Goal: Task Accomplishment & Management: Manage account settings

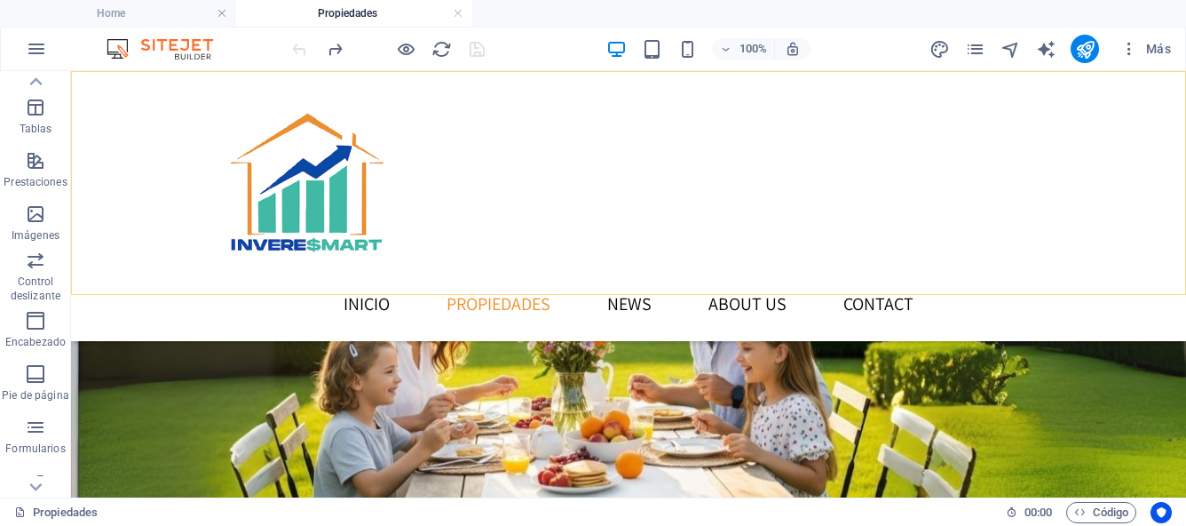
scroll to position [409, 0]
click at [176, 13] on h4 "Home" at bounding box center [118, 14] width 236 height 20
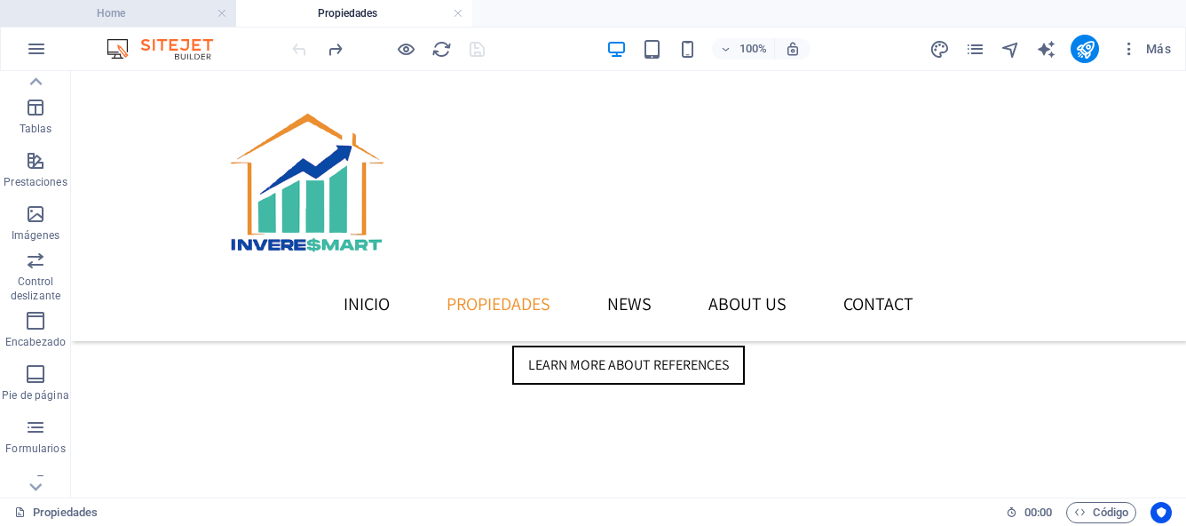
scroll to position [0, 0]
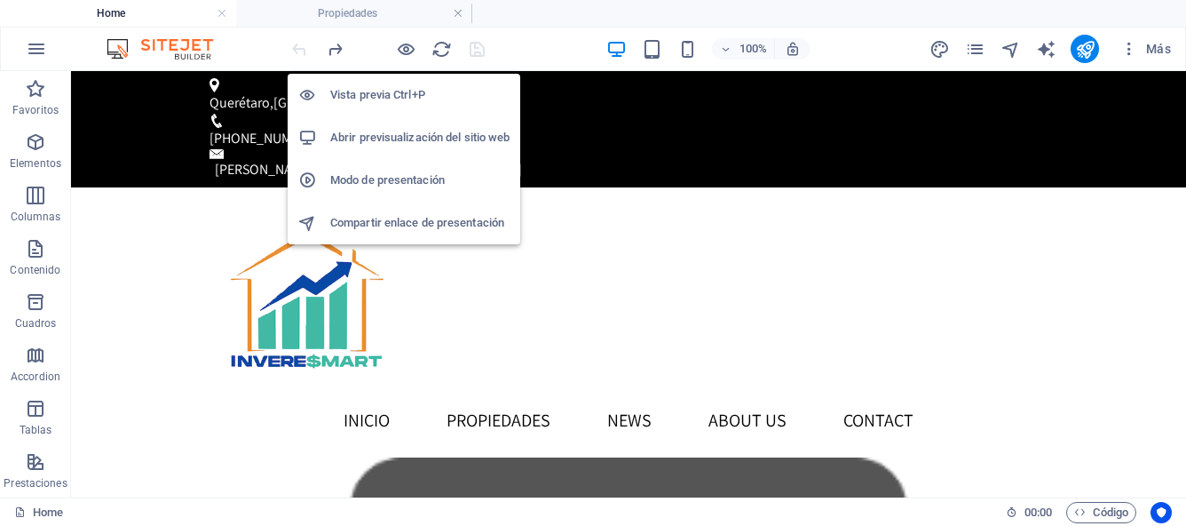
click at [392, 138] on h6 "Abrir previsualización del sitio web" at bounding box center [419, 137] width 179 height 21
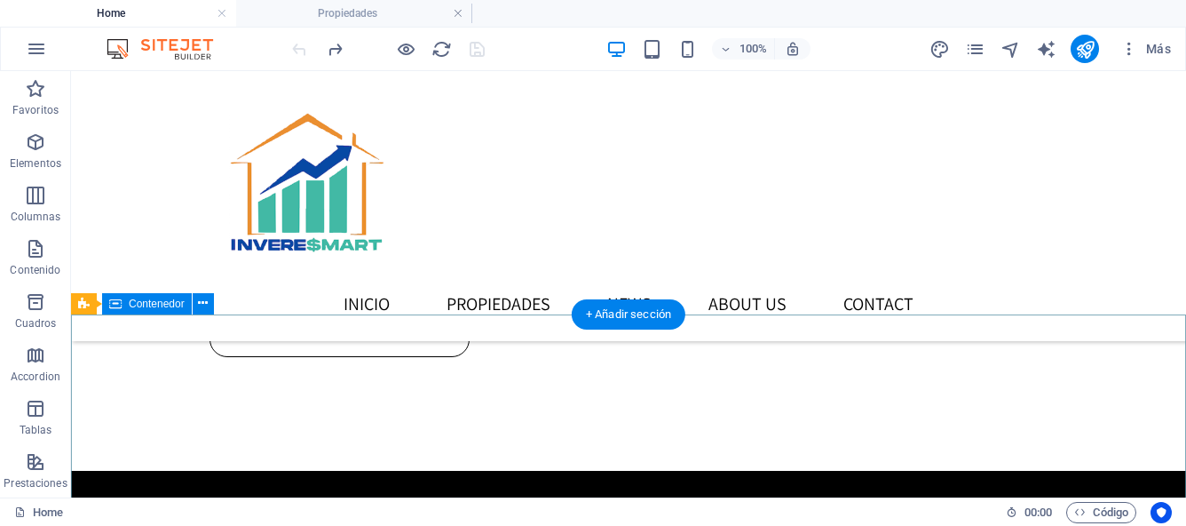
scroll to position [2511, 0]
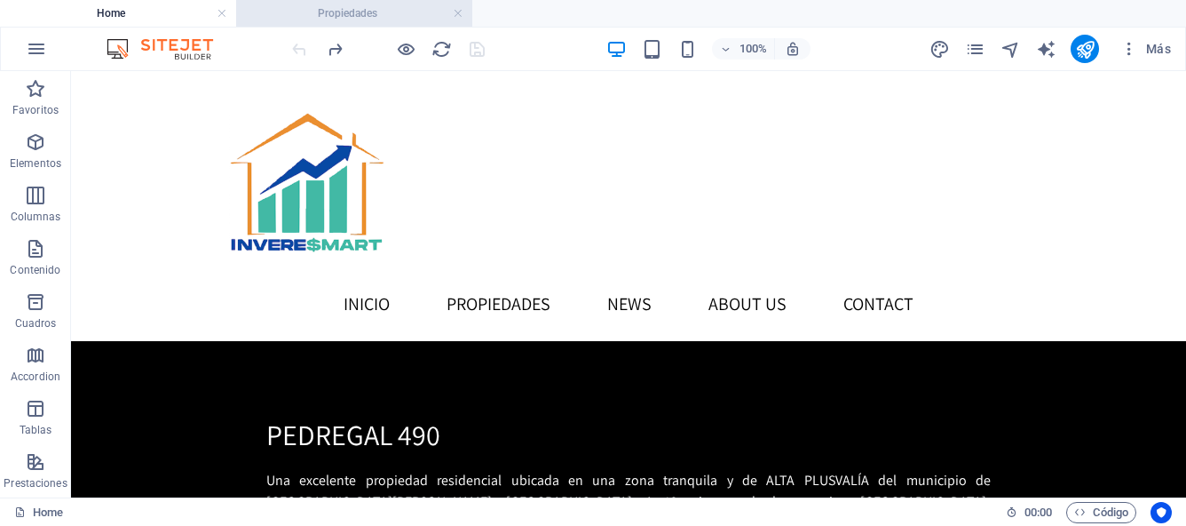
click at [383, 12] on h4 "Propiedades" at bounding box center [354, 14] width 236 height 20
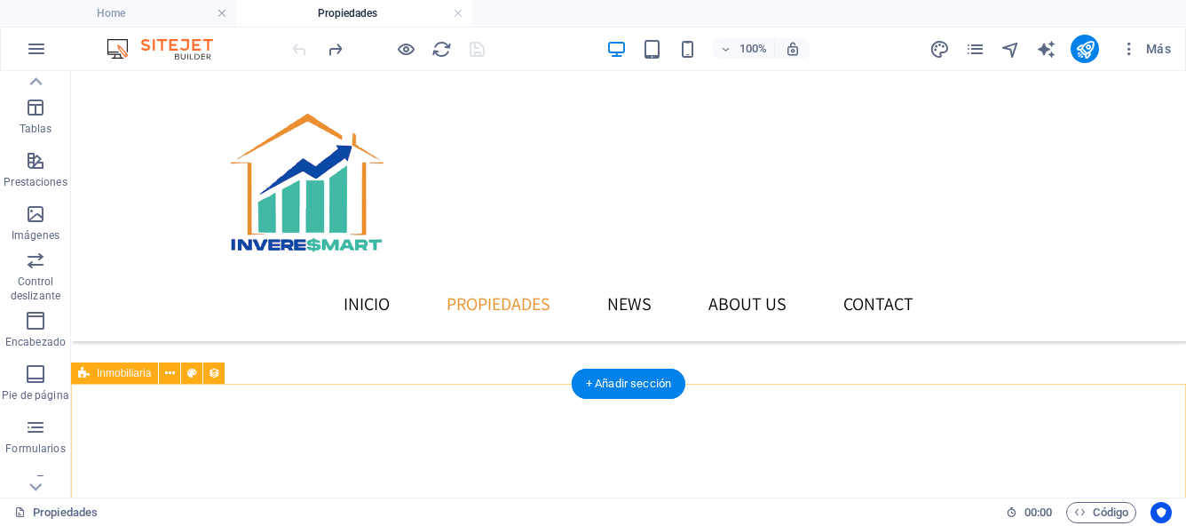
scroll to position [715, 0]
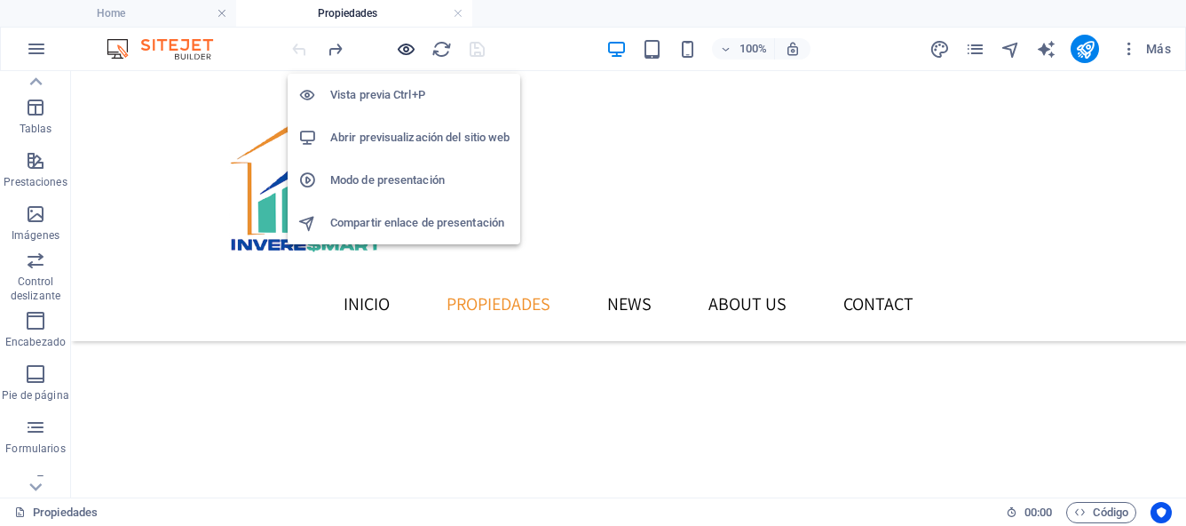
click at [404, 50] on icon "button" at bounding box center [406, 49] width 20 height 20
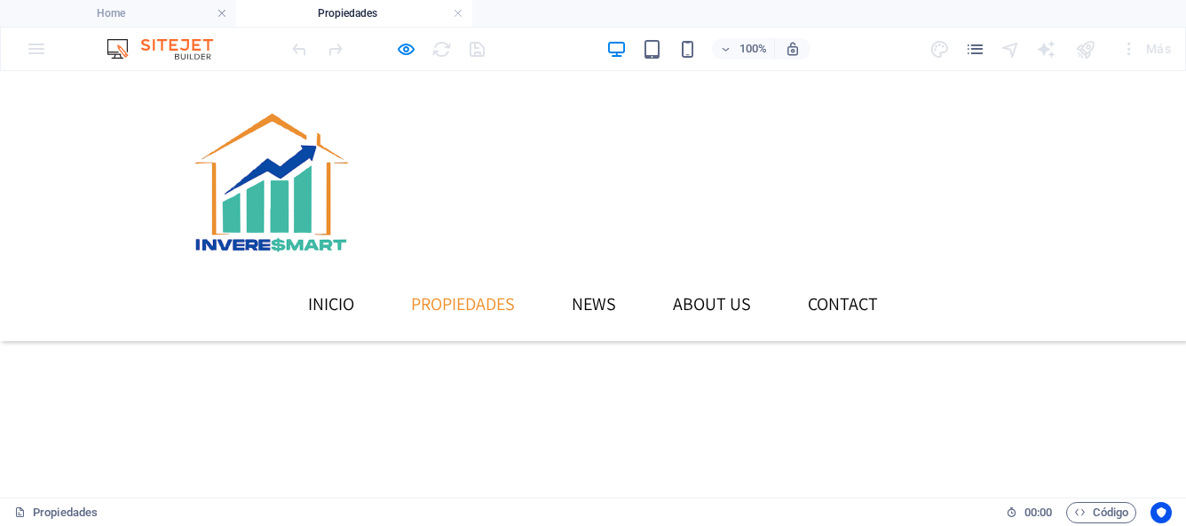
scroll to position [876, 0]
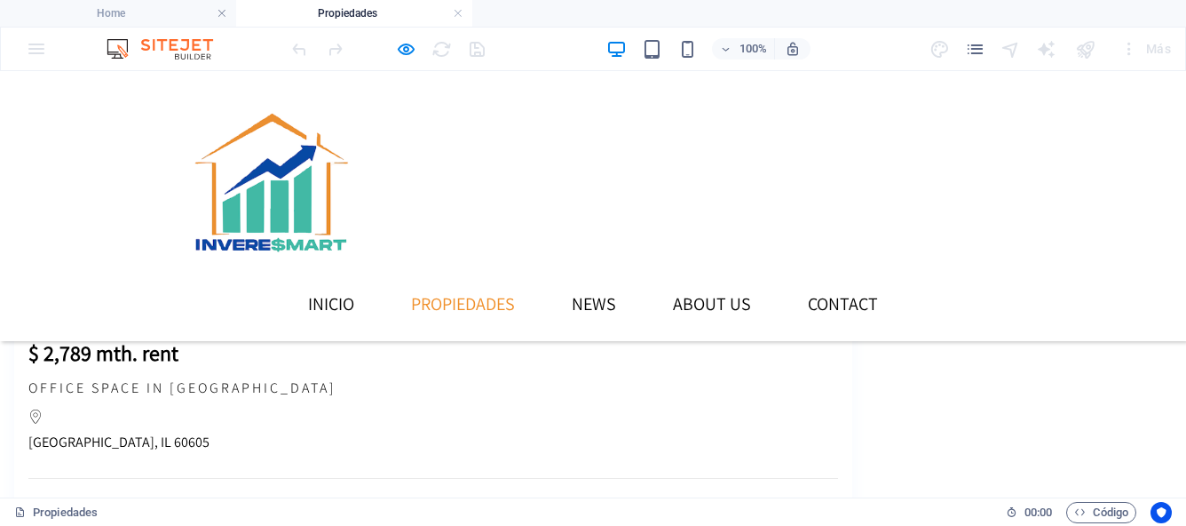
scroll to position [0, 0]
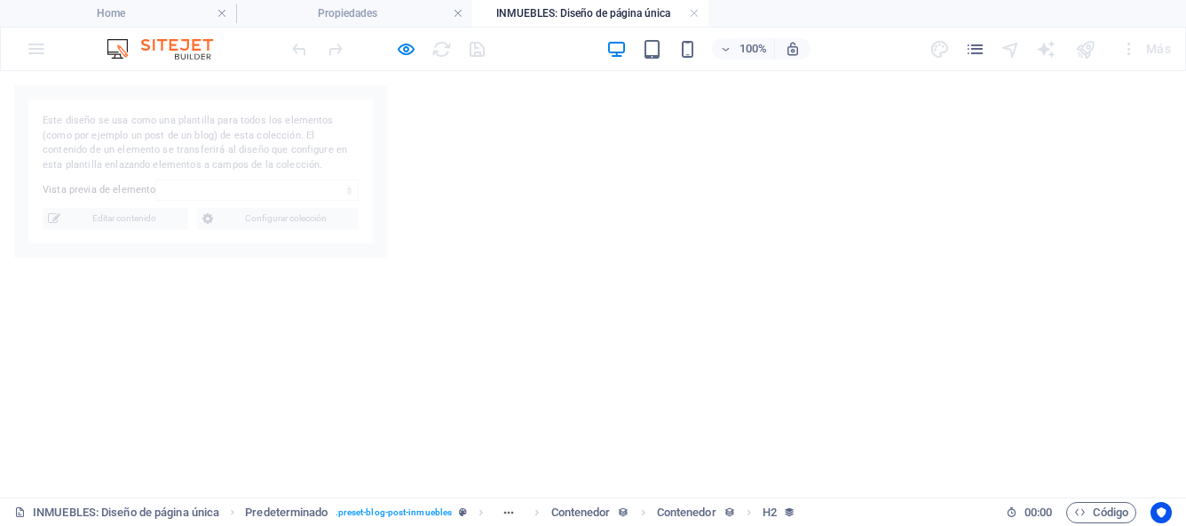
select select "68bb4d186a1bf5a7fa01d972"
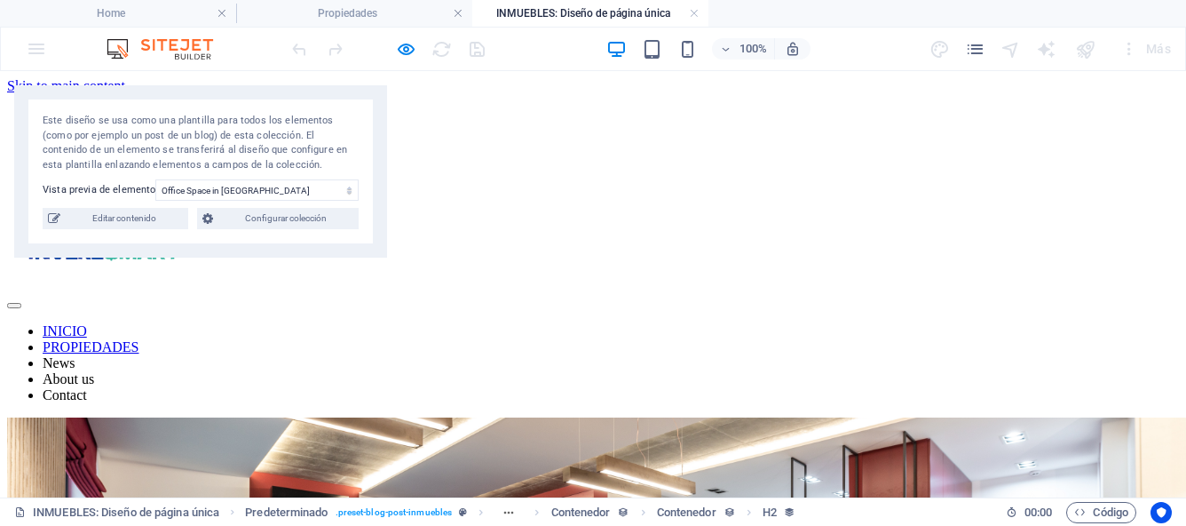
scroll to position [728, 0]
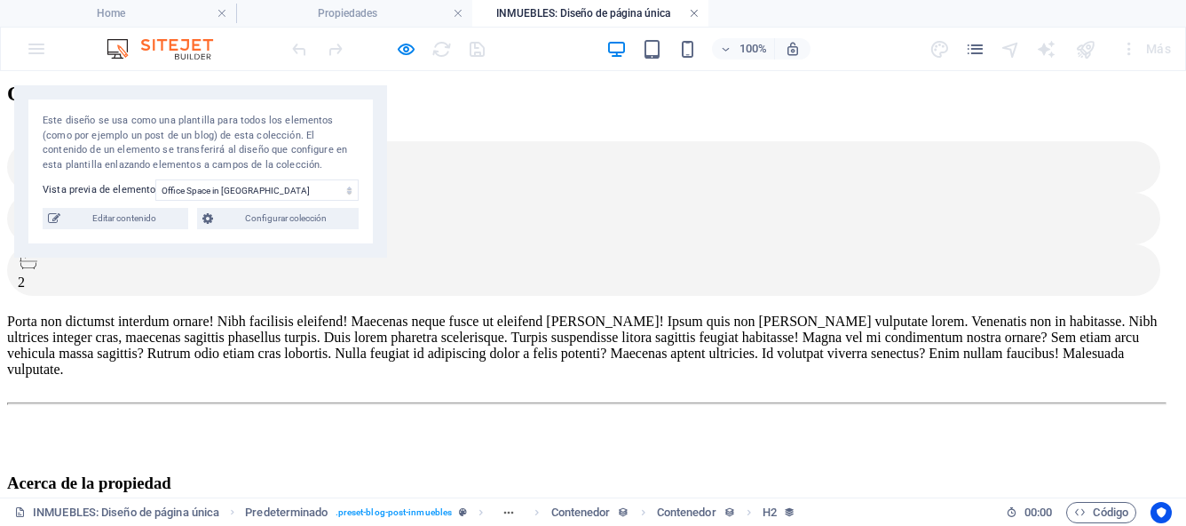
click at [696, 15] on link at bounding box center [694, 13] width 11 height 17
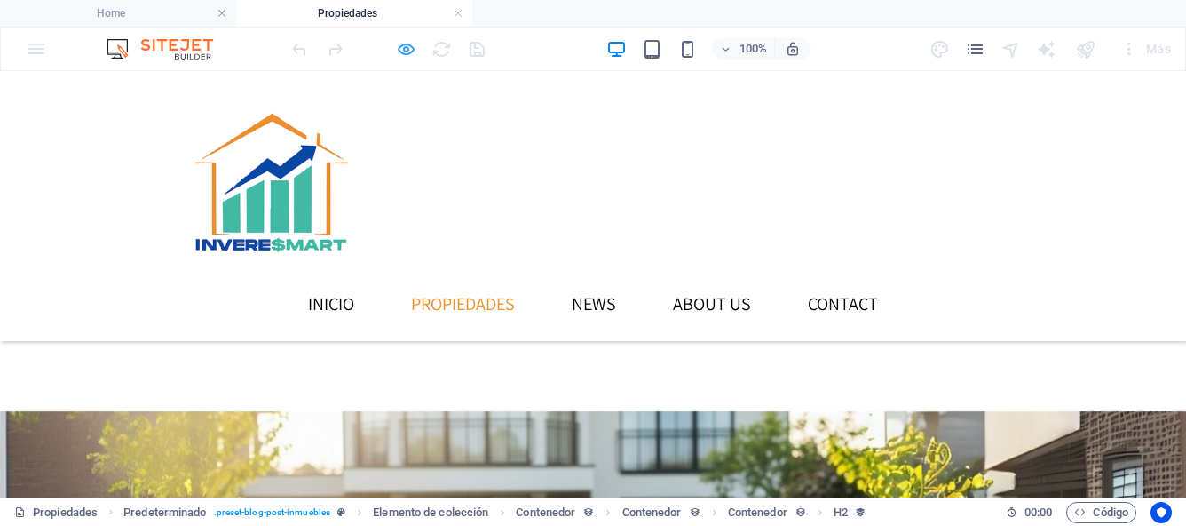
scroll to position [876, 0]
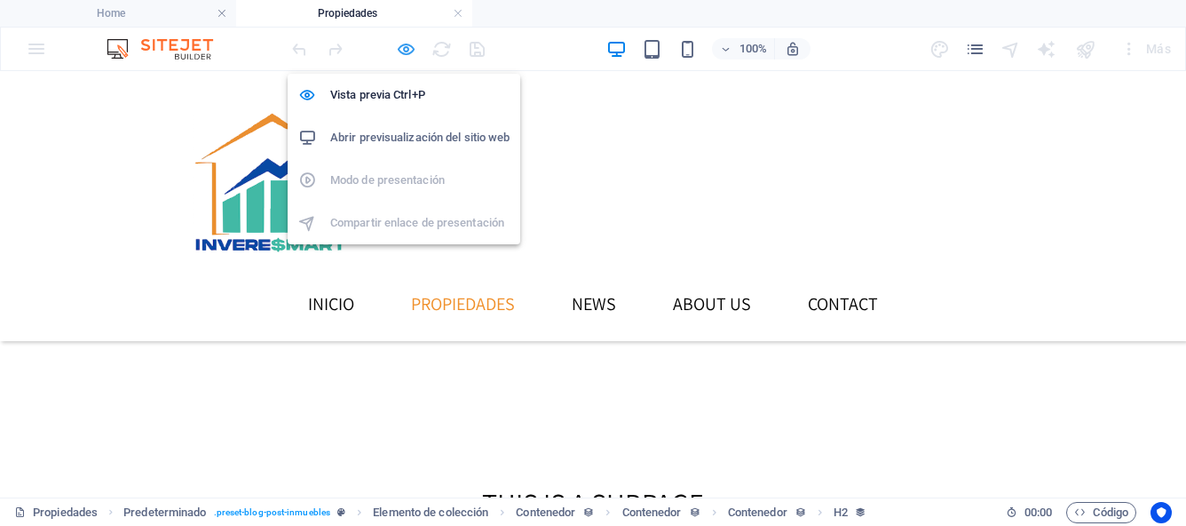
click at [407, 55] on icon "button" at bounding box center [406, 49] width 20 height 20
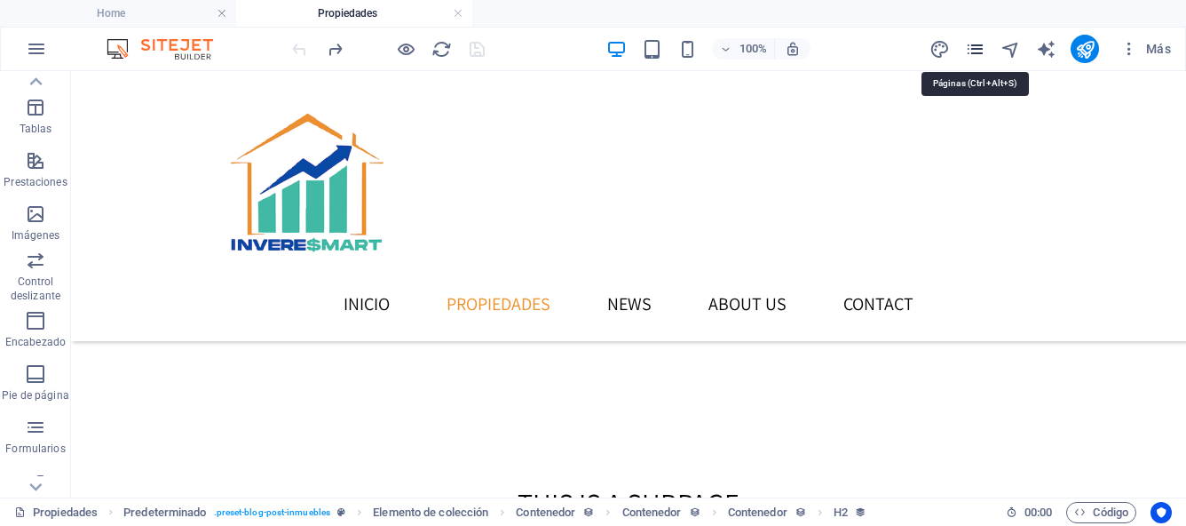
click at [977, 51] on icon "pages" at bounding box center [975, 49] width 20 height 20
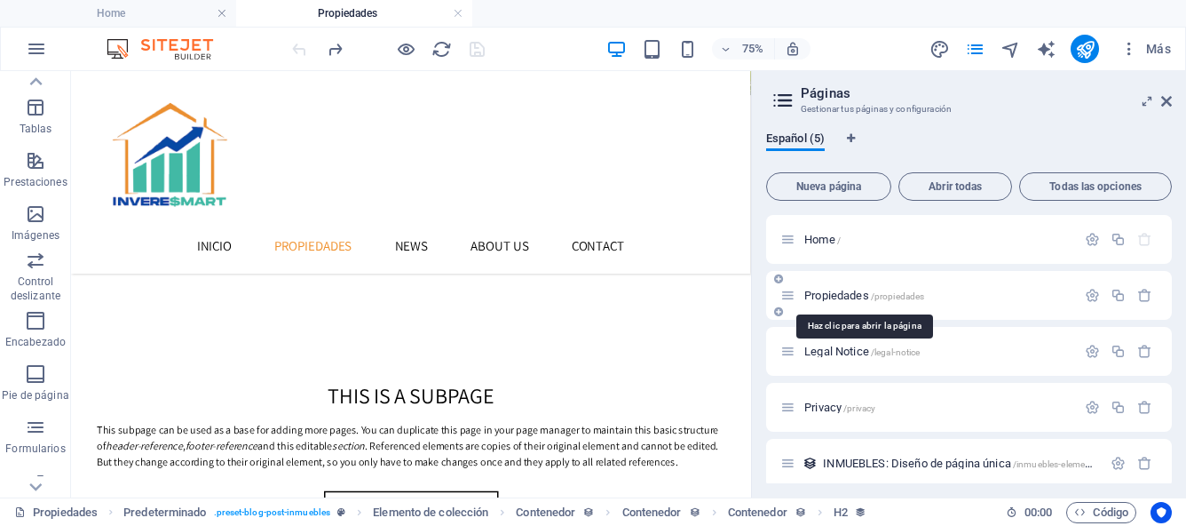
scroll to position [12, 0]
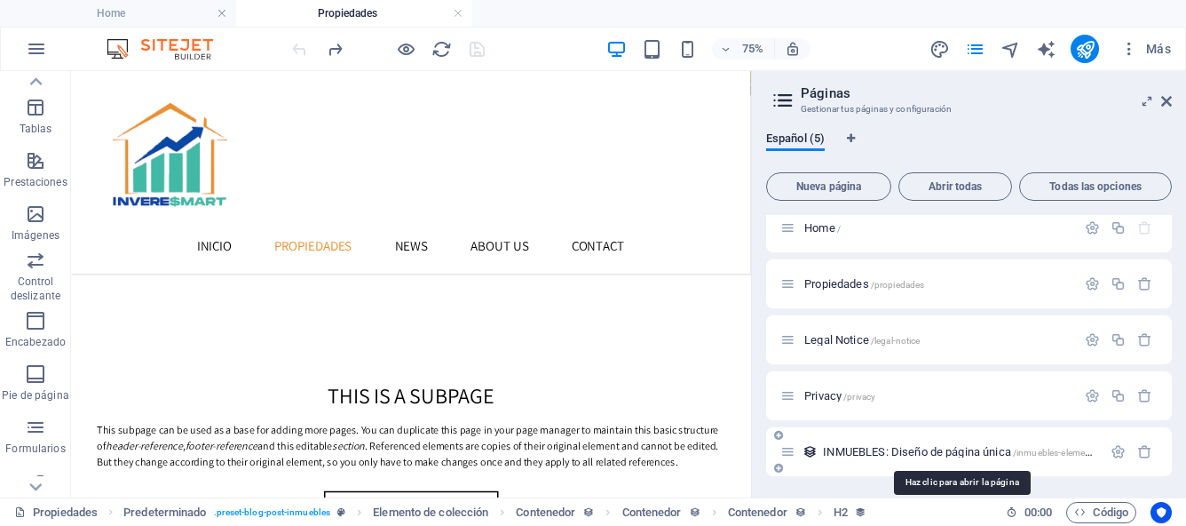
click at [883, 448] on span "INMUEBLES: Diseño de página única /inmuebles-elemento" at bounding box center [960, 451] width 275 height 13
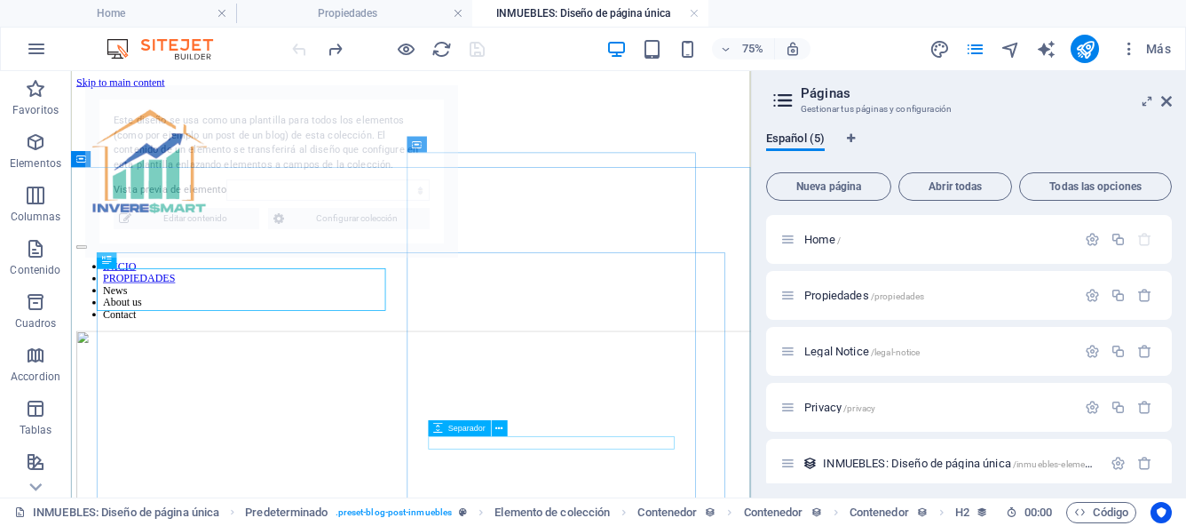
scroll to position [451, 0]
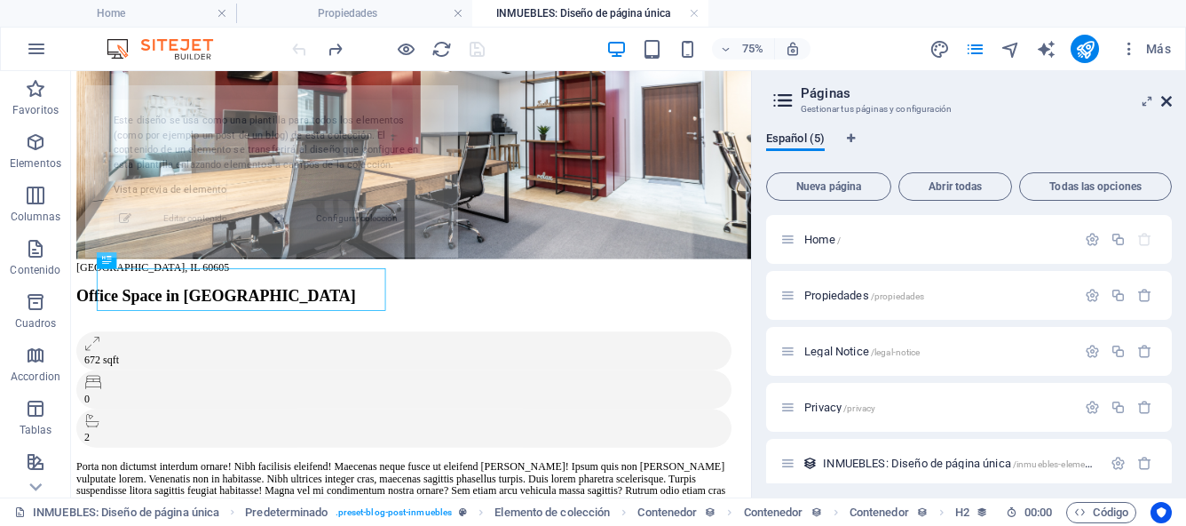
select select "68bb4d186a1bf5a7fa01d972"
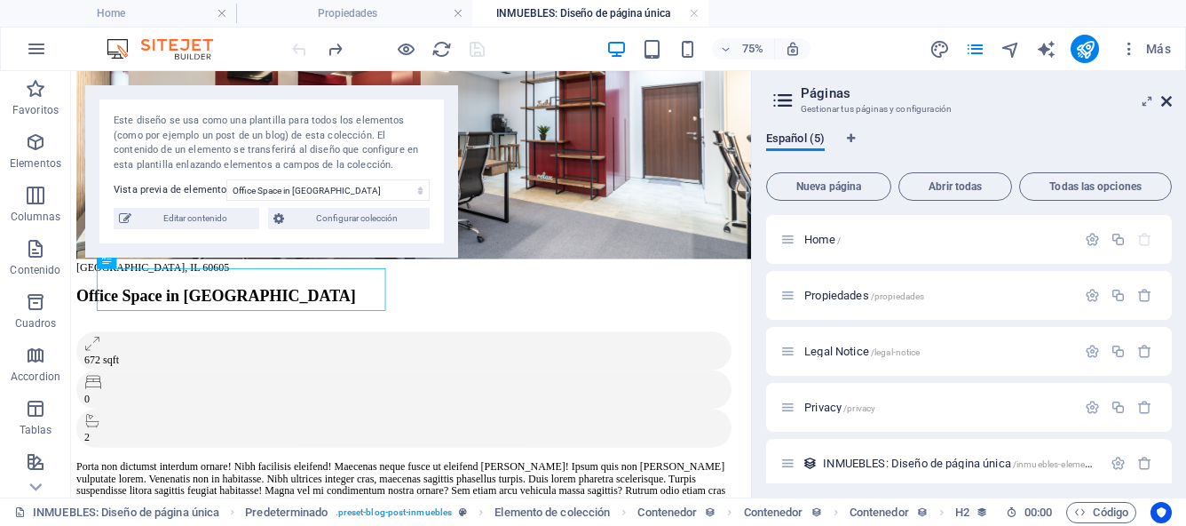
click at [1169, 103] on icon at bounding box center [1167, 101] width 11 height 14
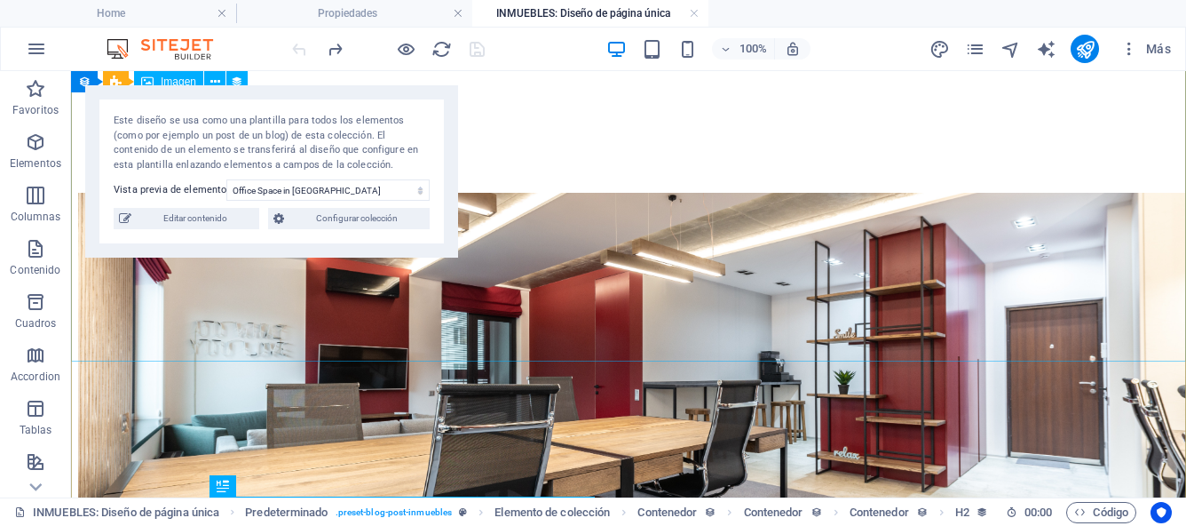
scroll to position [222, 0]
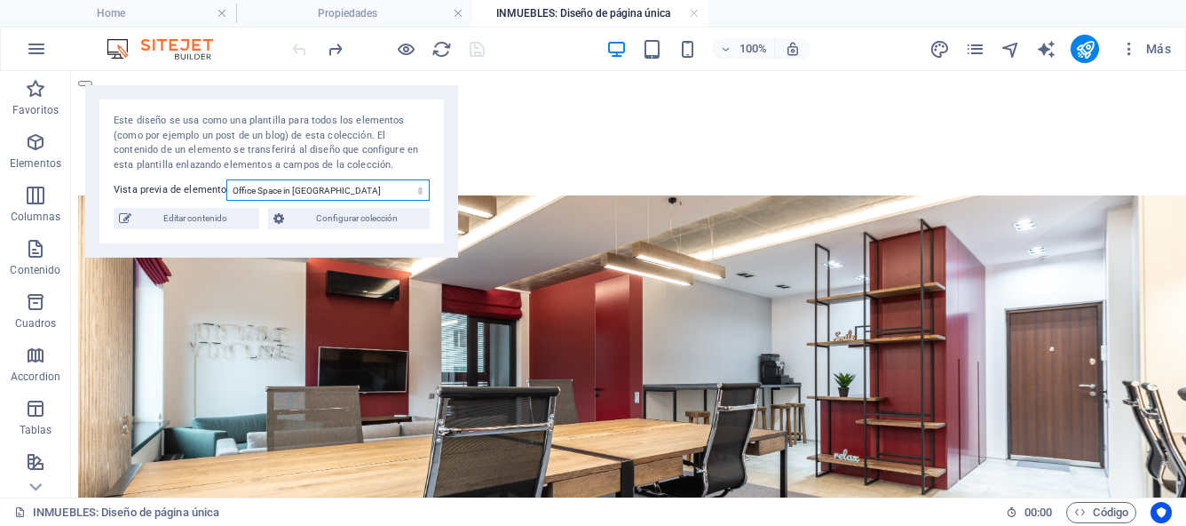
click at [422, 192] on select "Office Space in [GEOGRAPHIC_DATA] Executive Office in [GEOGRAPHIC_DATA] Service…" at bounding box center [327, 189] width 203 height 21
click at [692, 15] on link at bounding box center [694, 13] width 11 height 17
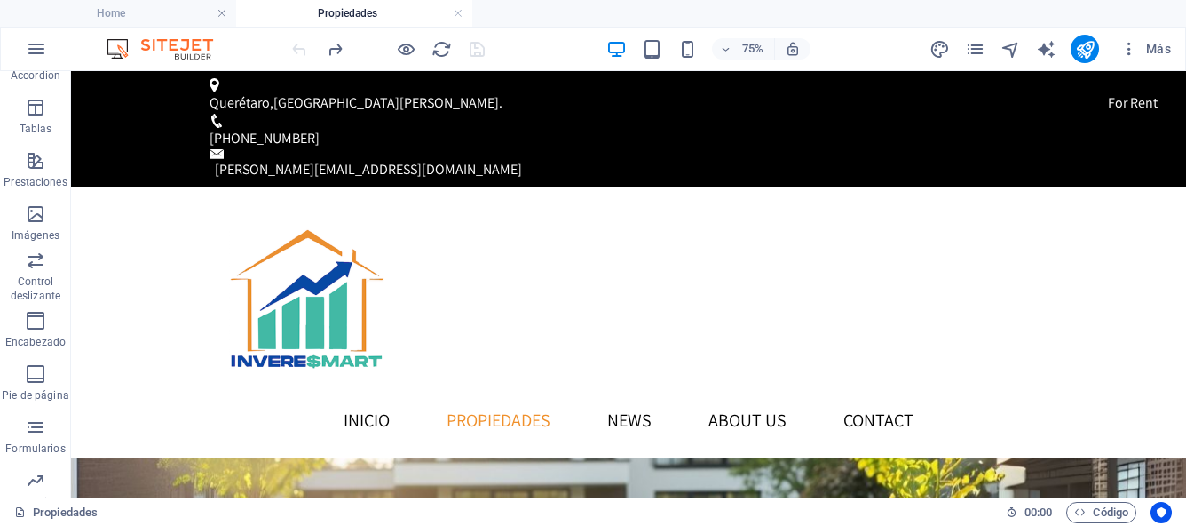
scroll to position [876, 0]
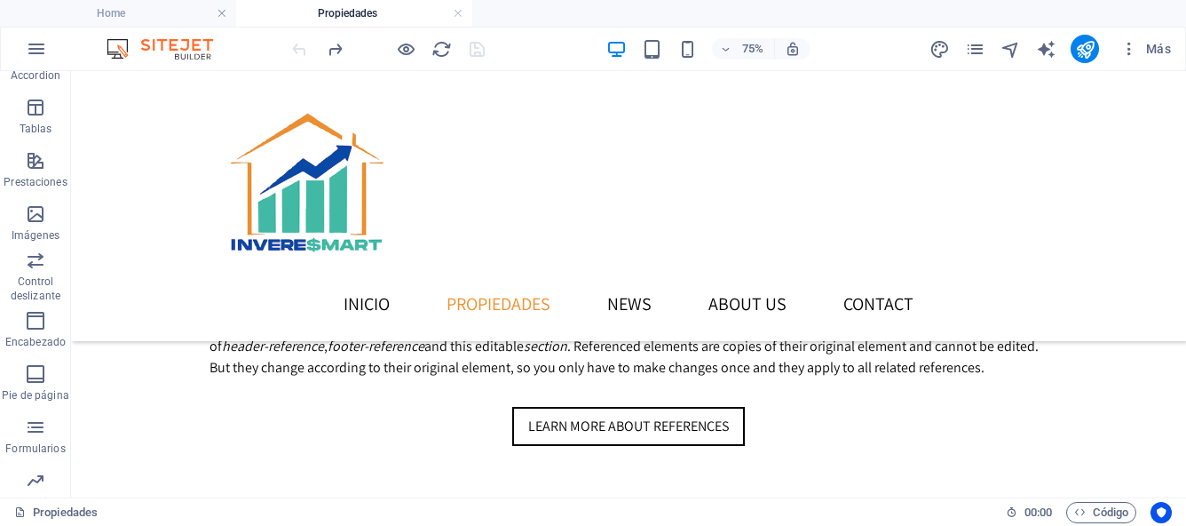
click at [463, 281] on div "INICIO PROPIEDADES News About us Contact" at bounding box center [628, 206] width 1115 height 270
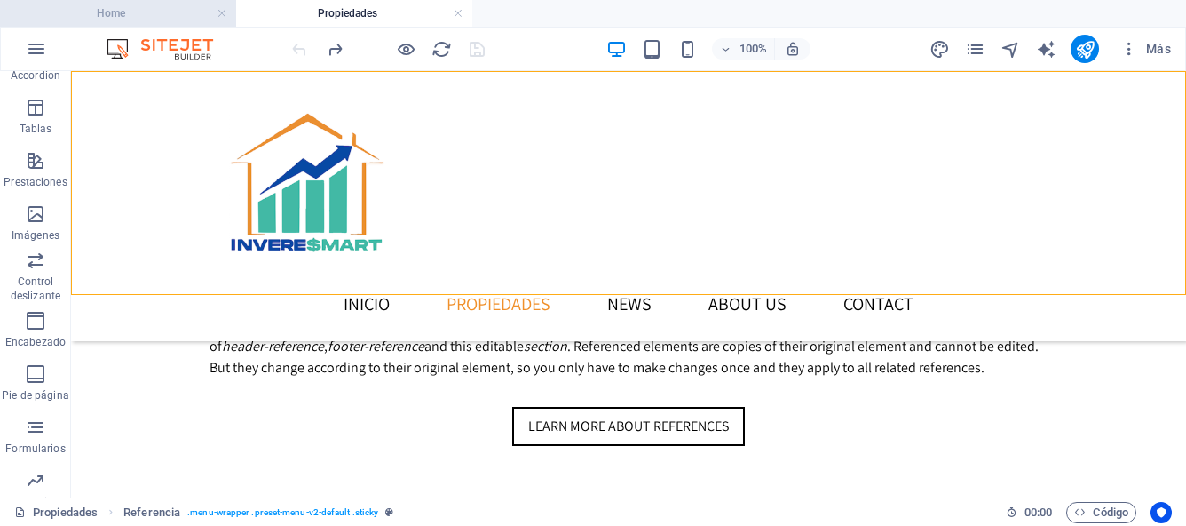
click at [156, 22] on h4 "Home" at bounding box center [118, 14] width 236 height 20
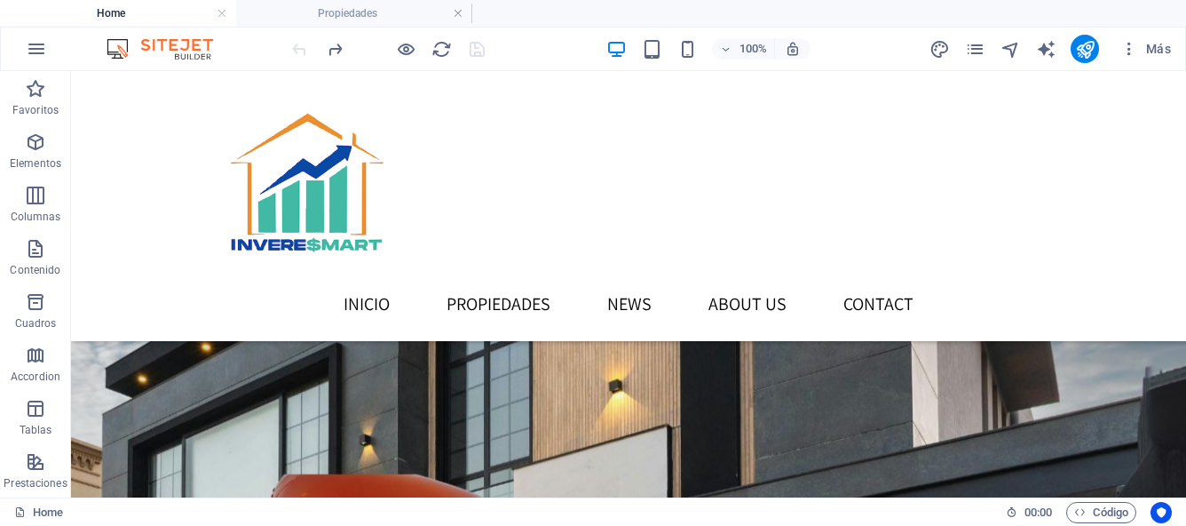
scroll to position [732, 0]
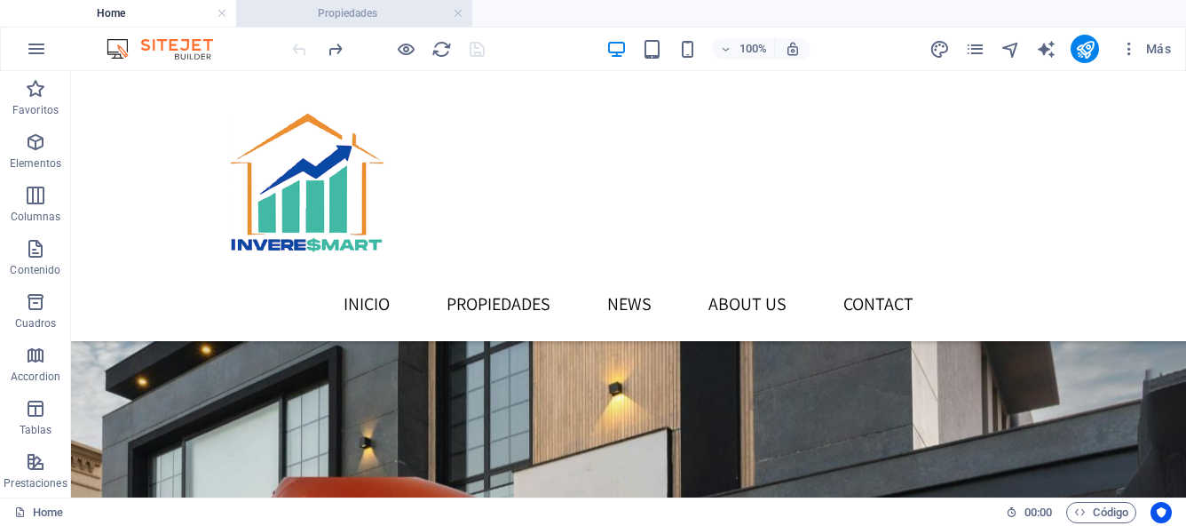
click at [395, 19] on h4 "Propiedades" at bounding box center [354, 14] width 236 height 20
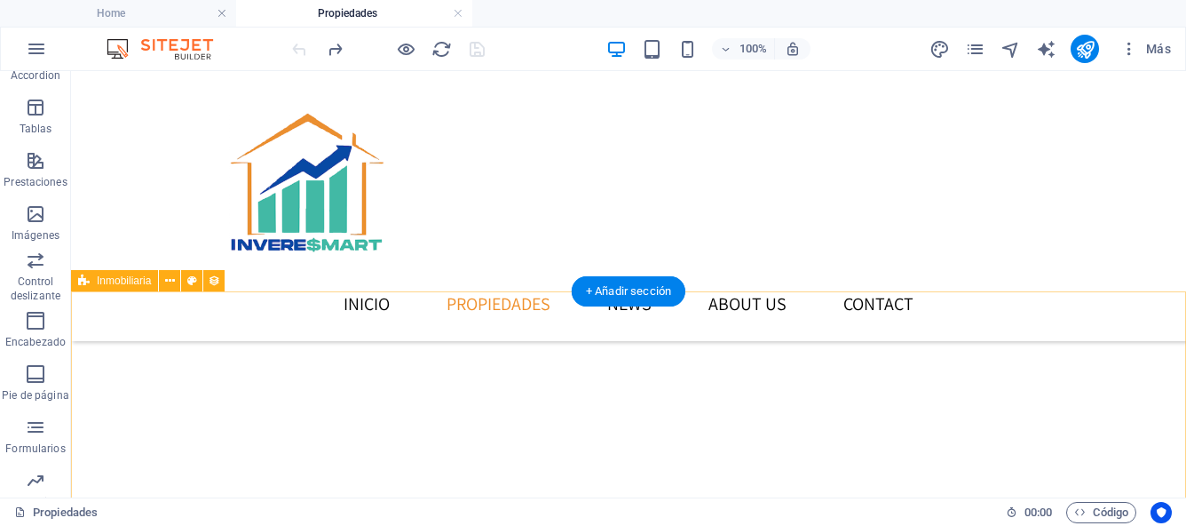
scroll to position [736, 0]
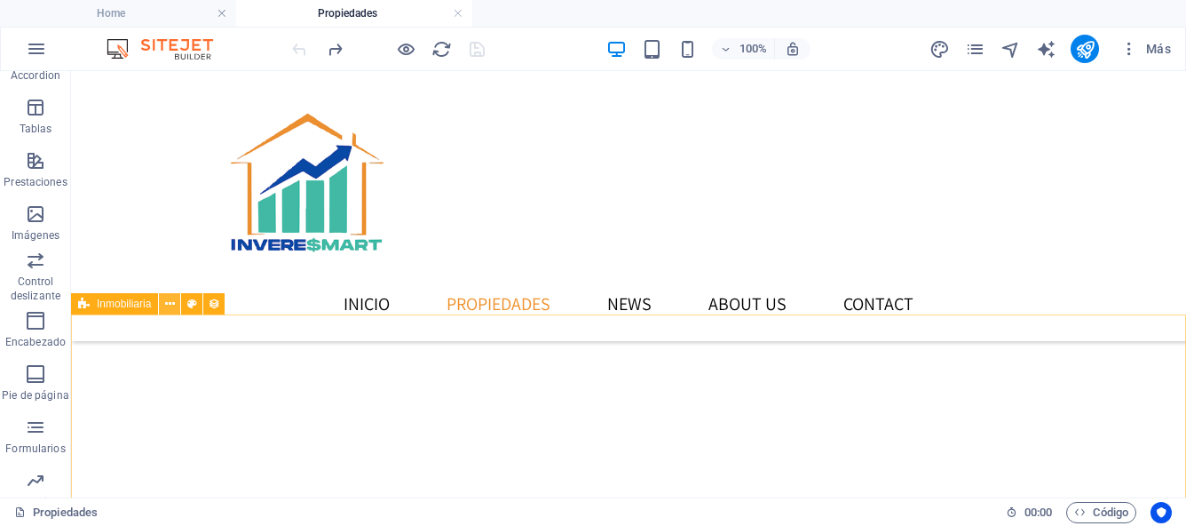
click at [171, 307] on icon at bounding box center [170, 304] width 10 height 19
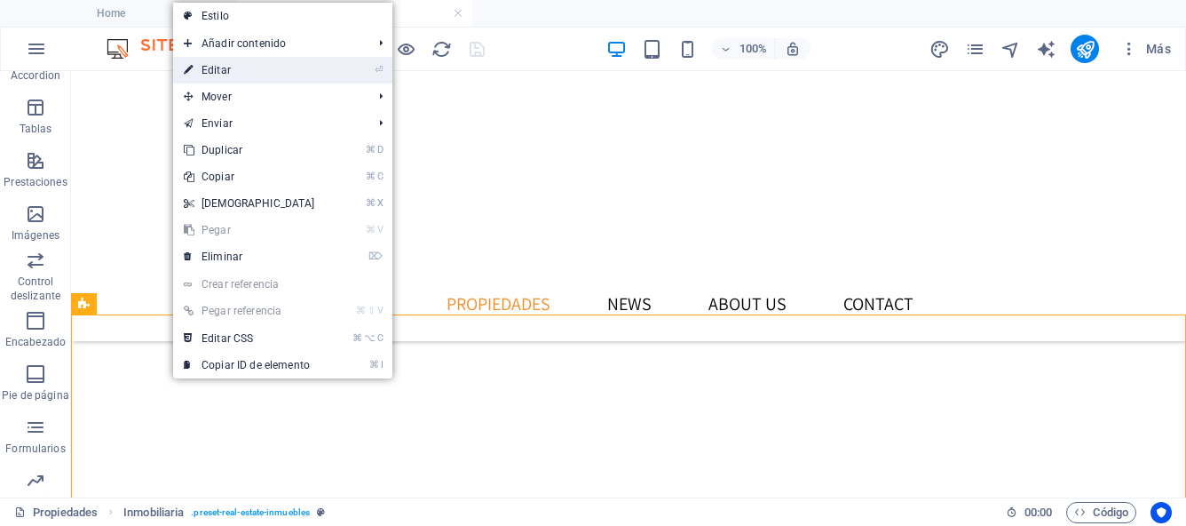
click at [237, 71] on link "⏎ Editar" at bounding box center [249, 70] width 153 height 27
select select "createdAt_DESC"
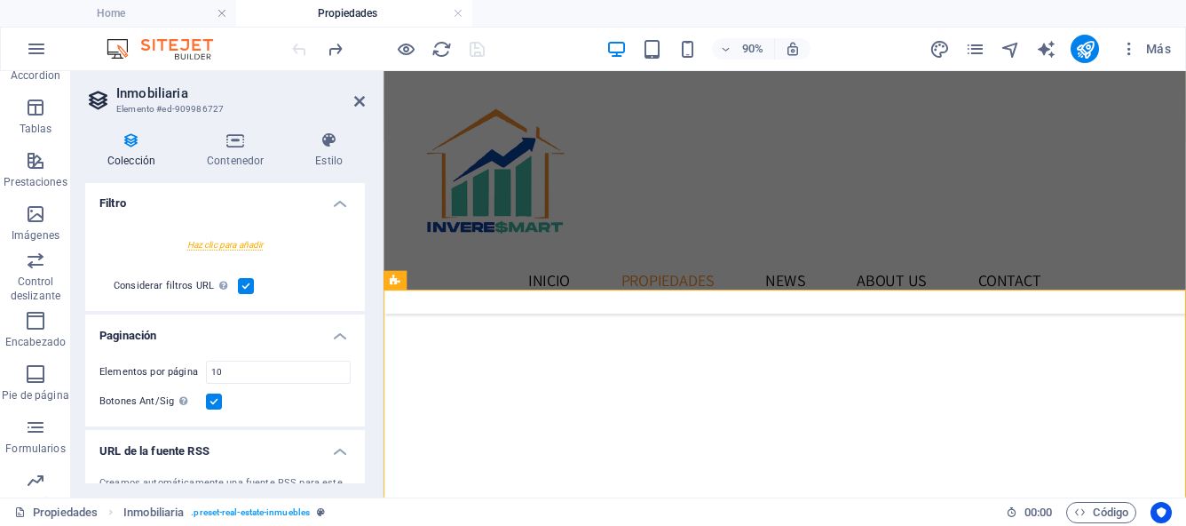
scroll to position [523, 0]
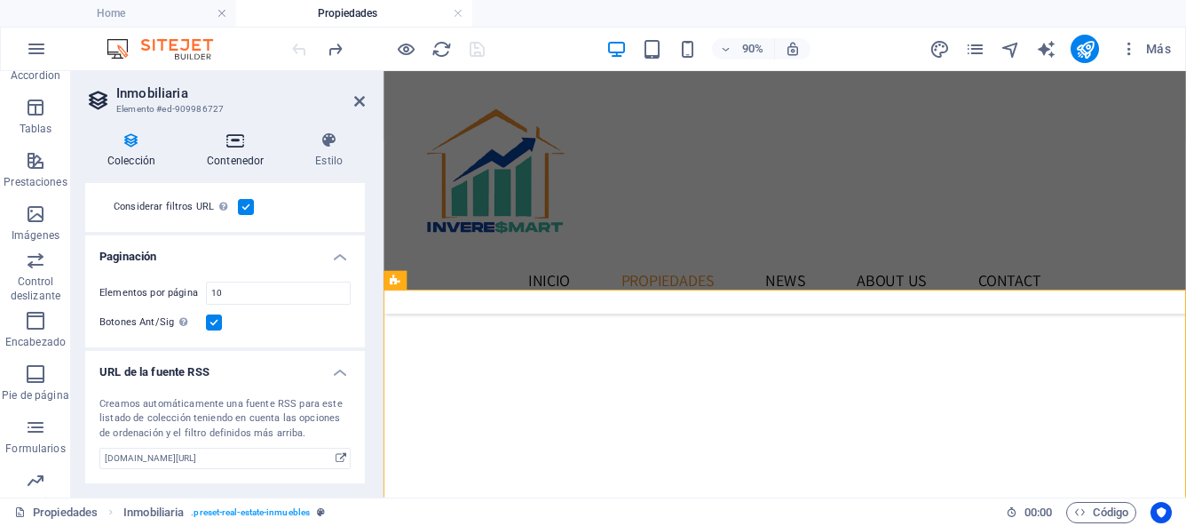
click at [233, 147] on icon at bounding box center [235, 140] width 101 height 18
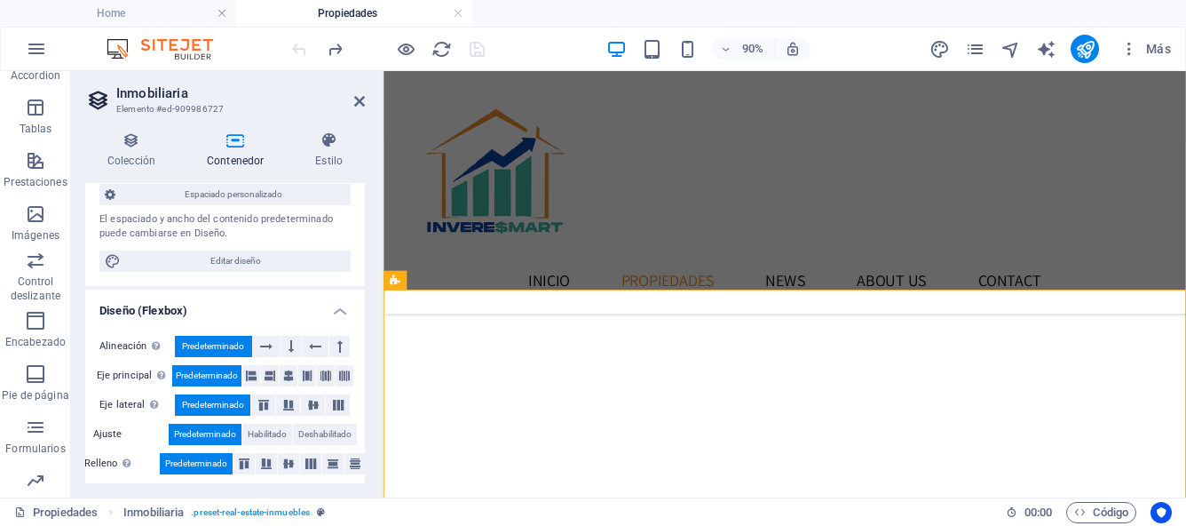
scroll to position [160, 0]
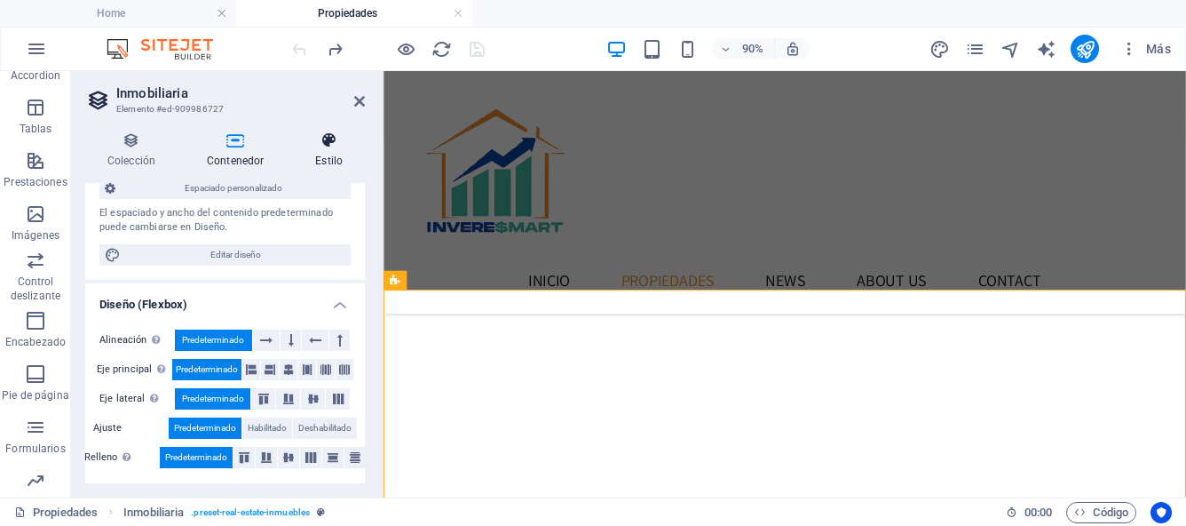
click at [327, 152] on h4 "Estilo" at bounding box center [329, 149] width 72 height 37
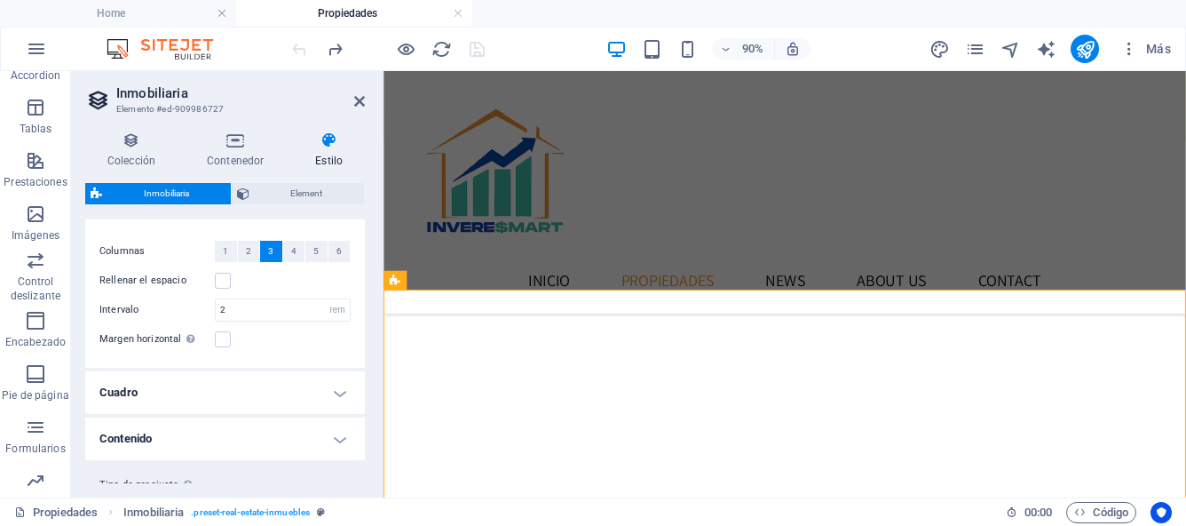
scroll to position [76, 0]
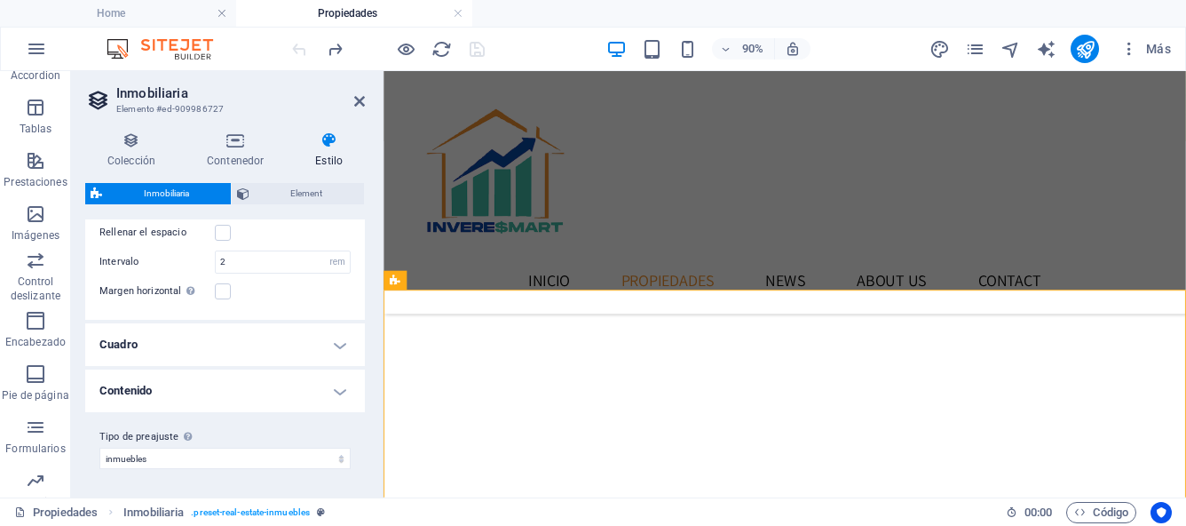
click at [334, 345] on h4 "Cuadro" at bounding box center [225, 344] width 280 height 43
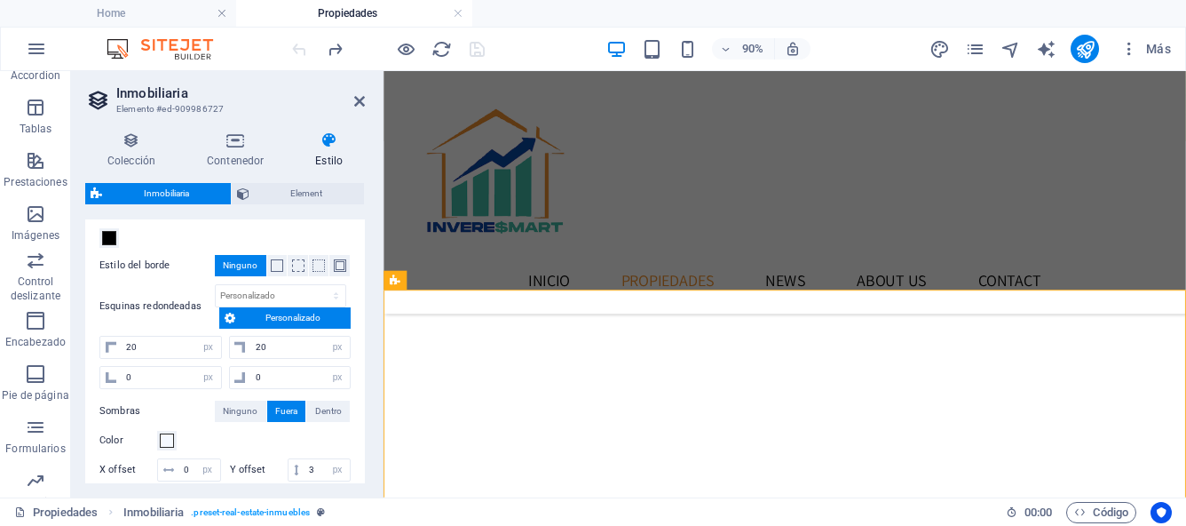
scroll to position [209, 0]
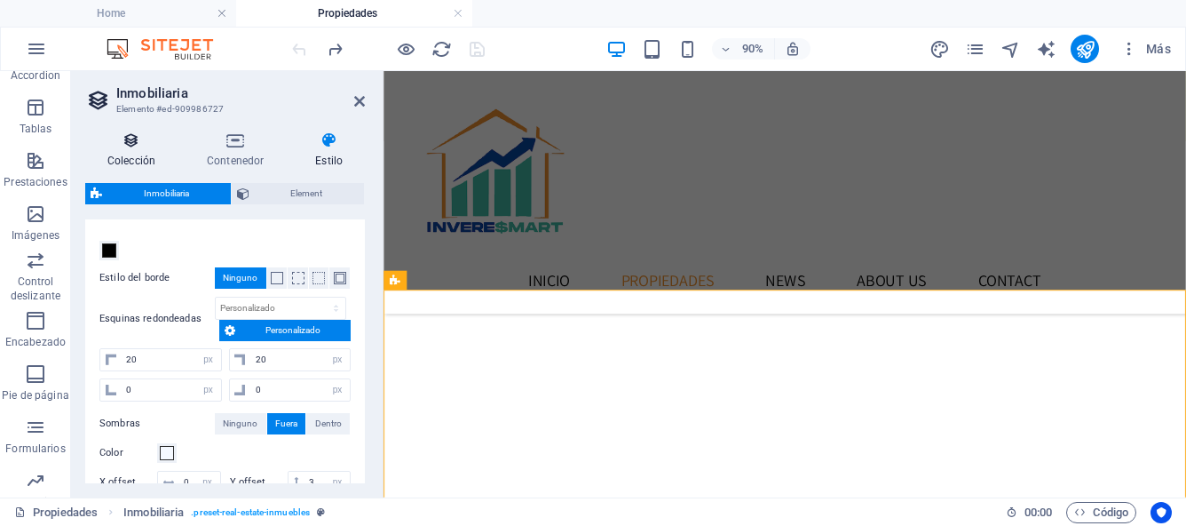
click at [141, 155] on h4 "Colección" at bounding box center [134, 149] width 99 height 37
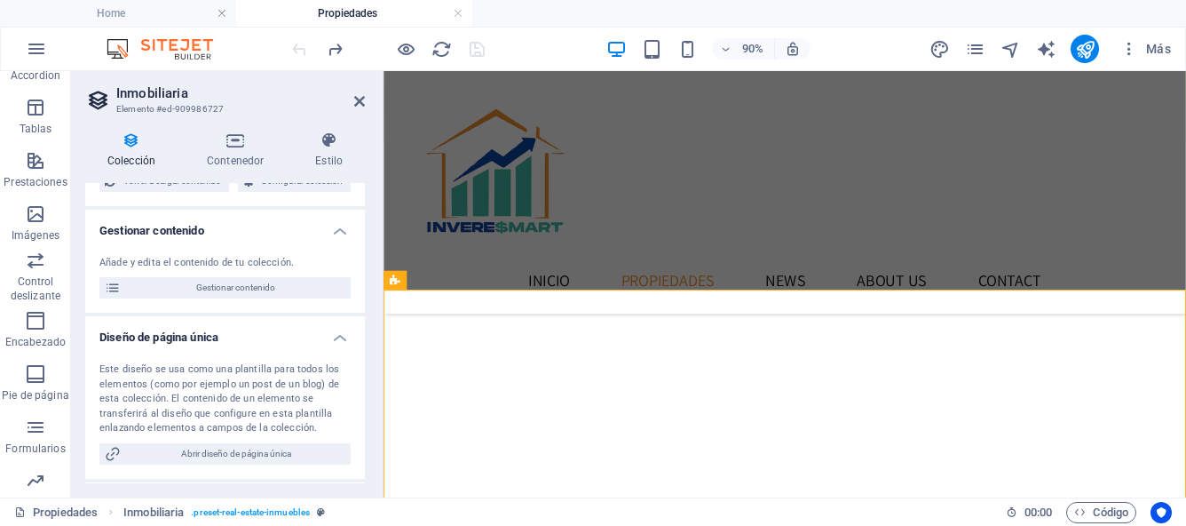
scroll to position [0, 0]
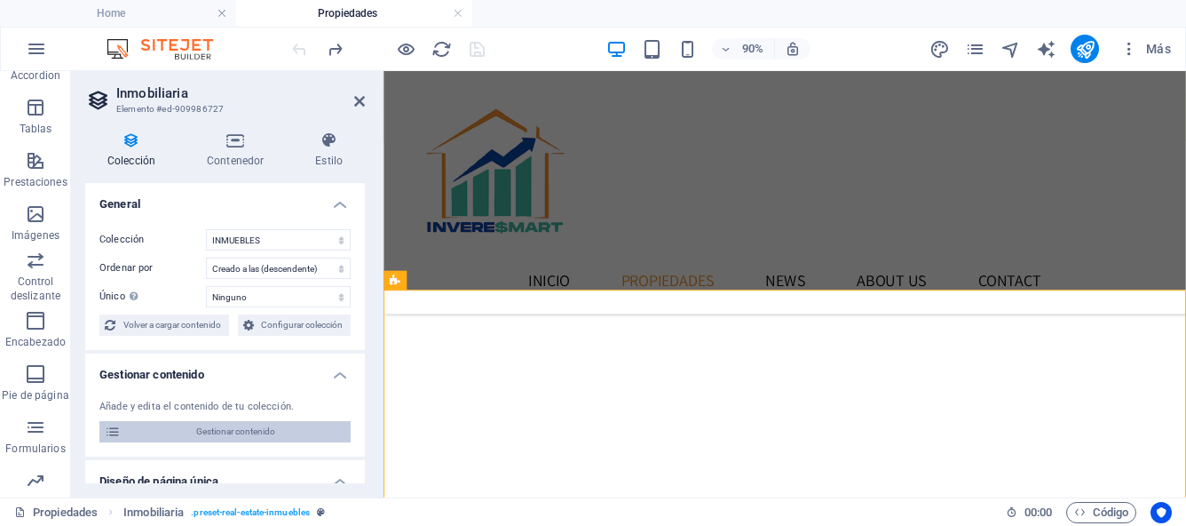
click at [184, 431] on span "Gestionar contenido" at bounding box center [235, 431] width 219 height 21
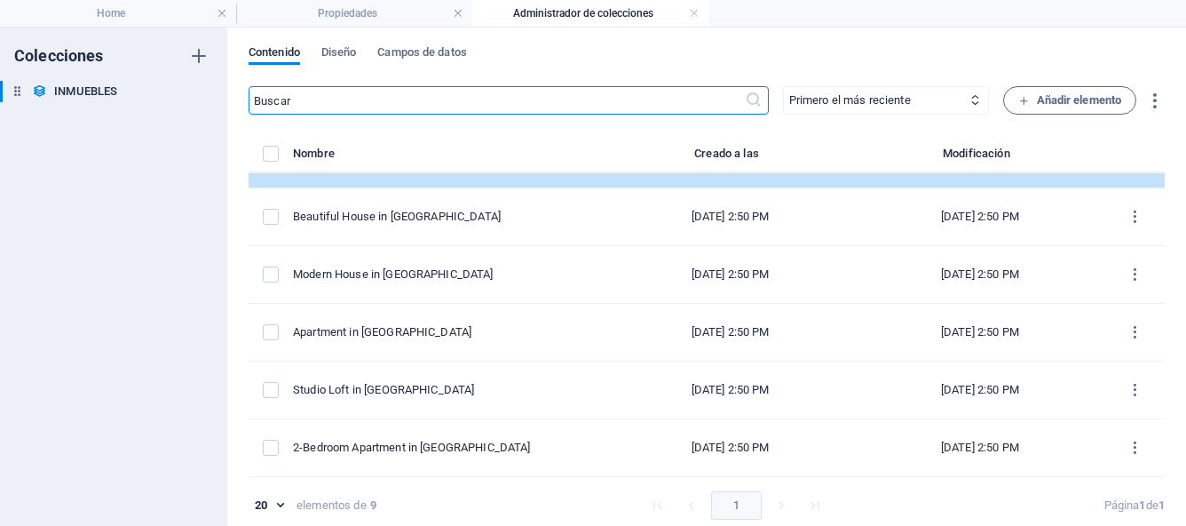
scroll to position [8, 0]
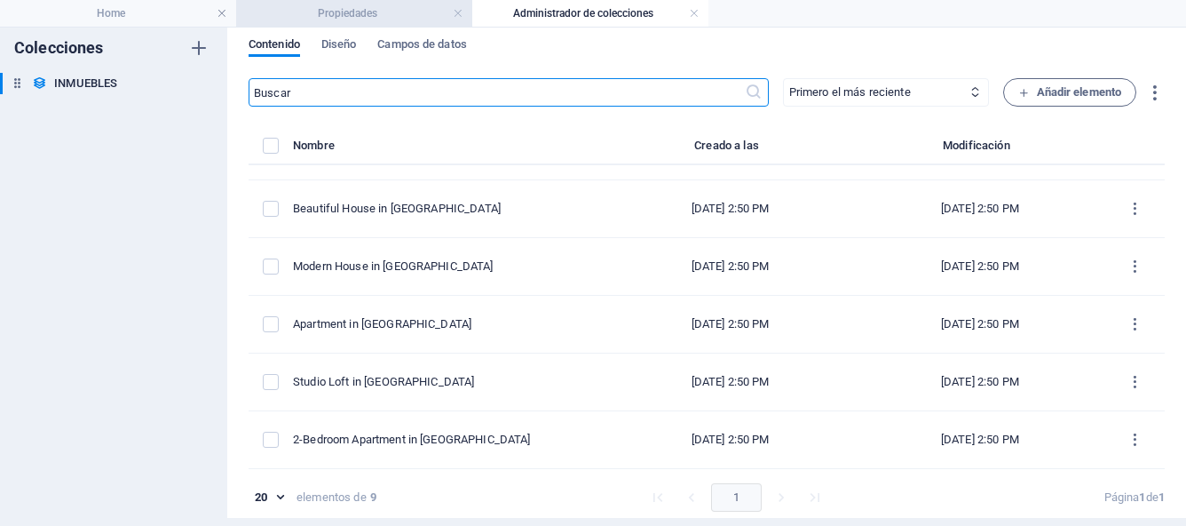
click at [362, 20] on h4 "Propiedades" at bounding box center [354, 14] width 236 height 20
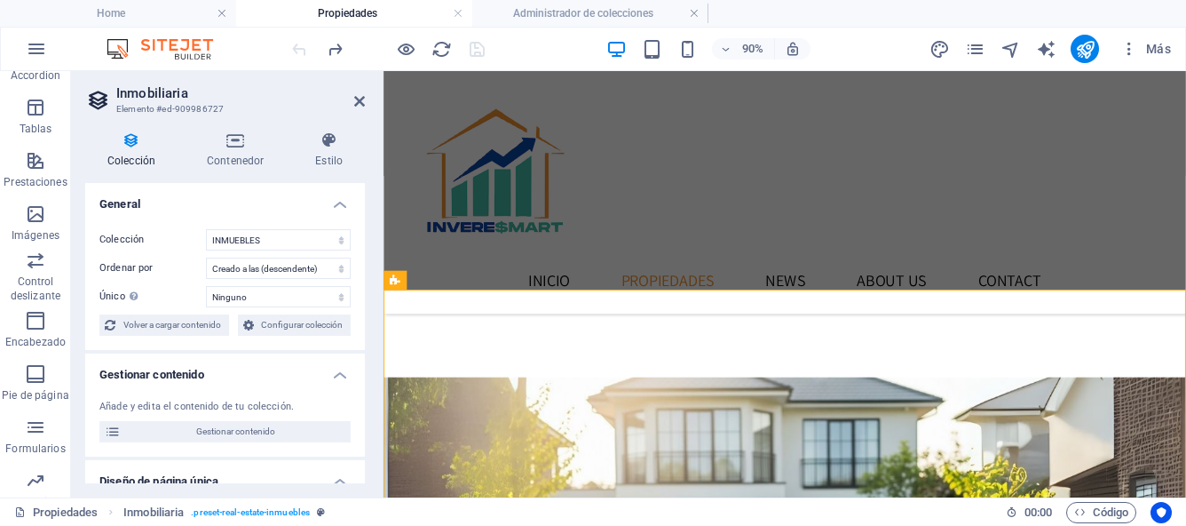
click at [362, 20] on h4 "Propiedades" at bounding box center [354, 14] width 236 height 20
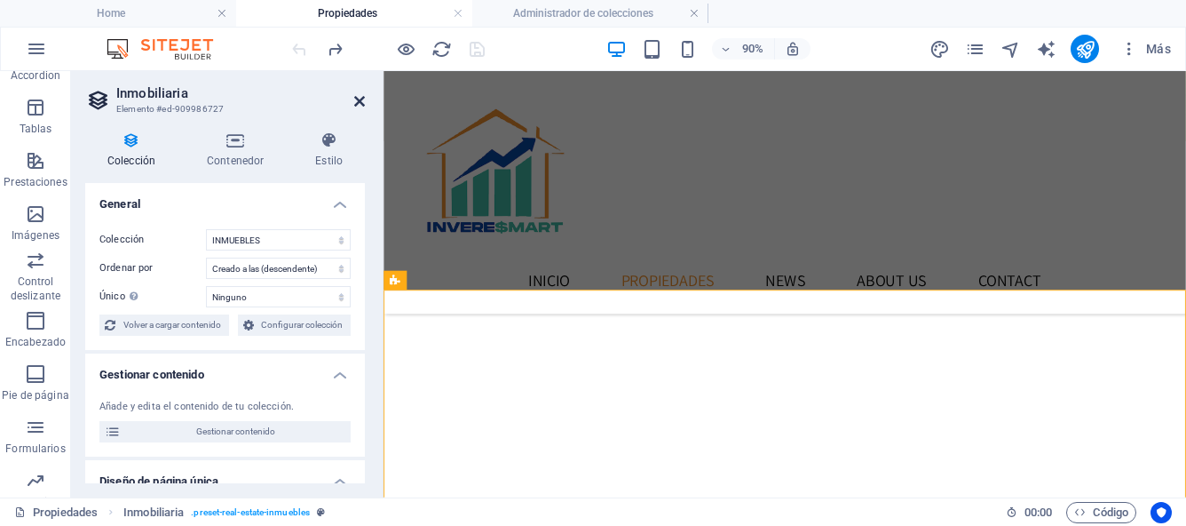
click at [360, 99] on icon at bounding box center [359, 101] width 11 height 14
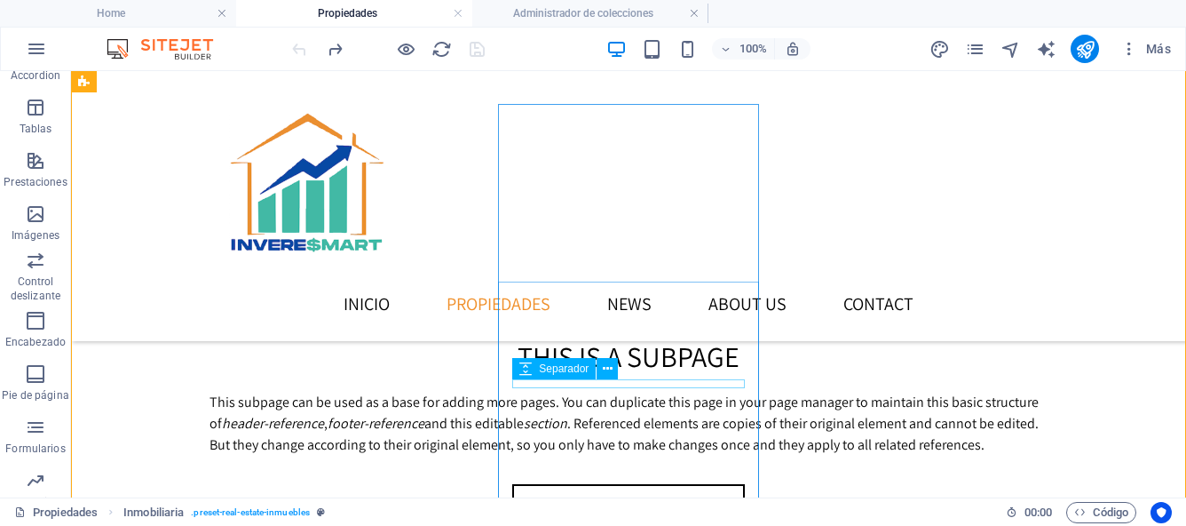
scroll to position [1070, 0]
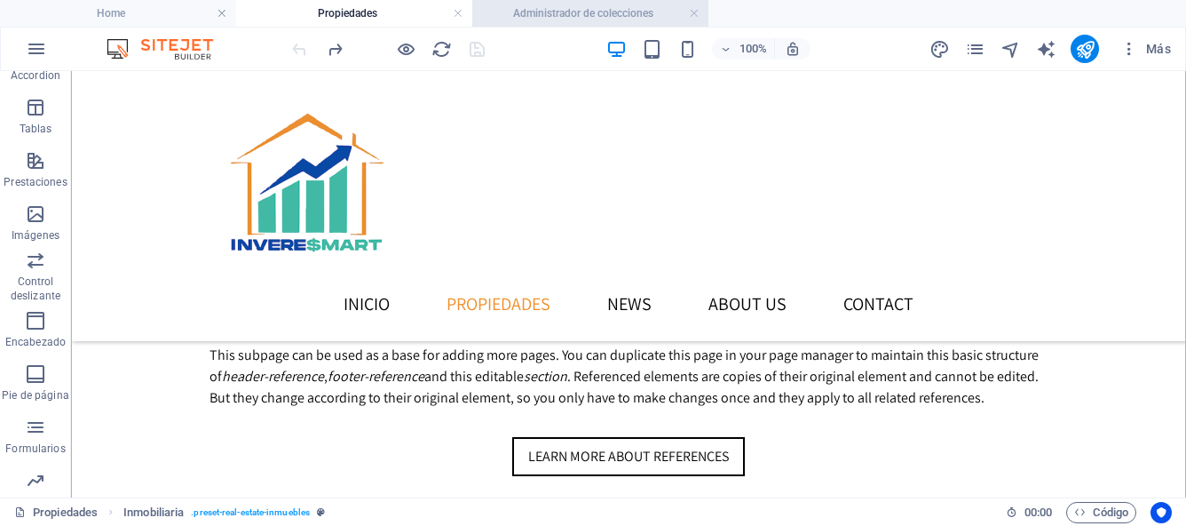
click at [522, 14] on h4 "Administrador de colecciones" at bounding box center [590, 14] width 236 height 20
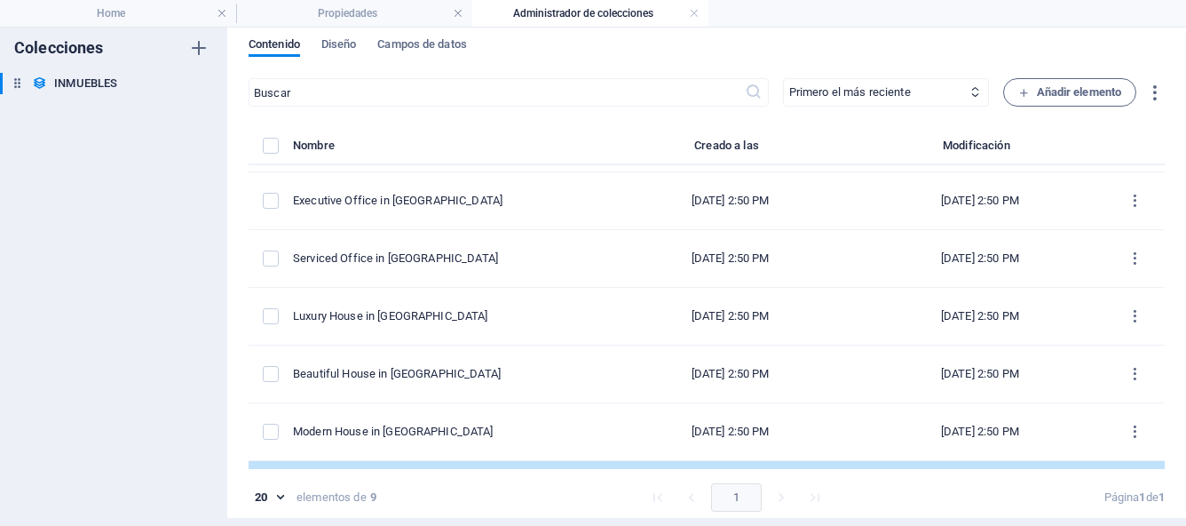
scroll to position [0, 0]
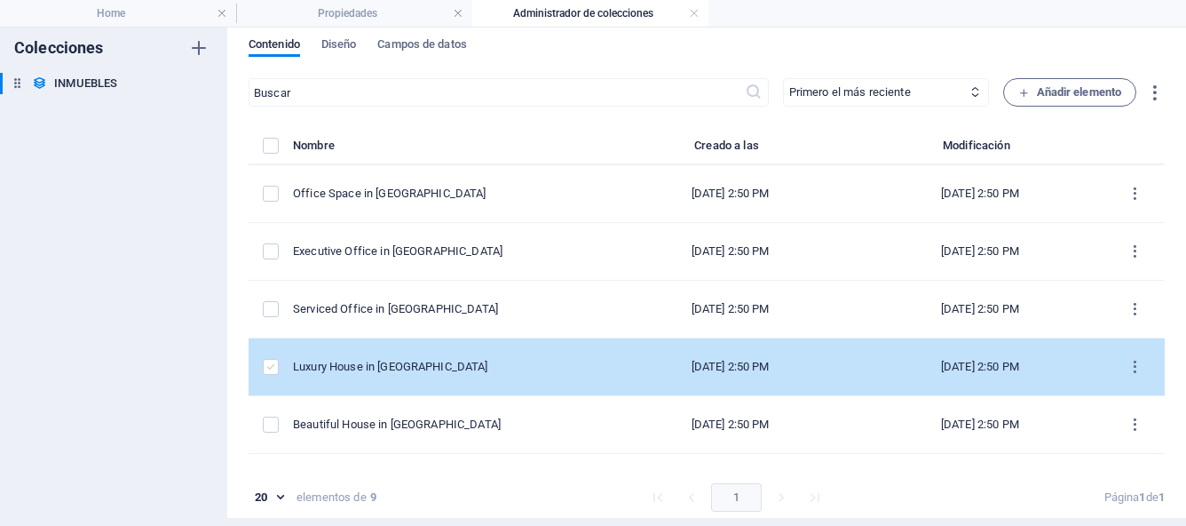
click at [272, 369] on label "items list" at bounding box center [271, 367] width 16 height 16
click at [0, 0] on input "items list" at bounding box center [0, 0] width 0 height 0
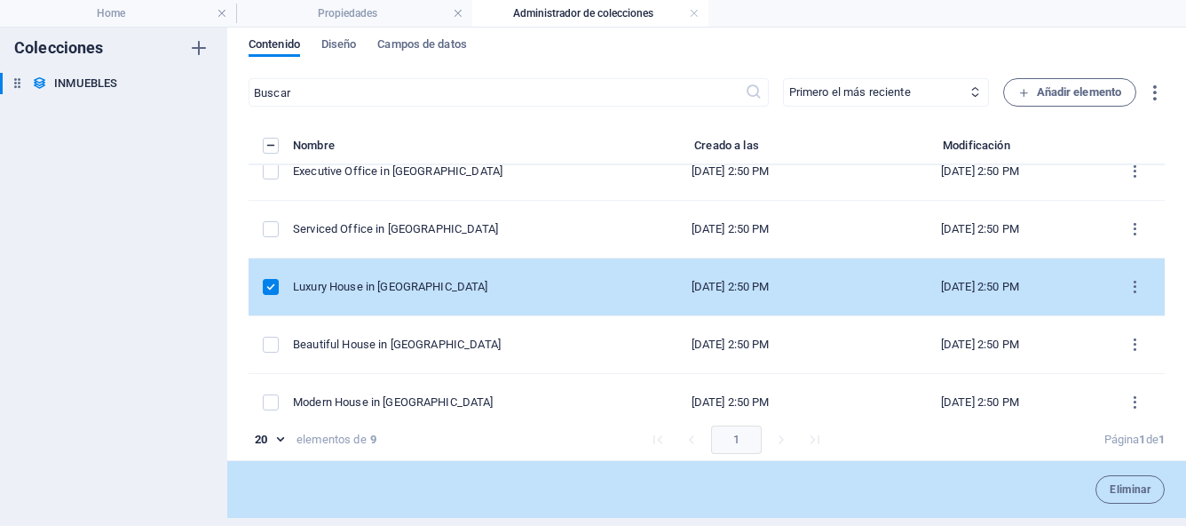
scroll to position [82, 0]
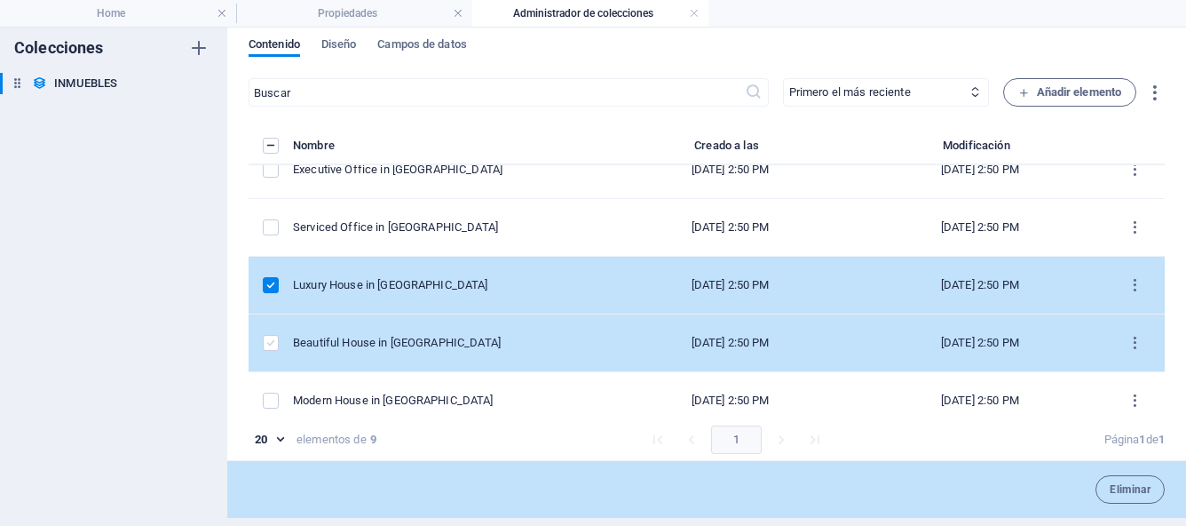
click at [270, 345] on label "items list" at bounding box center [271, 343] width 16 height 16
click at [0, 0] on input "items list" at bounding box center [0, 0] width 0 height 0
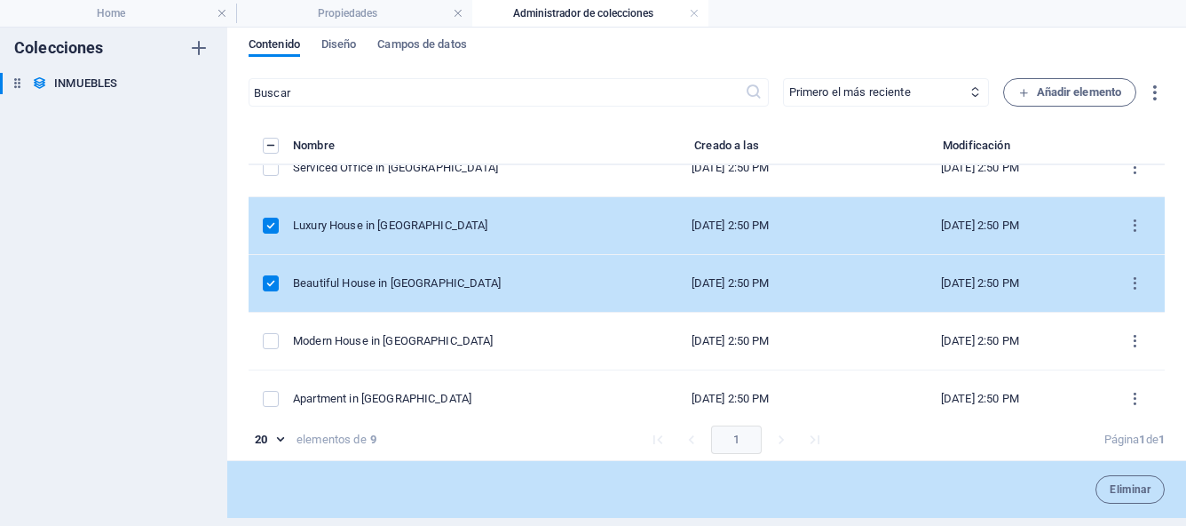
scroll to position [142, 0]
click at [270, 345] on label "items list" at bounding box center [271, 340] width 16 height 16
click at [0, 0] on input "items list" at bounding box center [0, 0] width 0 height 0
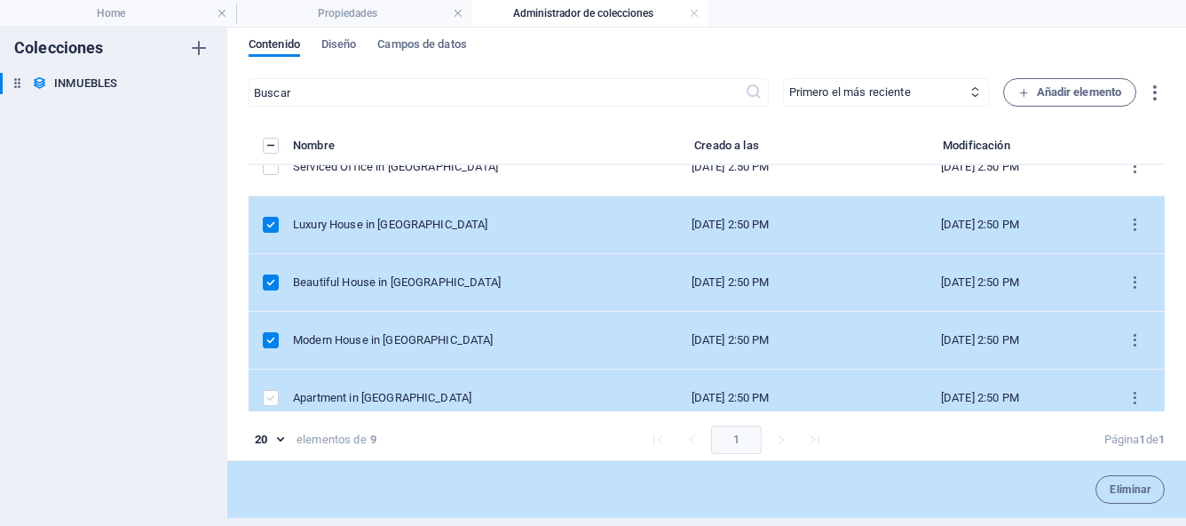
click at [267, 400] on label "items list" at bounding box center [271, 398] width 16 height 16
click at [0, 0] on input "items list" at bounding box center [0, 0] width 0 height 0
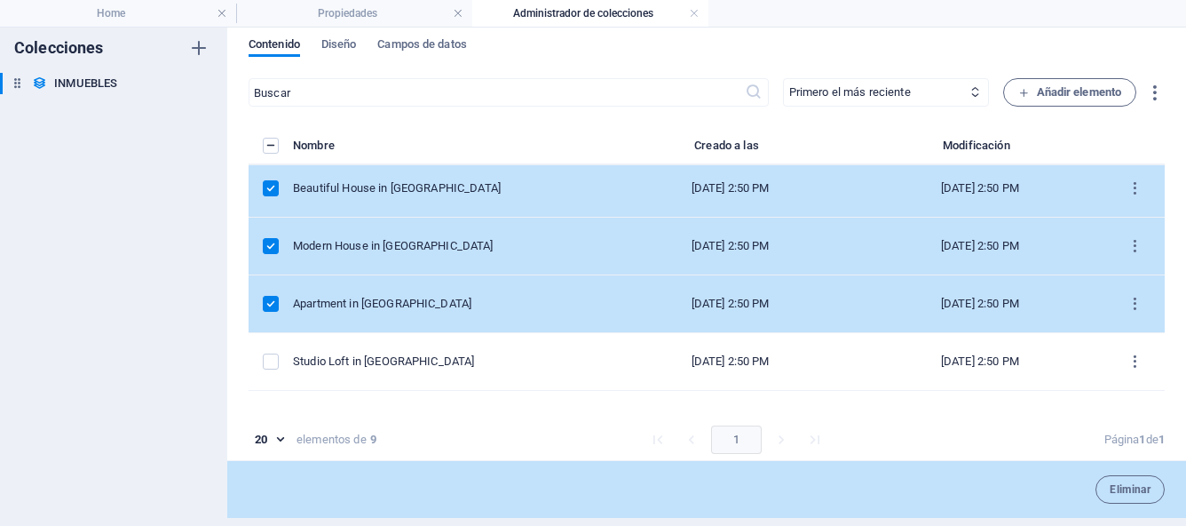
scroll to position [274, 0]
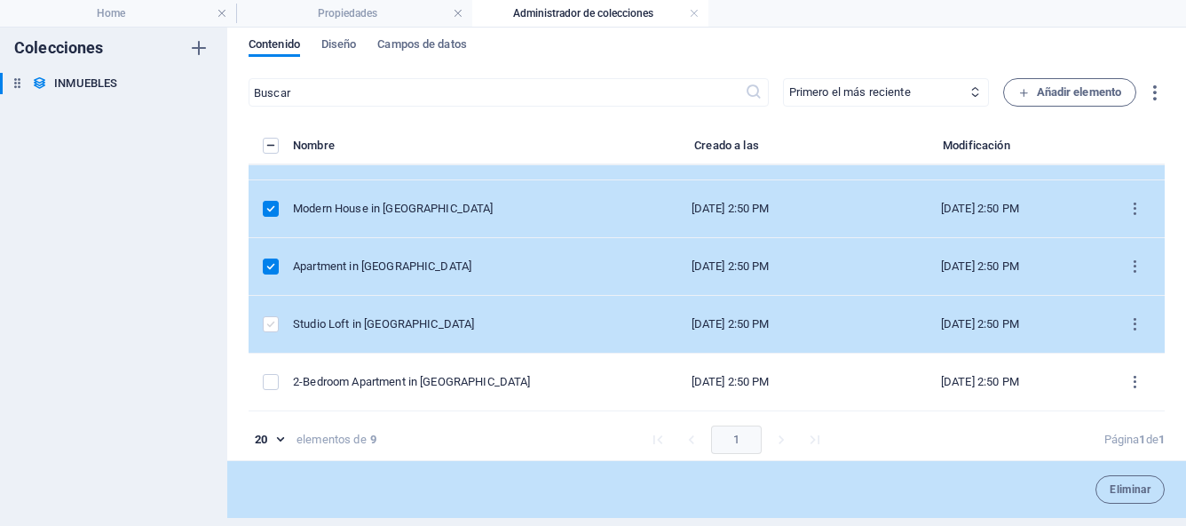
click at [267, 325] on label "items list" at bounding box center [271, 324] width 16 height 16
click at [0, 0] on input "items list" at bounding box center [0, 0] width 0 height 0
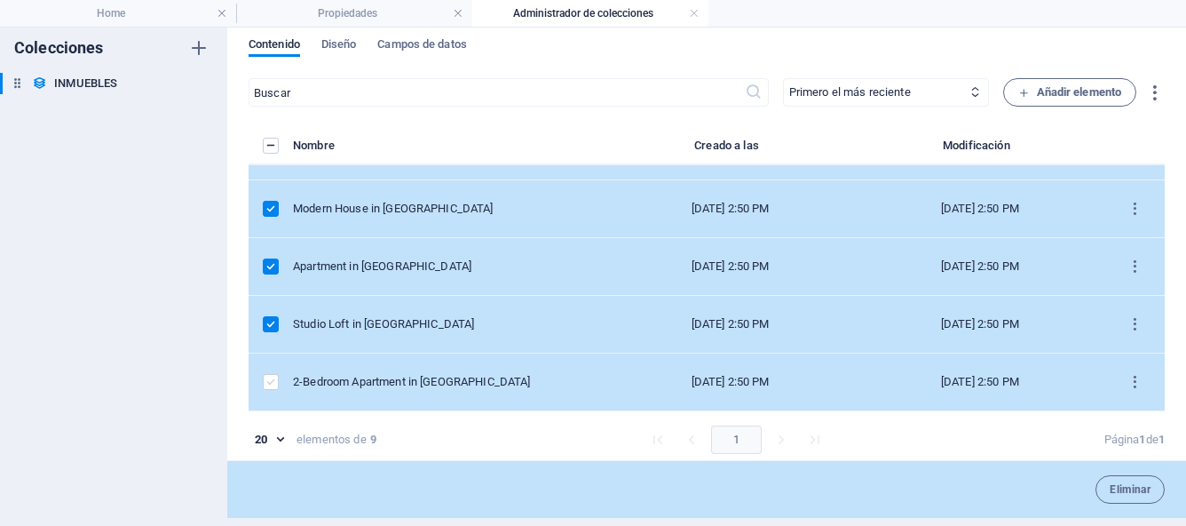
click at [270, 382] on label "items list" at bounding box center [271, 382] width 16 height 16
click at [0, 0] on input "items list" at bounding box center [0, 0] width 0 height 0
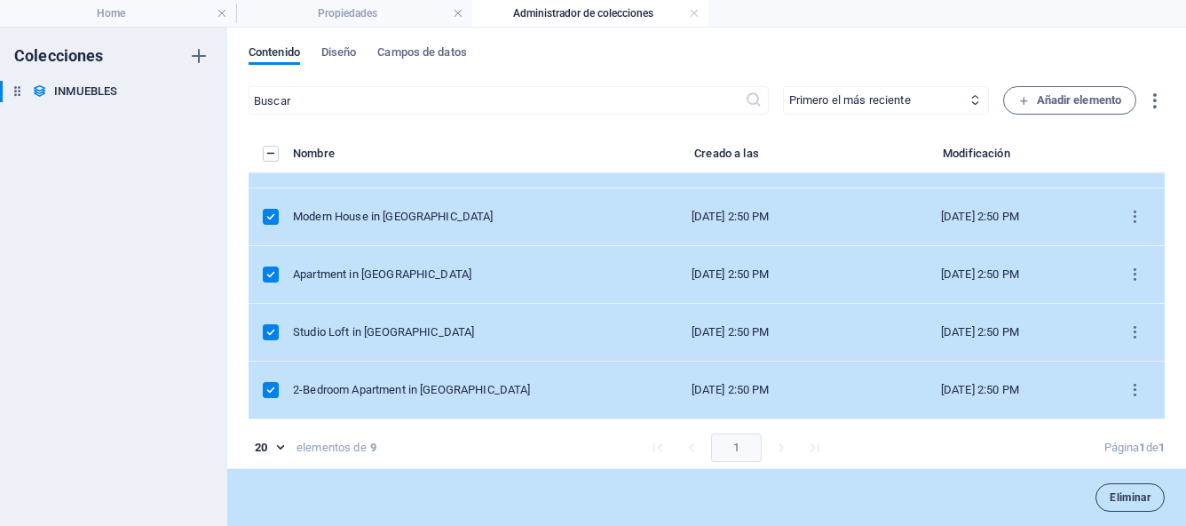
click at [1110, 495] on span "Eliminar" at bounding box center [1130, 497] width 41 height 11
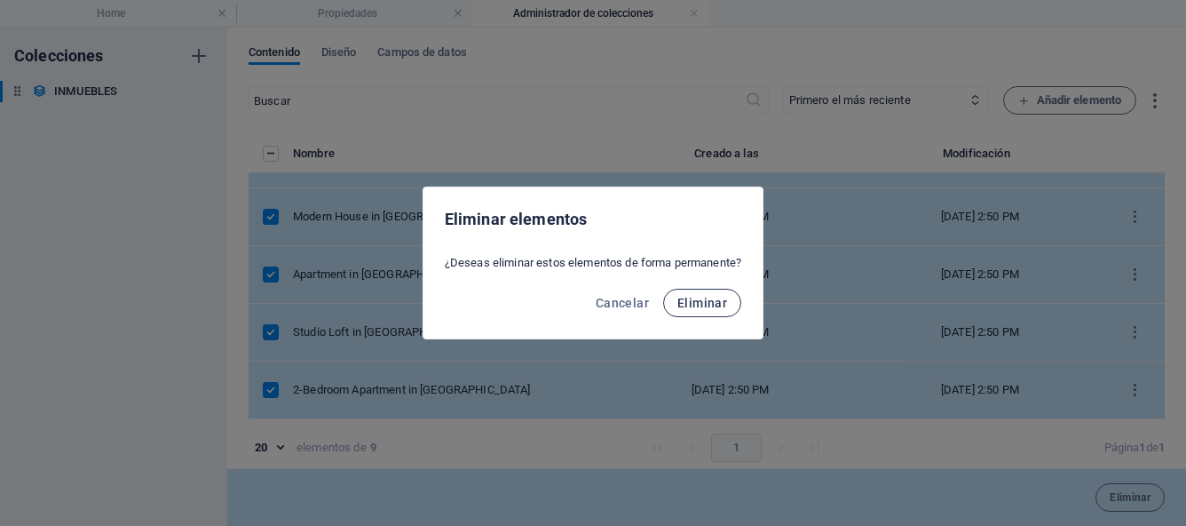
click at [722, 308] on span "Eliminar" at bounding box center [703, 303] width 50 height 14
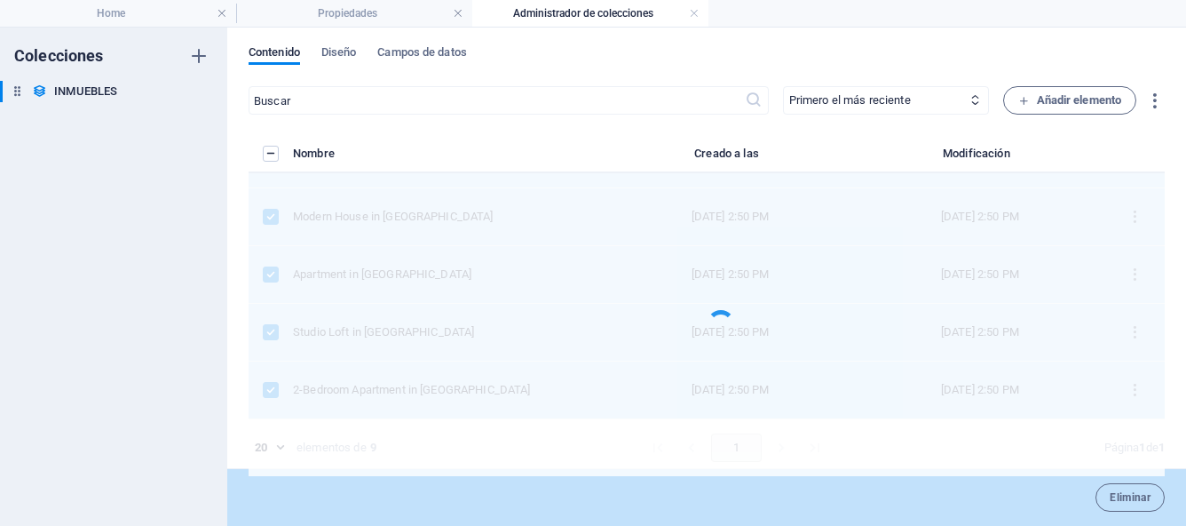
scroll to position [0, 0]
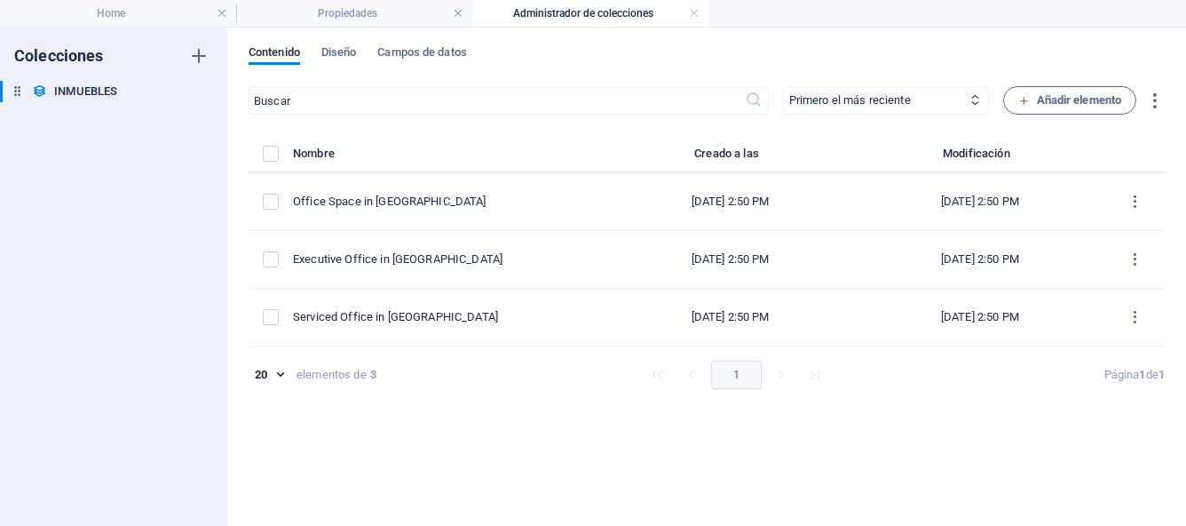
click at [280, 373] on body "[DOMAIN_NAME] Home Propiedades Administrador de colecciones Favoritos Elementos…" at bounding box center [593, 263] width 1186 height 526
click at [277, 416] on li "20" at bounding box center [268, 420] width 47 height 36
click at [279, 375] on body "[DOMAIN_NAME] Home Propiedades Administrador de colecciones Favoritos Elementos…" at bounding box center [593, 263] width 1186 height 526
click at [275, 395] on li "10" at bounding box center [268, 384] width 47 height 36
click at [279, 380] on body "[DOMAIN_NAME] Home Propiedades Administrador de colecciones Favoritos Elementos…" at bounding box center [593, 263] width 1186 height 526
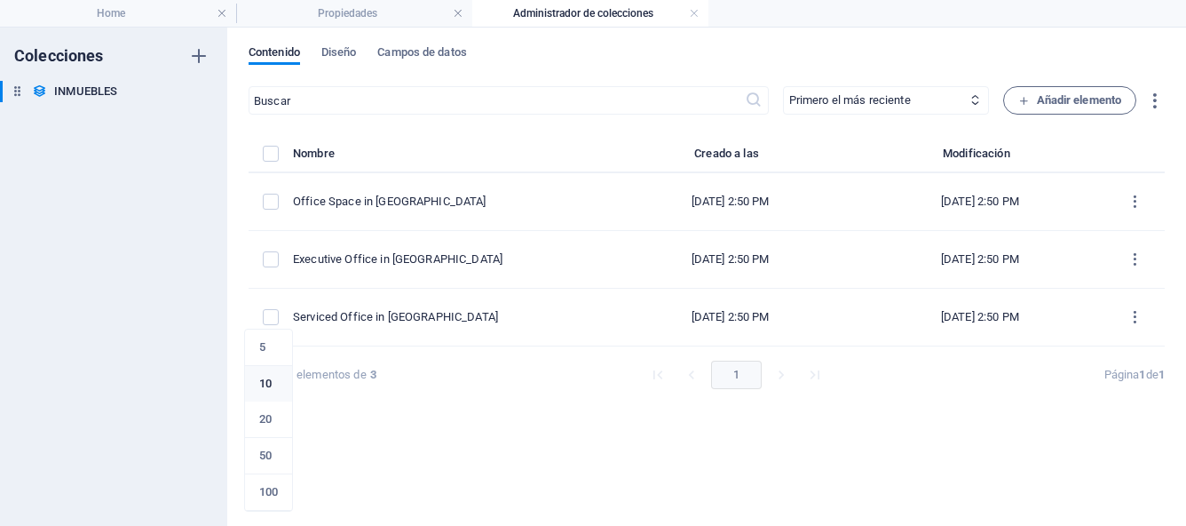
click at [275, 413] on li "20" at bounding box center [268, 419] width 47 height 36
click at [281, 370] on body "[DOMAIN_NAME] Home Propiedades Administrador de colecciones Favoritos Elementos…" at bounding box center [593, 263] width 1186 height 526
click at [270, 392] on li "10" at bounding box center [268, 384] width 47 height 36
type input "10"
click at [332, 50] on span "Diseño" at bounding box center [339, 54] width 36 height 25
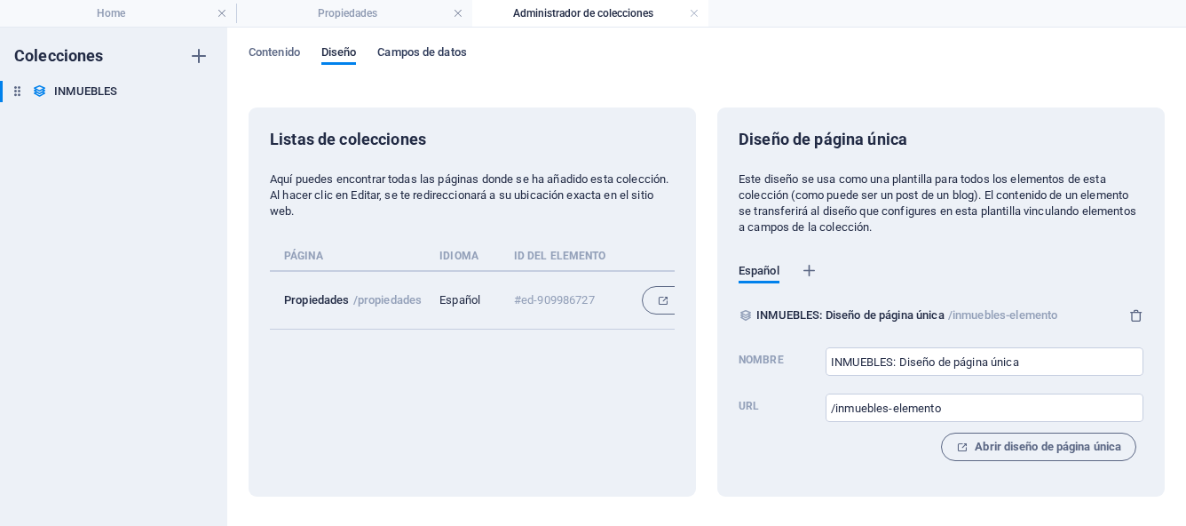
click at [404, 49] on span "Campos de datos" at bounding box center [421, 54] width 89 height 25
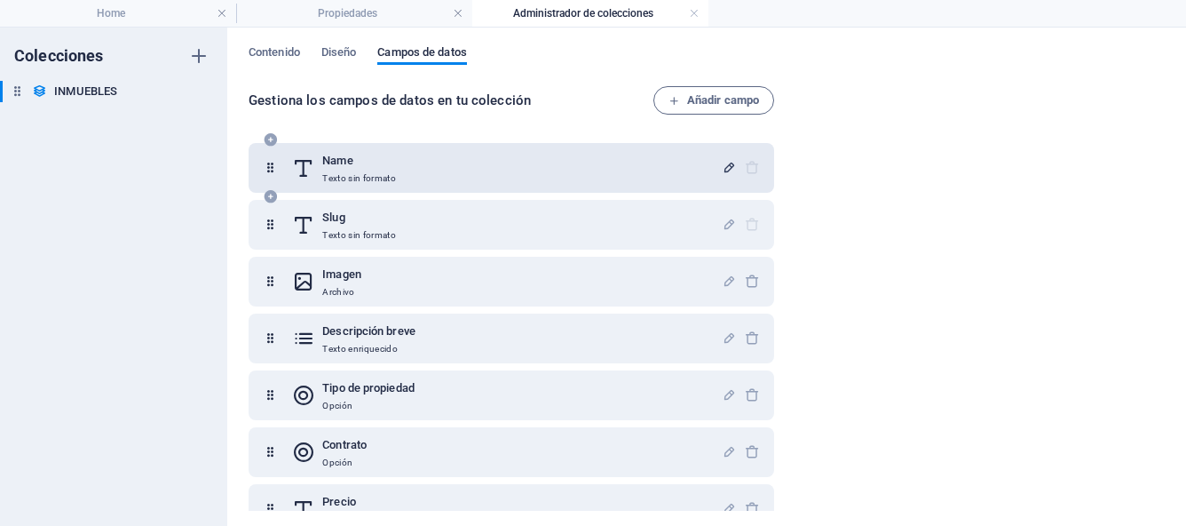
click at [725, 169] on icon "button" at bounding box center [729, 167] width 15 height 15
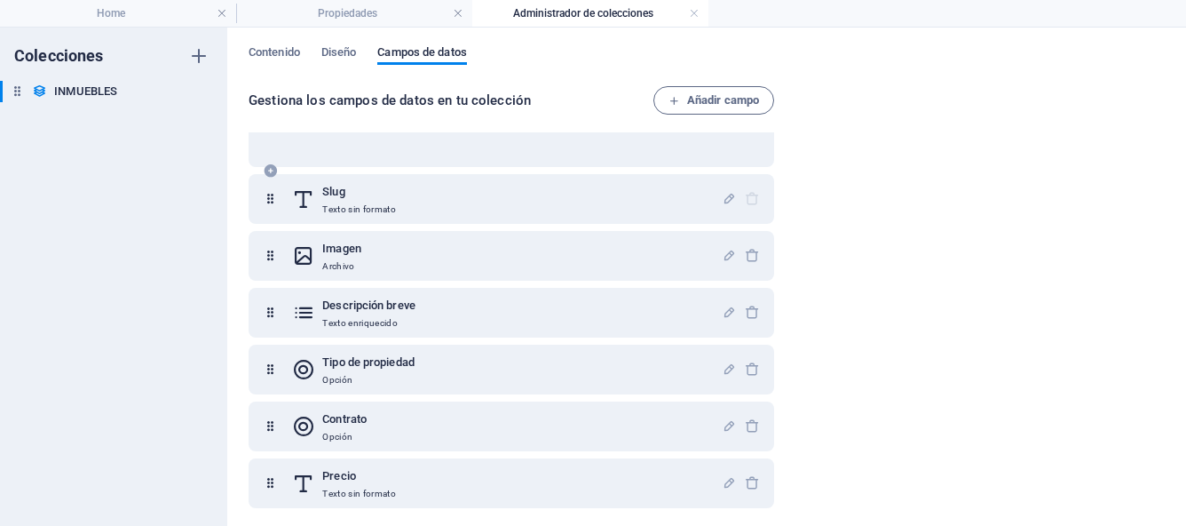
scroll to position [183, 0]
click at [285, 56] on span "Contenido" at bounding box center [275, 54] width 52 height 25
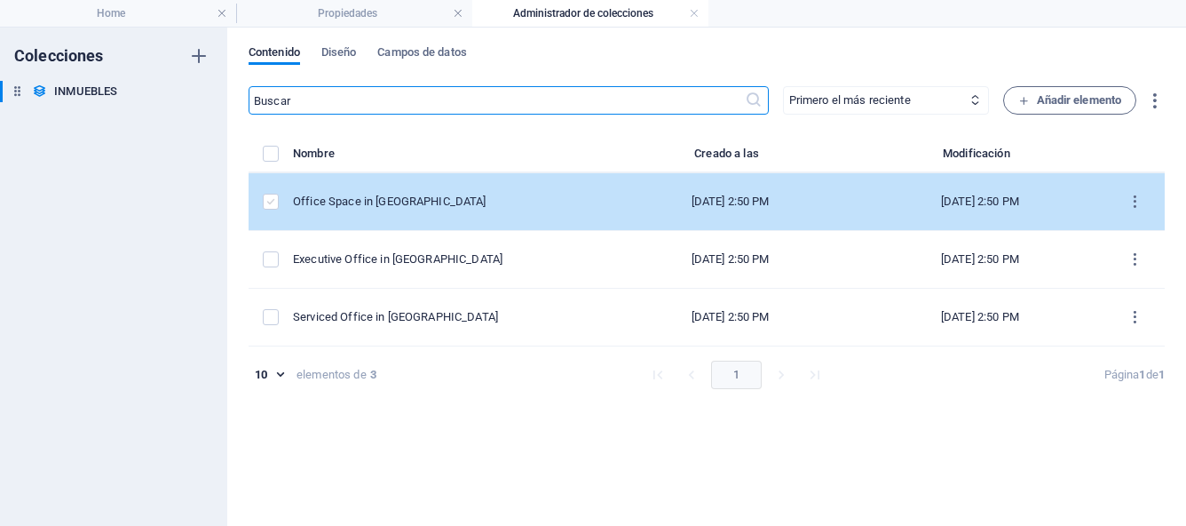
click at [274, 202] on label "items list" at bounding box center [271, 202] width 16 height 16
click at [0, 0] on input "items list" at bounding box center [0, 0] width 0 height 0
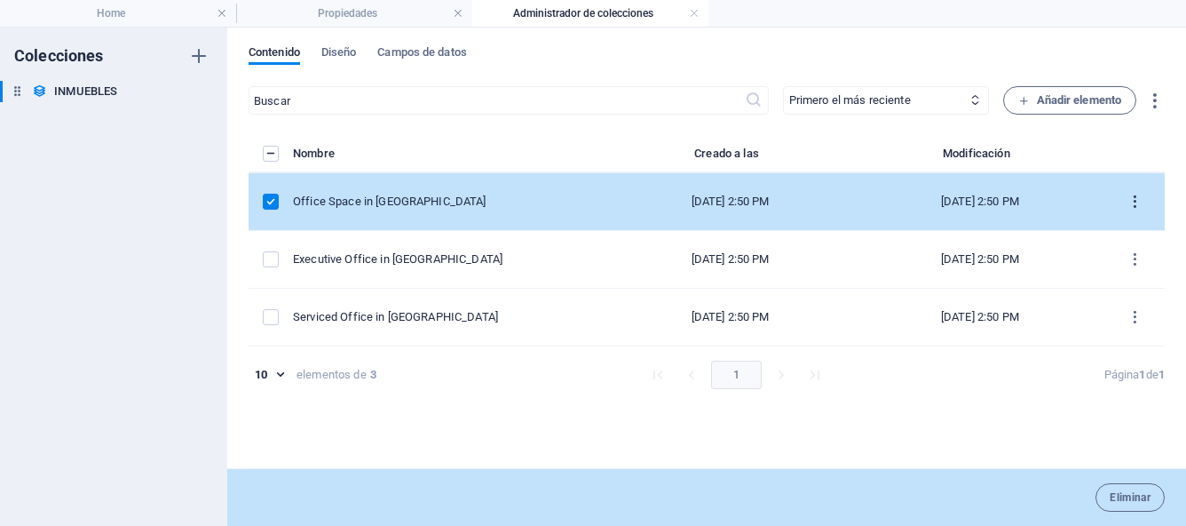
click at [1138, 203] on icon "items list" at bounding box center [1135, 202] width 17 height 17
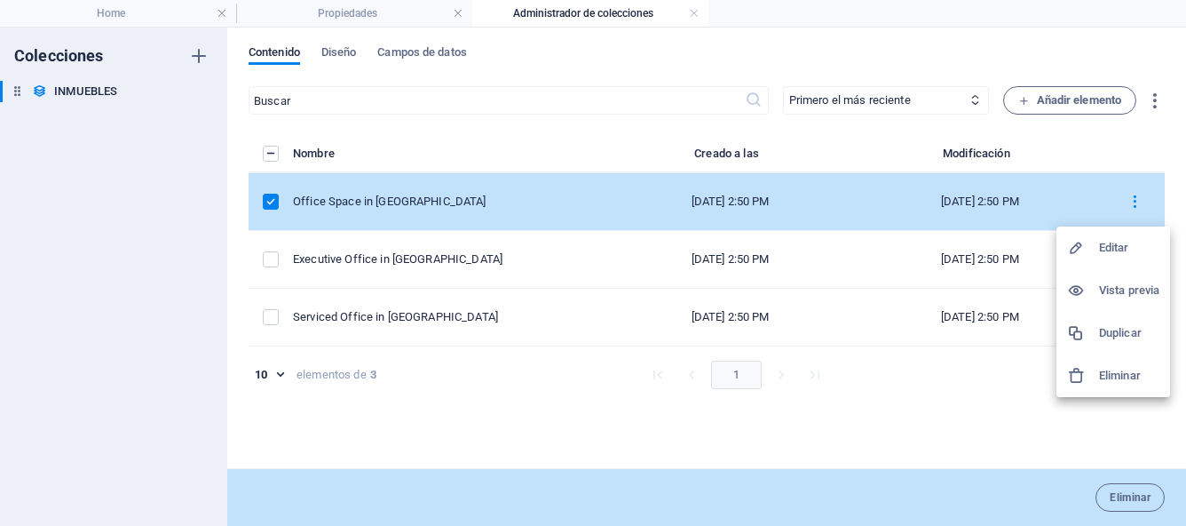
click at [1128, 242] on h6 "Editar" at bounding box center [1129, 247] width 60 height 21
select select "Office"
select select "For Rent"
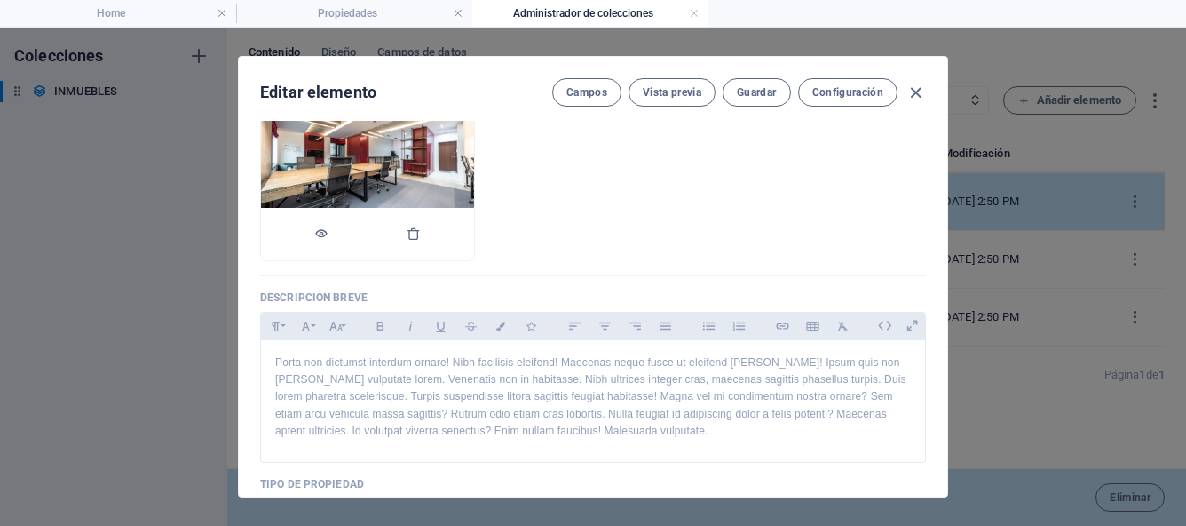
scroll to position [0, 0]
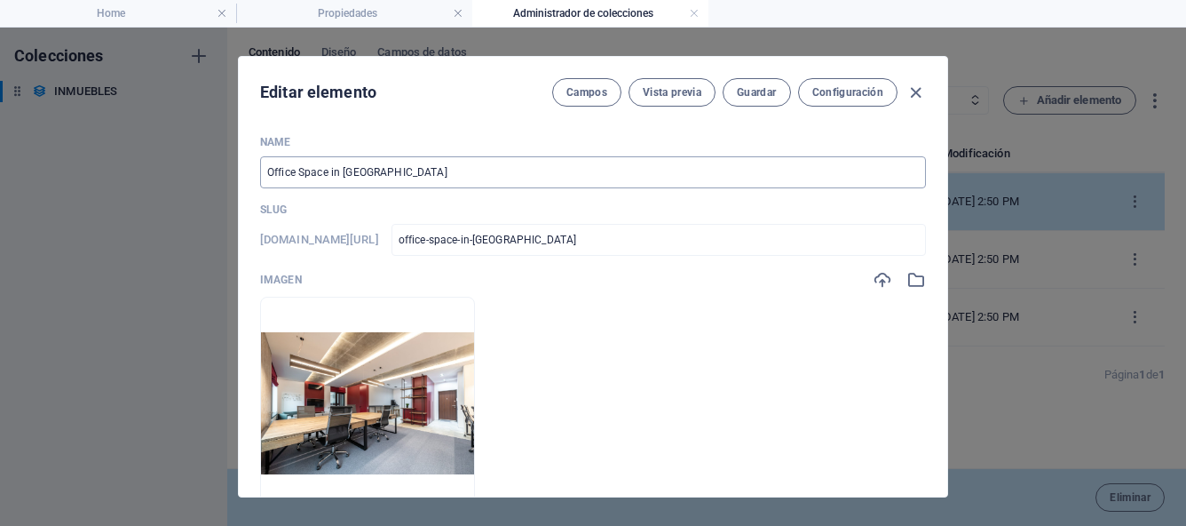
click at [396, 165] on input "Office Space in [GEOGRAPHIC_DATA]" at bounding box center [593, 172] width 666 height 32
click at [396, 173] on input "Office Space in [GEOGRAPHIC_DATA]" at bounding box center [593, 172] width 666 height 32
type input "P"
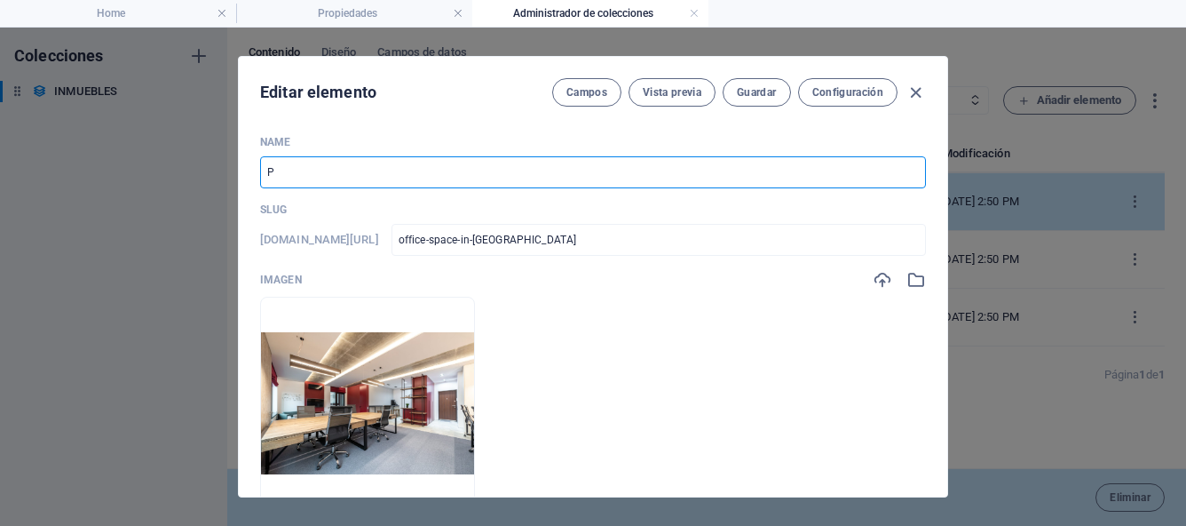
type input "p"
type input "Pe"
type input "pe"
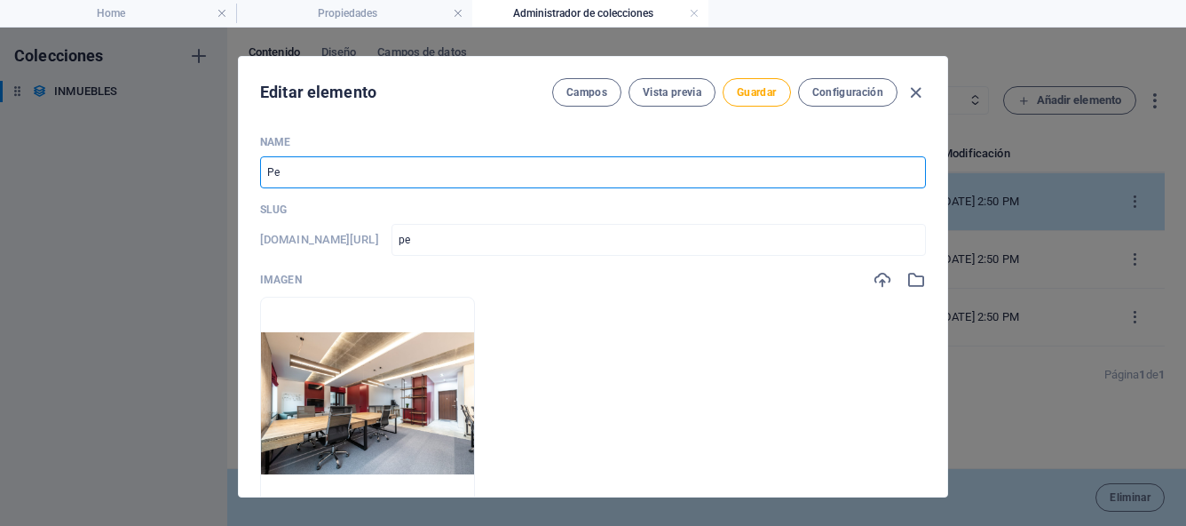
type input "Ped"
type input "ped"
type input "Pedr"
type input "pedr"
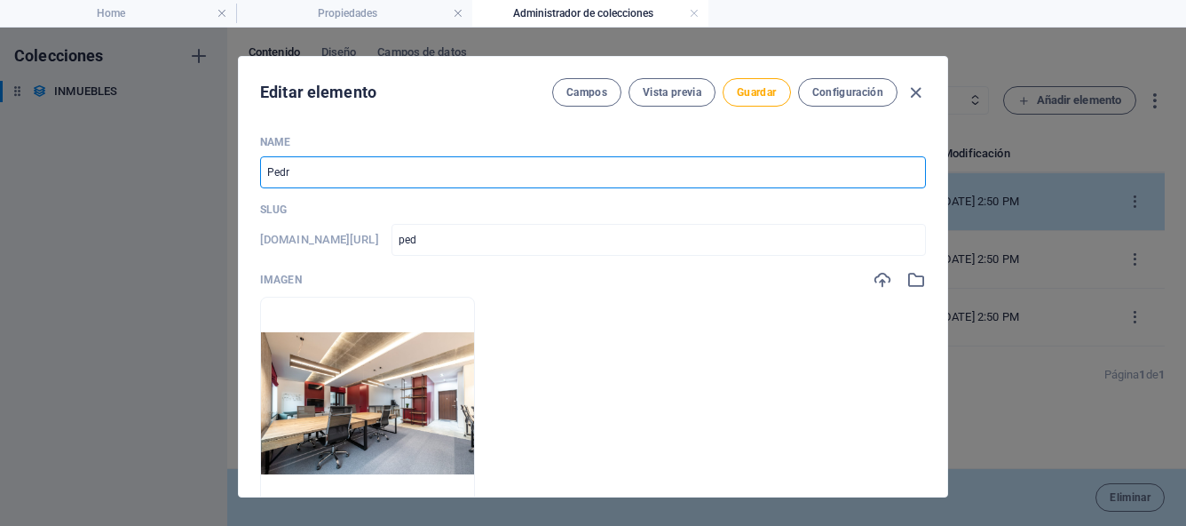
type input "pedr"
type input "Pedre"
type input "pedre"
type input "Pedreg"
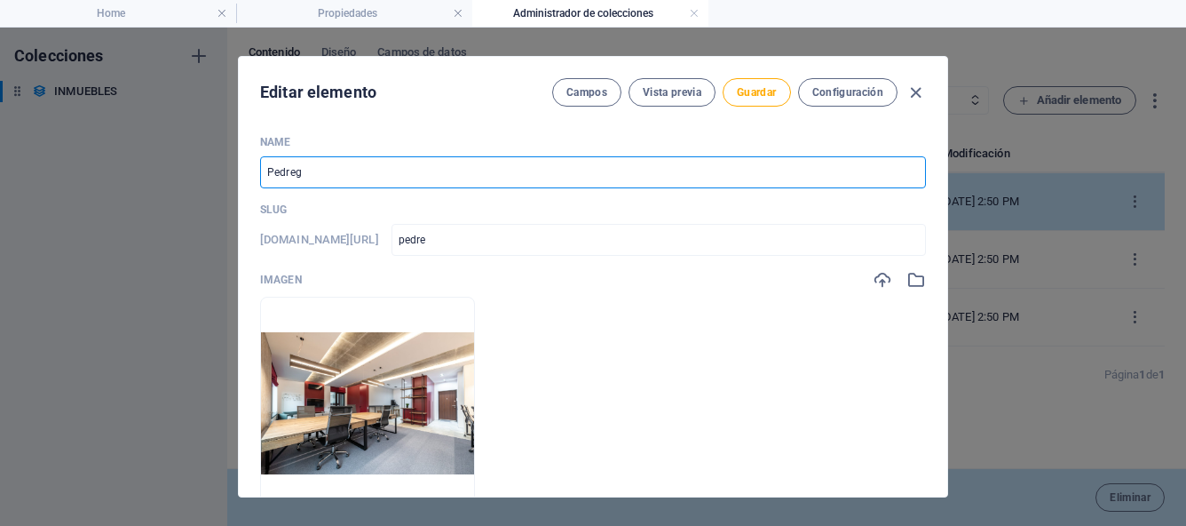
type input "pedreg"
type input "Pedrega"
type input "pedrega"
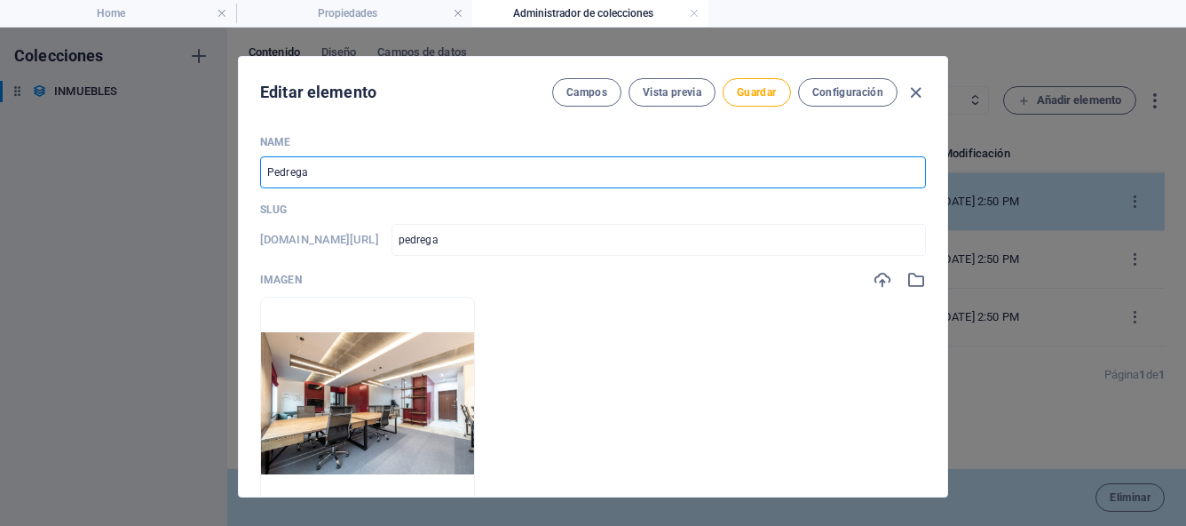
type input "Pedregal"
type input "pedregal"
type input "Pedregal 4"
type input "pedregal-4"
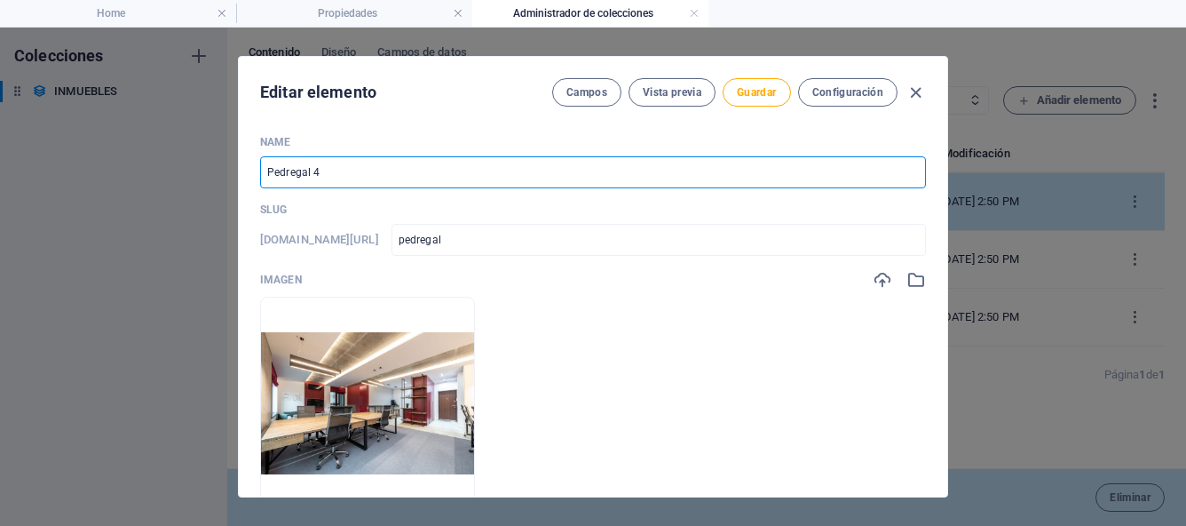
type input "pedregal-4"
type input "Pedregal 490"
type input "pedregal-490"
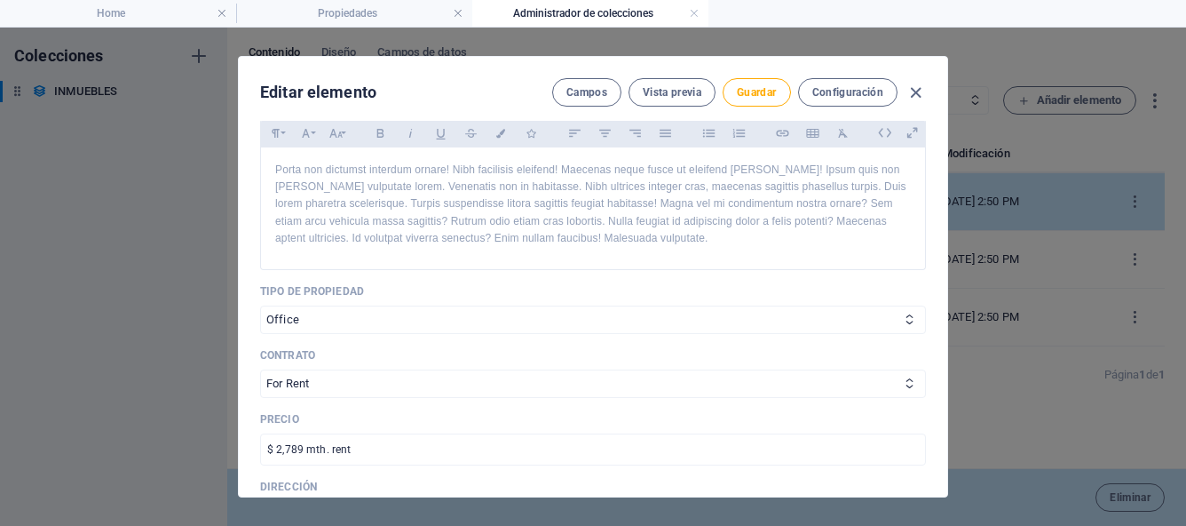
scroll to position [456, 0]
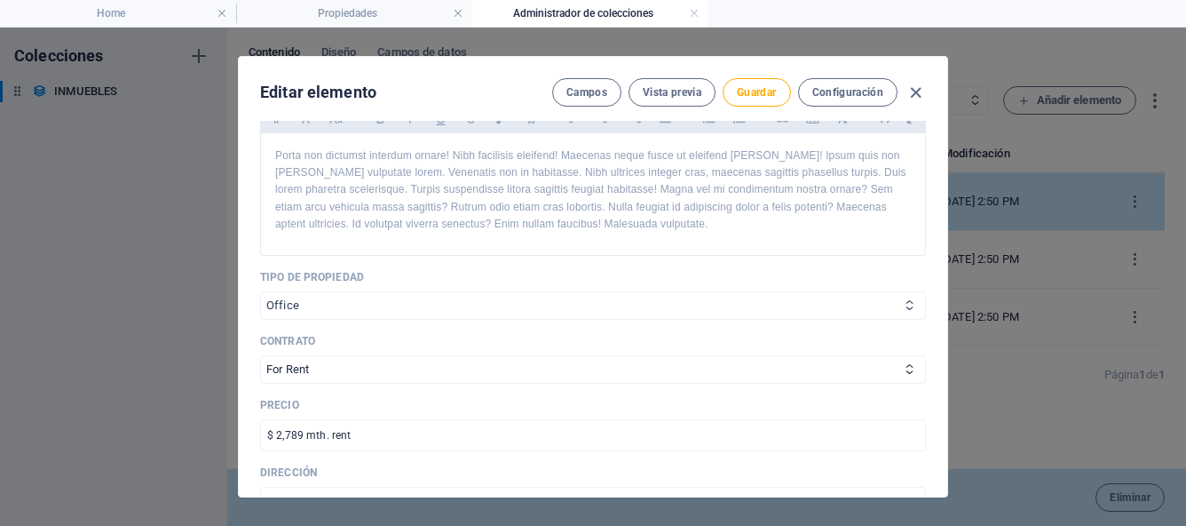
type input "Pedregal 490"
click at [907, 307] on icon at bounding box center [910, 305] width 12 height 12
click at [894, 311] on select "House Apartment Office" at bounding box center [593, 305] width 666 height 28
select select "House"
click at [908, 372] on icon at bounding box center [910, 369] width 12 height 12
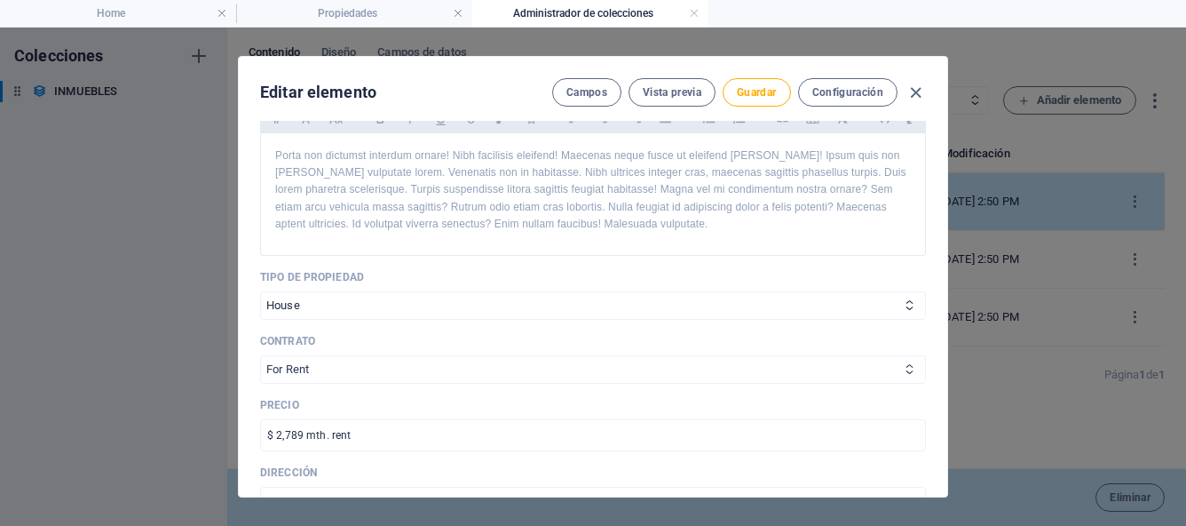
click at [904, 370] on icon at bounding box center [910, 369] width 12 height 12
click at [905, 377] on select "For Rent For Sale" at bounding box center [593, 369] width 666 height 28
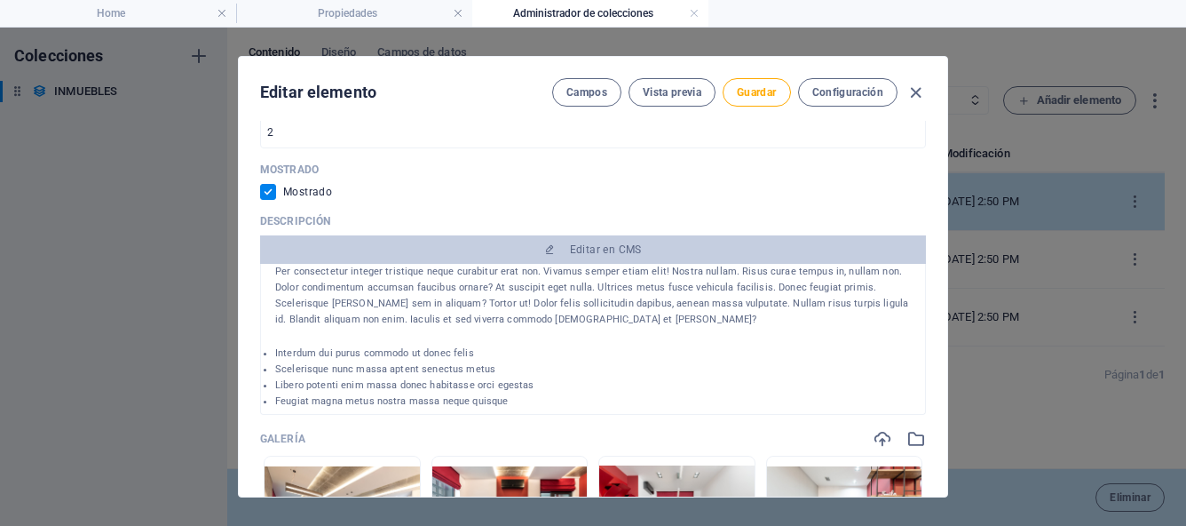
scroll to position [0, 0]
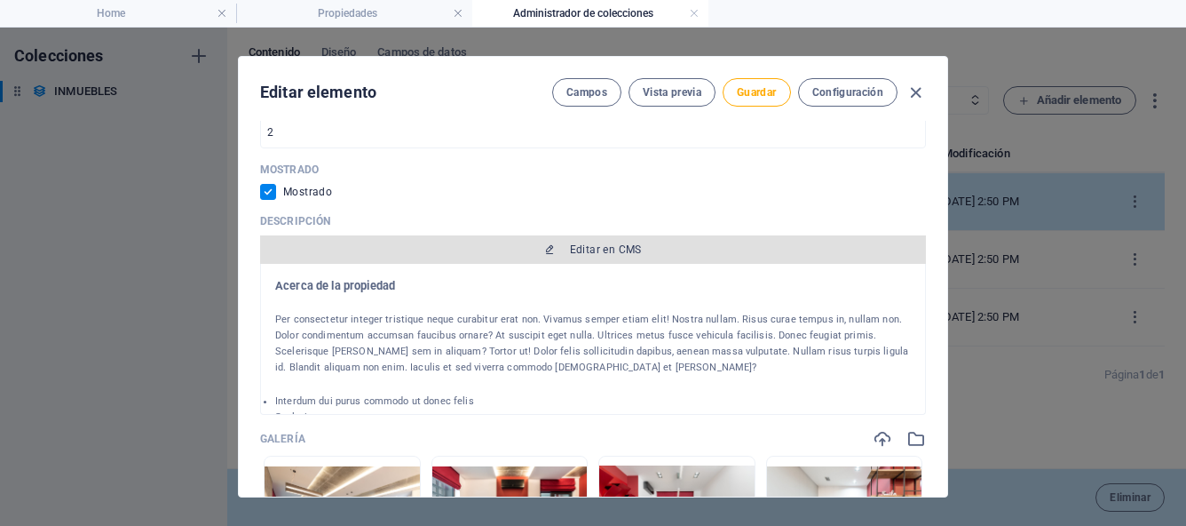
click at [616, 250] on span "Editar en CMS" at bounding box center [606, 249] width 72 height 14
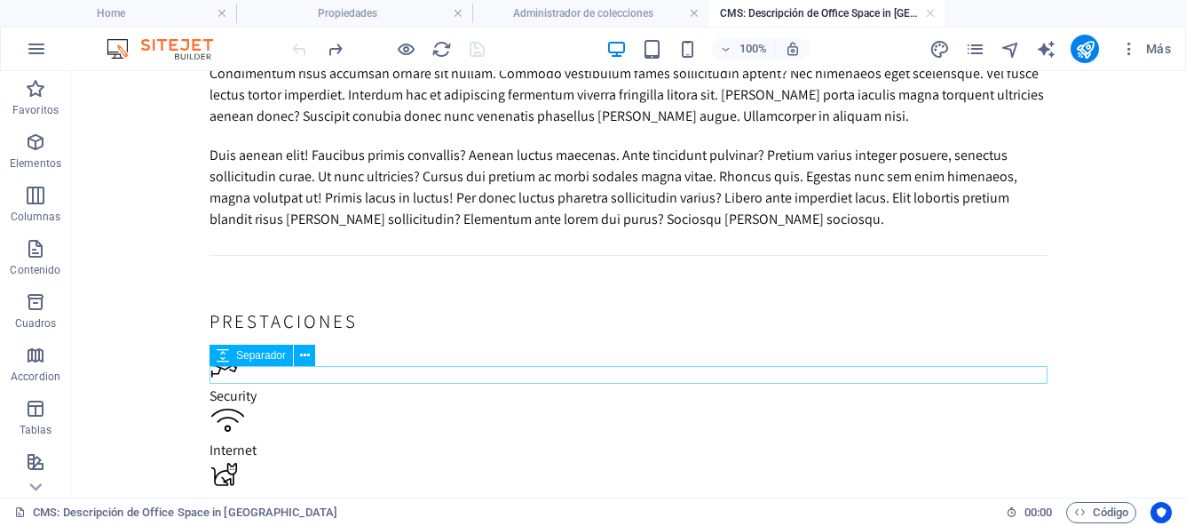
scroll to position [390, 0]
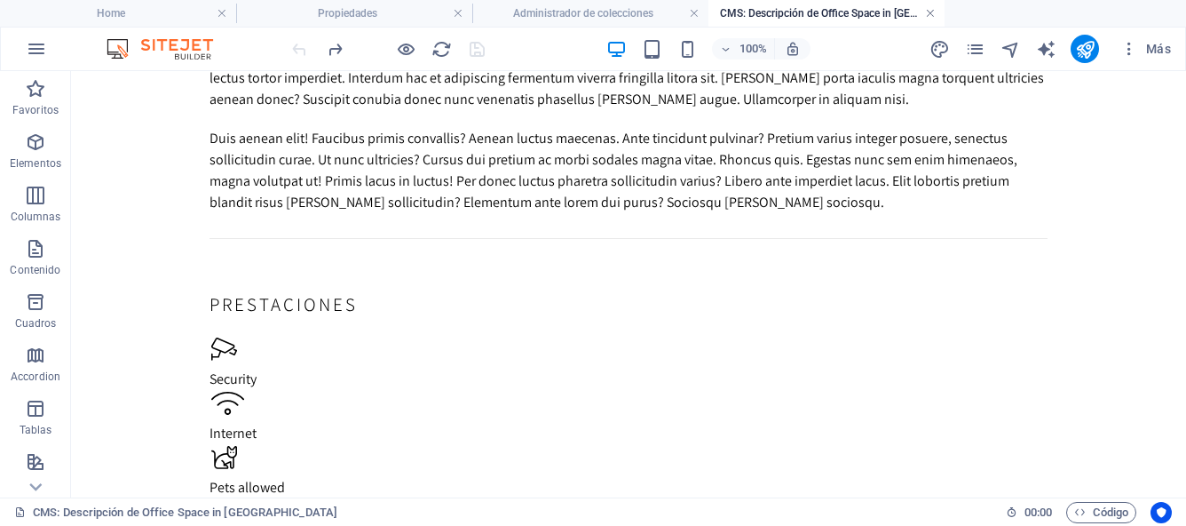
click at [932, 11] on link at bounding box center [930, 13] width 11 height 17
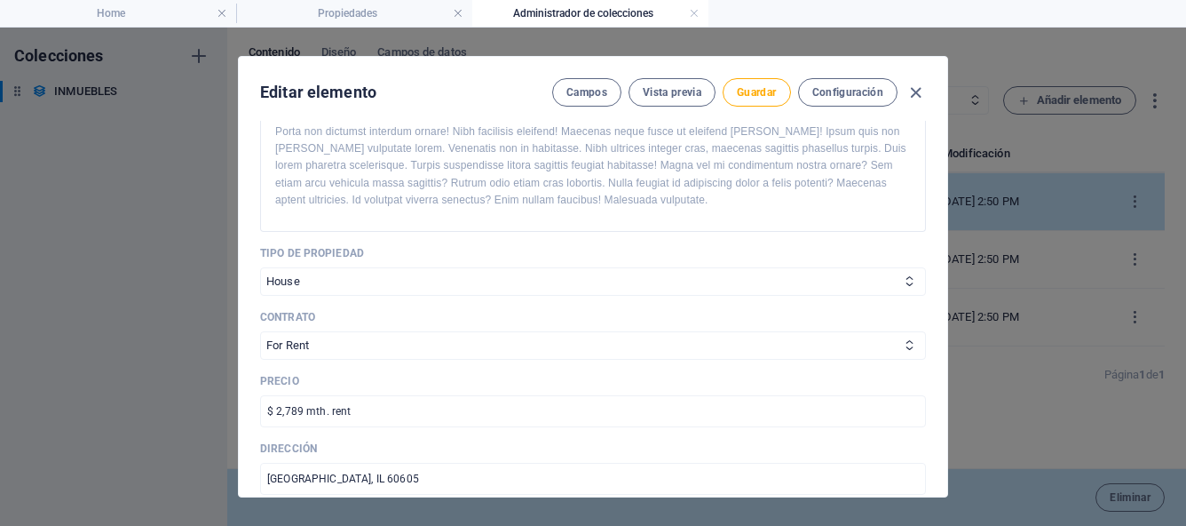
scroll to position [0, 0]
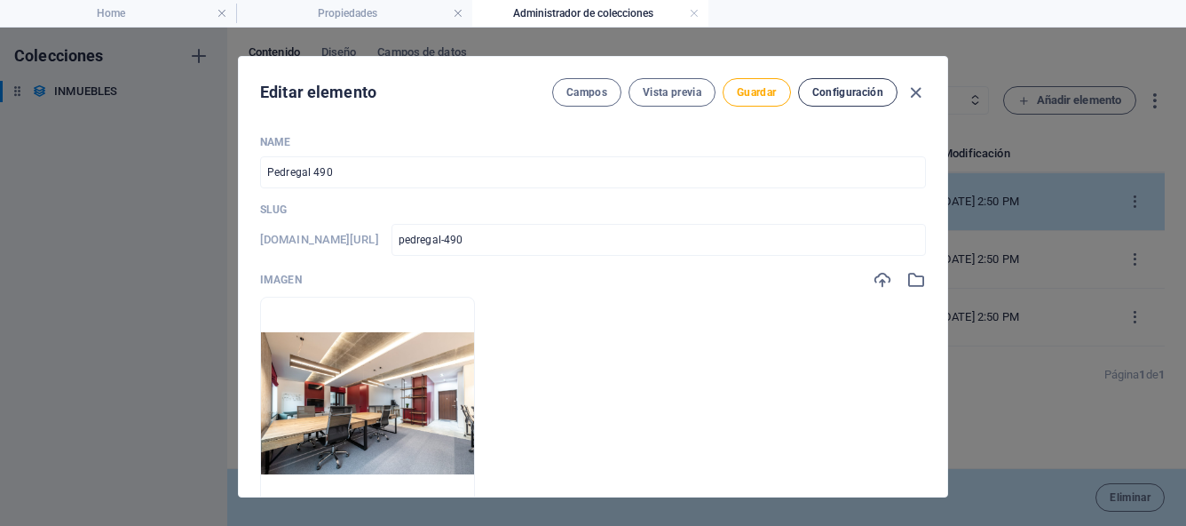
click at [839, 97] on span "Configuración" at bounding box center [848, 92] width 71 height 14
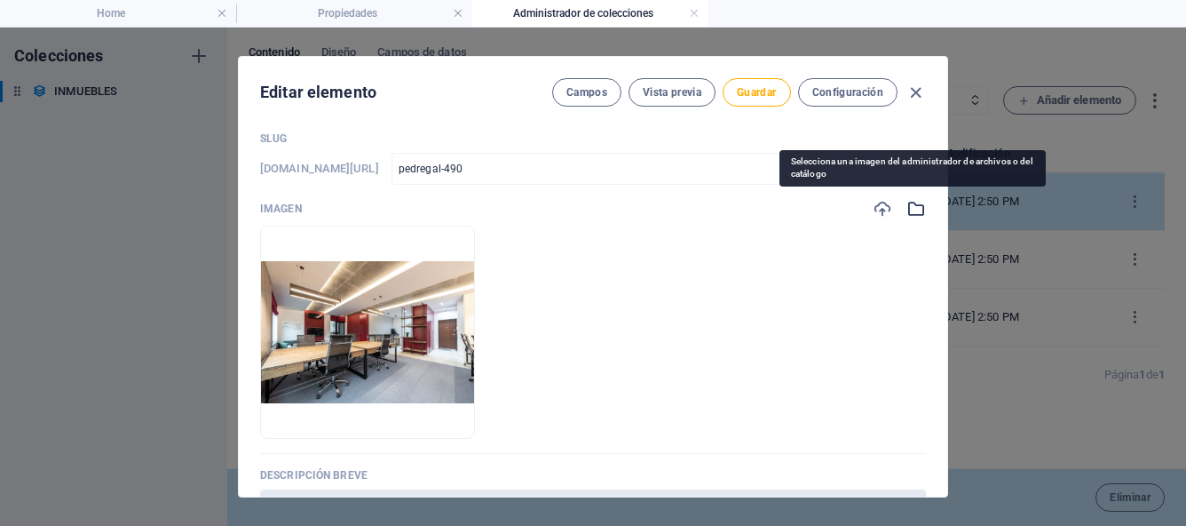
click at [909, 210] on icon "button" at bounding box center [917, 209] width 20 height 20
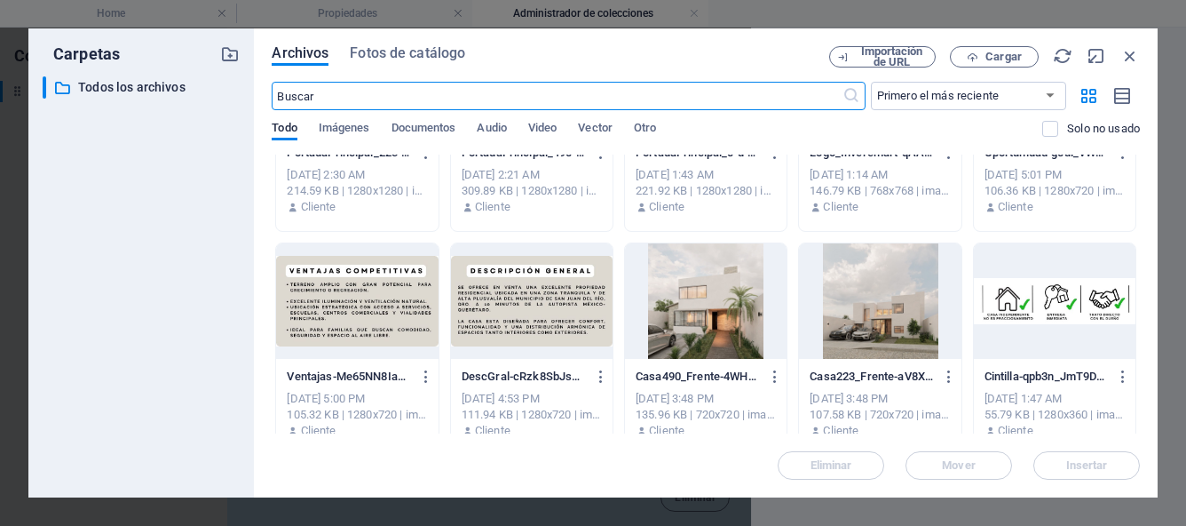
scroll to position [137, 0]
click at [683, 341] on div at bounding box center [706, 299] width 162 height 115
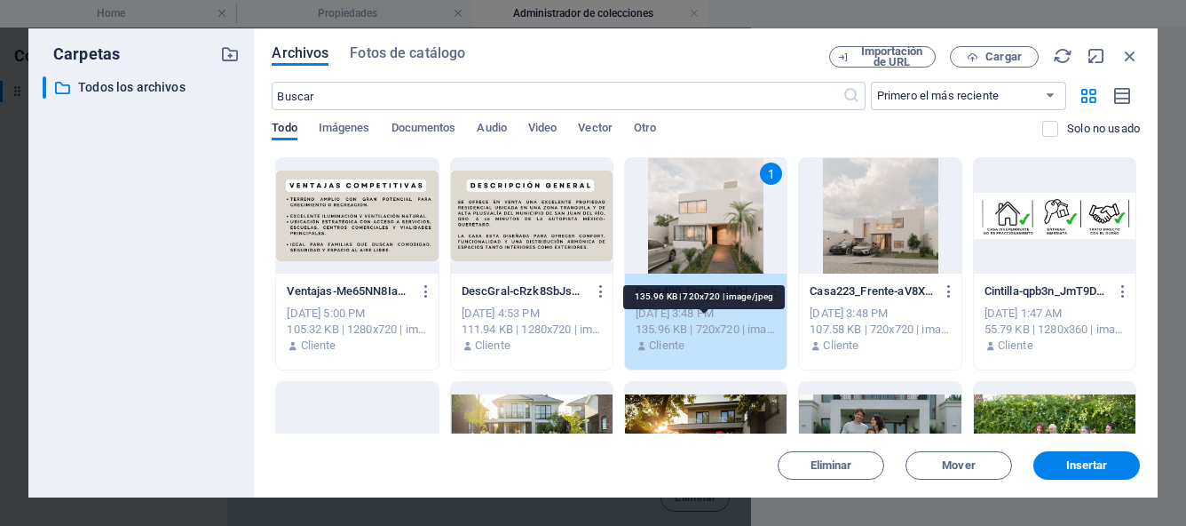
scroll to position [256, 0]
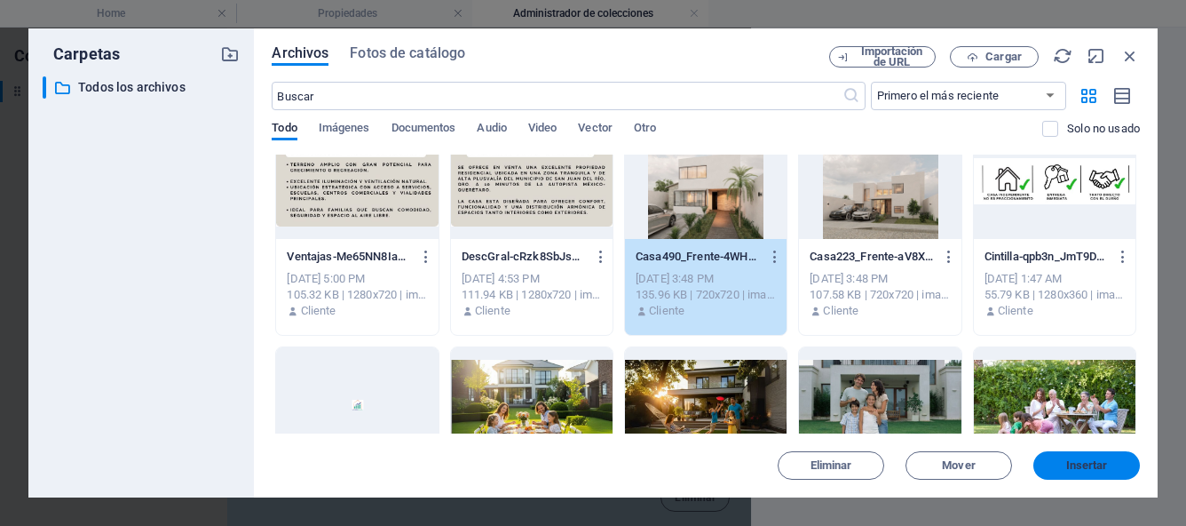
click at [1113, 469] on span "Insertar" at bounding box center [1087, 465] width 92 height 11
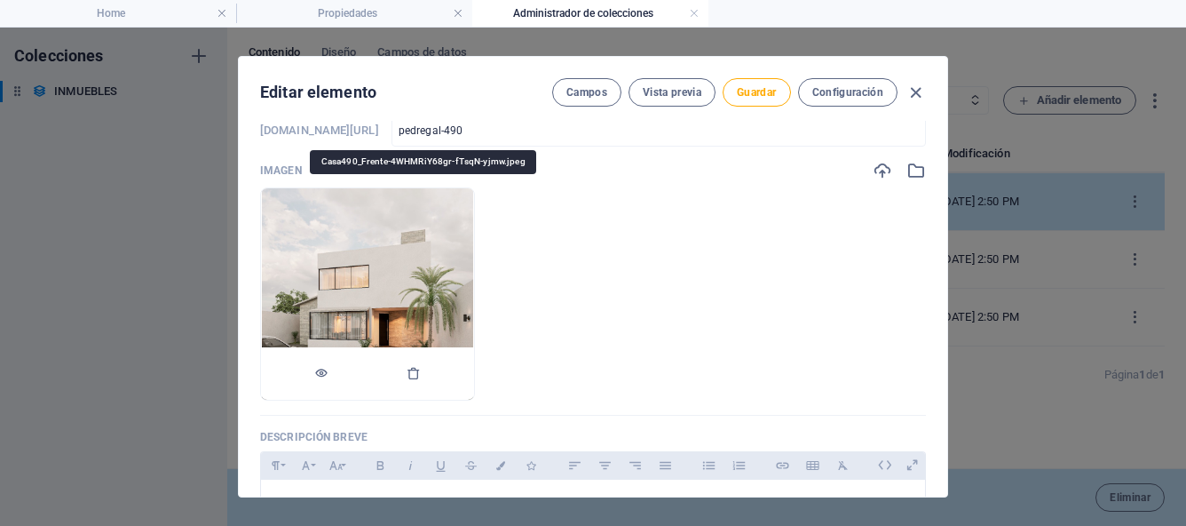
scroll to position [120, 0]
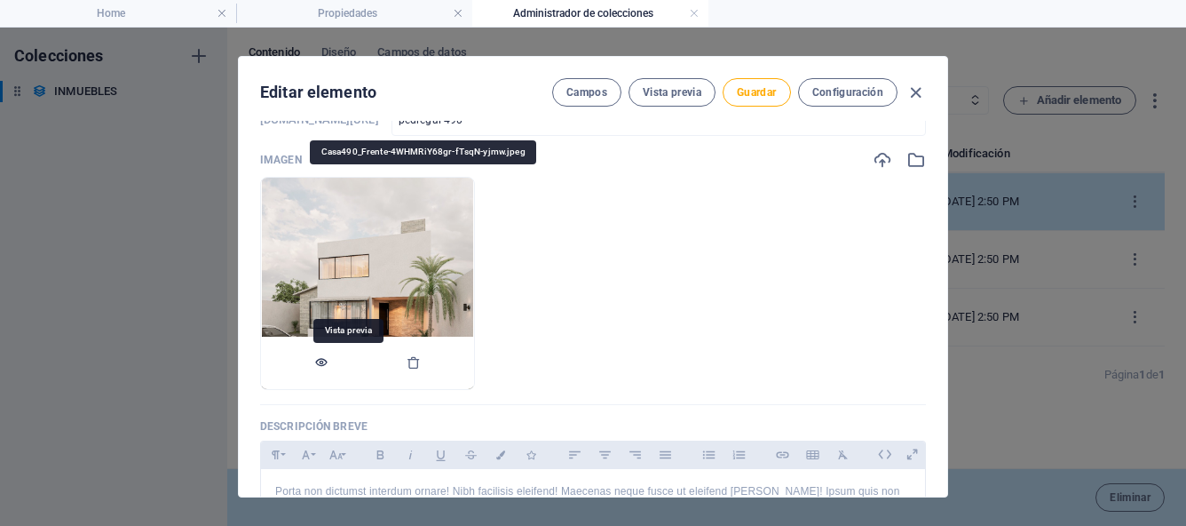
click at [329, 365] on icon "button" at bounding box center [321, 362] width 14 height 14
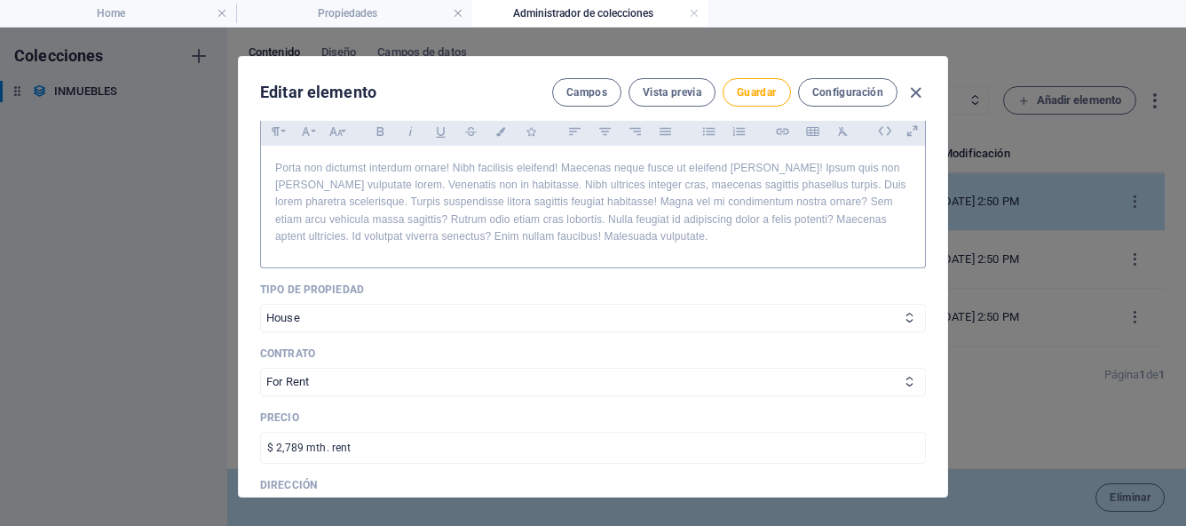
scroll to position [501, 0]
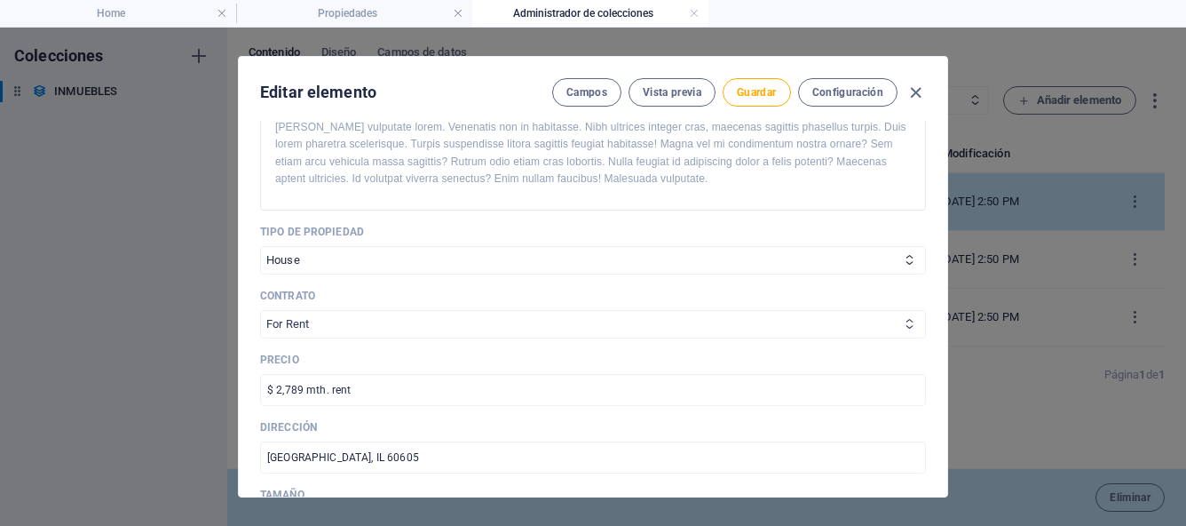
click at [905, 329] on icon at bounding box center [910, 324] width 12 height 12
click at [904, 327] on icon at bounding box center [910, 324] width 12 height 12
click at [908, 329] on icon at bounding box center [910, 324] width 12 height 12
click at [904, 326] on icon at bounding box center [910, 324] width 12 height 12
click at [874, 319] on select "For Rent For Sale" at bounding box center [593, 324] width 666 height 28
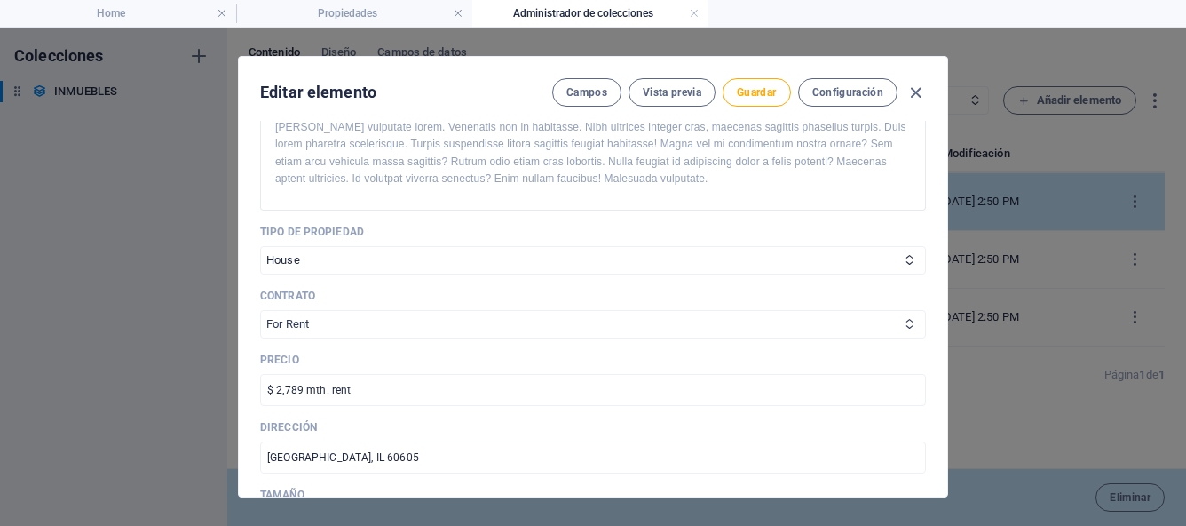
select select "For Sale"
click at [353, 391] on input "$ 2,789 mth. rent" at bounding box center [593, 390] width 666 height 32
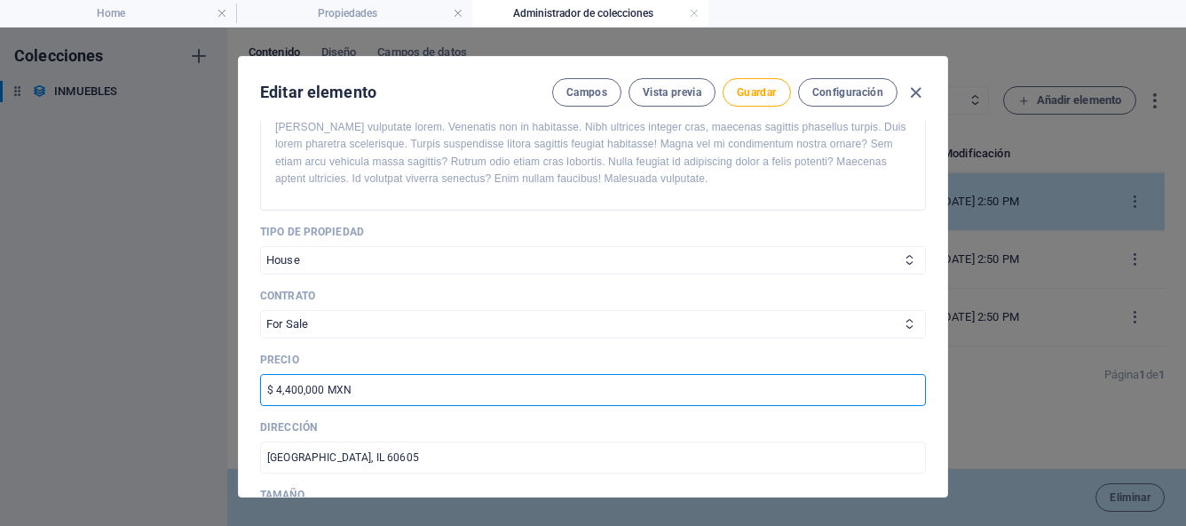
type input "$ 4,400,000 MXN"
click at [376, 421] on p "Dirección" at bounding box center [593, 427] width 666 height 14
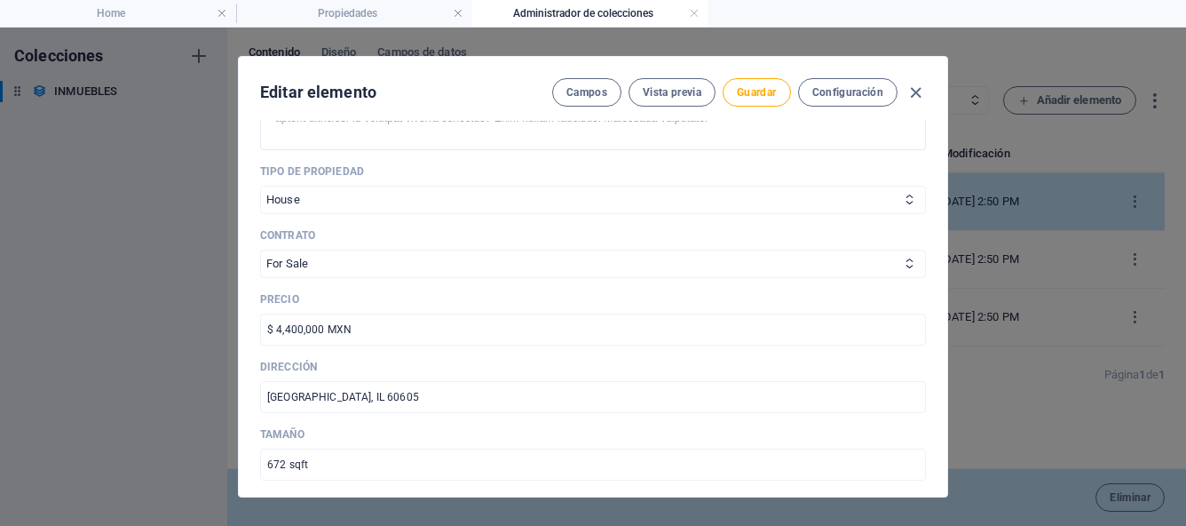
scroll to position [581, 0]
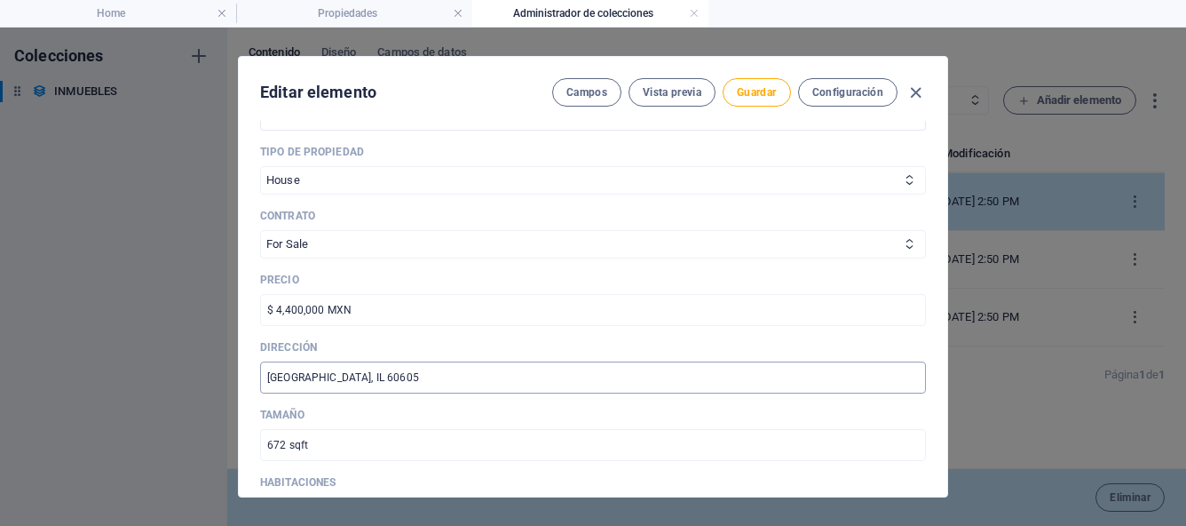
click at [368, 381] on input "[GEOGRAPHIC_DATA], IL 60605" at bounding box center [593, 377] width 666 height 32
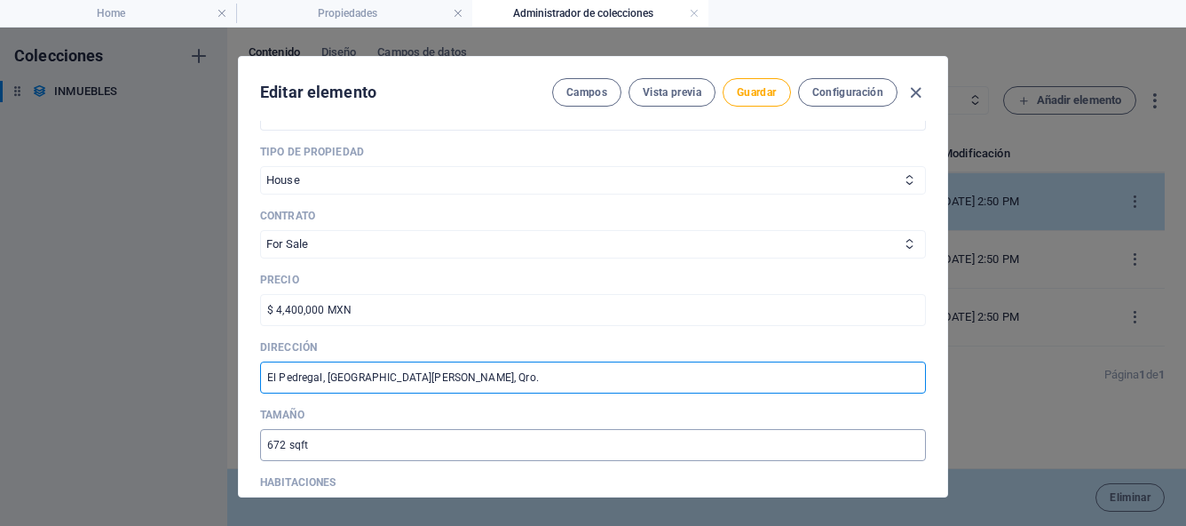
type input "El Pedregal, [GEOGRAPHIC_DATA][PERSON_NAME], Qro."
click at [358, 430] on input "672 sqft" at bounding box center [593, 445] width 666 height 32
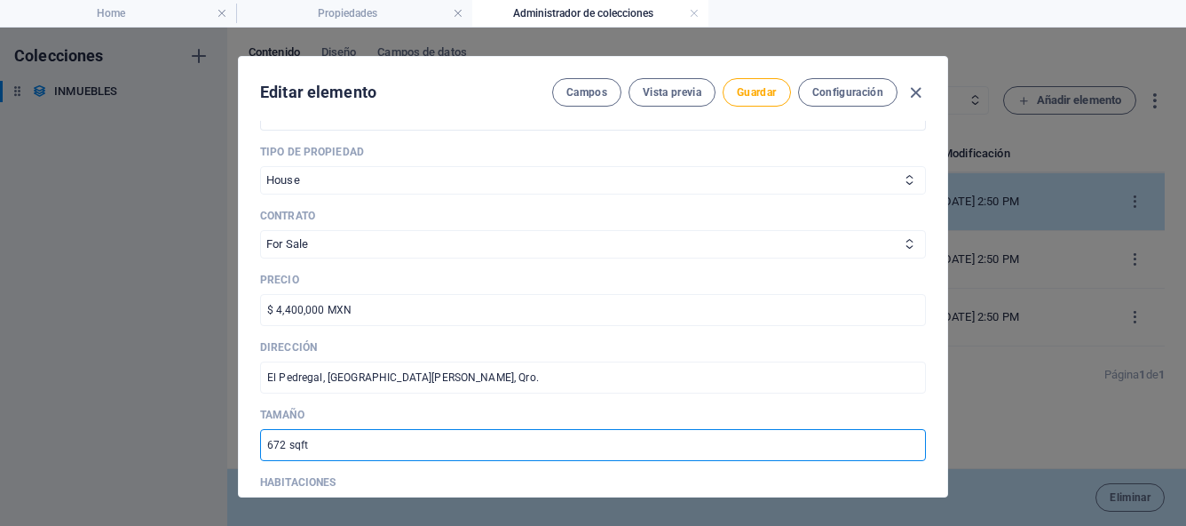
scroll to position [607, 0]
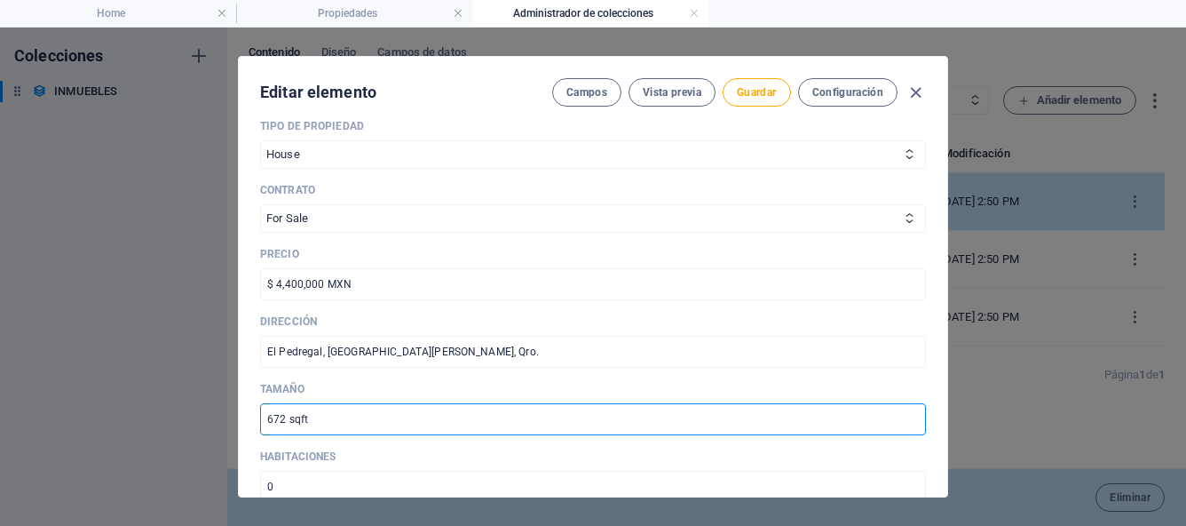
click at [359, 425] on input "672 sqft" at bounding box center [593, 419] width 666 height 32
type input "6"
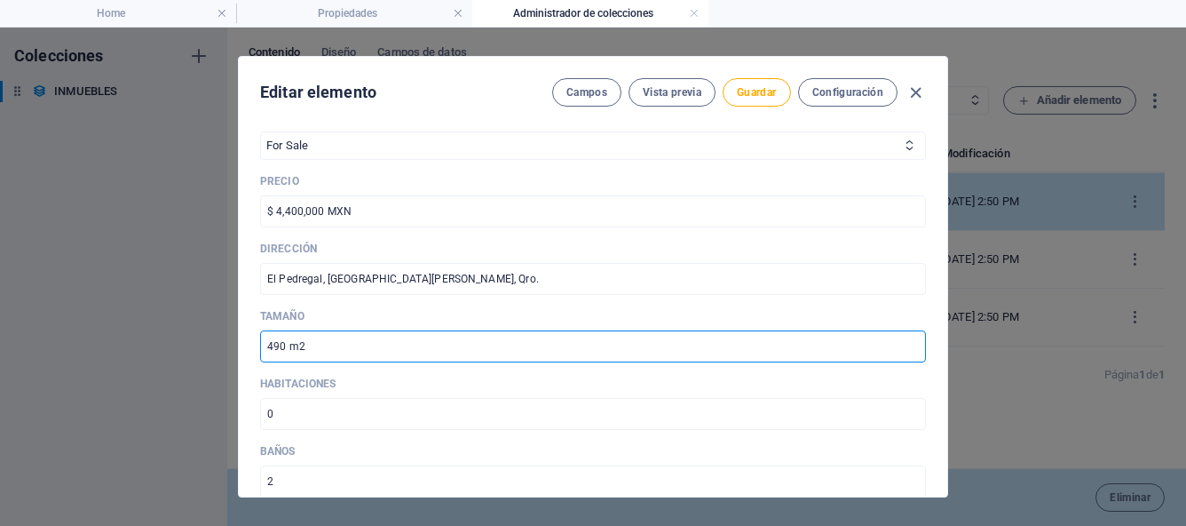
scroll to position [741, 0]
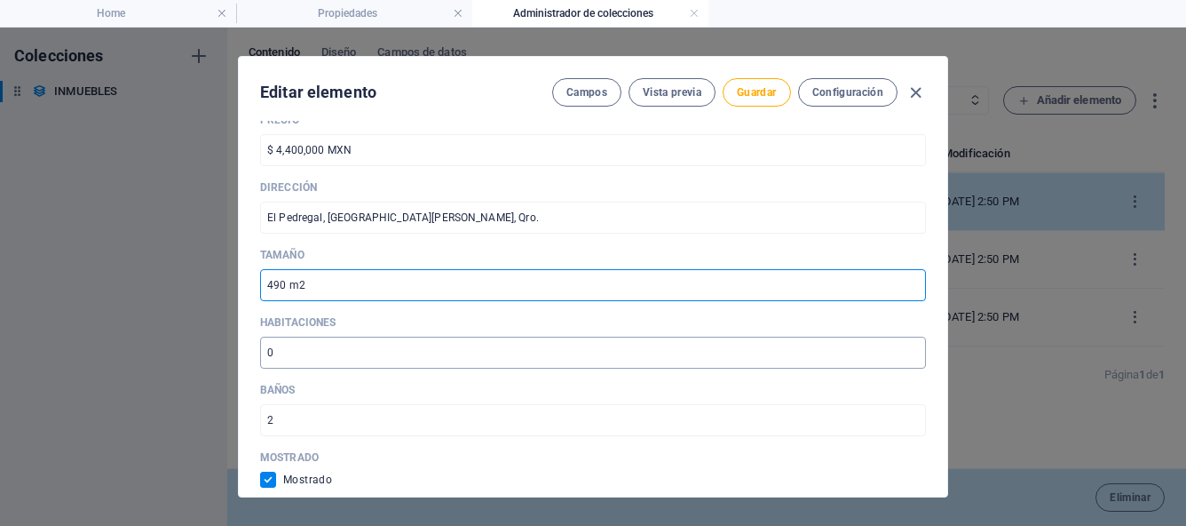
type input "490 m2"
click at [369, 356] on input "0" at bounding box center [593, 353] width 666 height 32
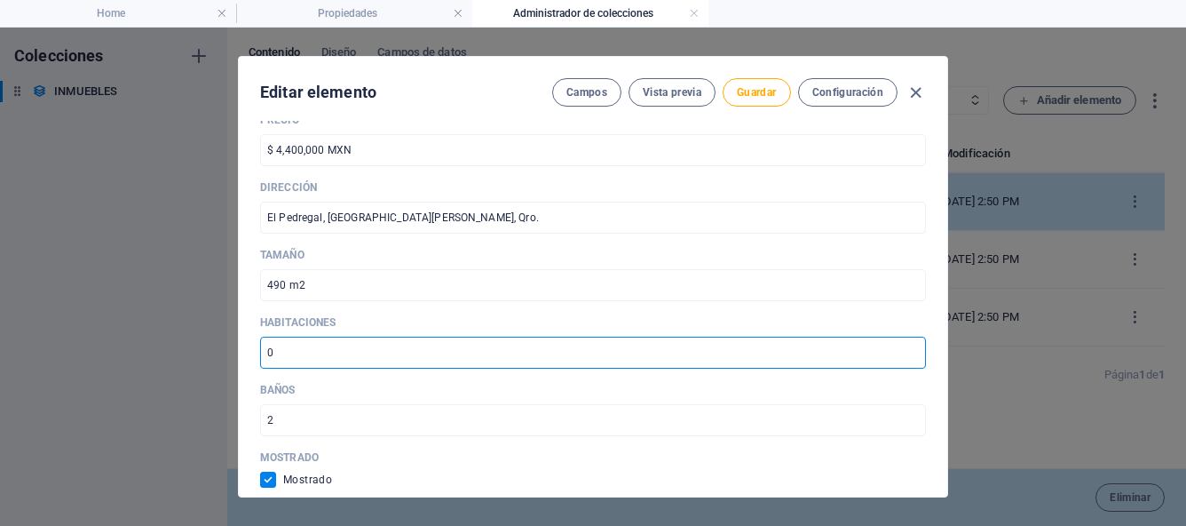
click at [908, 355] on input "-1" at bounding box center [593, 353] width 666 height 32
click at [909, 350] on input "0" at bounding box center [593, 353] width 666 height 32
click at [909, 350] on input "1" at bounding box center [593, 353] width 666 height 32
click at [909, 350] on input "2" at bounding box center [593, 353] width 666 height 32
type input "3"
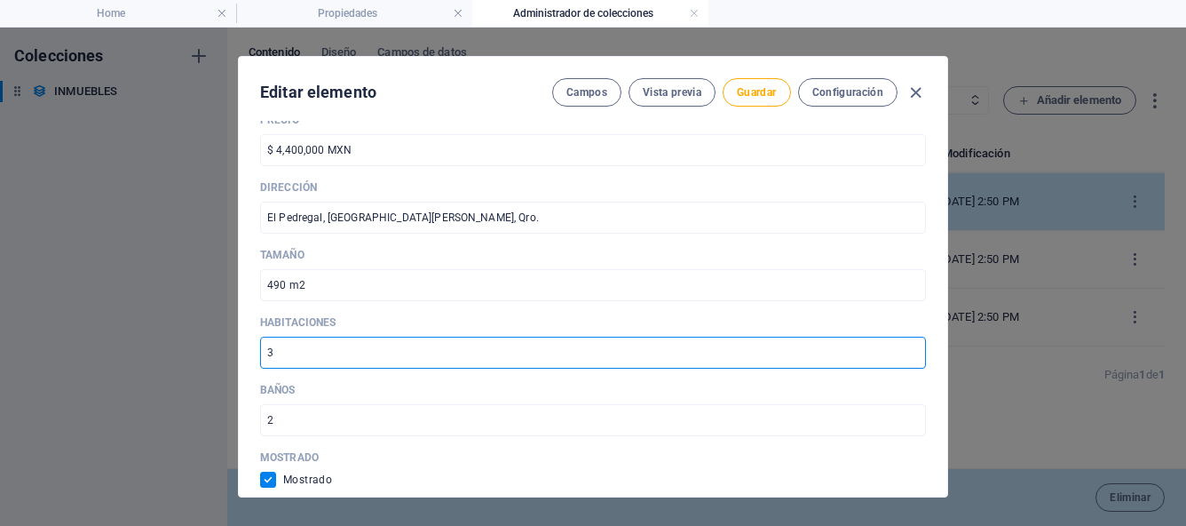
click at [909, 350] on input "3" at bounding box center [593, 353] width 666 height 32
click at [628, 426] on input "2" at bounding box center [593, 420] width 666 height 32
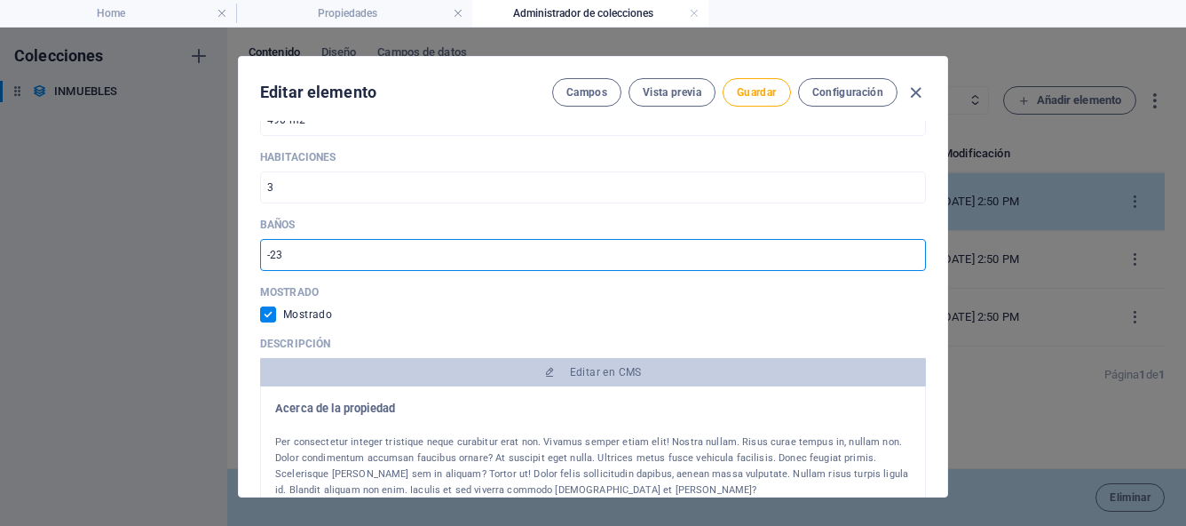
scroll to position [907, 0]
click at [908, 251] on input "-22" at bounding box center [593, 254] width 666 height 32
click at [909, 255] on input "-23" at bounding box center [593, 254] width 666 height 32
click at [909, 255] on input "-24" at bounding box center [593, 254] width 666 height 32
click at [909, 252] on input "-23" at bounding box center [593, 254] width 666 height 32
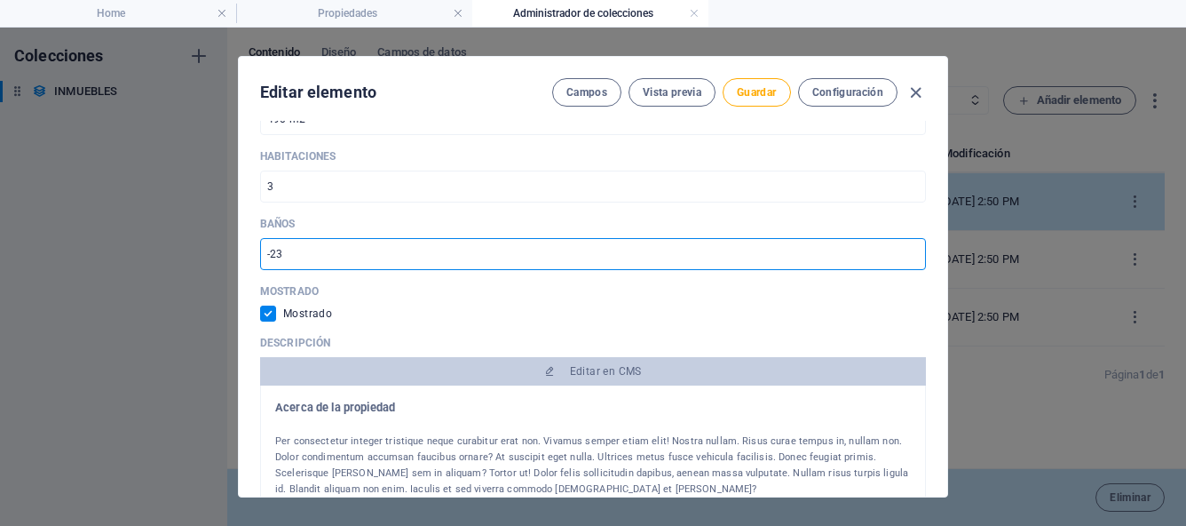
click at [733, 259] on input "-23" at bounding box center [593, 254] width 666 height 32
type input "-2"
click at [909, 250] on input "1" at bounding box center [593, 254] width 666 height 32
type input "2"
click at [909, 250] on input "2" at bounding box center [593, 254] width 666 height 32
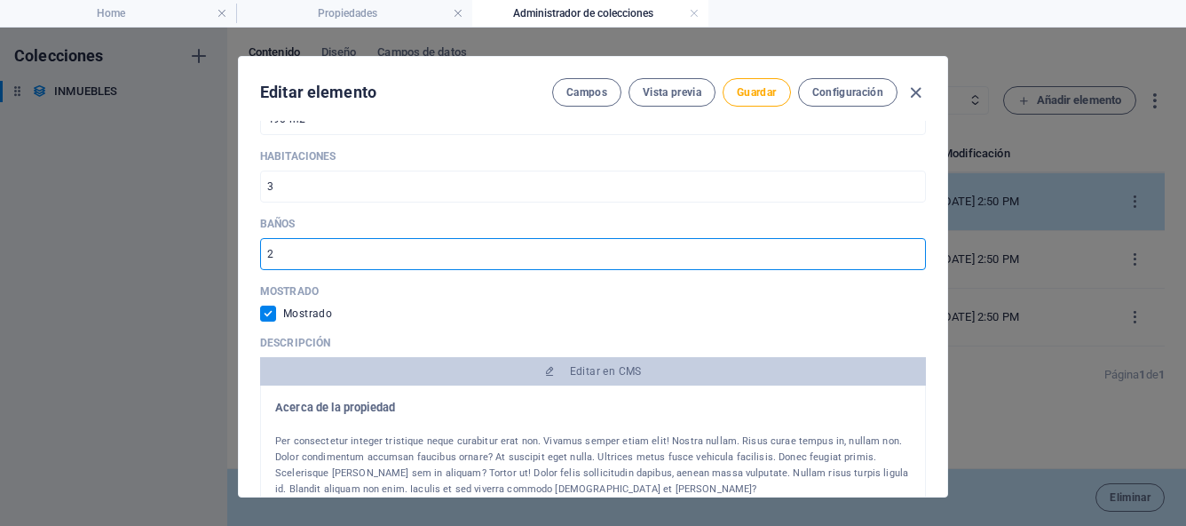
click at [755, 308] on div "Mostrado" at bounding box center [593, 313] width 666 height 16
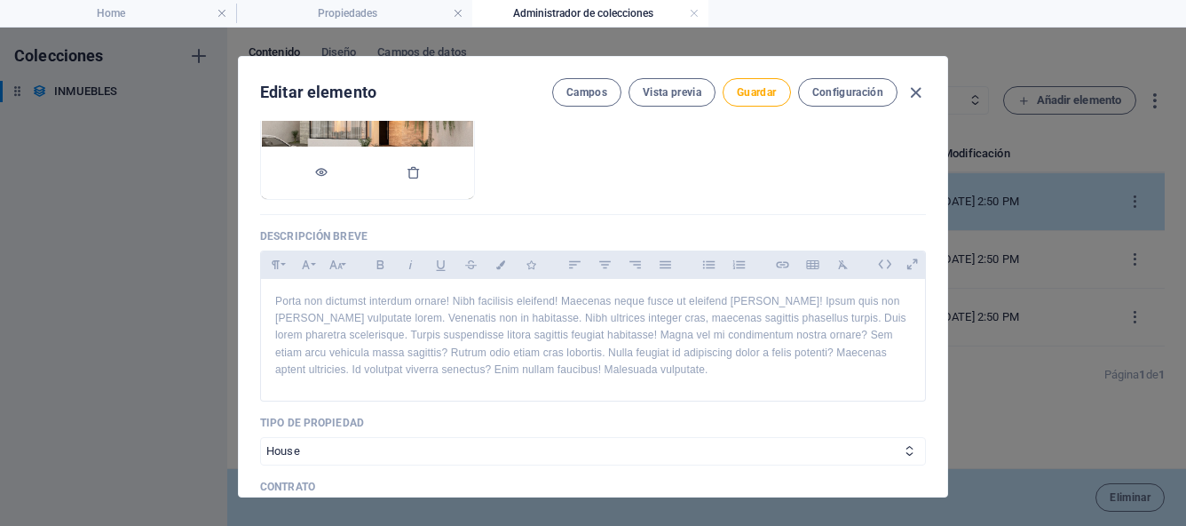
scroll to position [313, 0]
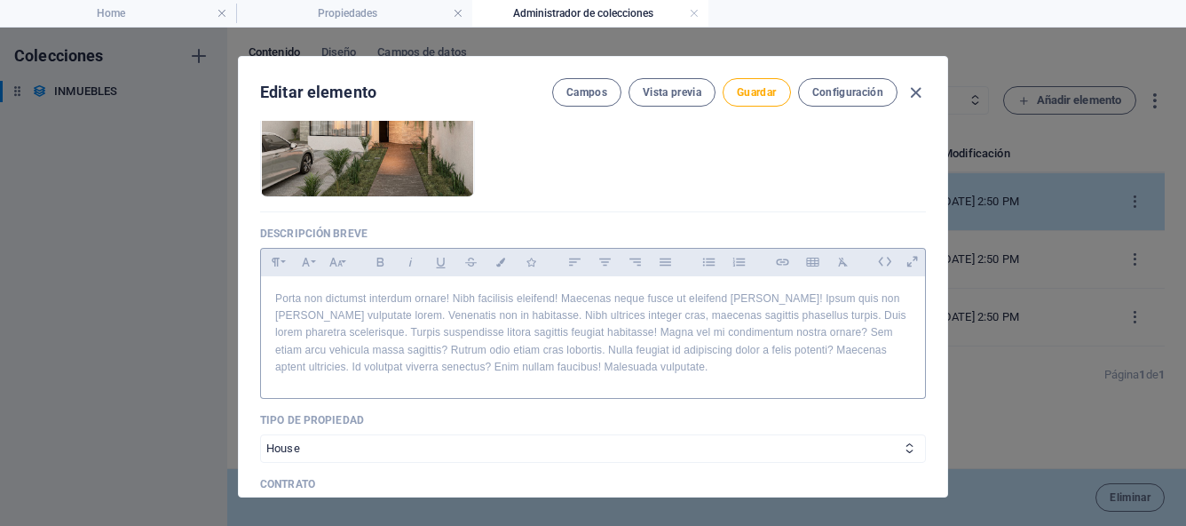
click at [590, 369] on p "Porta non dictumst interdum ornare! Nibh facilisis eleifend! Maecenas neque fus…" at bounding box center [593, 332] width 636 height 85
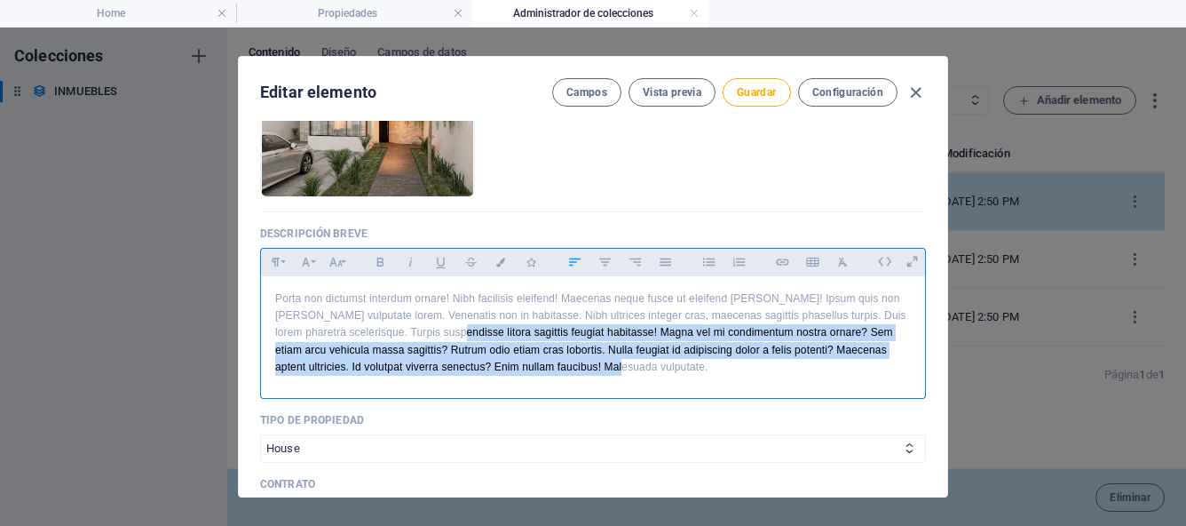
drag, startPoint x: 590, startPoint y: 369, endPoint x: 277, endPoint y: 301, distance: 319.8
click at [277, 301] on p "Porta non dictumst interdum ornare! Nibh facilisis eleifend! Maecenas neque fus…" at bounding box center [593, 332] width 636 height 85
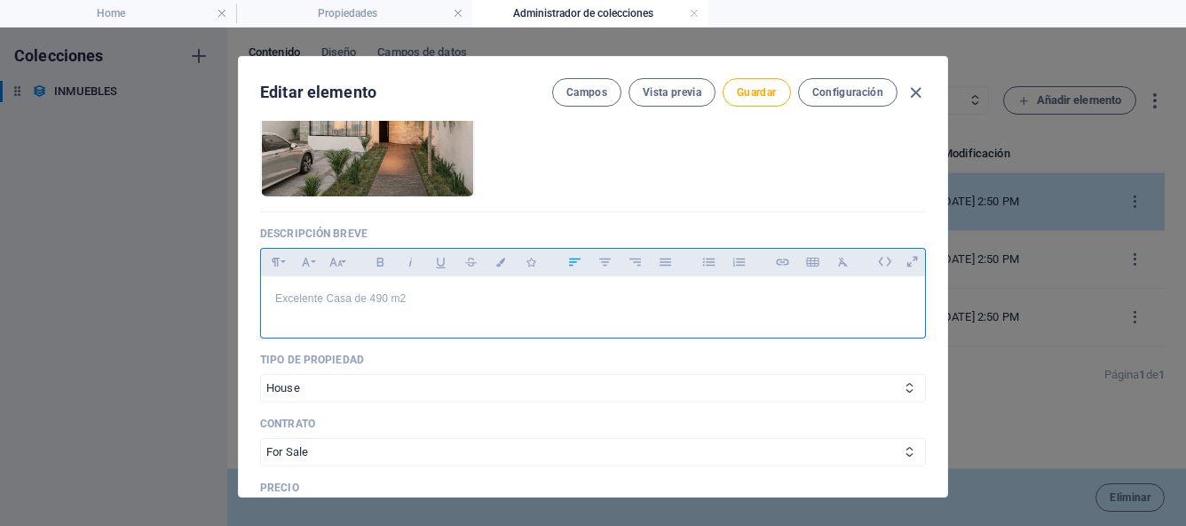
click at [281, 325] on div "Excelente Casa de 490 m2" at bounding box center [593, 302] width 664 height 53
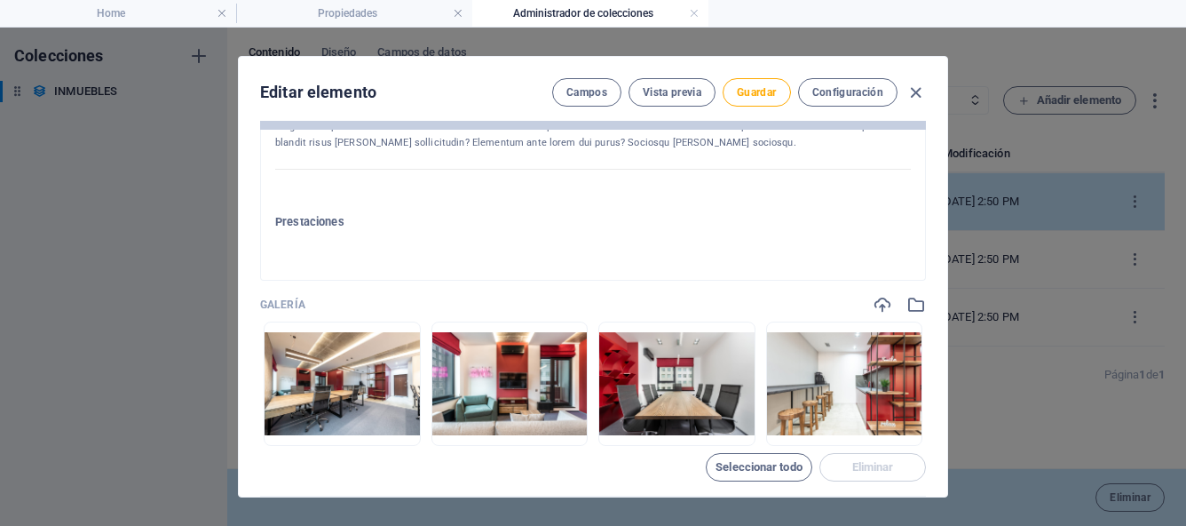
scroll to position [1101, 0]
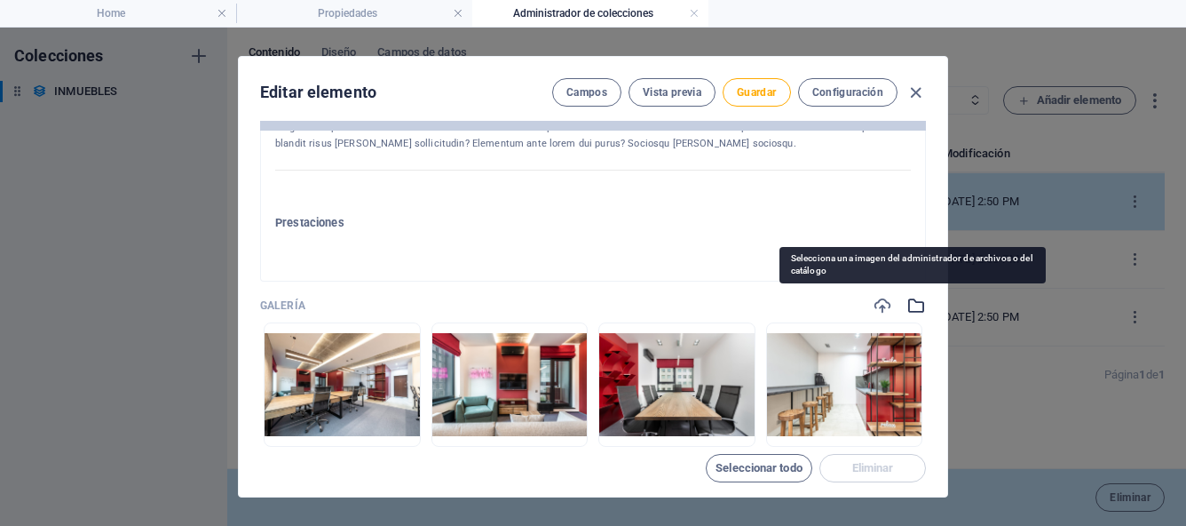
click at [908, 311] on icon "button" at bounding box center [917, 306] width 20 height 20
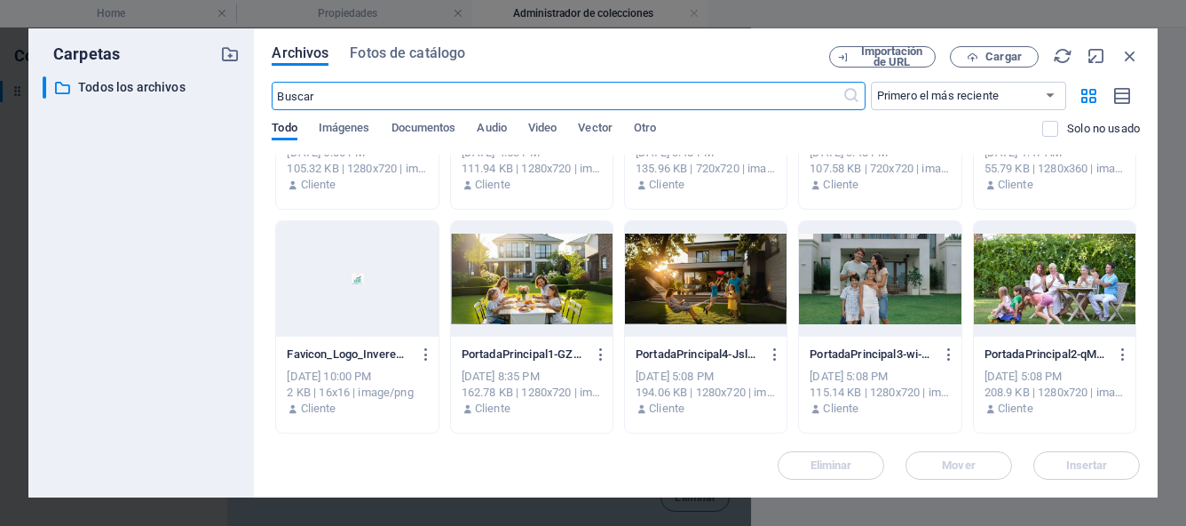
scroll to position [0, 0]
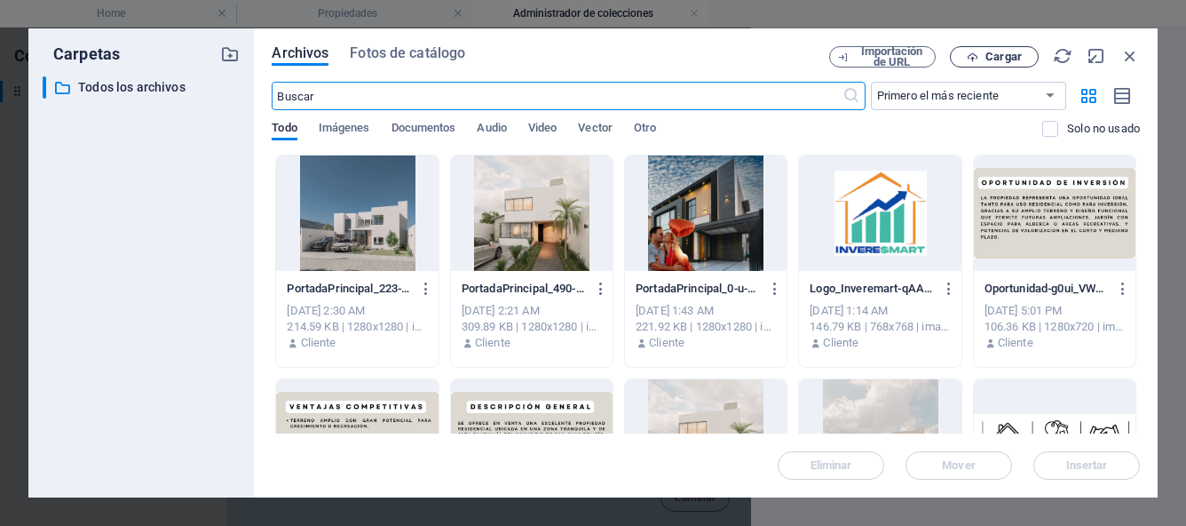
click at [1022, 61] on span "Cargar" at bounding box center [994, 58] width 73 height 12
click at [987, 59] on span "Cargar" at bounding box center [1004, 57] width 36 height 11
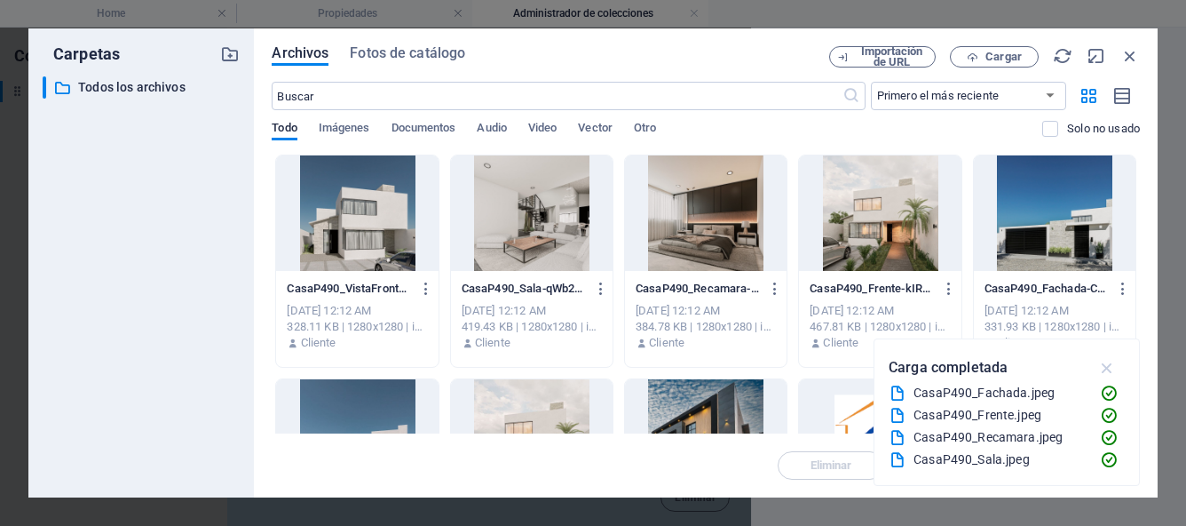
click at [1106, 371] on icon "button" at bounding box center [1108, 368] width 20 height 20
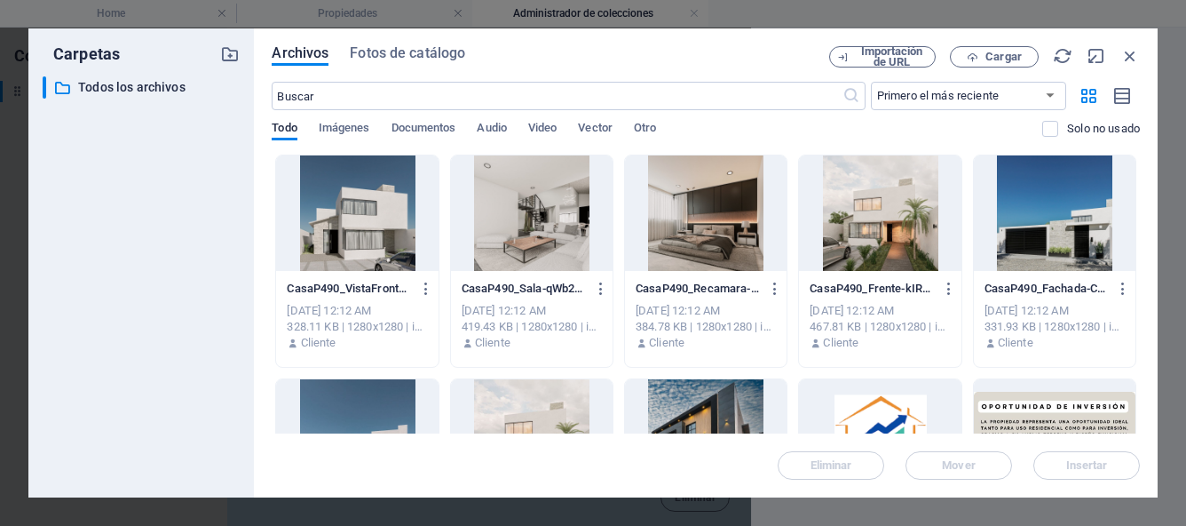
click at [356, 224] on div at bounding box center [357, 212] width 162 height 115
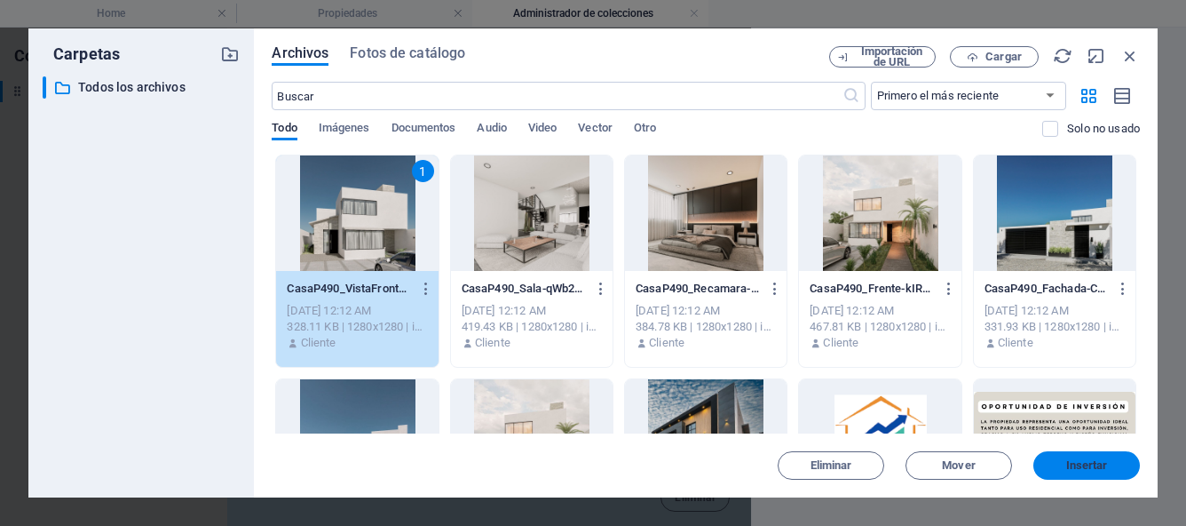
click at [1060, 461] on span "Insertar" at bounding box center [1087, 465] width 92 height 11
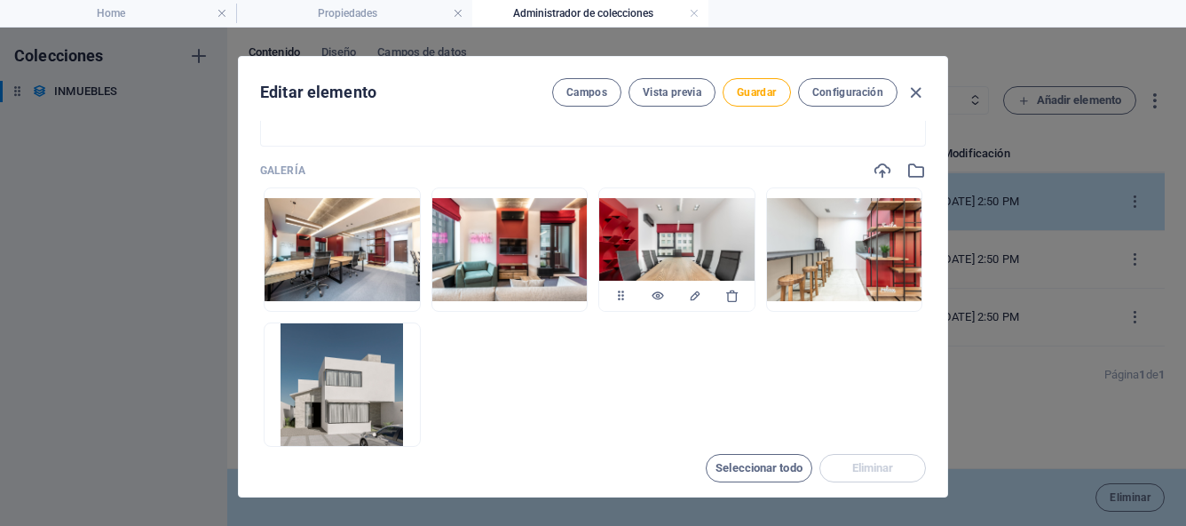
scroll to position [1250, 0]
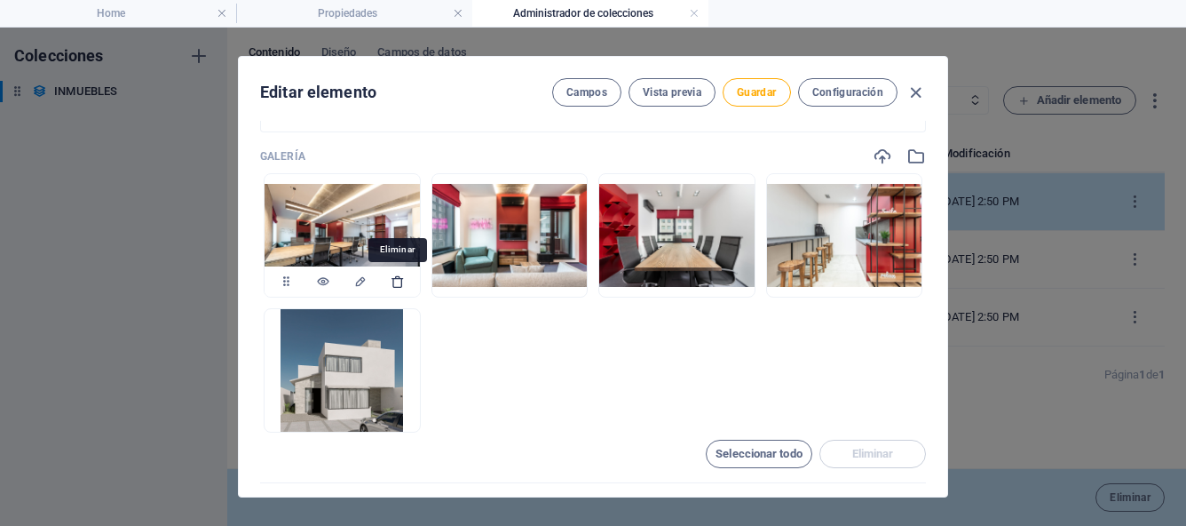
click at [399, 285] on icon "button" at bounding box center [398, 281] width 14 height 14
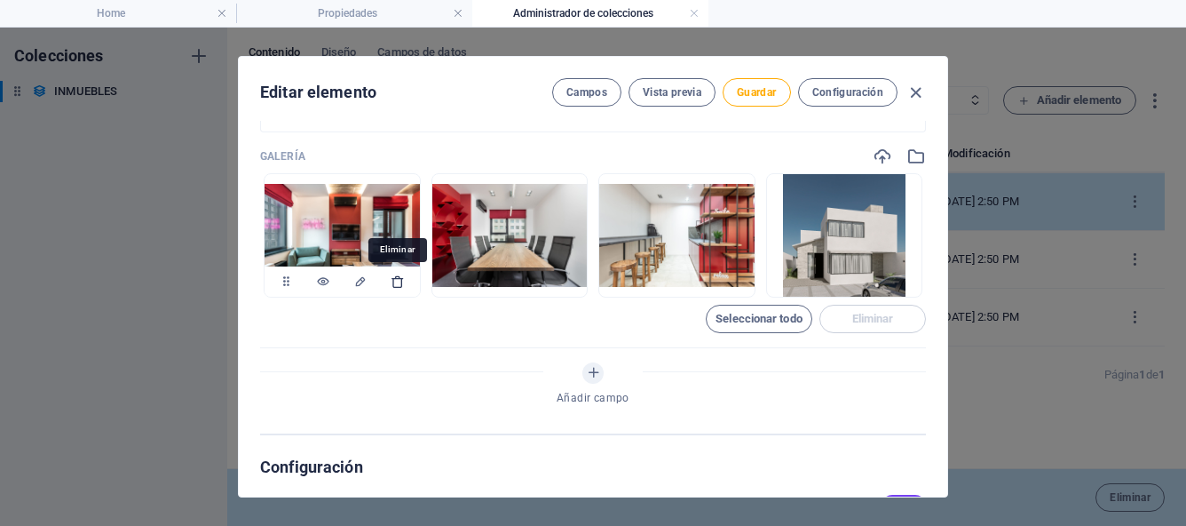
click at [396, 285] on icon "button" at bounding box center [398, 281] width 14 height 14
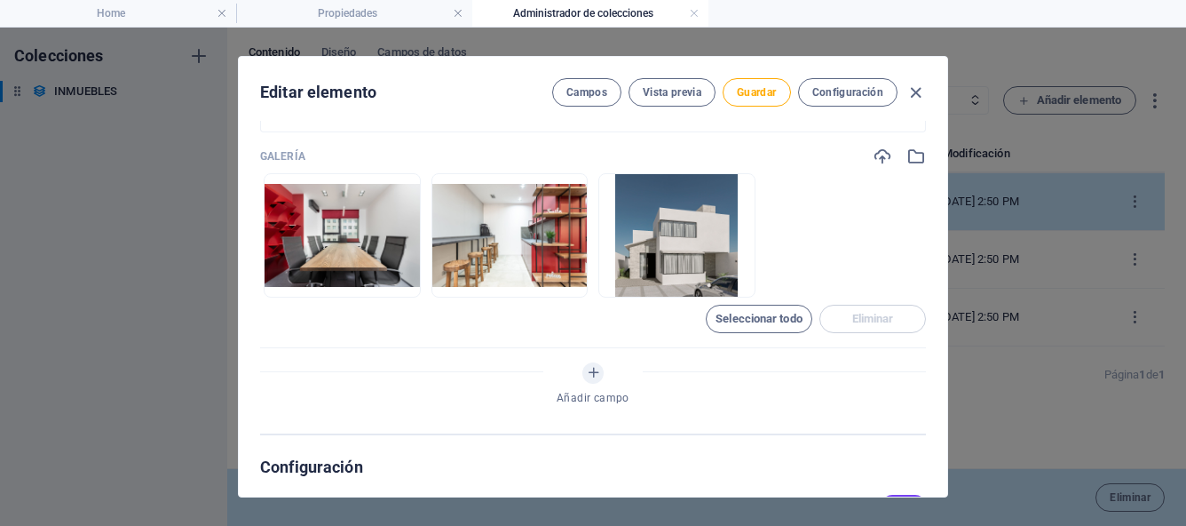
click at [396, 285] on icon "button" at bounding box center [398, 281] width 14 height 14
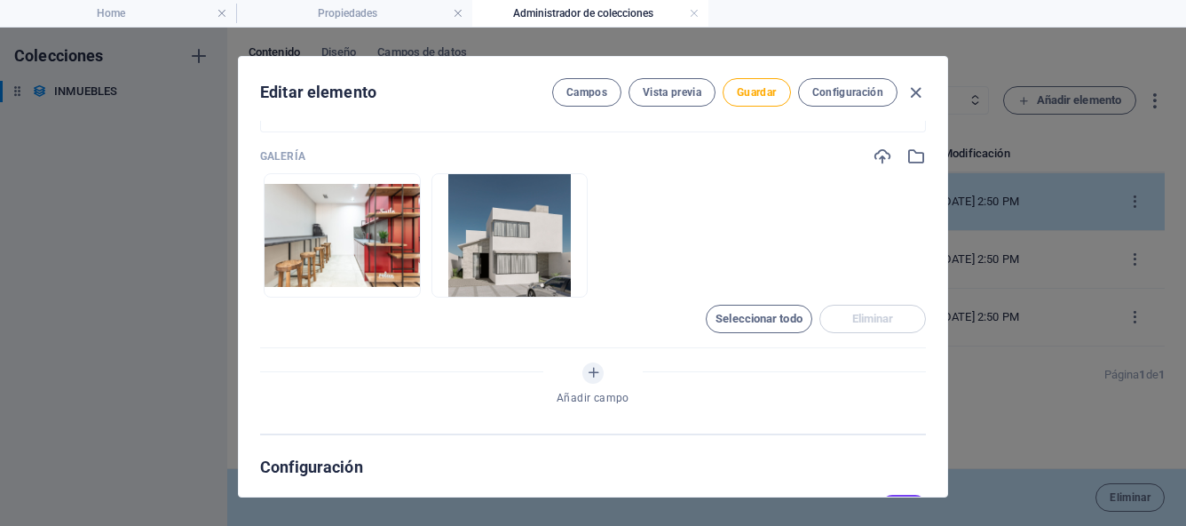
click at [396, 285] on icon "button" at bounding box center [398, 281] width 14 height 14
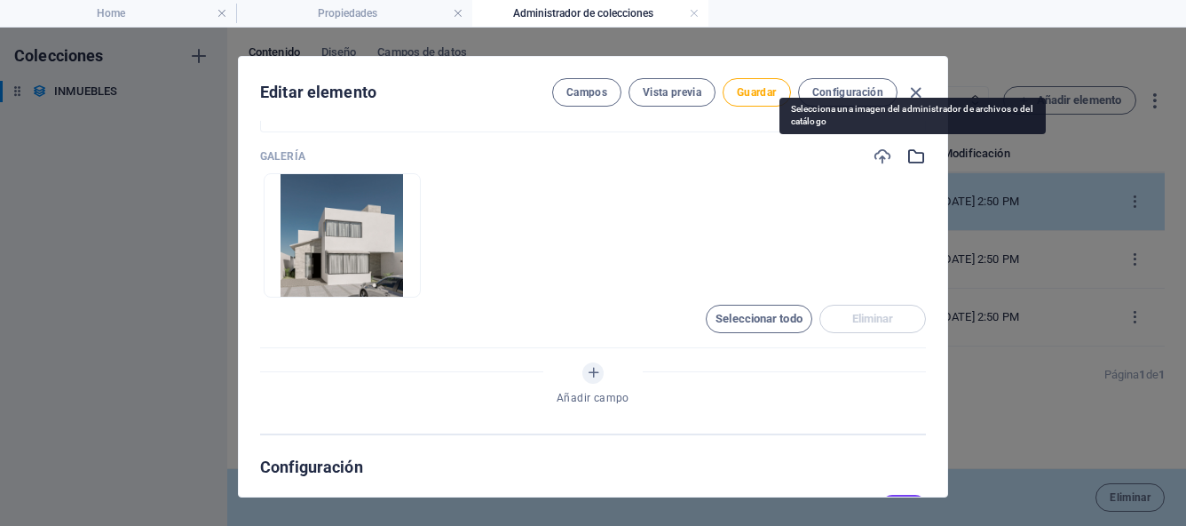
click at [910, 156] on icon "button" at bounding box center [917, 157] width 20 height 20
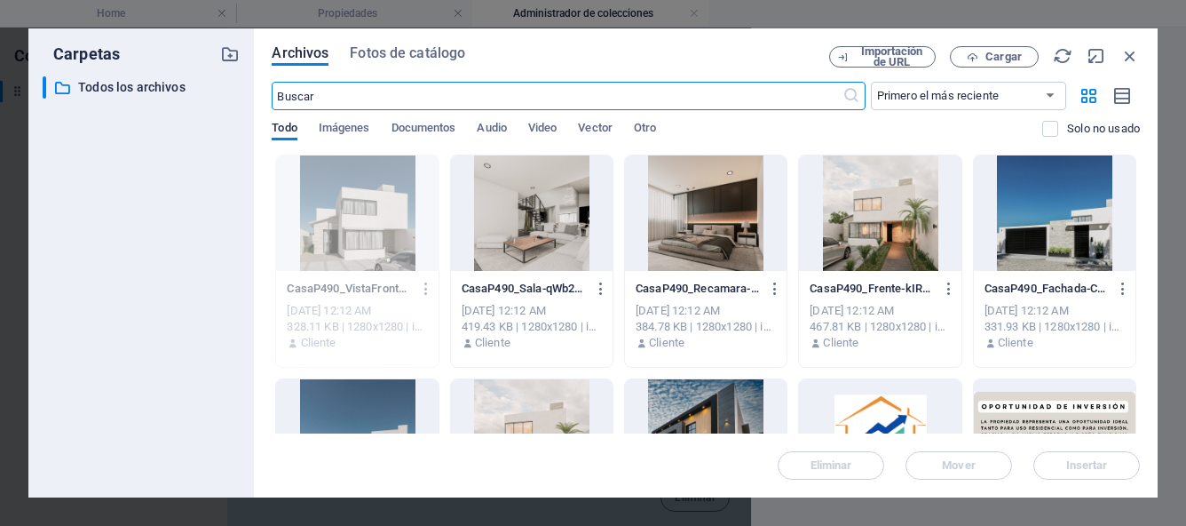
scroll to position [1277, 0]
click at [541, 222] on div at bounding box center [532, 212] width 162 height 115
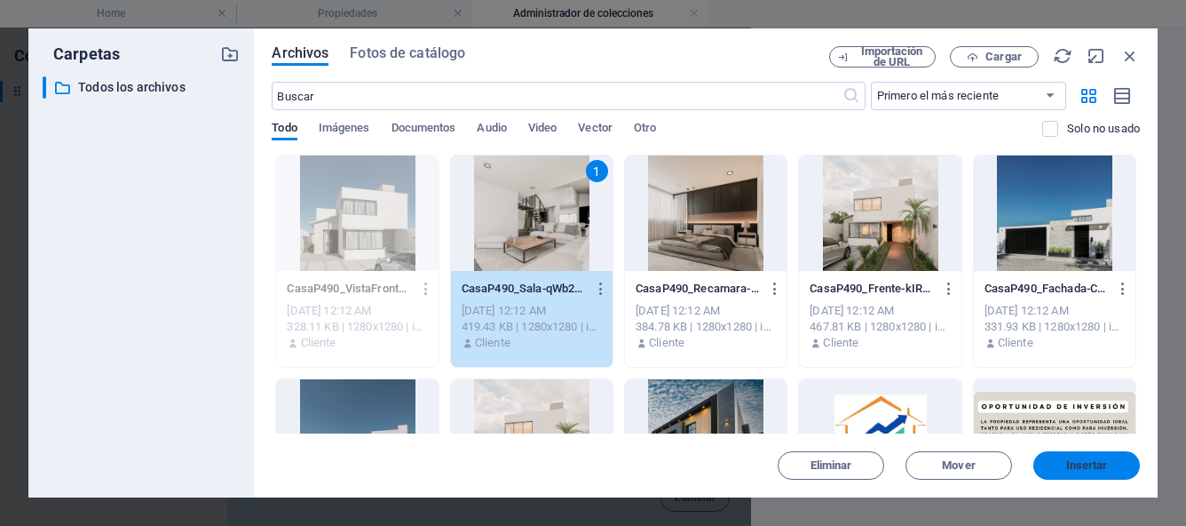
click at [1082, 465] on span "Insertar" at bounding box center [1087, 465] width 42 height 11
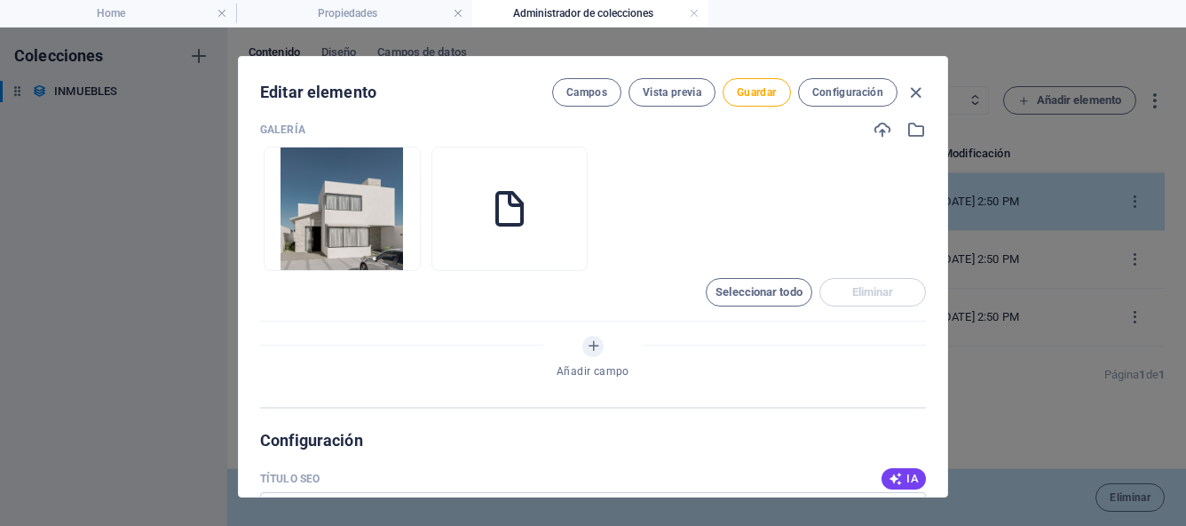
scroll to position [1250, 0]
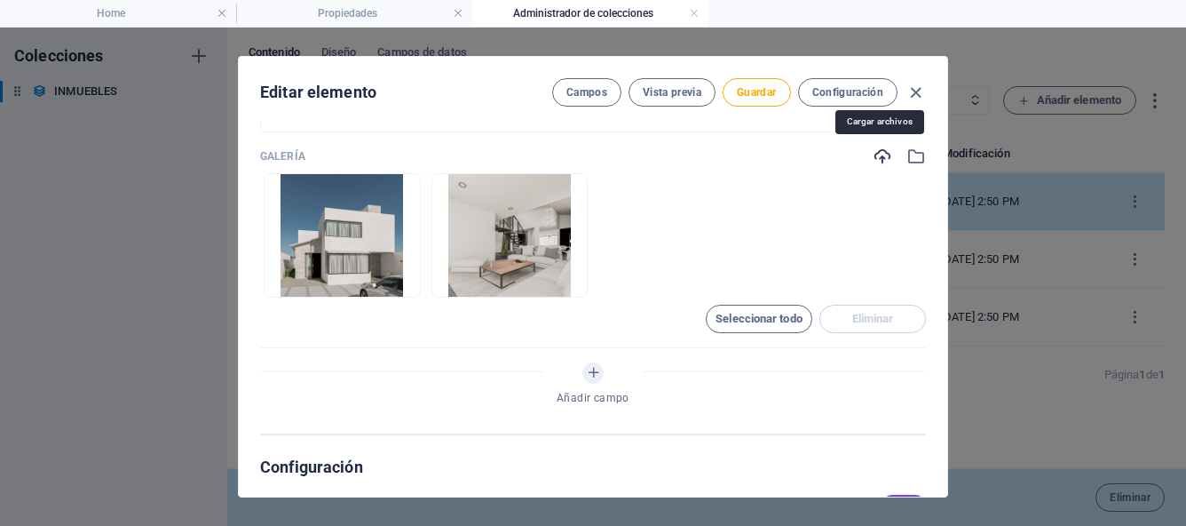
click at [880, 155] on icon "button" at bounding box center [883, 157] width 20 height 20
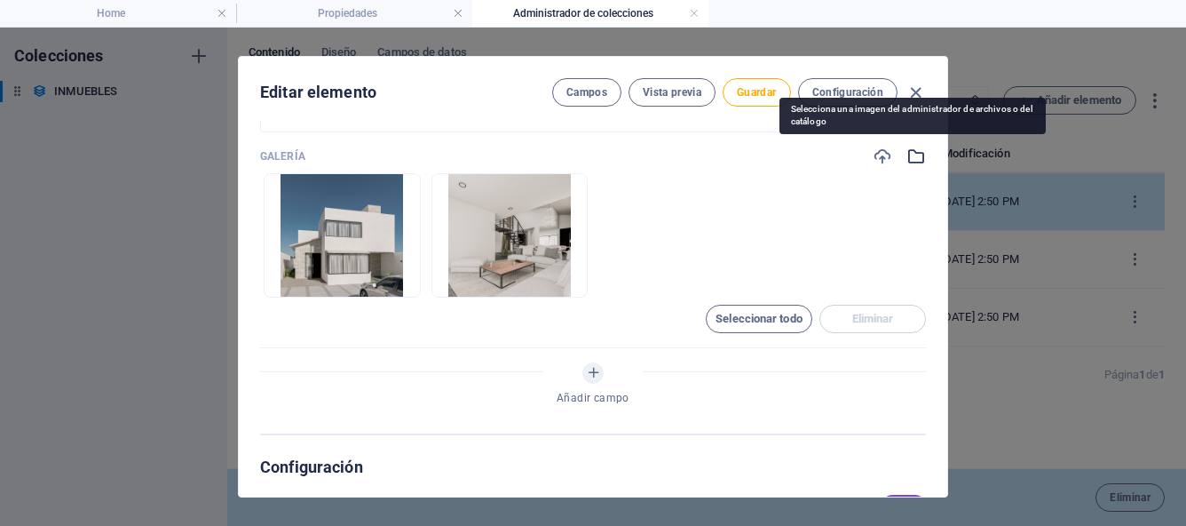
click at [918, 159] on icon "button" at bounding box center [917, 157] width 20 height 20
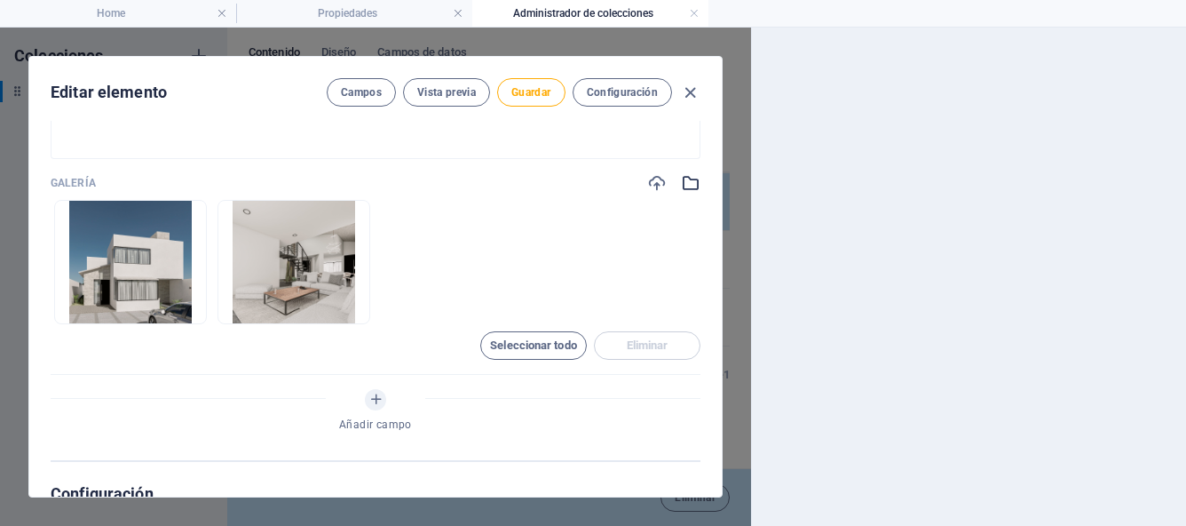
scroll to position [1277, 0]
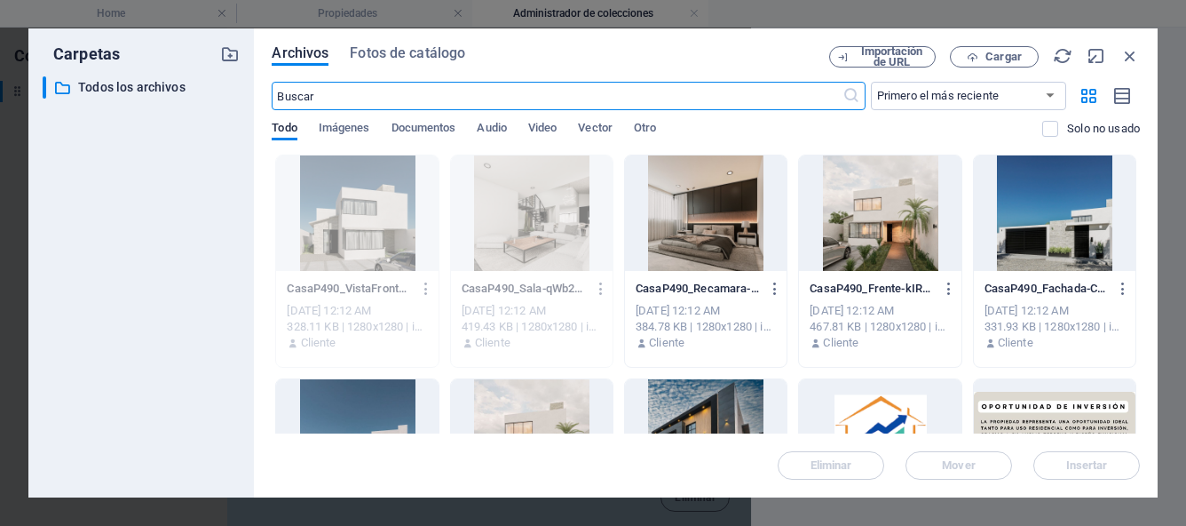
click at [715, 250] on div at bounding box center [706, 212] width 162 height 115
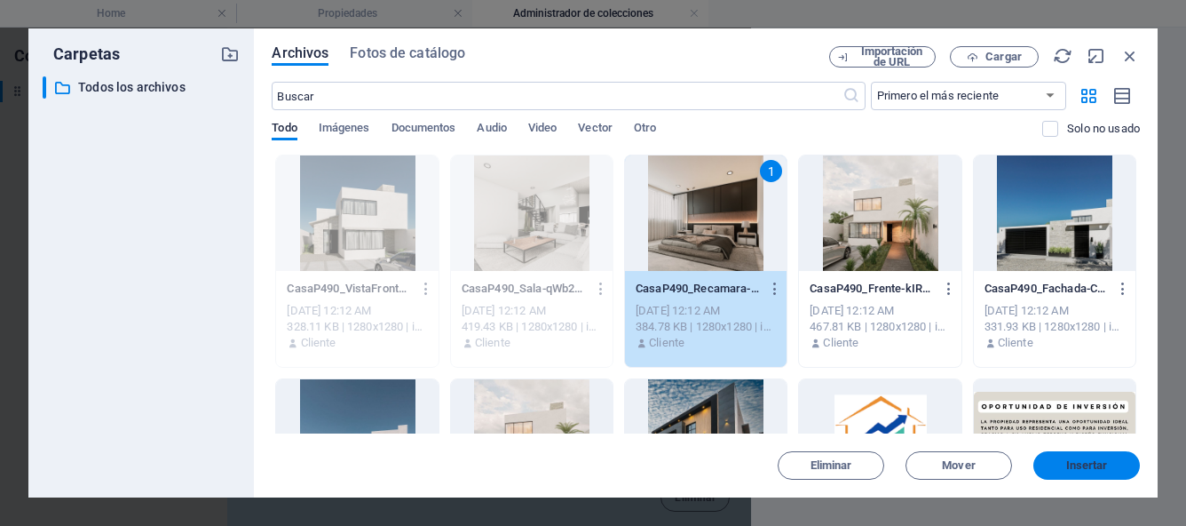
click at [1054, 466] on span "Insertar" at bounding box center [1087, 465] width 92 height 11
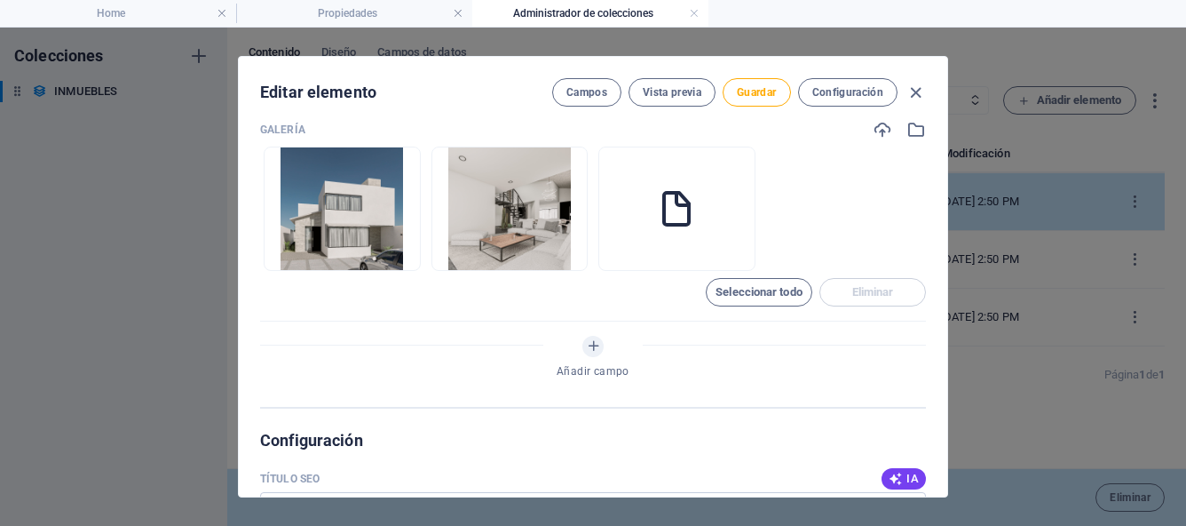
scroll to position [1250, 0]
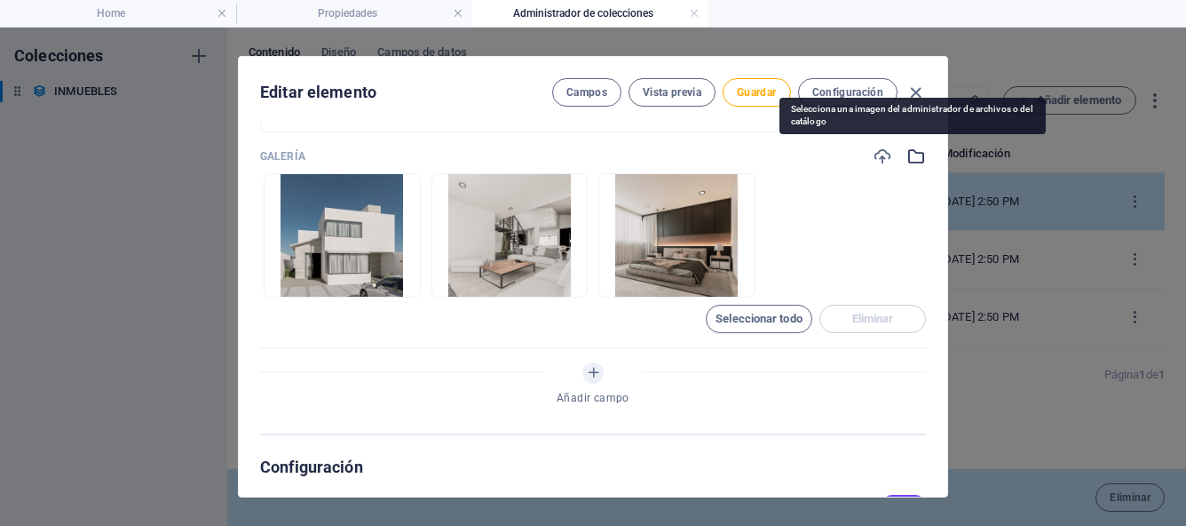
click at [913, 161] on icon "button" at bounding box center [917, 157] width 20 height 20
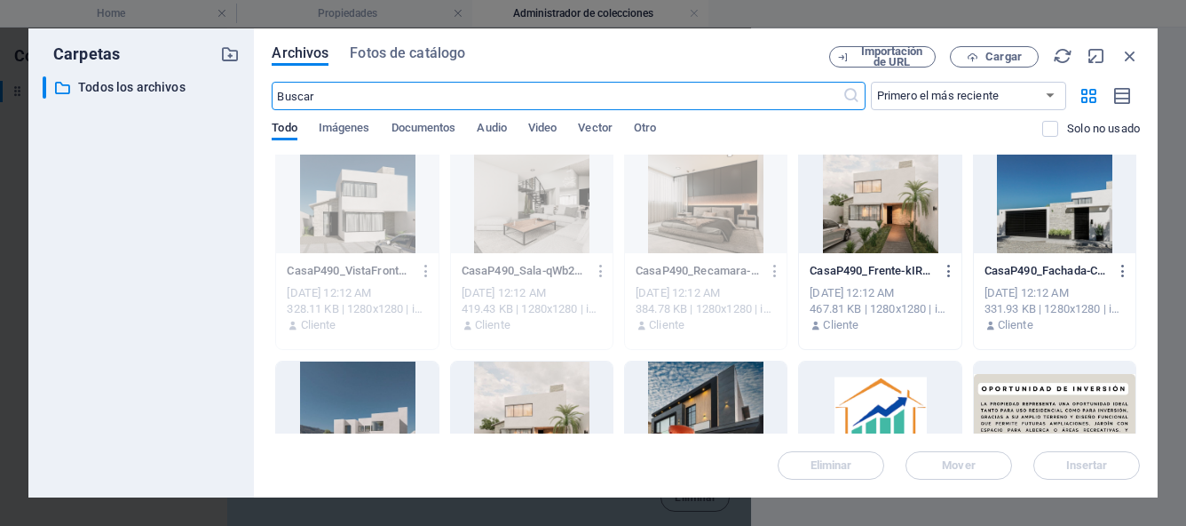
scroll to position [0, 0]
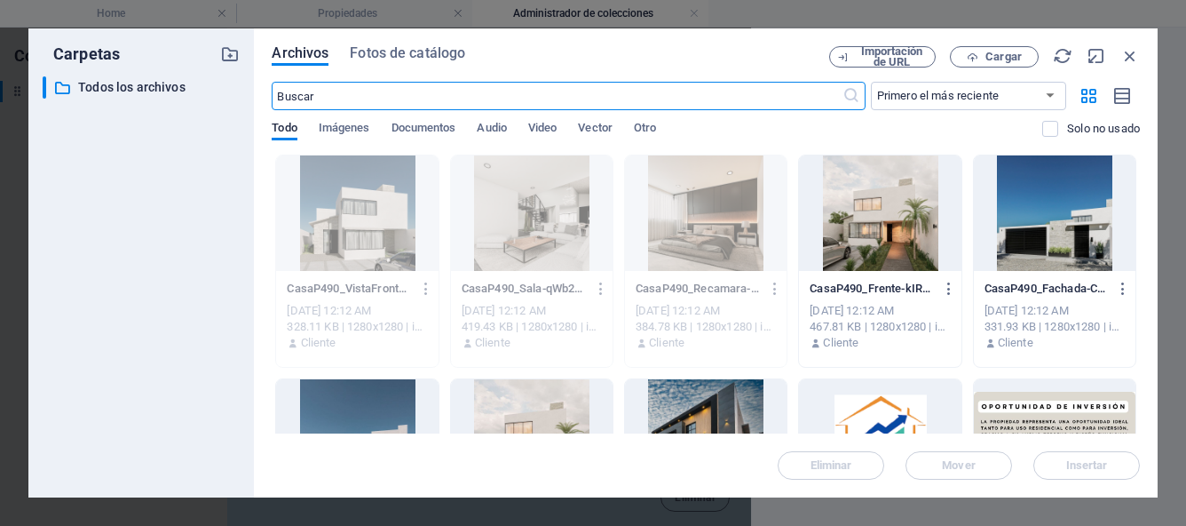
click at [924, 249] on div at bounding box center [880, 212] width 162 height 115
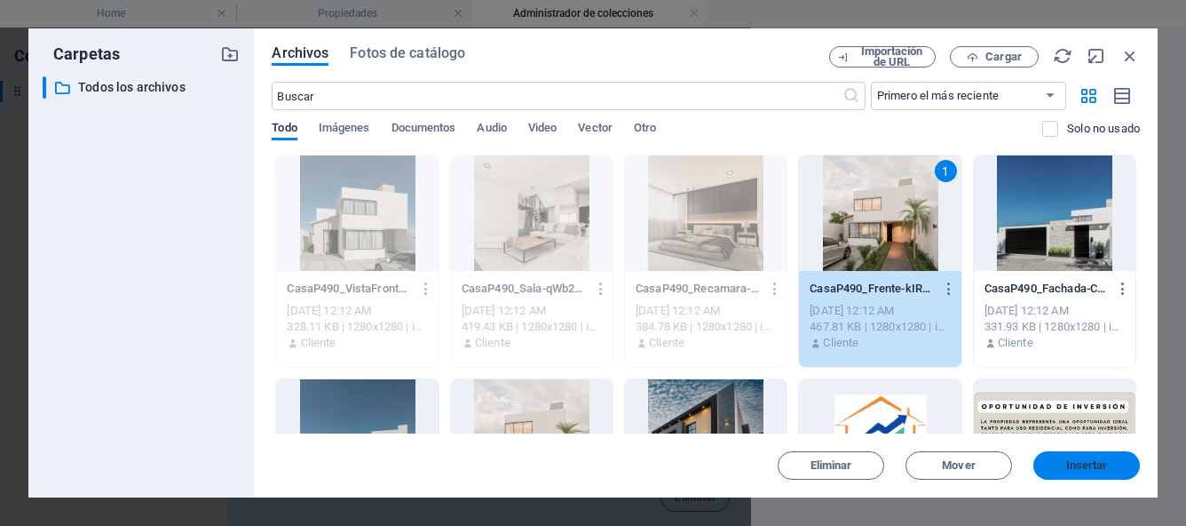
click at [1064, 464] on span "Insertar" at bounding box center [1087, 465] width 92 height 11
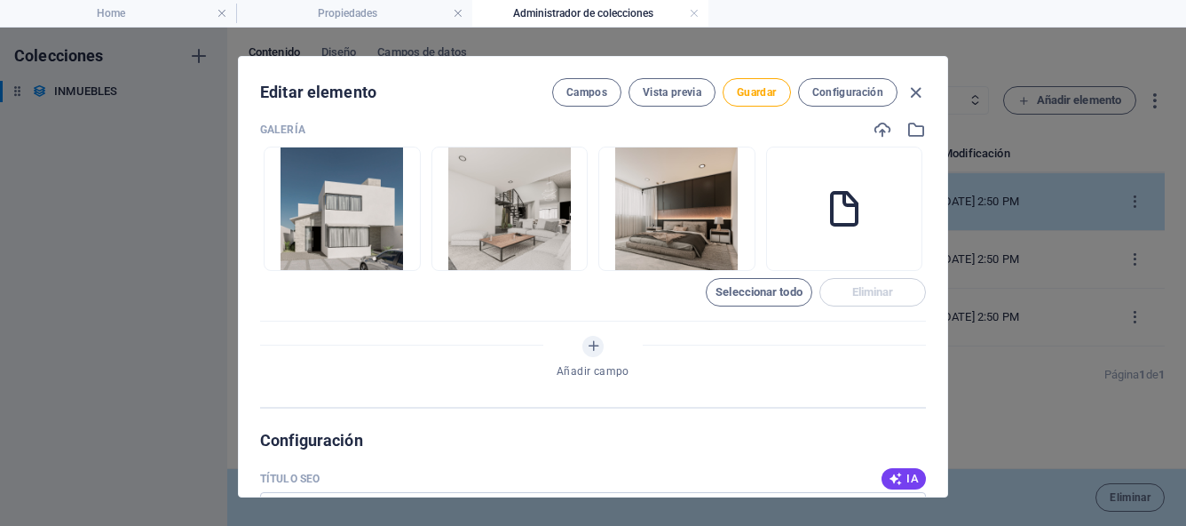
scroll to position [1250, 0]
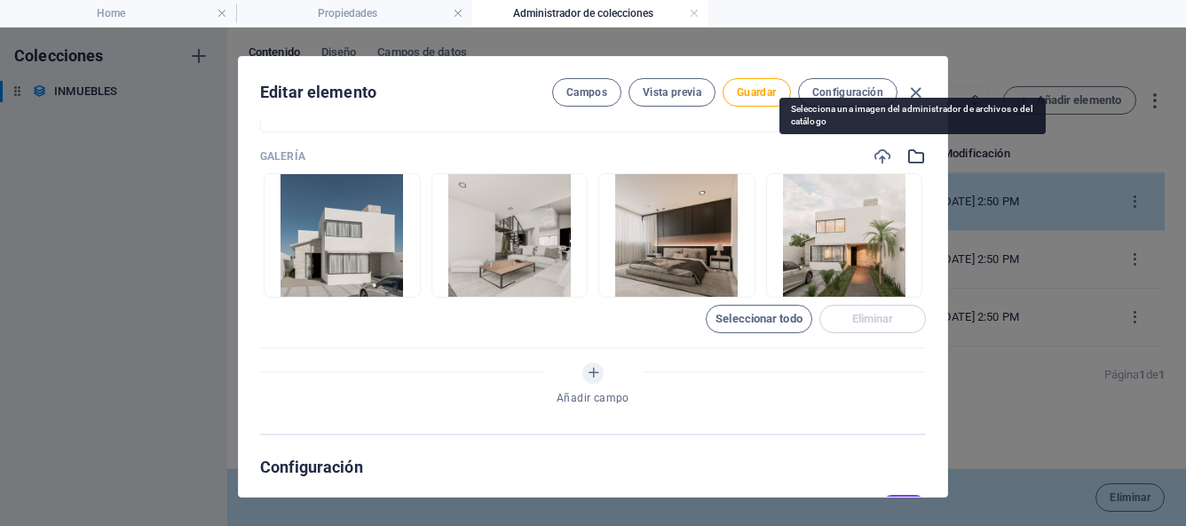
click at [919, 158] on icon "button" at bounding box center [917, 157] width 20 height 20
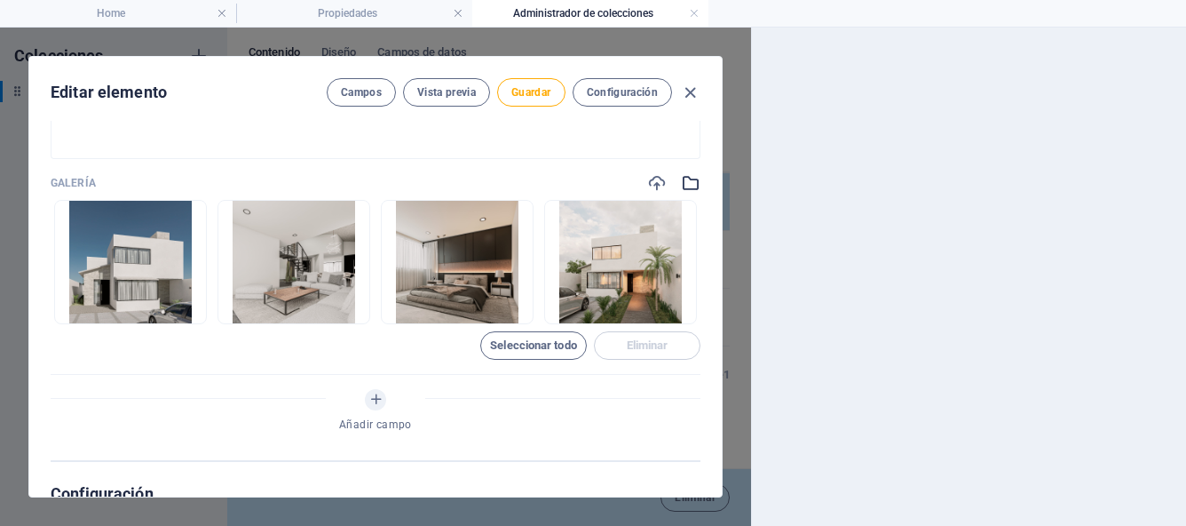
scroll to position [1277, 0]
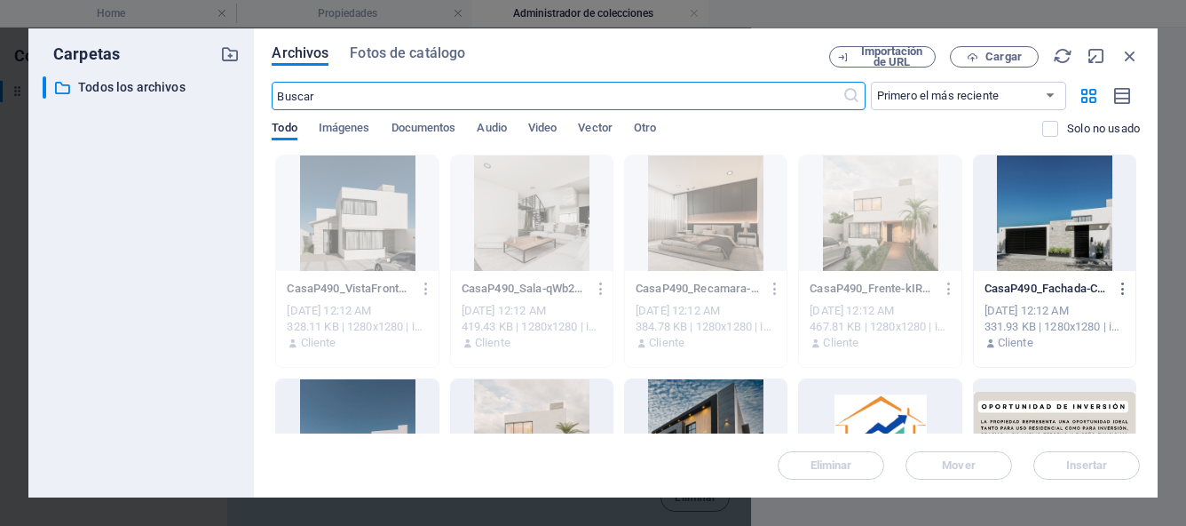
click at [1047, 217] on div at bounding box center [1055, 212] width 162 height 115
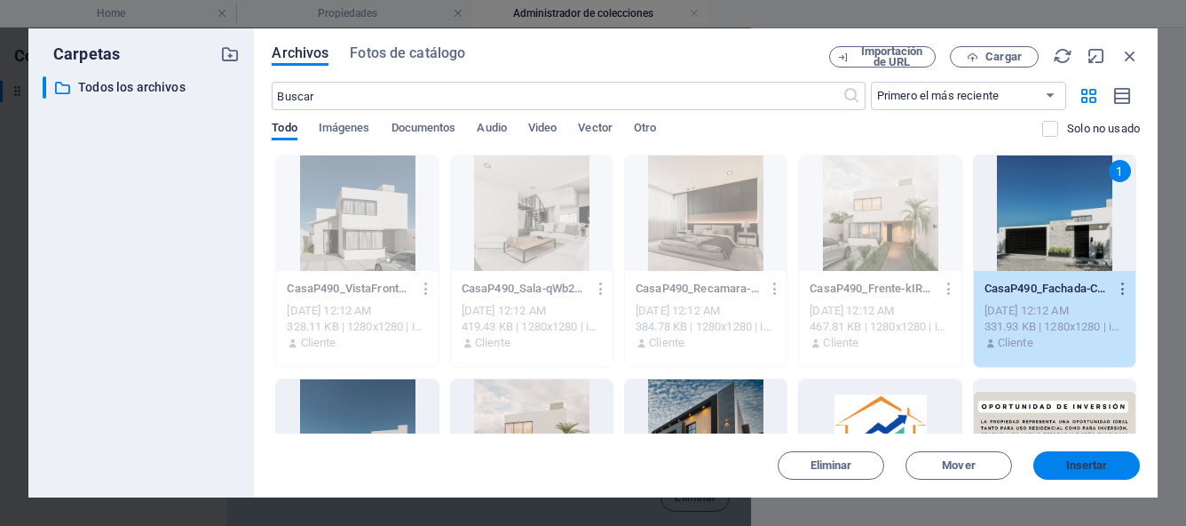
click at [1067, 470] on span "Insertar" at bounding box center [1087, 465] width 42 height 11
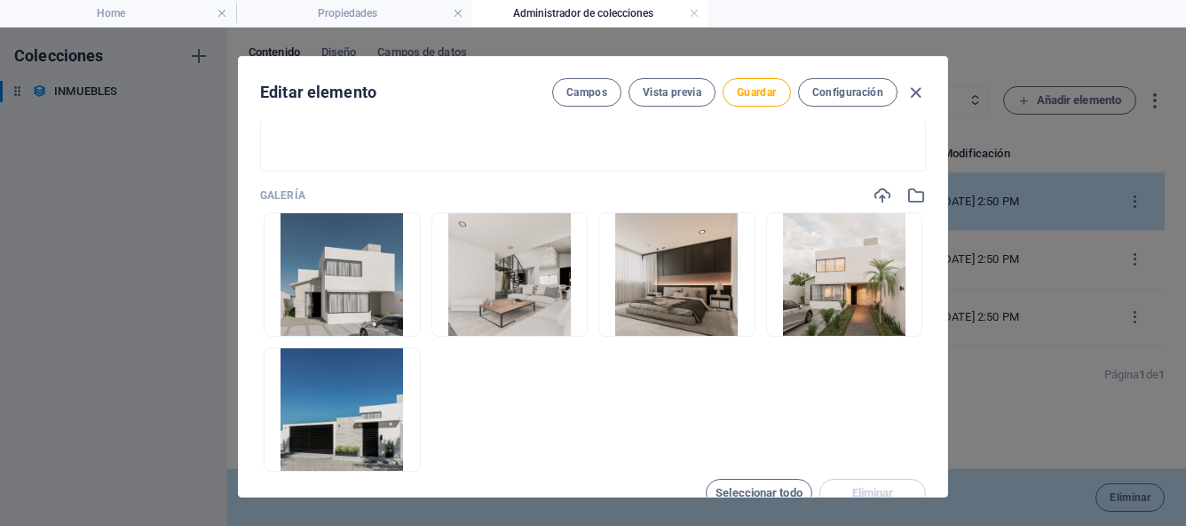
scroll to position [1215, 0]
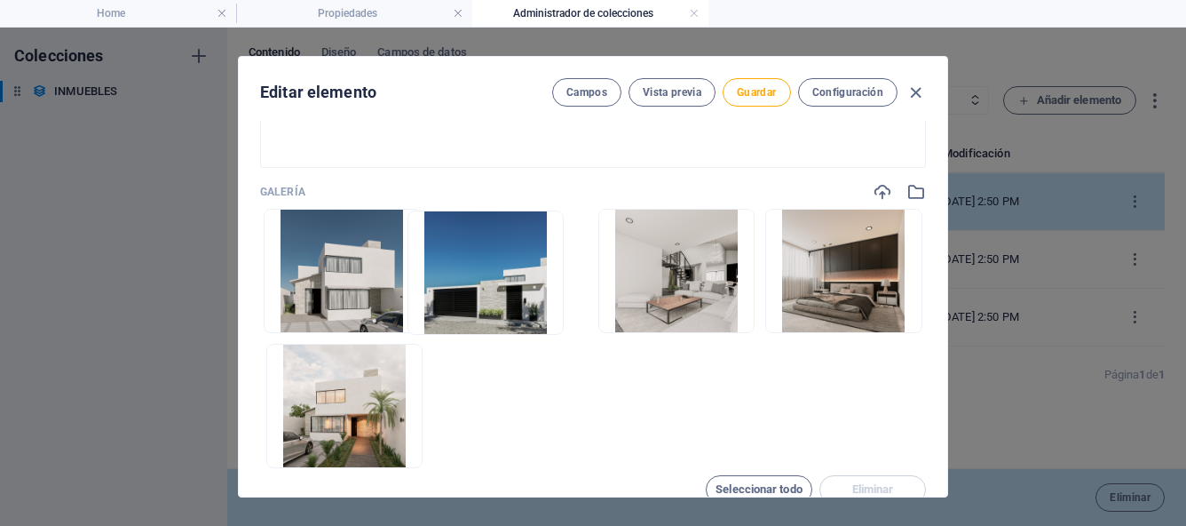
drag, startPoint x: 287, startPoint y: 453, endPoint x: 441, endPoint y: 313, distance: 208.7
click at [441, 313] on ul "Arrastra archivos aquí para cargarlos de inmediato" at bounding box center [593, 338] width 666 height 259
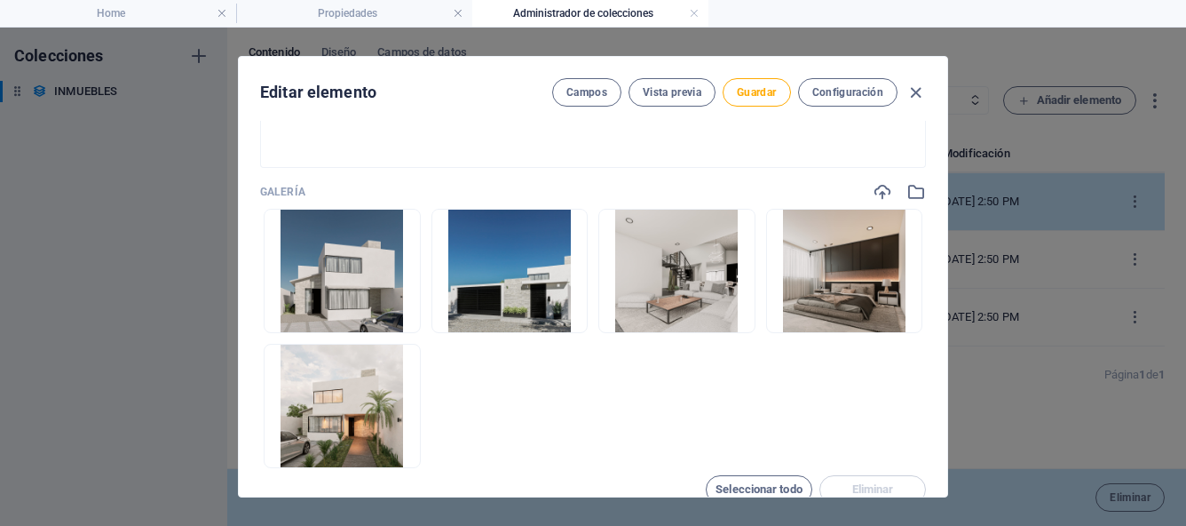
click at [479, 427] on ul "Arrastra archivos aquí para cargarlos de inmediato" at bounding box center [593, 338] width 666 height 259
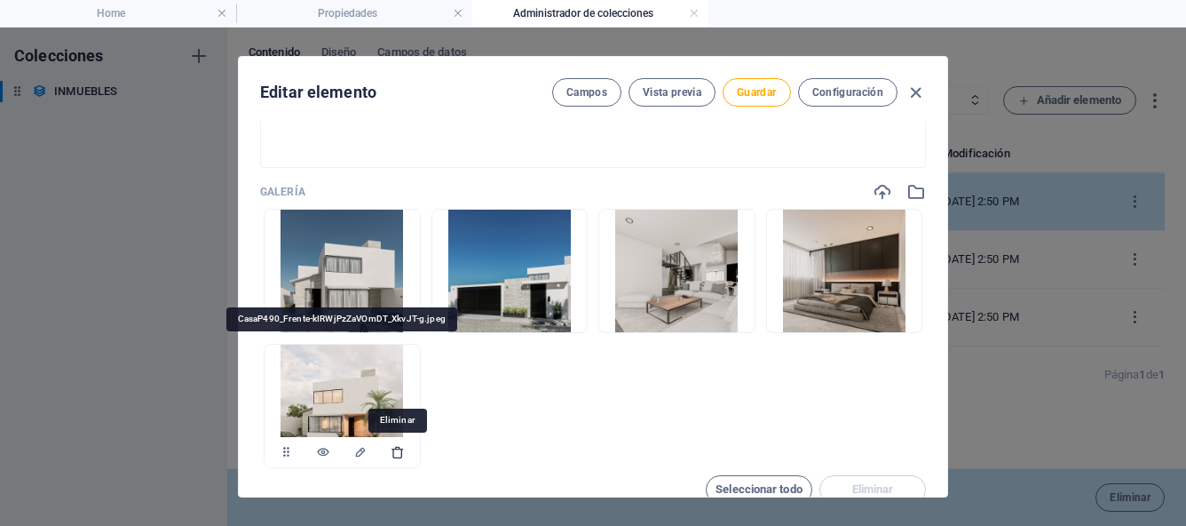
click at [400, 452] on icon "button" at bounding box center [398, 452] width 14 height 14
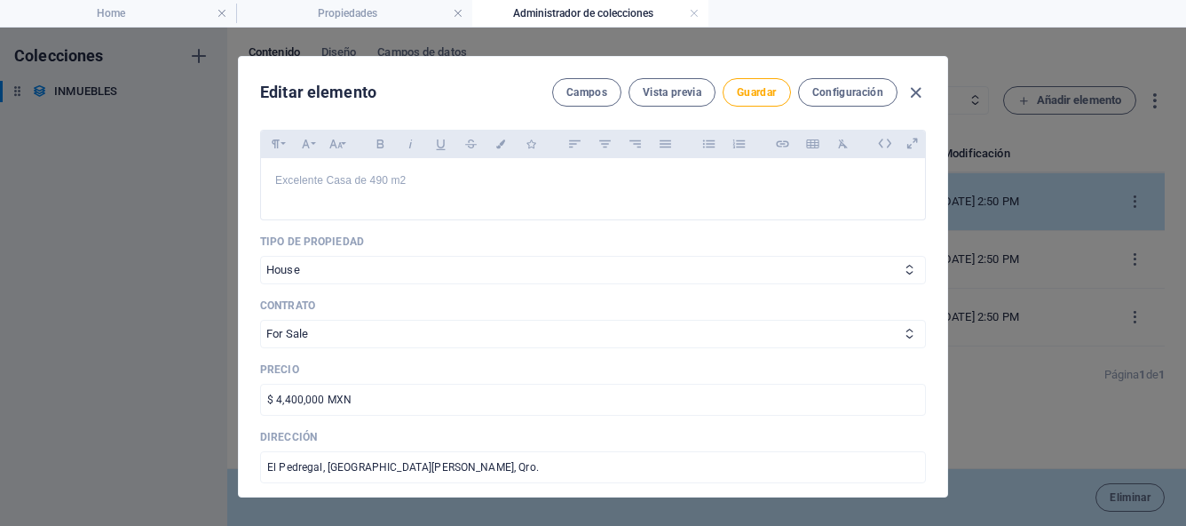
scroll to position [0, 0]
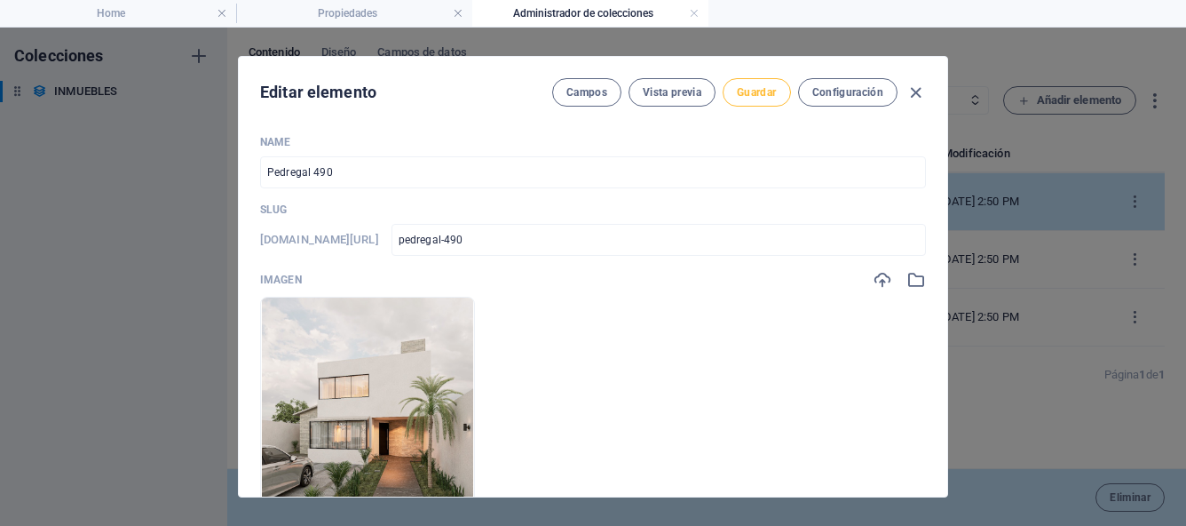
click at [752, 94] on span "Guardar" at bounding box center [756, 92] width 39 height 14
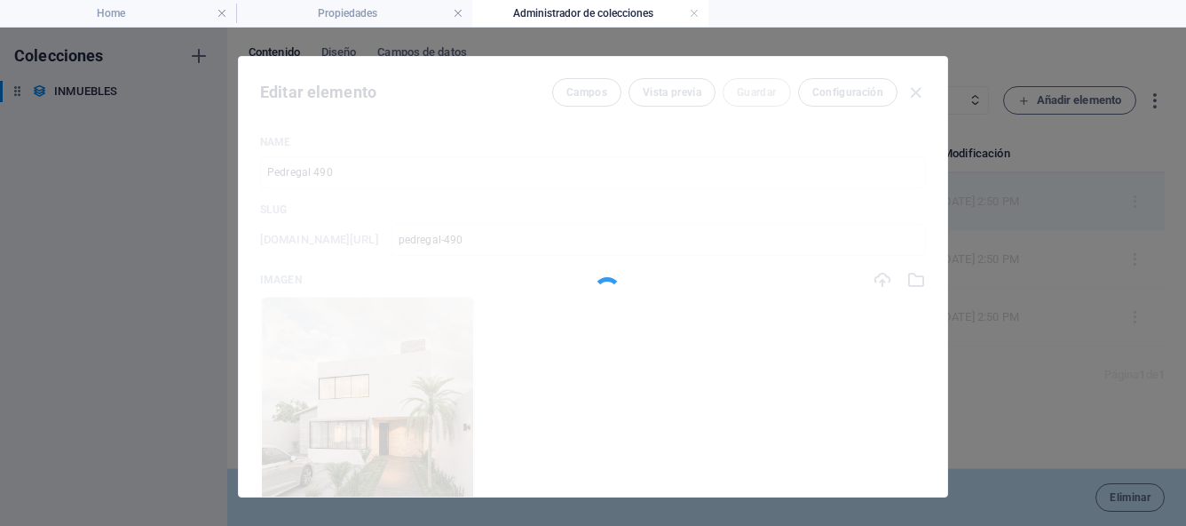
type input "pedregal-490"
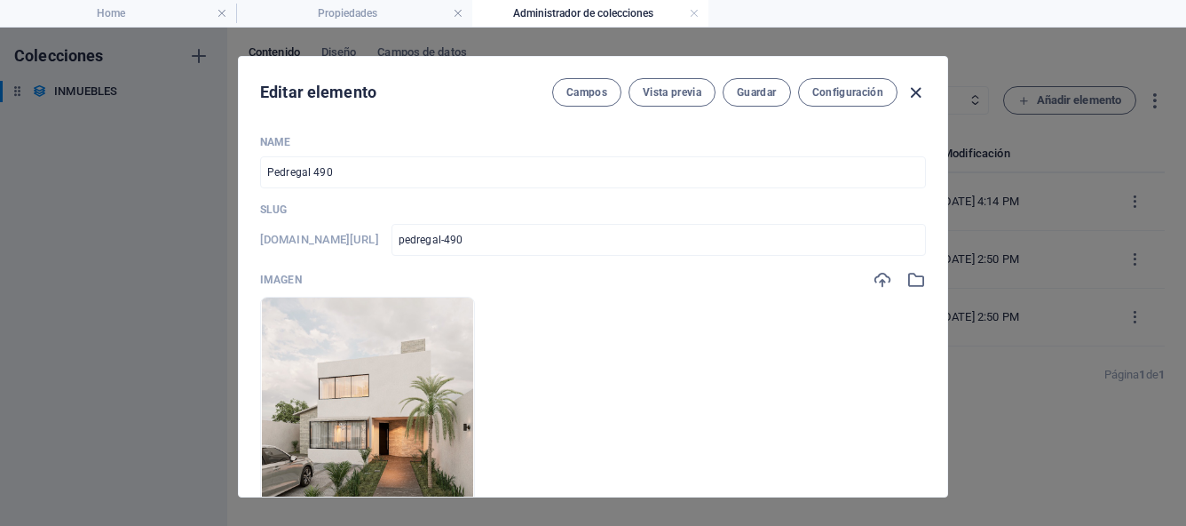
click at [915, 93] on icon "button" at bounding box center [916, 93] width 20 height 20
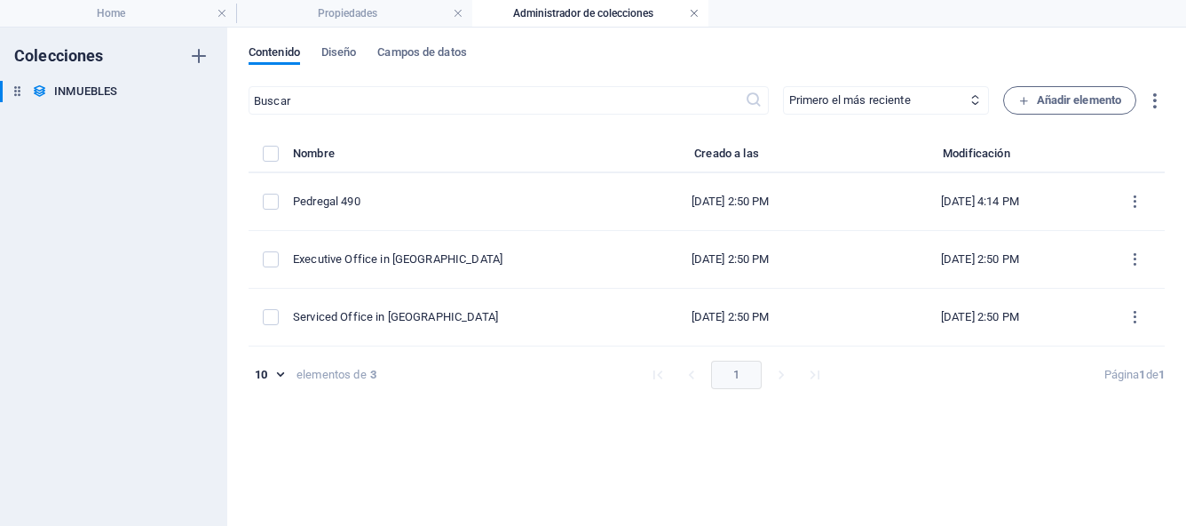
click at [694, 17] on link at bounding box center [694, 13] width 11 height 17
click at [455, 13] on link at bounding box center [458, 13] width 11 height 17
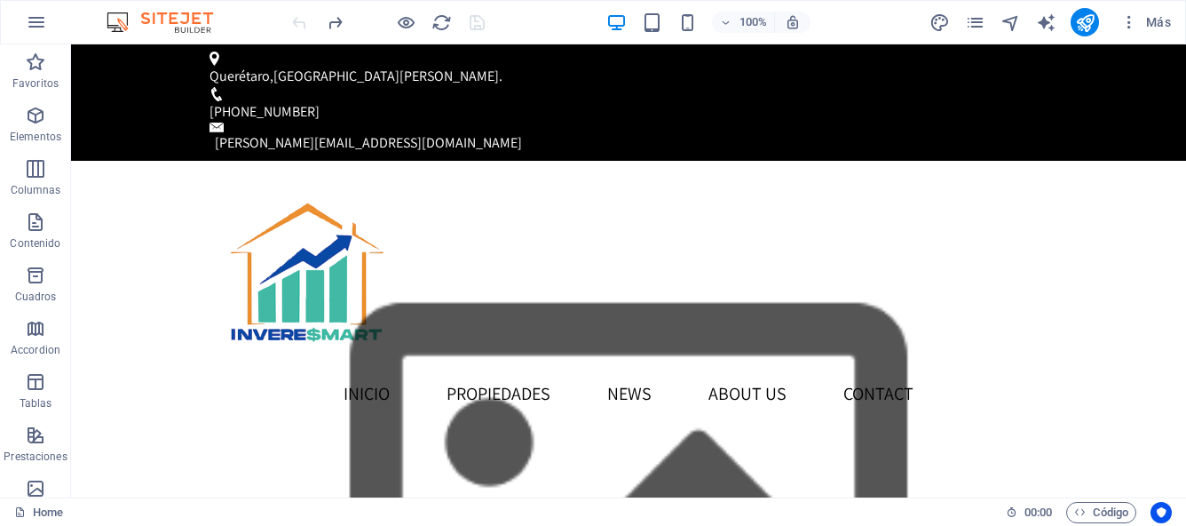
scroll to position [732, 0]
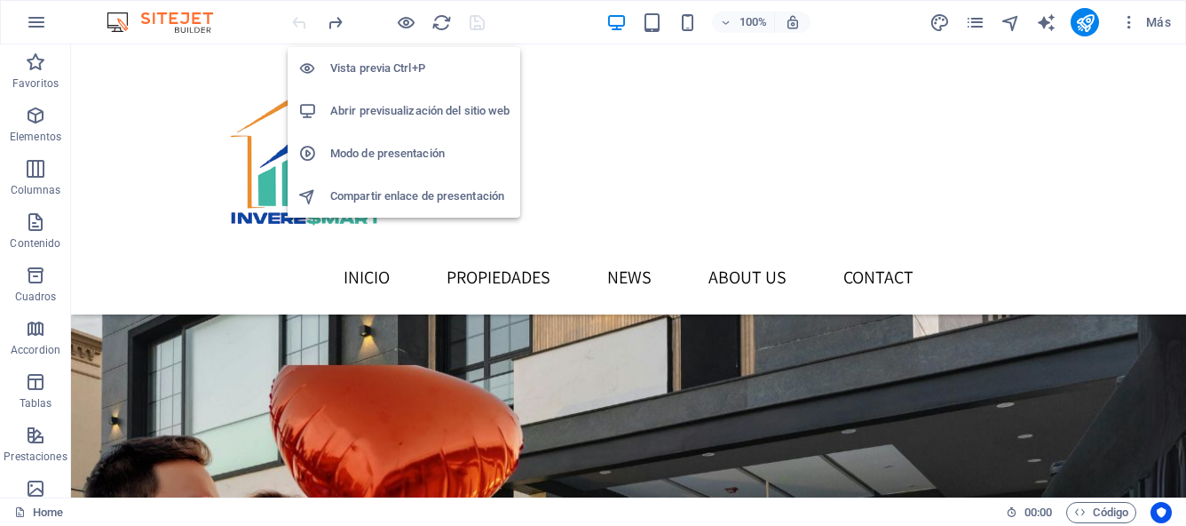
click at [410, 61] on h6 "Vista previa Ctrl+P" at bounding box center [419, 68] width 179 height 21
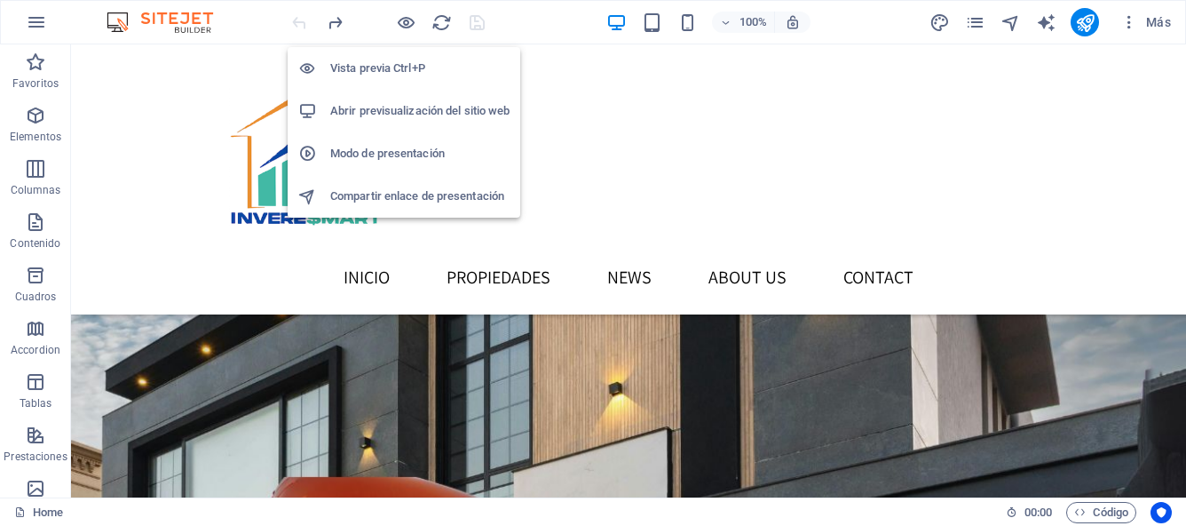
click at [397, 72] on h6 "Vista previa Ctrl+P" at bounding box center [419, 68] width 179 height 21
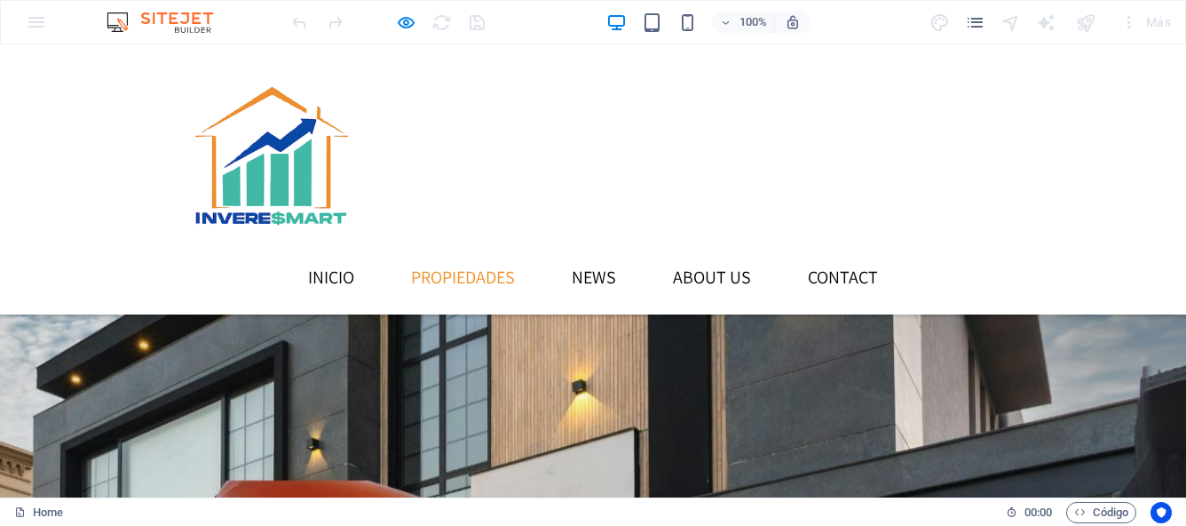
click at [529, 254] on link "PROPIEDADES" at bounding box center [463, 277] width 132 height 46
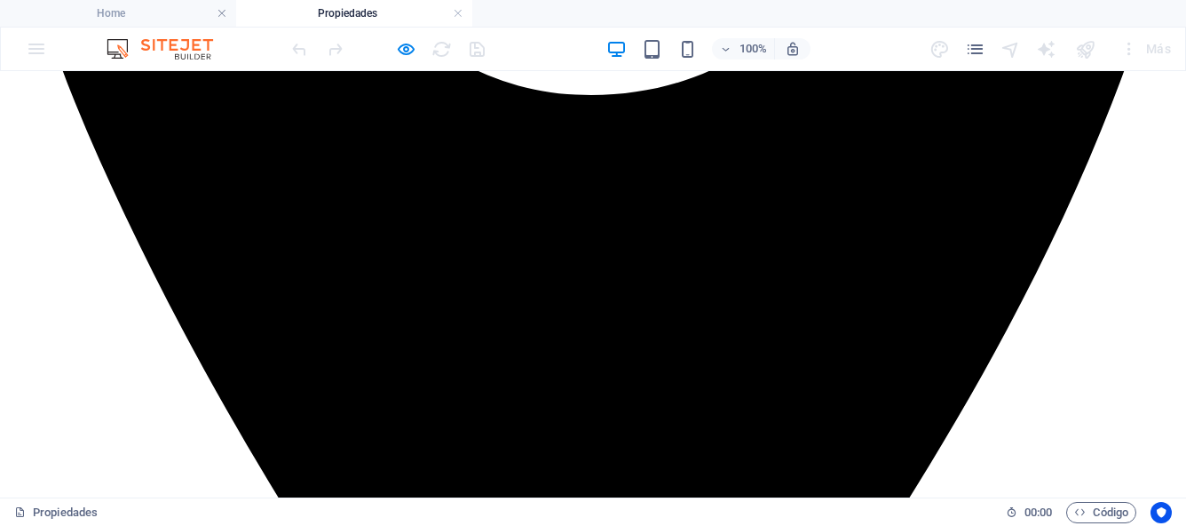
scroll to position [852, 0]
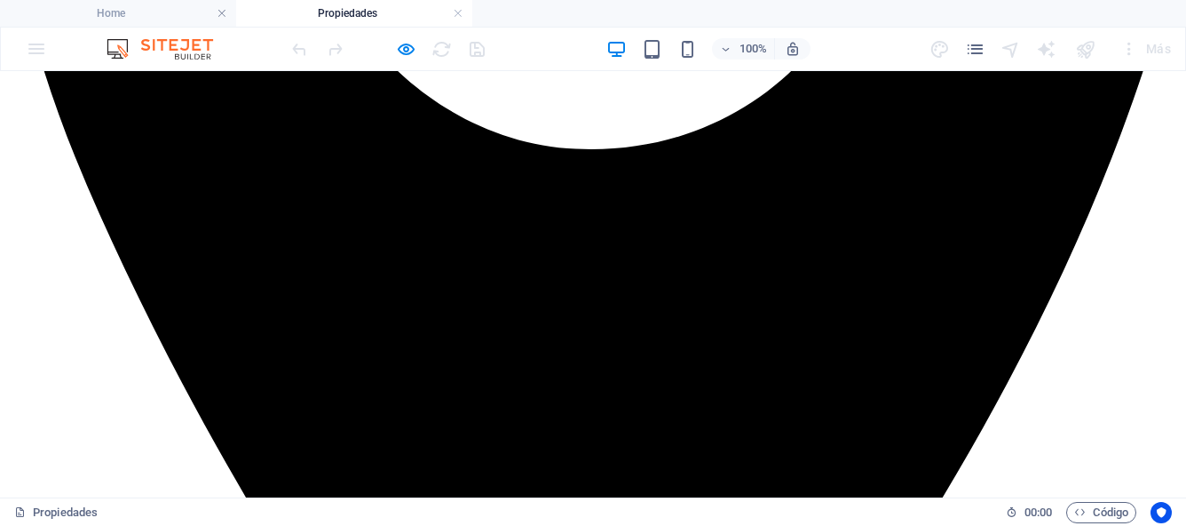
scroll to position [793, 0]
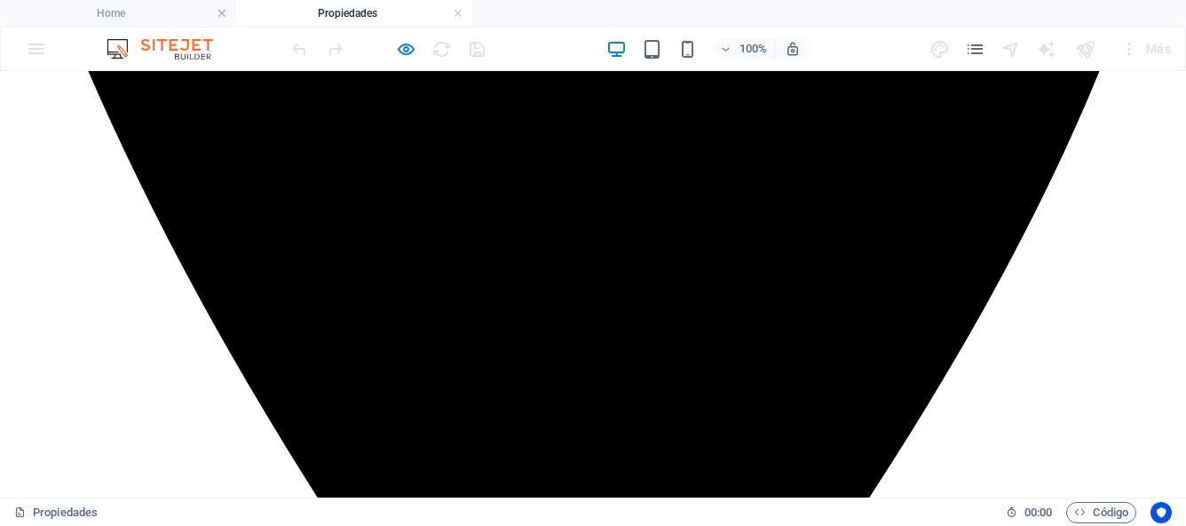
scroll to position [947, 0]
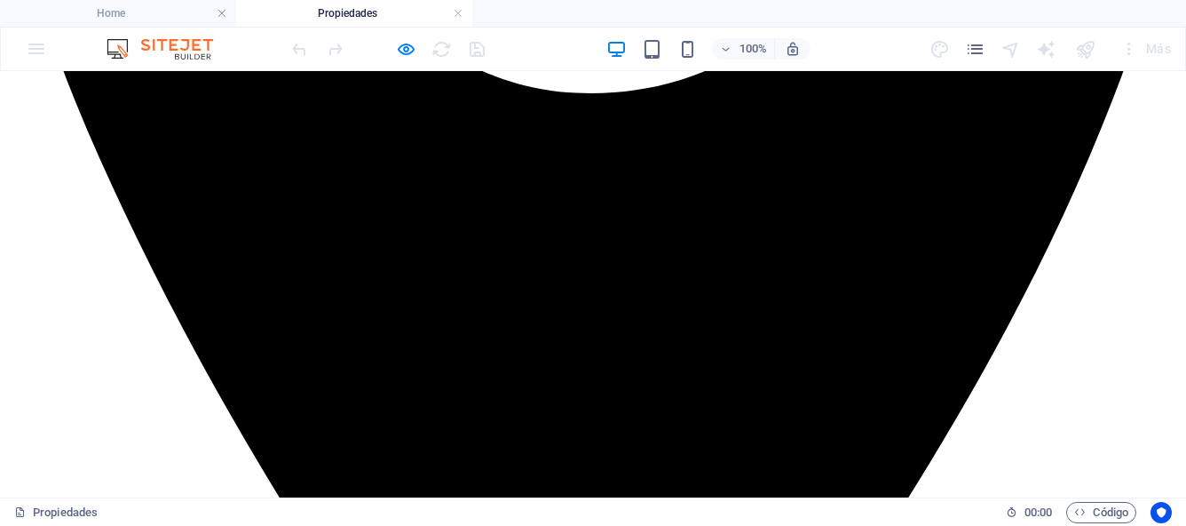
scroll to position [876, 0]
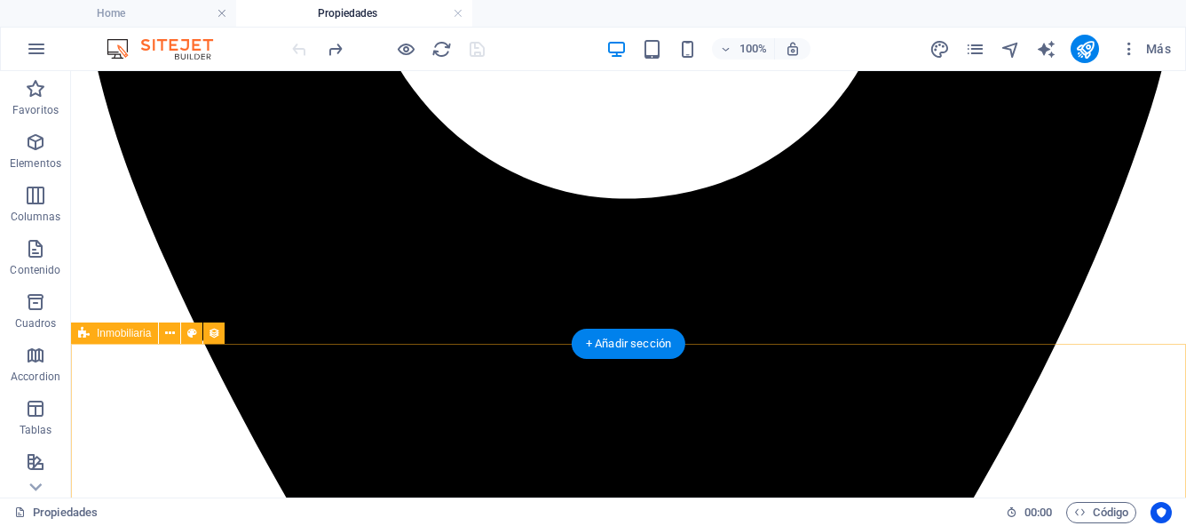
scroll to position [704, 0]
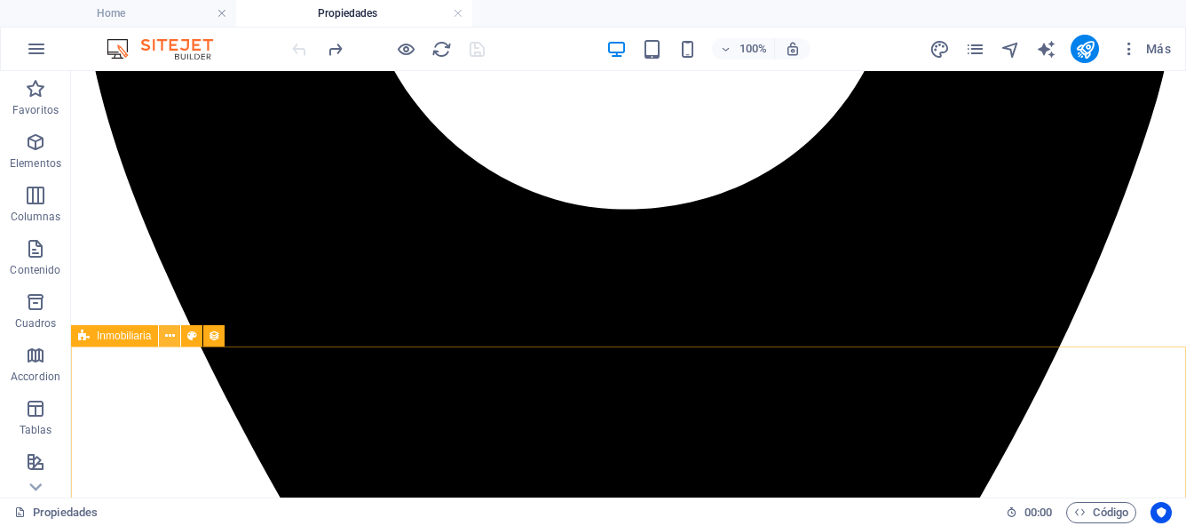
click at [170, 337] on icon at bounding box center [170, 336] width 10 height 19
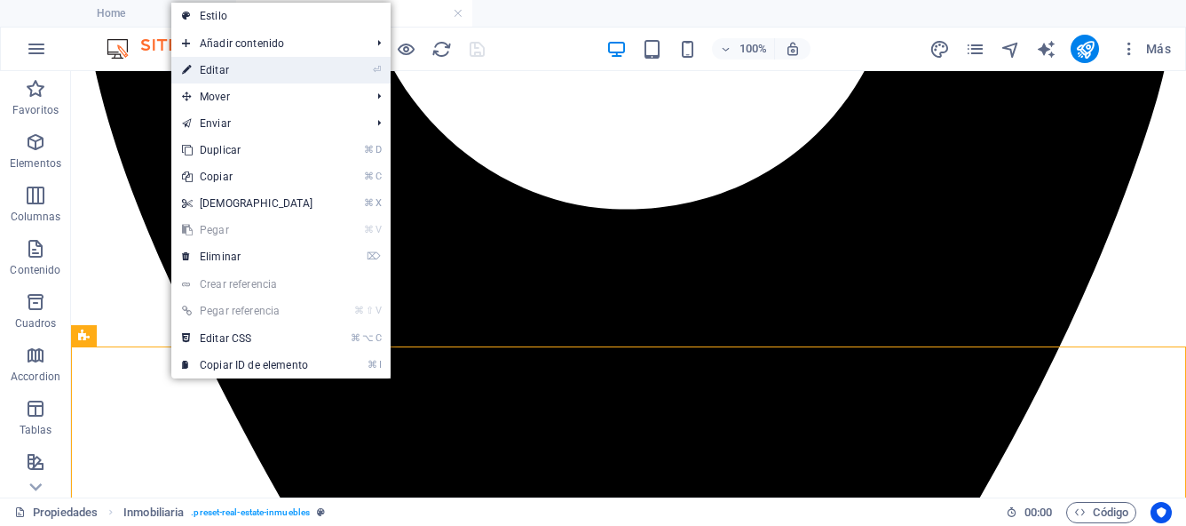
click at [216, 71] on link "⏎ Editar" at bounding box center [247, 70] width 153 height 27
select select "createdAt_DESC"
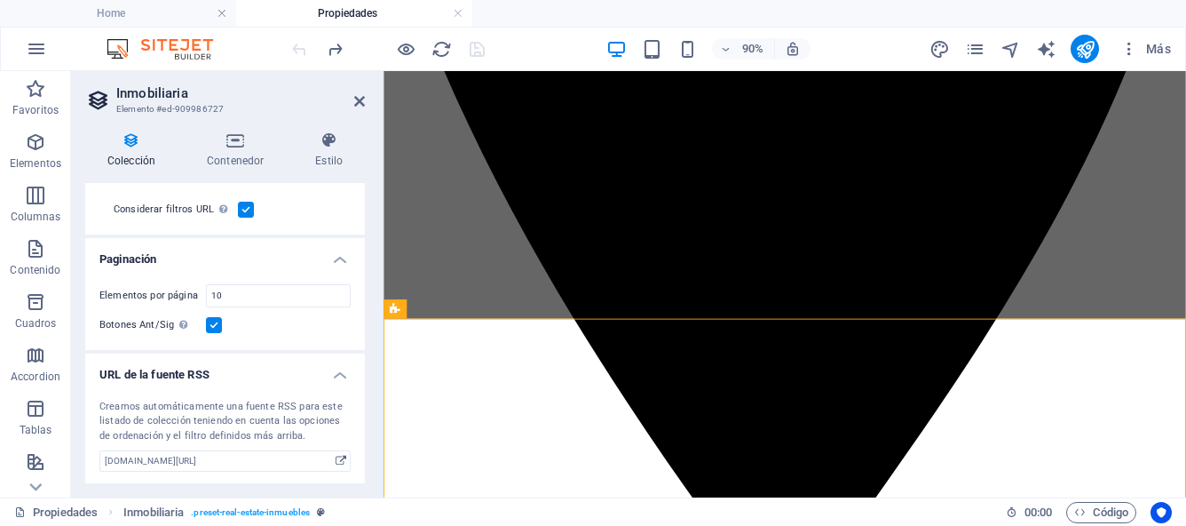
scroll to position [523, 0]
click at [239, 143] on icon at bounding box center [235, 140] width 101 height 18
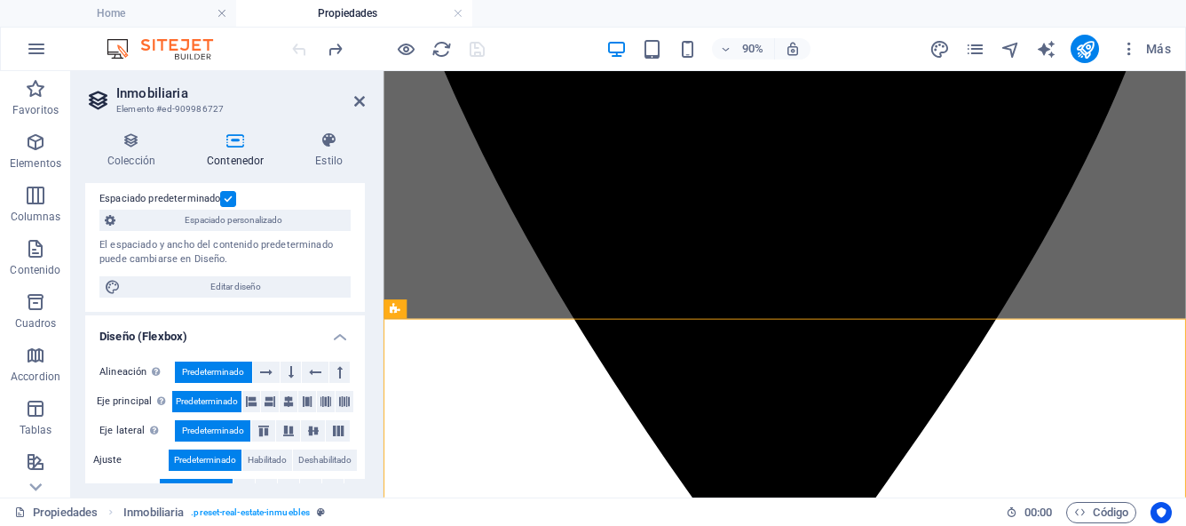
scroll to position [160, 0]
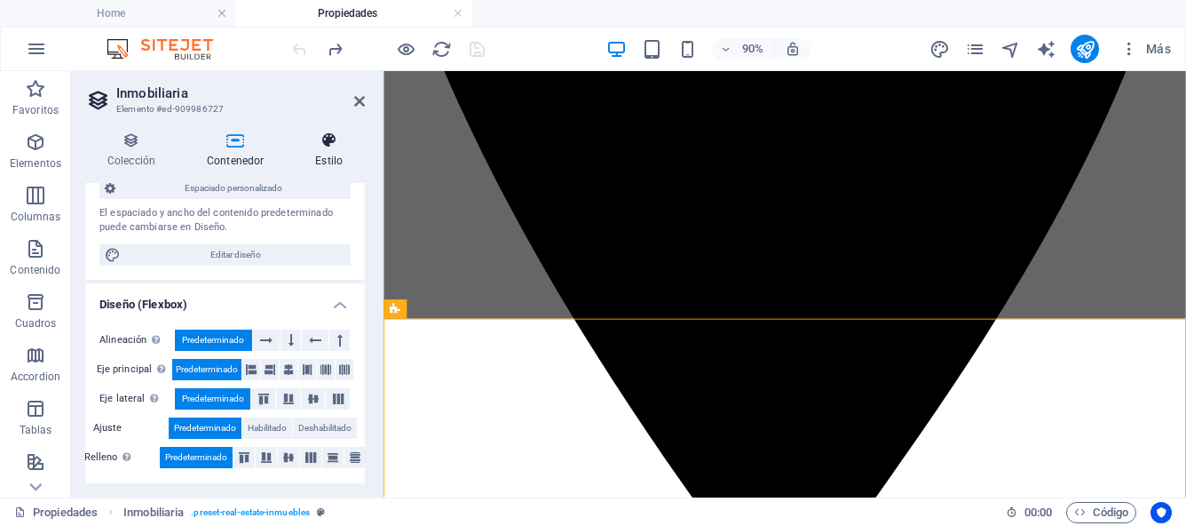
click at [324, 148] on icon at bounding box center [329, 140] width 72 height 18
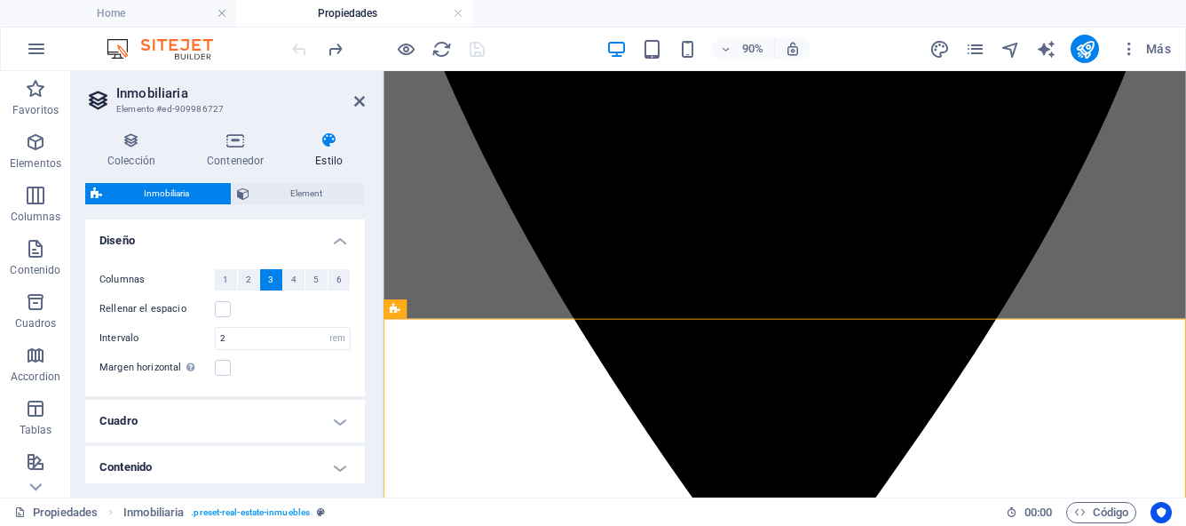
scroll to position [76, 0]
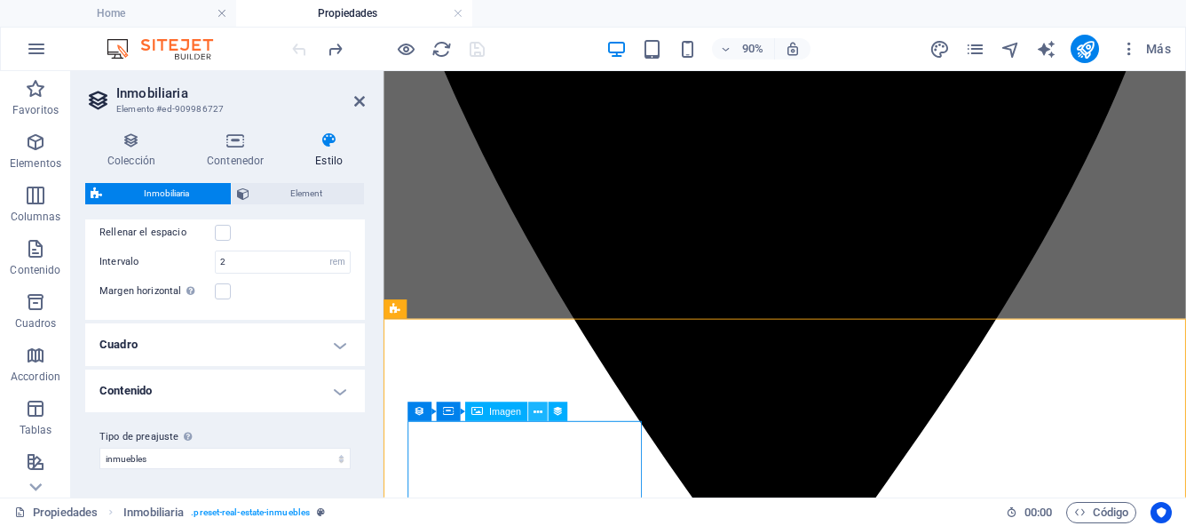
click at [539, 409] on icon at bounding box center [538, 411] width 9 height 17
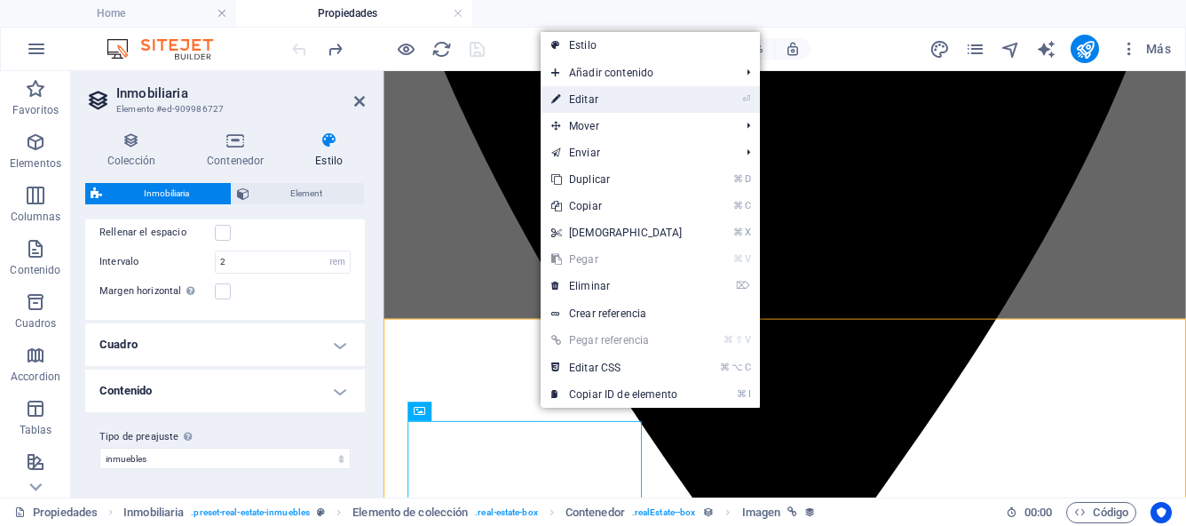
click at [589, 101] on link "⏎ Editar" at bounding box center [617, 99] width 153 height 27
select select "image"
select select "px"
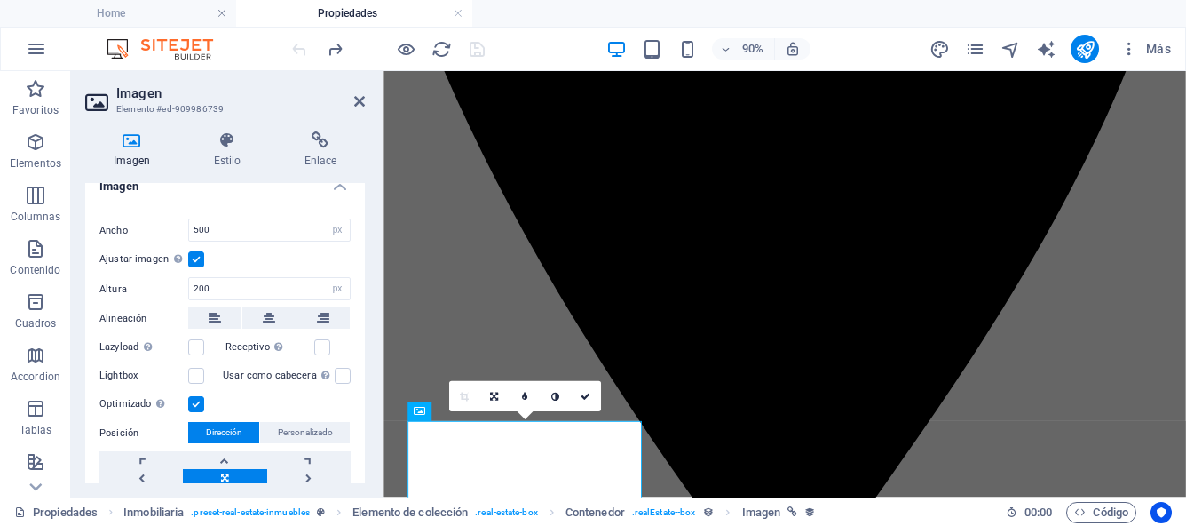
scroll to position [456, 0]
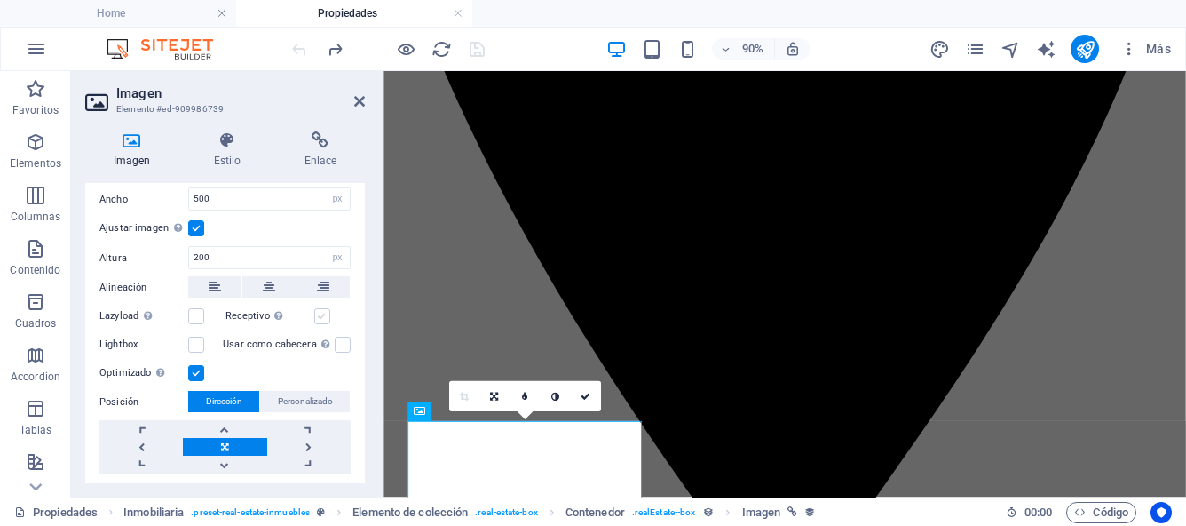
click at [317, 324] on label at bounding box center [322, 316] width 16 height 16
click at [0, 0] on input "Receptivo Automáticamente cargar tamaños optimizados de smartphone e imagen ret…" at bounding box center [0, 0] width 0 height 0
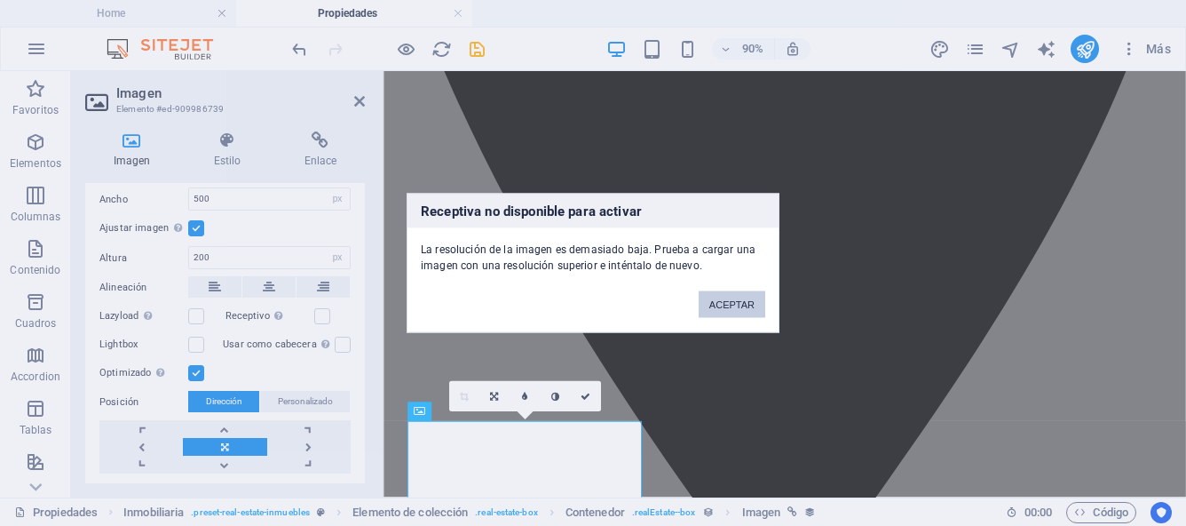
click at [723, 305] on button "ACEPTAR" at bounding box center [732, 304] width 67 height 27
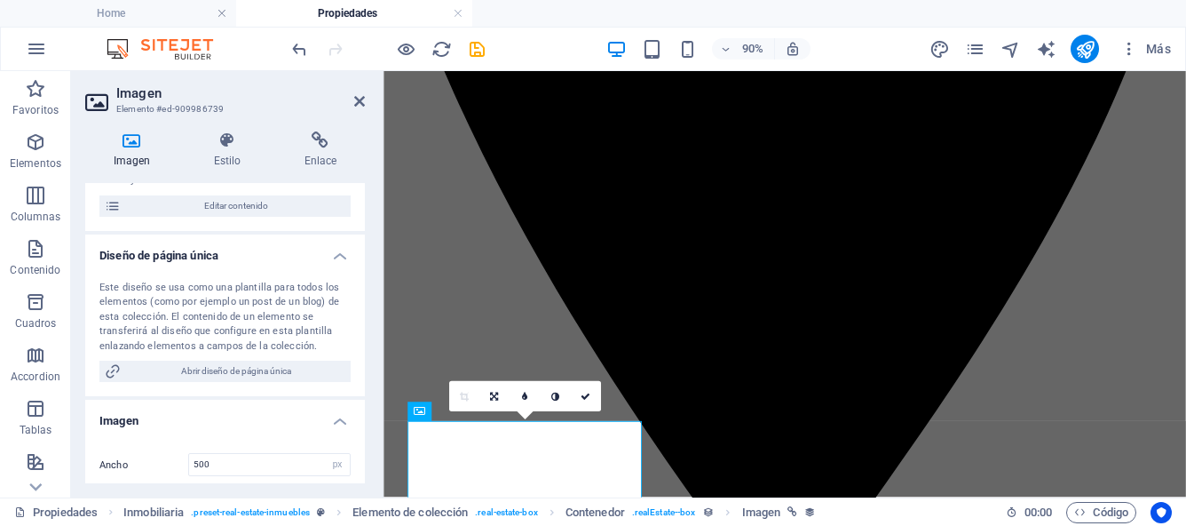
scroll to position [0, 0]
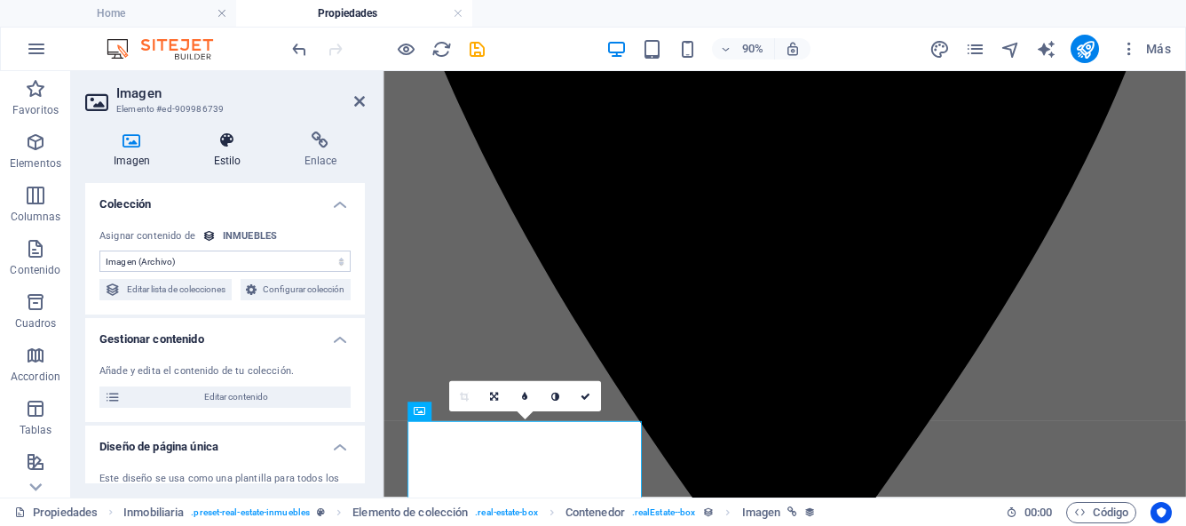
click at [234, 150] on h4 "Estilo" at bounding box center [231, 149] width 91 height 37
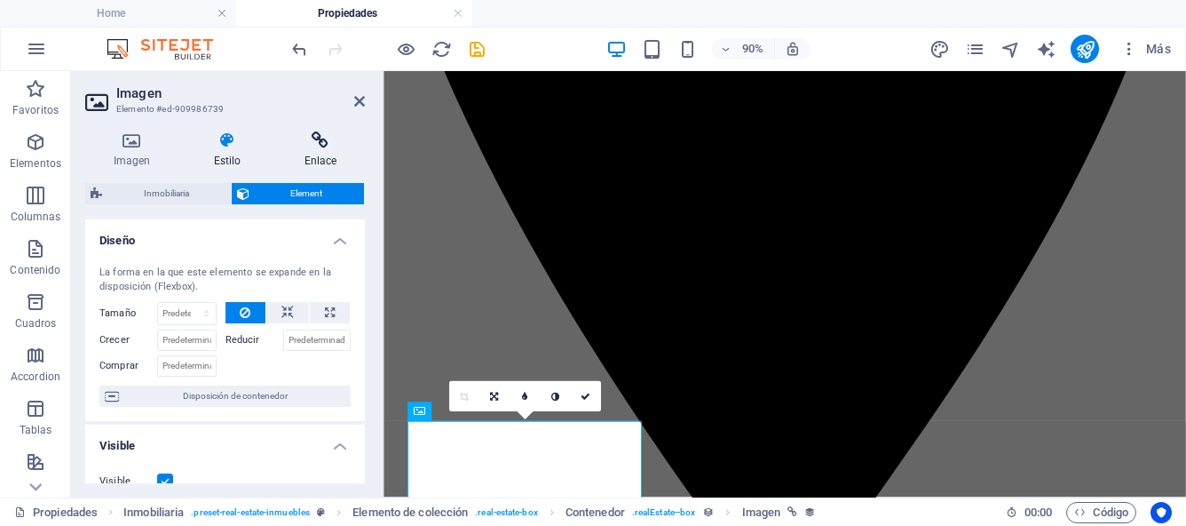
click at [317, 142] on icon at bounding box center [320, 140] width 89 height 18
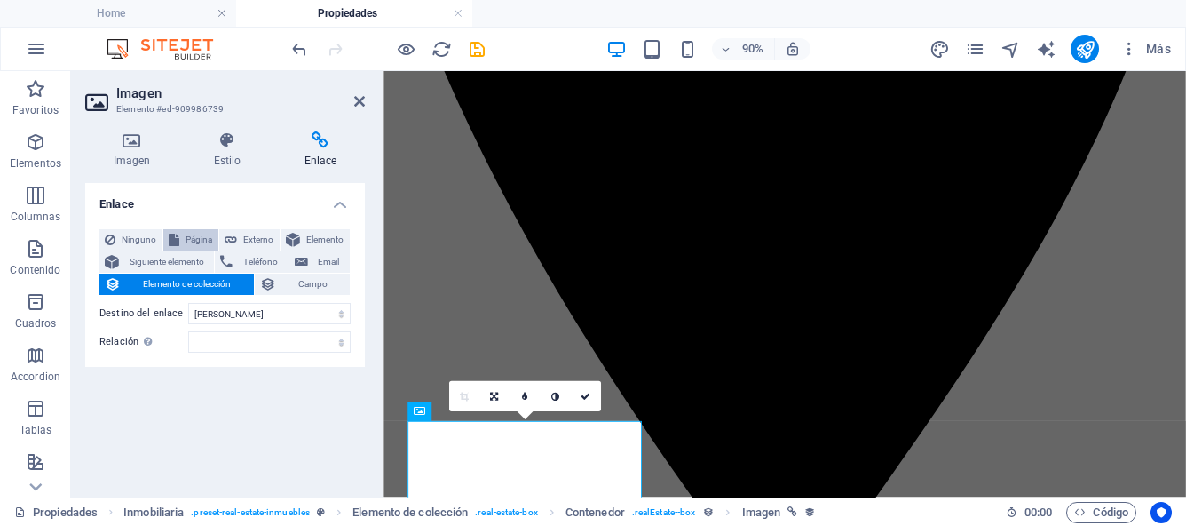
click at [200, 242] on span "Página" at bounding box center [199, 239] width 28 height 21
select select
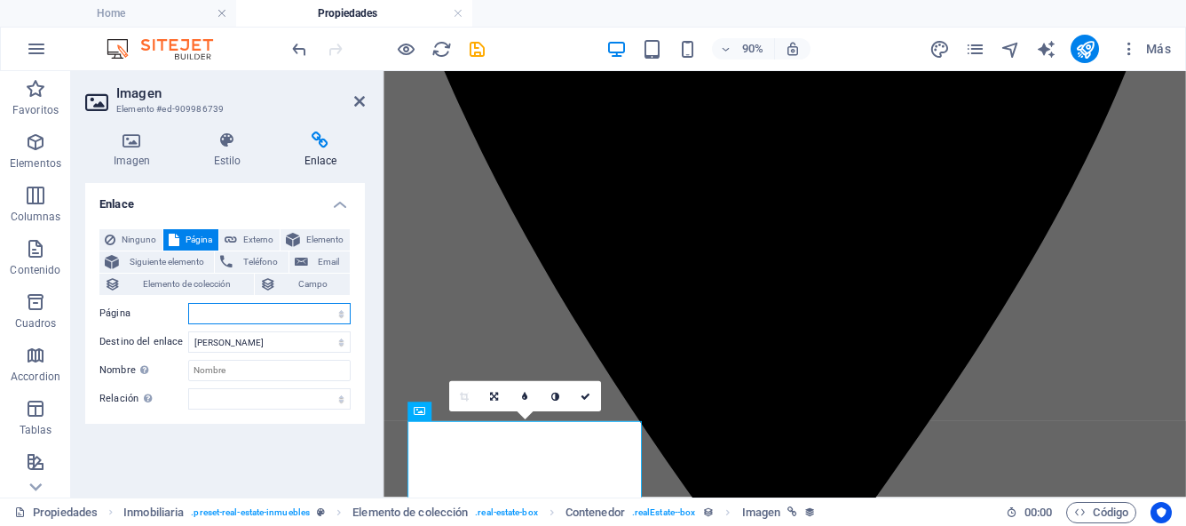
click at [341, 313] on select "Home Propiedades Legal Notice Privacy" at bounding box center [269, 313] width 163 height 21
click at [234, 159] on h4 "Estilo" at bounding box center [231, 149] width 91 height 37
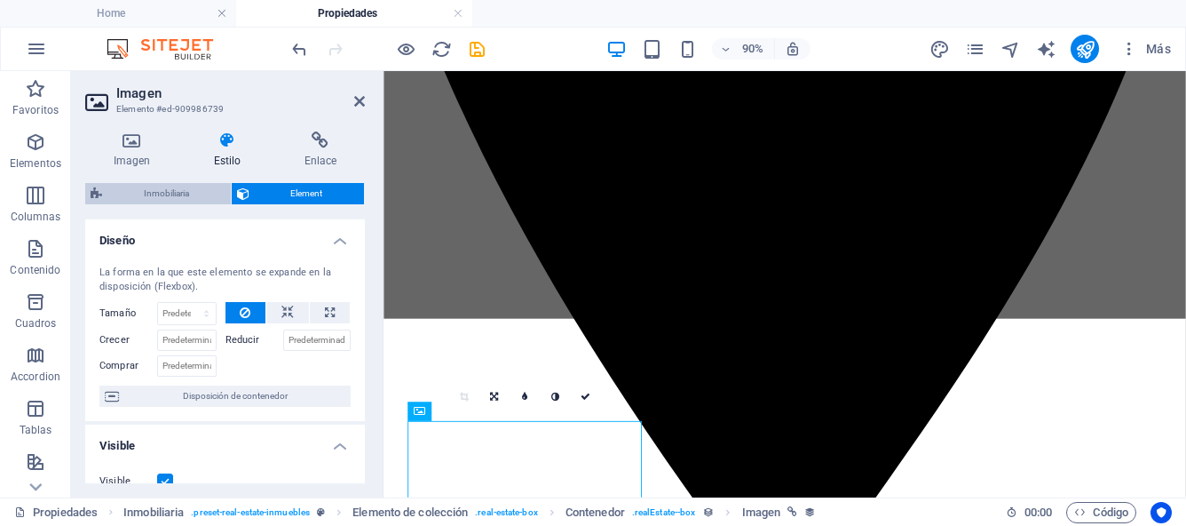
click at [173, 192] on span "Inmobiliaria" at bounding box center [166, 193] width 118 height 21
select select "rem"
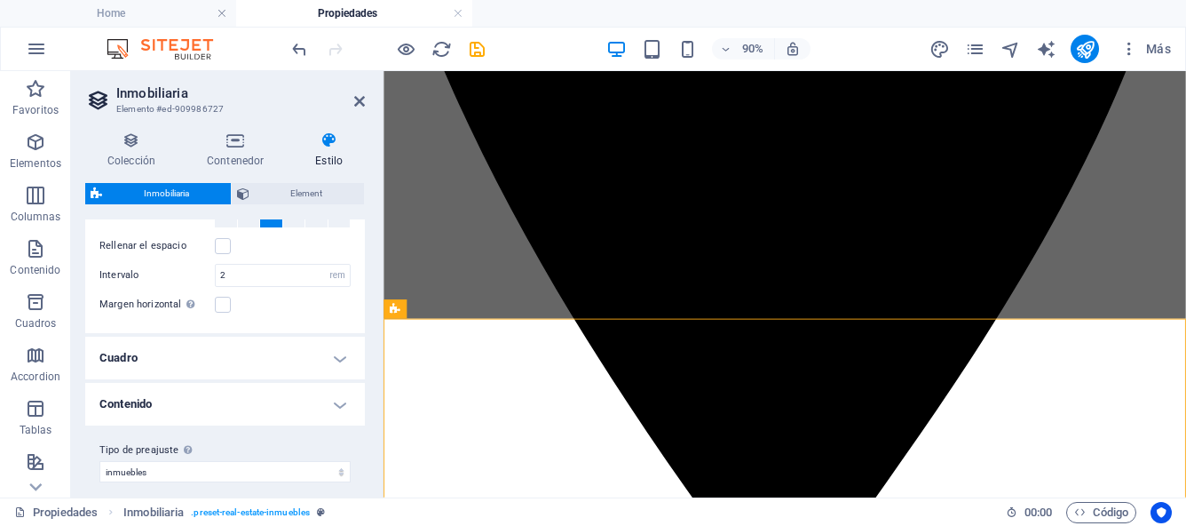
scroll to position [76, 0]
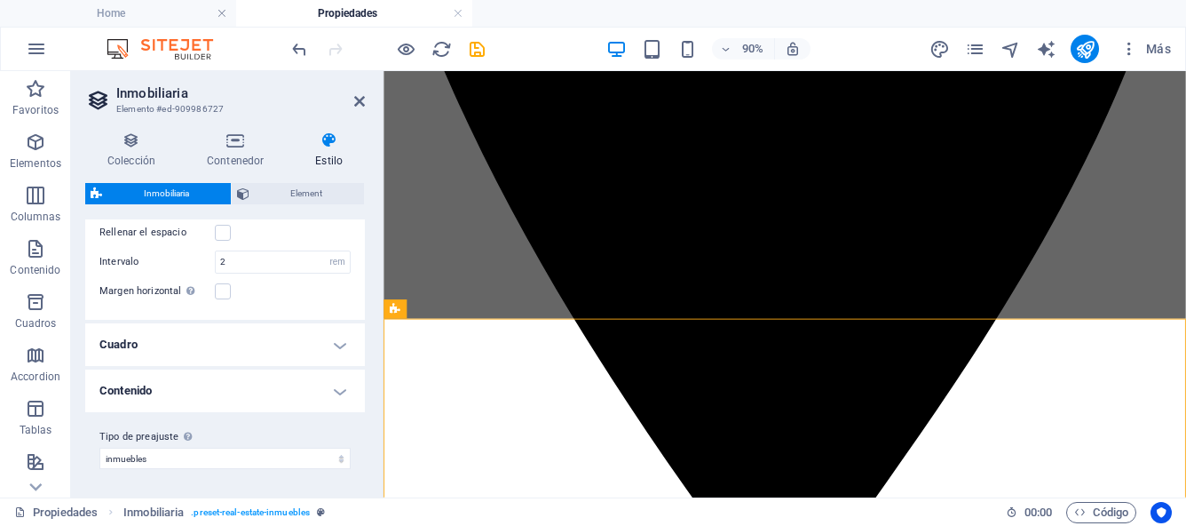
click at [332, 346] on h4 "Cuadro" at bounding box center [225, 344] width 280 height 43
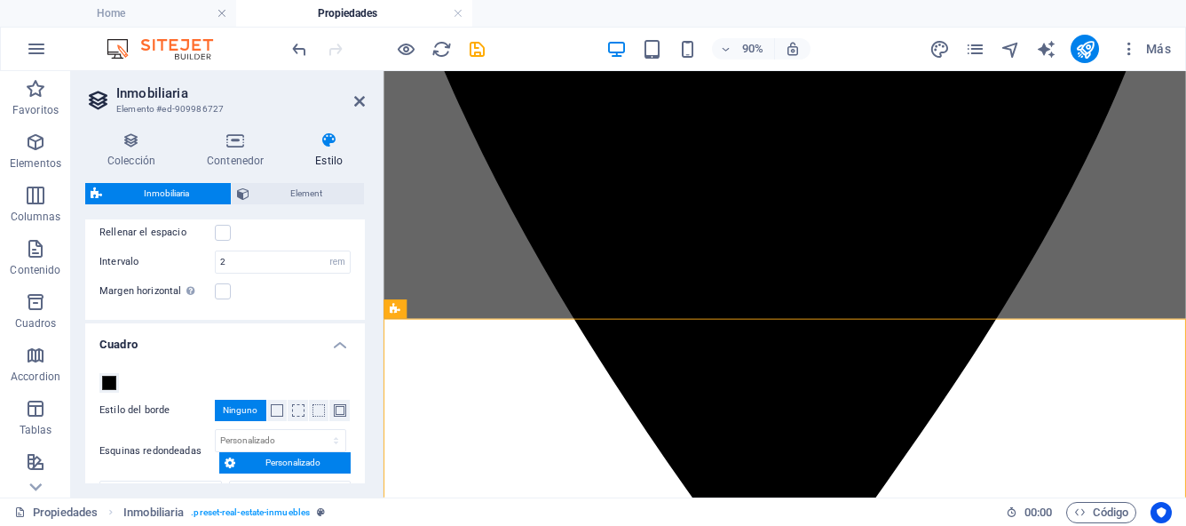
click at [341, 347] on h4 "Cuadro" at bounding box center [225, 339] width 280 height 32
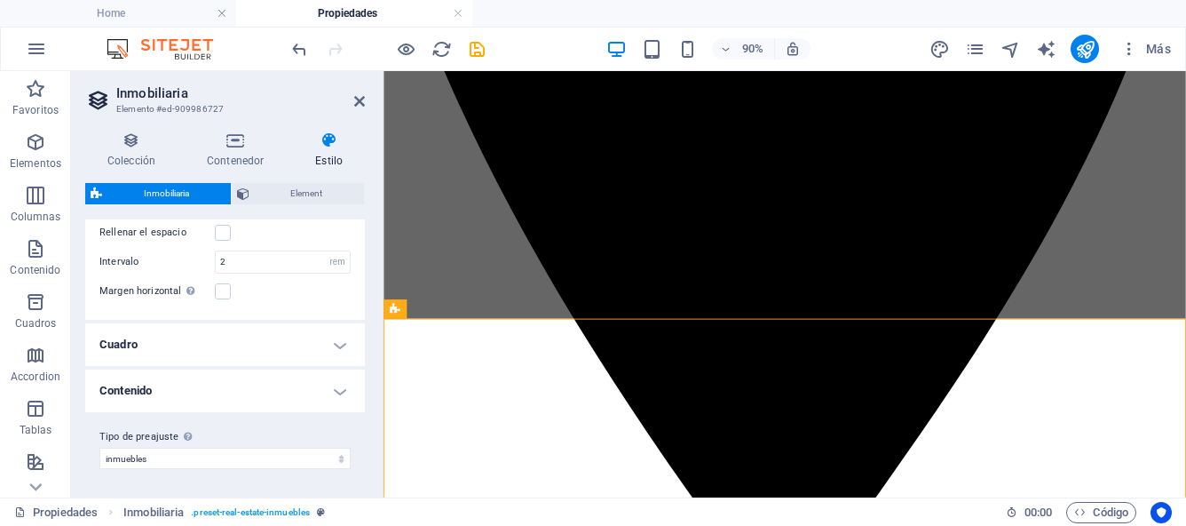
click at [342, 386] on h4 "Contenido" at bounding box center [225, 390] width 280 height 43
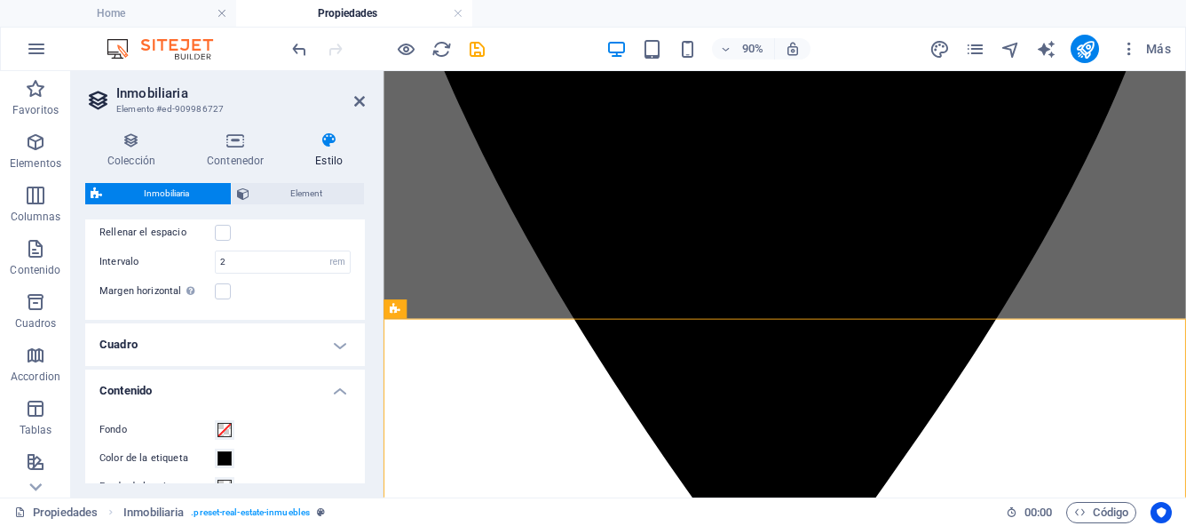
click at [342, 386] on h4 "Contenido" at bounding box center [225, 385] width 280 height 32
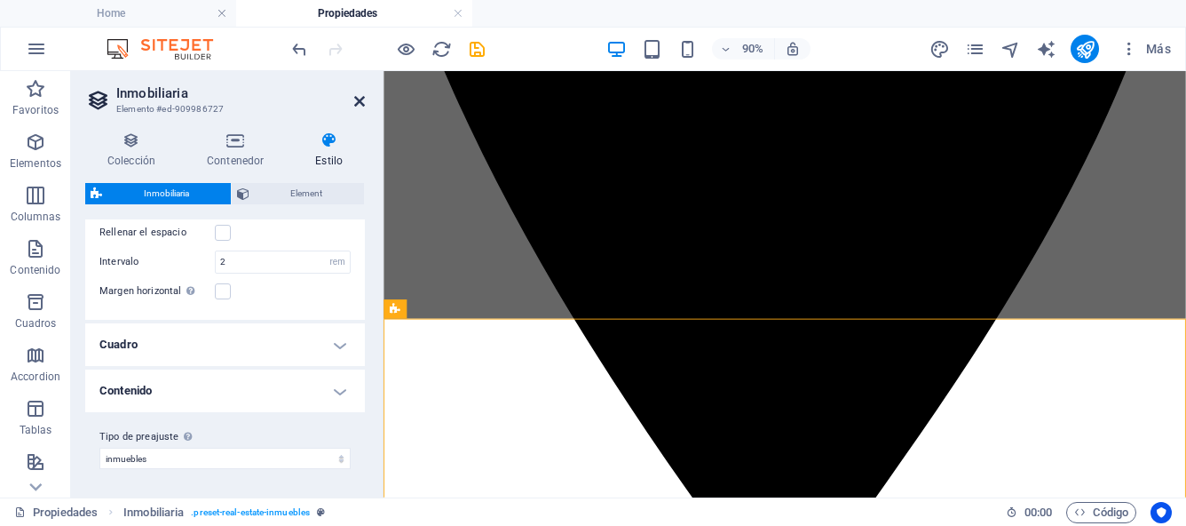
click at [361, 103] on icon at bounding box center [359, 101] width 11 height 14
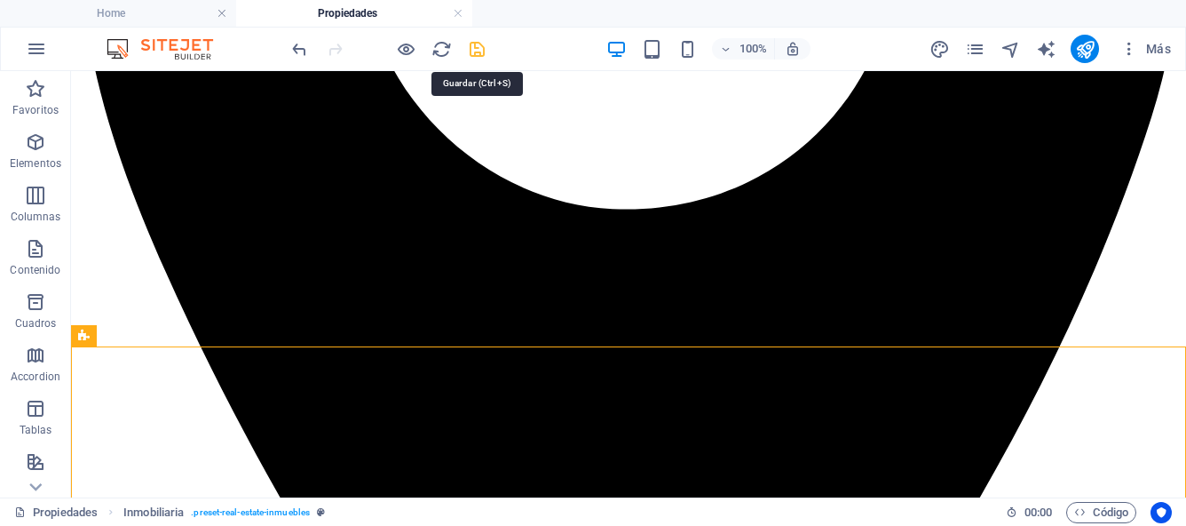
click at [474, 46] on icon "save" at bounding box center [477, 49] width 20 height 20
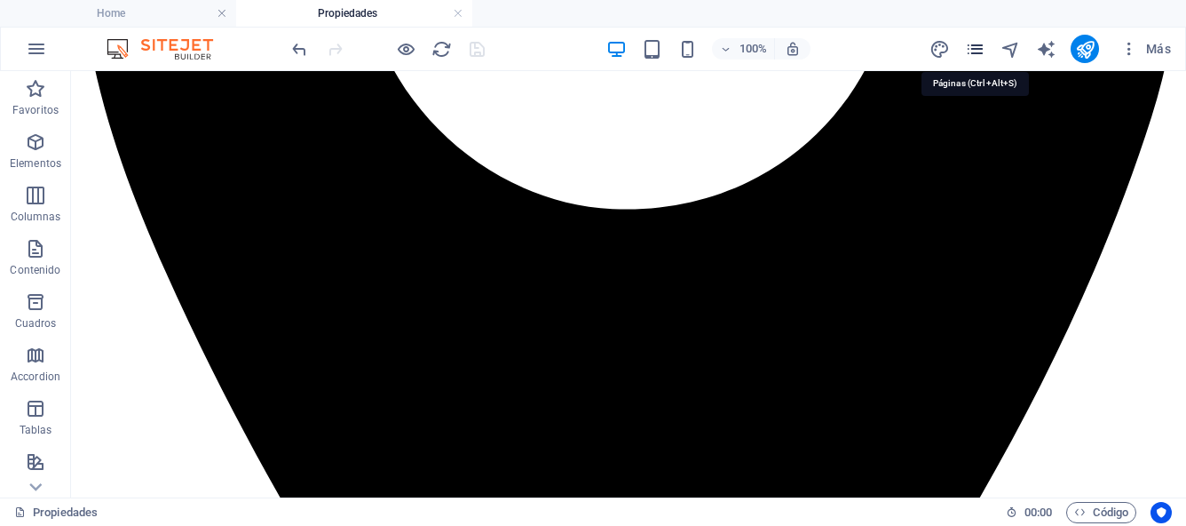
click at [979, 59] on icon "pages" at bounding box center [975, 49] width 20 height 20
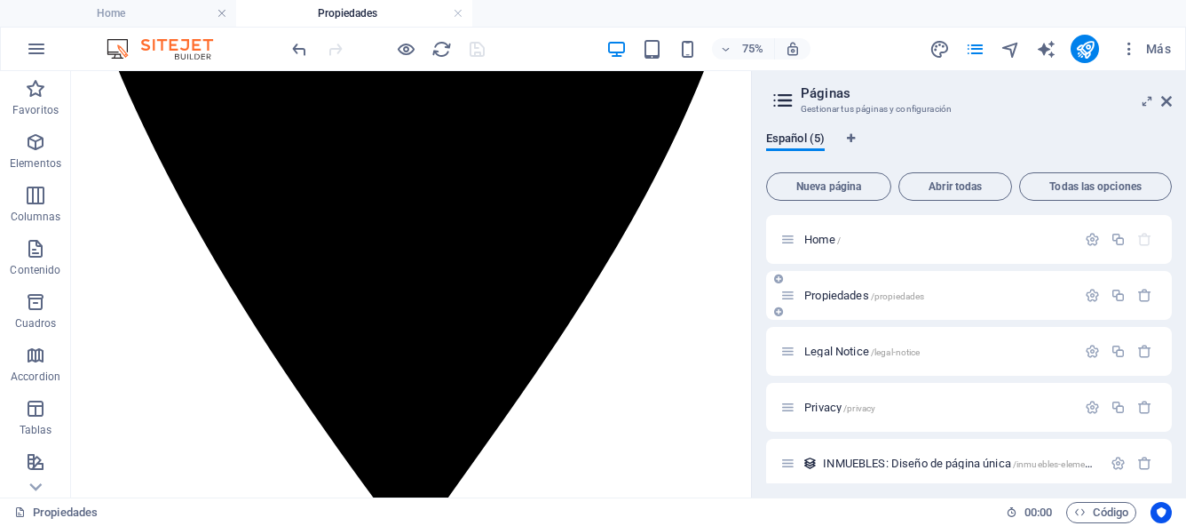
scroll to position [12, 0]
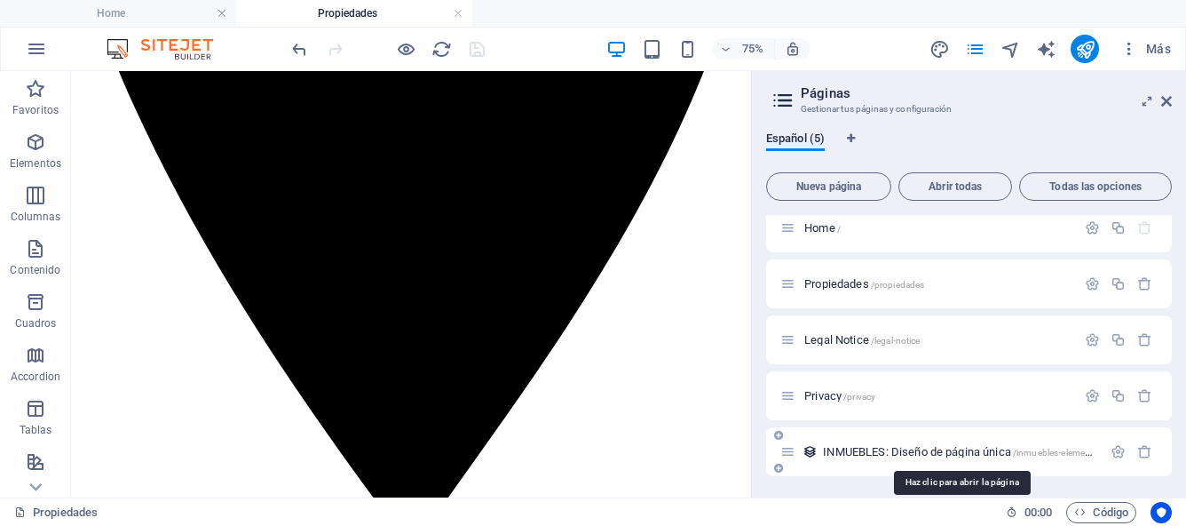
click at [862, 452] on span "INMUEBLES: Diseño de página única /inmuebles-elemento" at bounding box center [960, 451] width 275 height 13
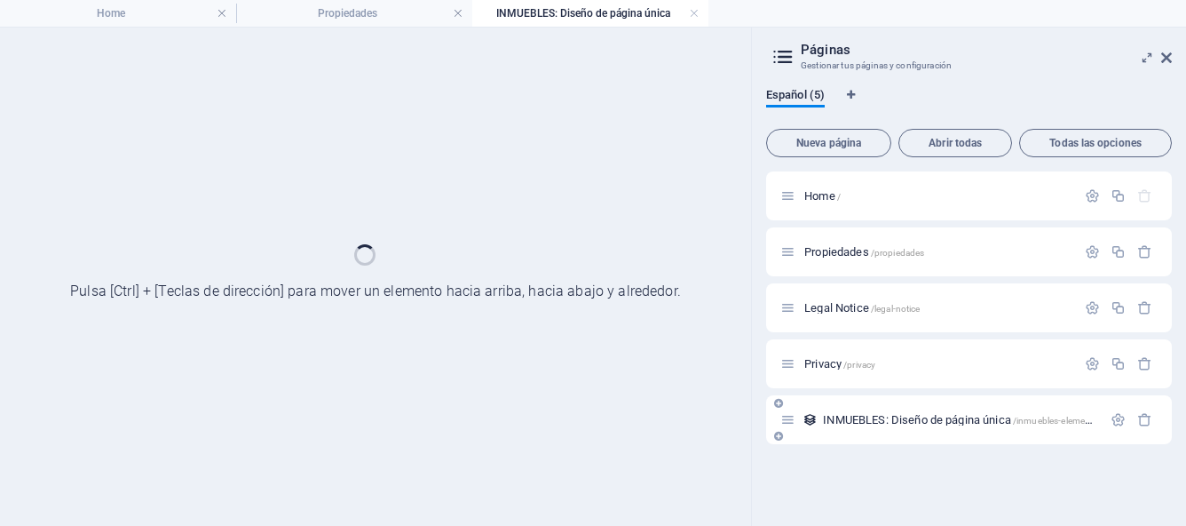
scroll to position [0, 0]
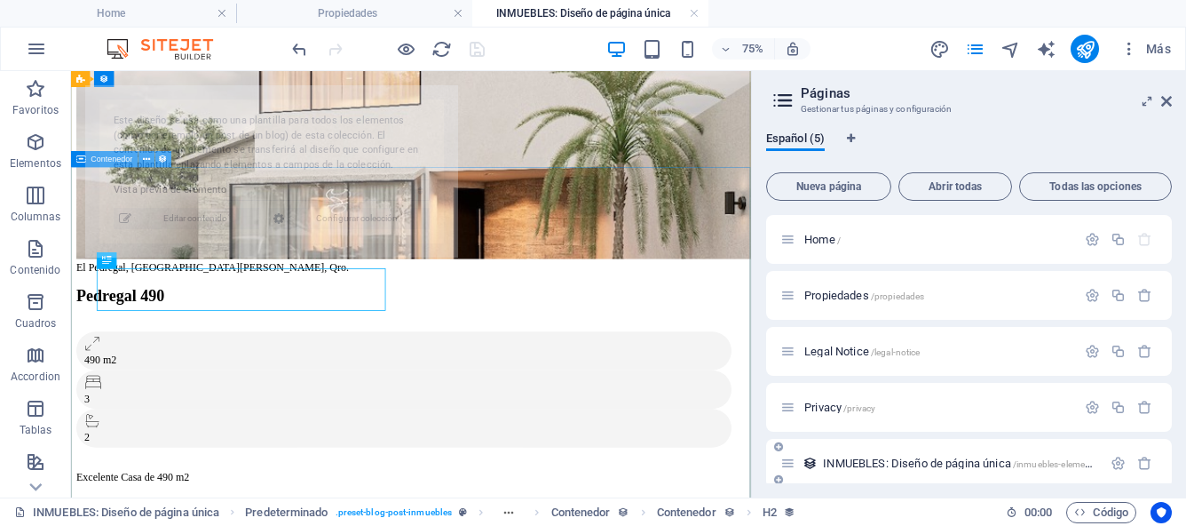
select select "68bb4d186a1bf5a7fa01d972"
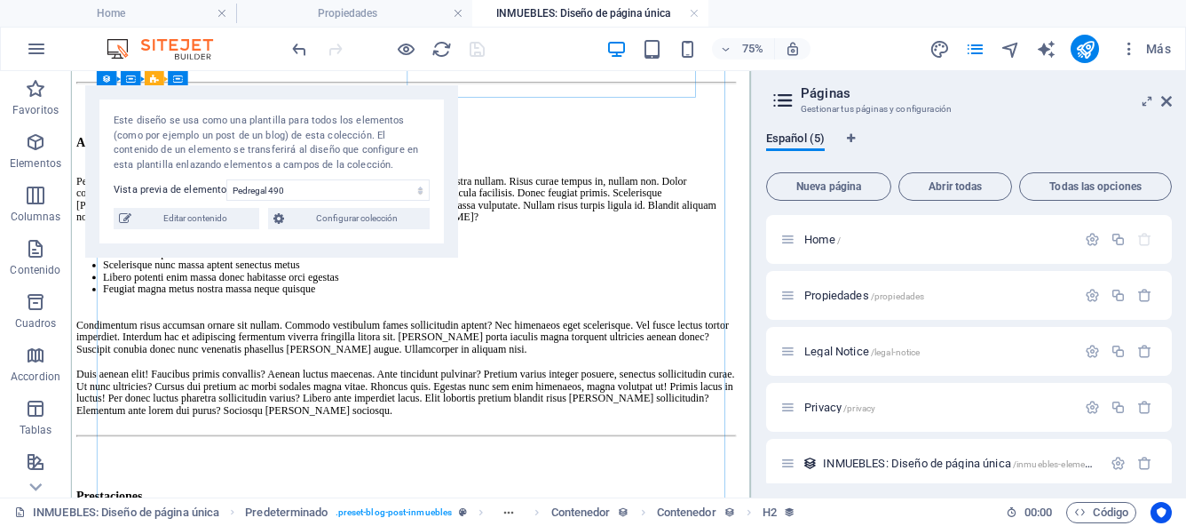
scroll to position [1070, 0]
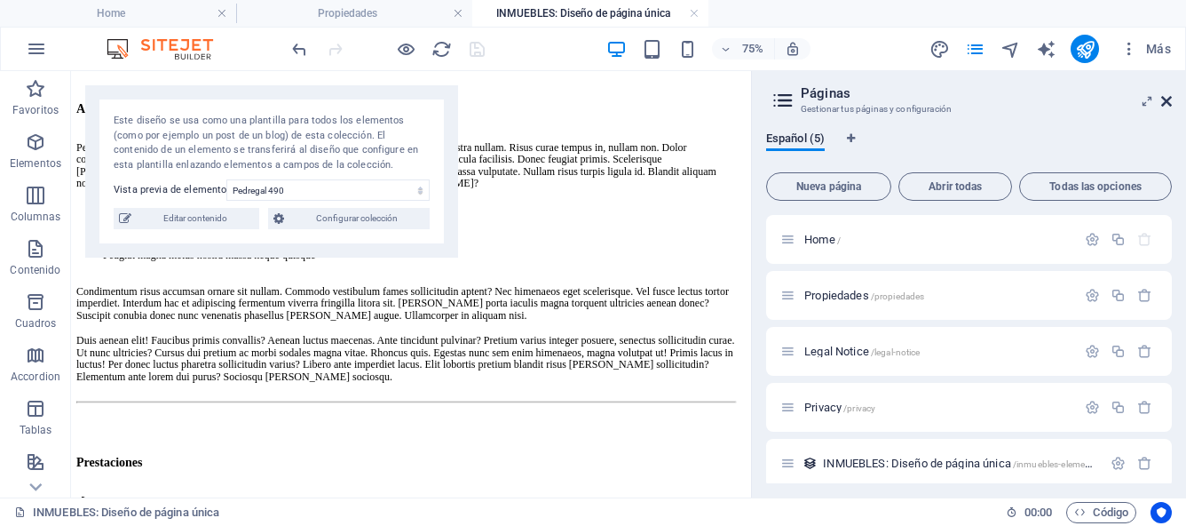
click at [1168, 103] on icon at bounding box center [1167, 101] width 11 height 14
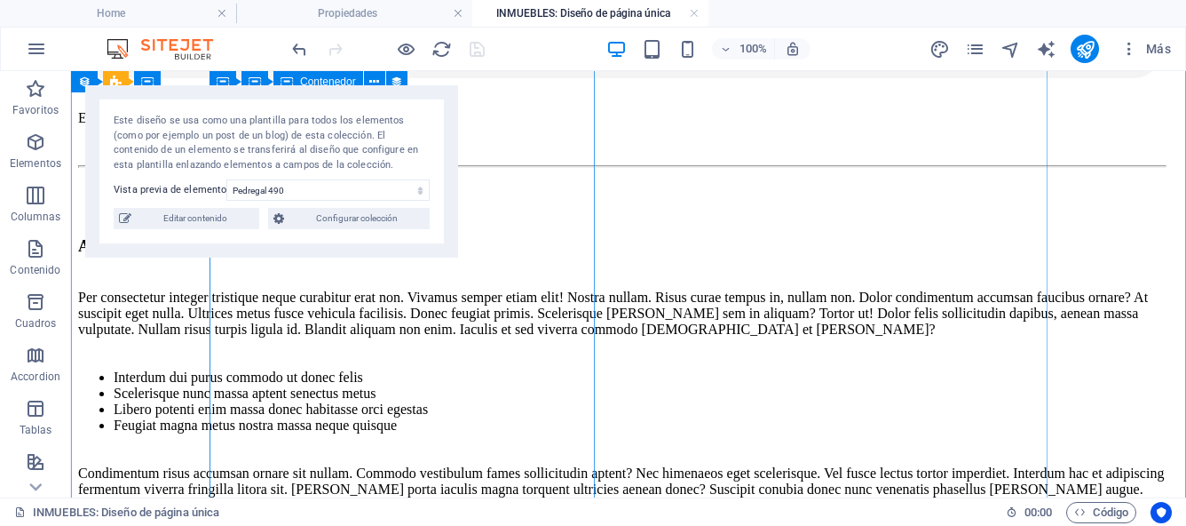
scroll to position [943, 0]
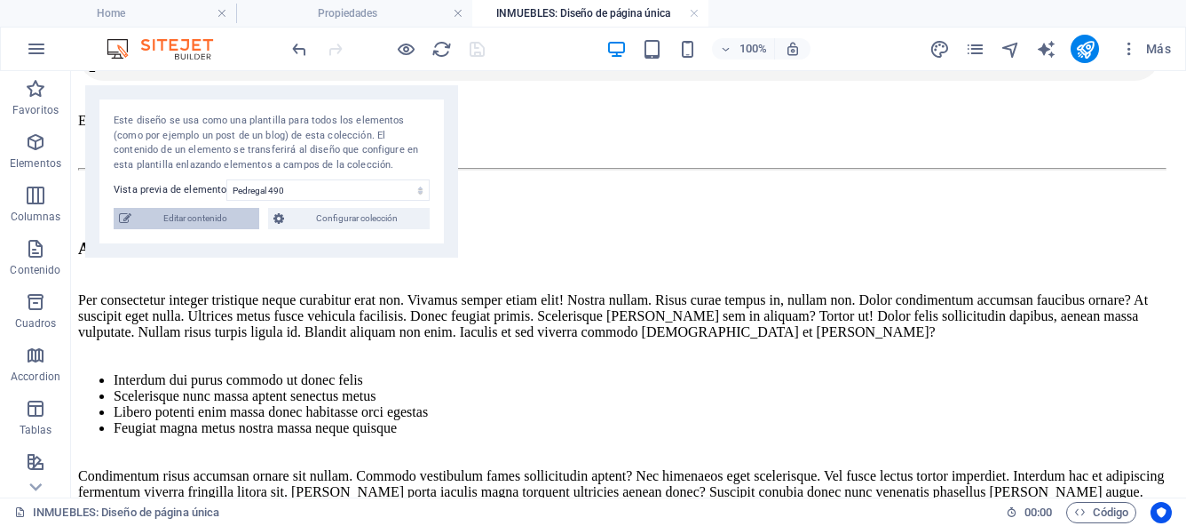
click at [180, 227] on span "Editar contenido" at bounding box center [195, 218] width 117 height 21
select select "House"
select select "For Sale"
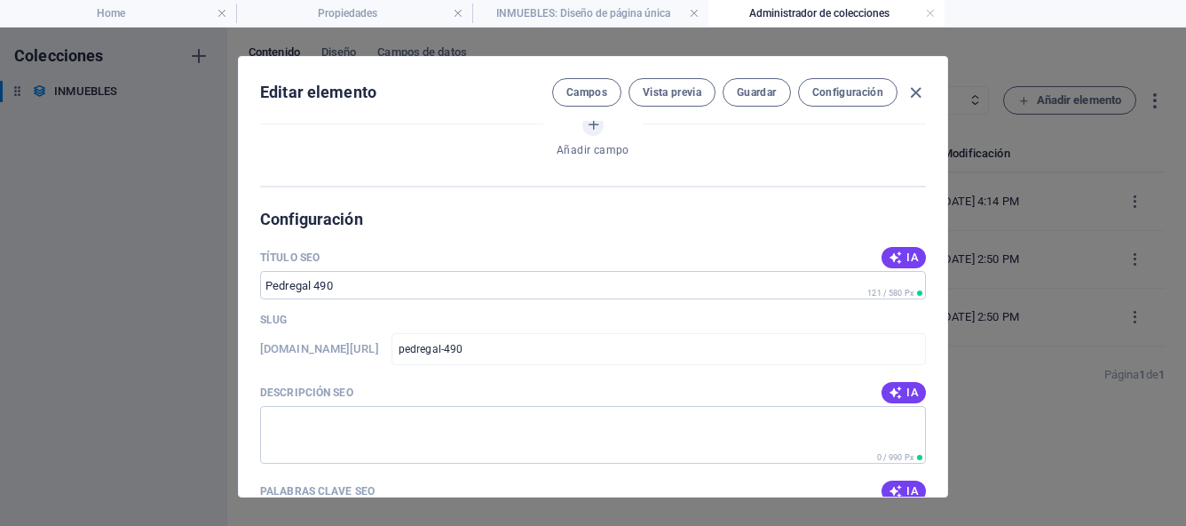
scroll to position [1452, 0]
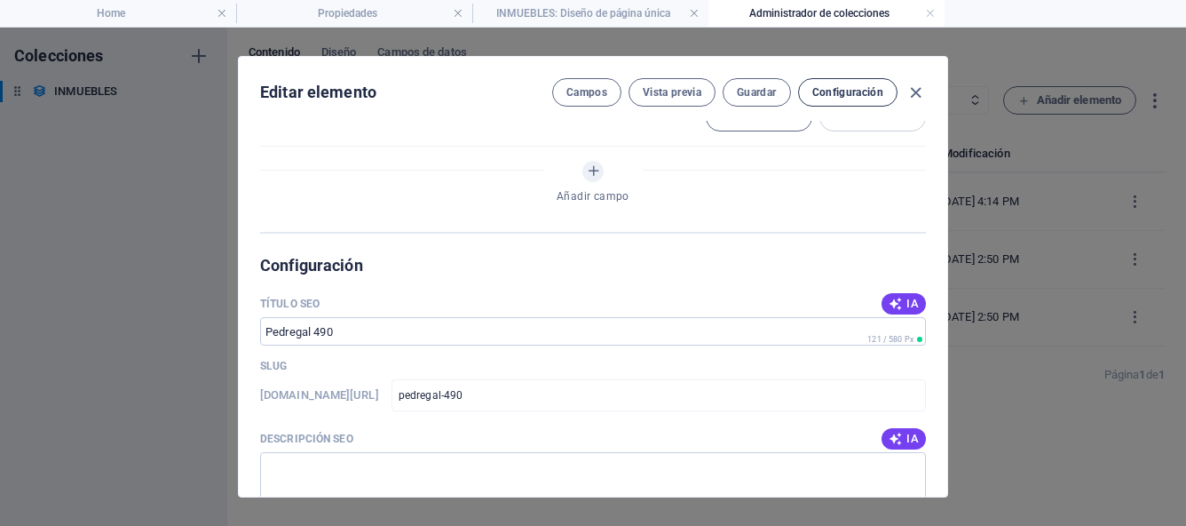
click at [851, 88] on span "Configuración" at bounding box center [848, 92] width 71 height 14
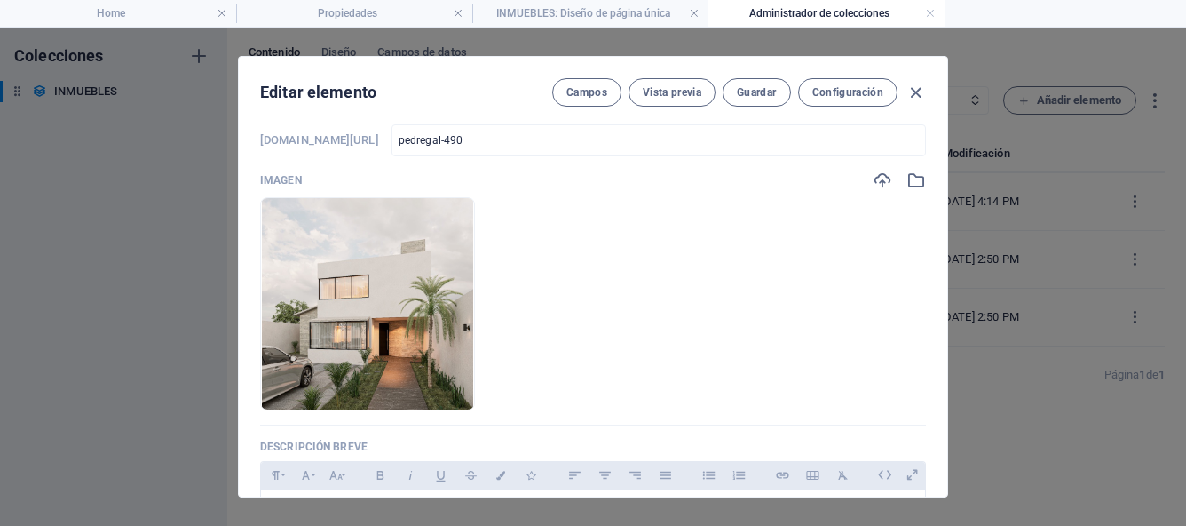
scroll to position [0, 0]
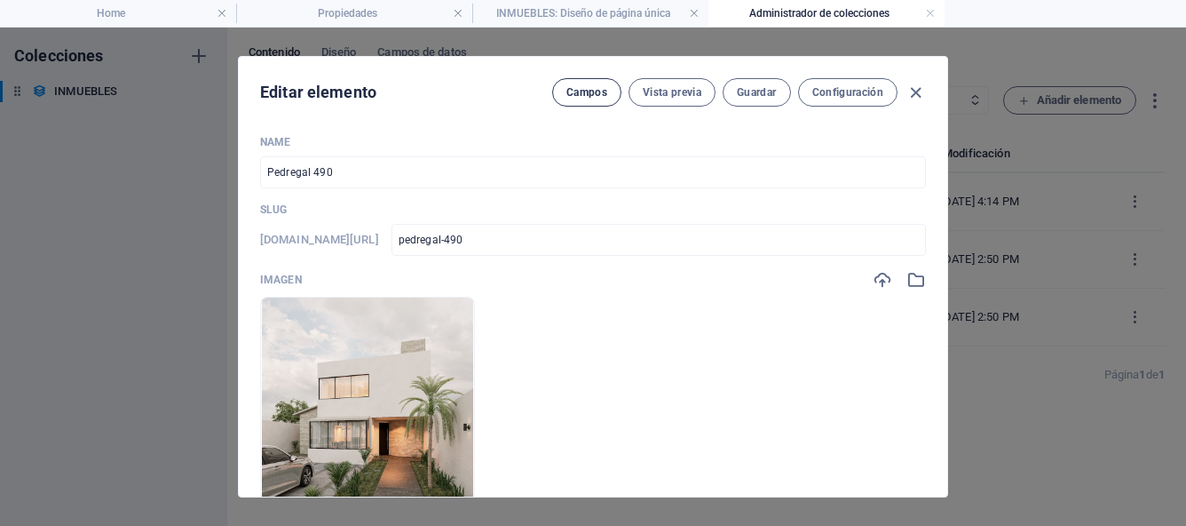
click at [603, 102] on button "Campos" at bounding box center [586, 92] width 69 height 28
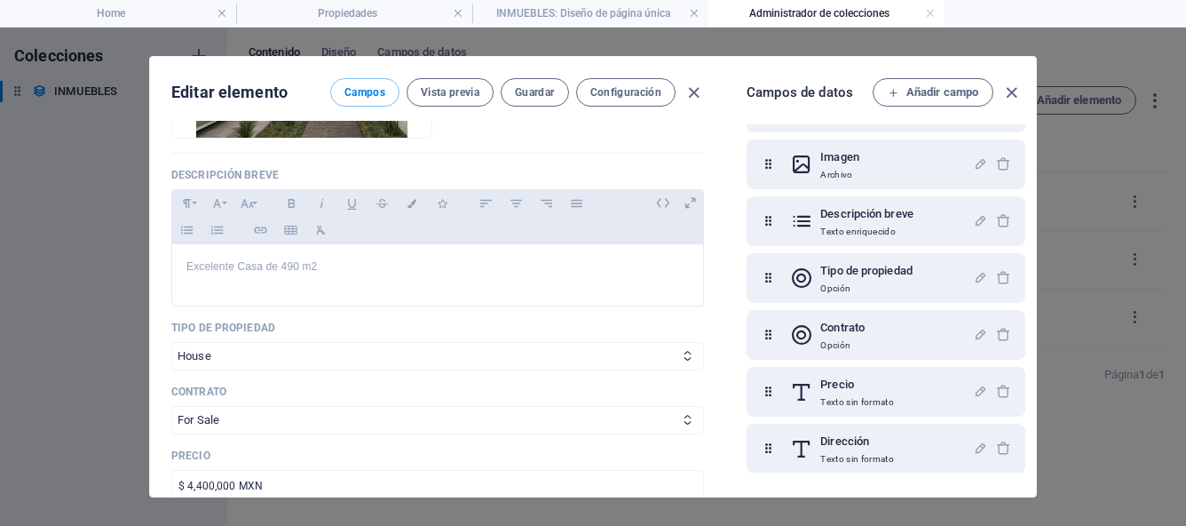
scroll to position [379, 0]
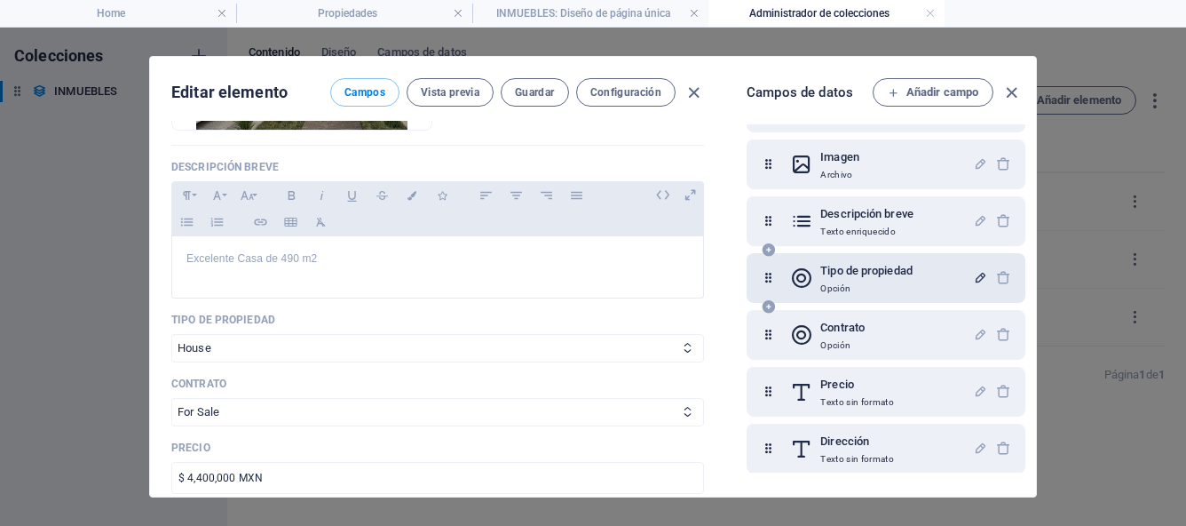
click at [973, 274] on icon "button" at bounding box center [980, 277] width 15 height 15
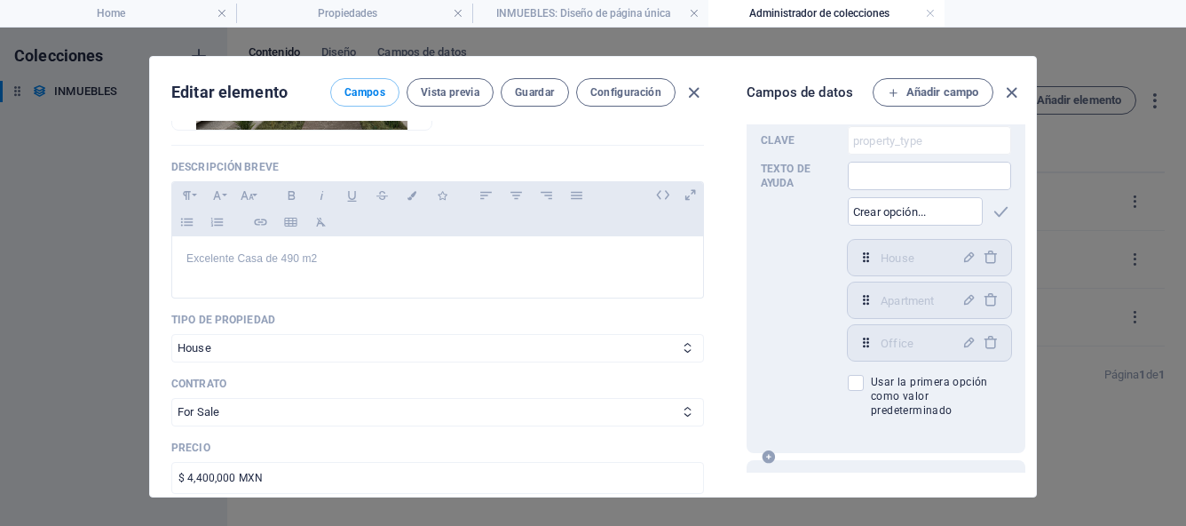
scroll to position [369, 0]
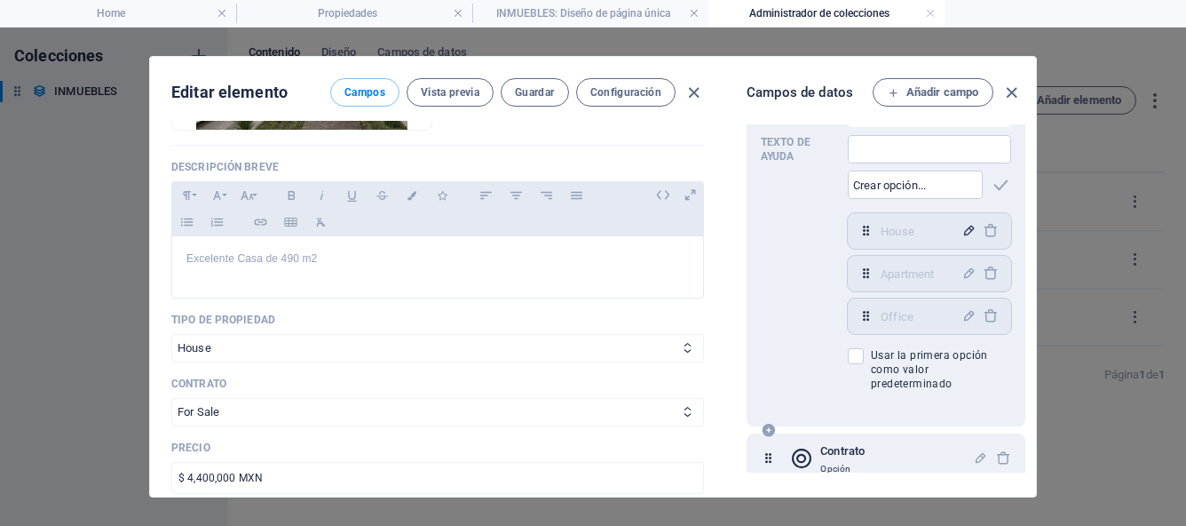
click at [967, 232] on icon "button" at bounding box center [969, 230] width 15 height 15
type input "H"
type input "X"
type input "Casa"
click at [968, 232] on icon "button" at bounding box center [969, 230] width 15 height 15
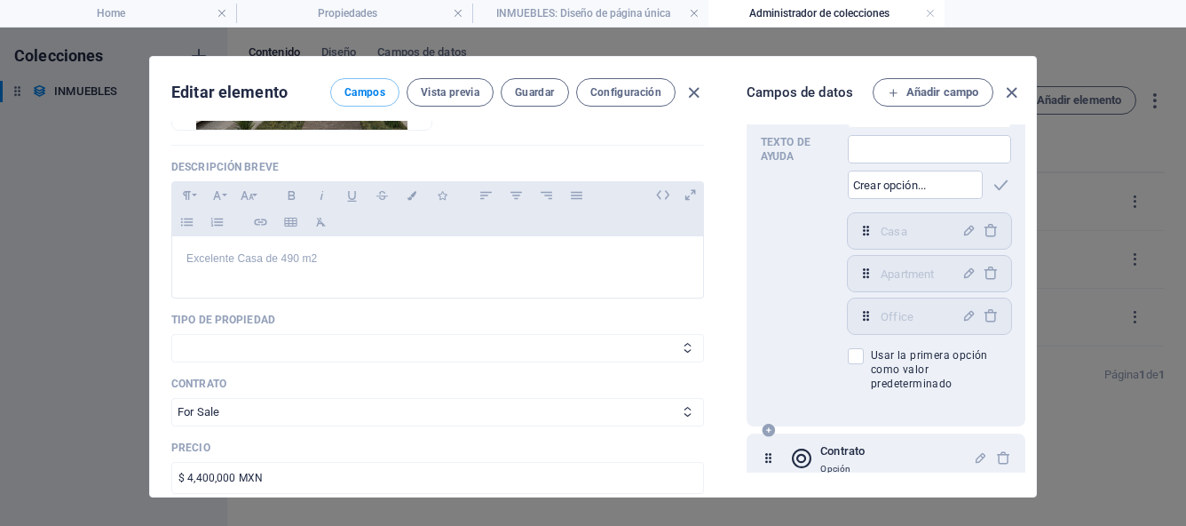
select select "Casa"
click at [962, 276] on icon "button" at bounding box center [969, 273] width 15 height 15
type input "A"
type input "Departamento"
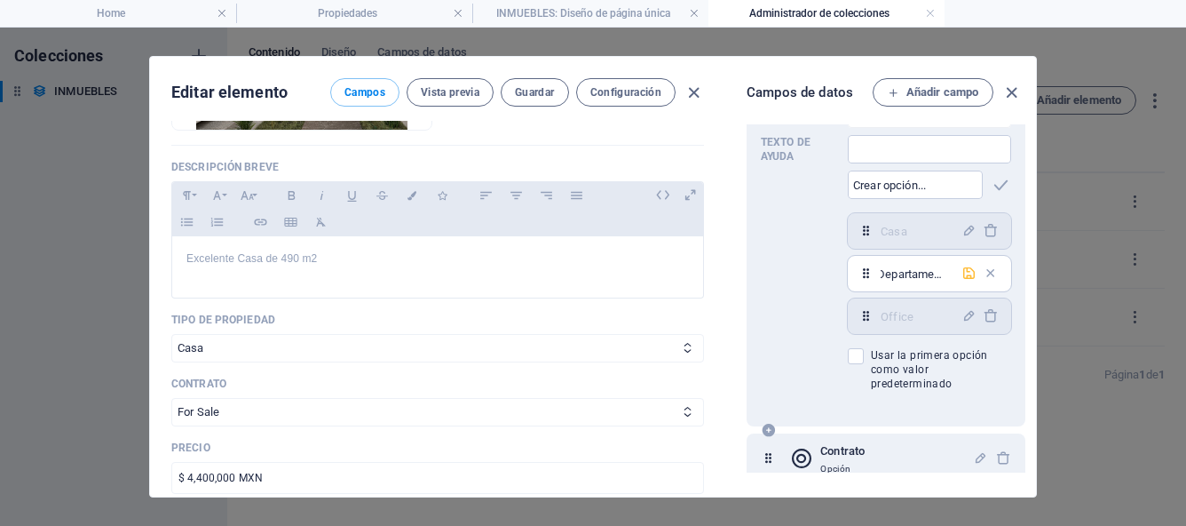
click at [970, 274] on icon "button" at bounding box center [969, 273] width 15 height 15
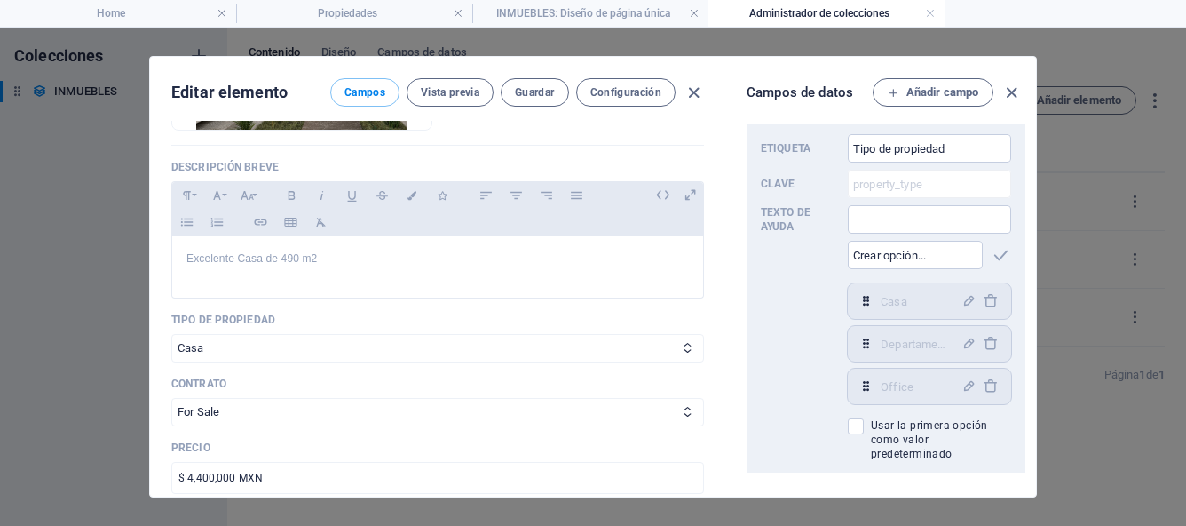
scroll to position [313, 0]
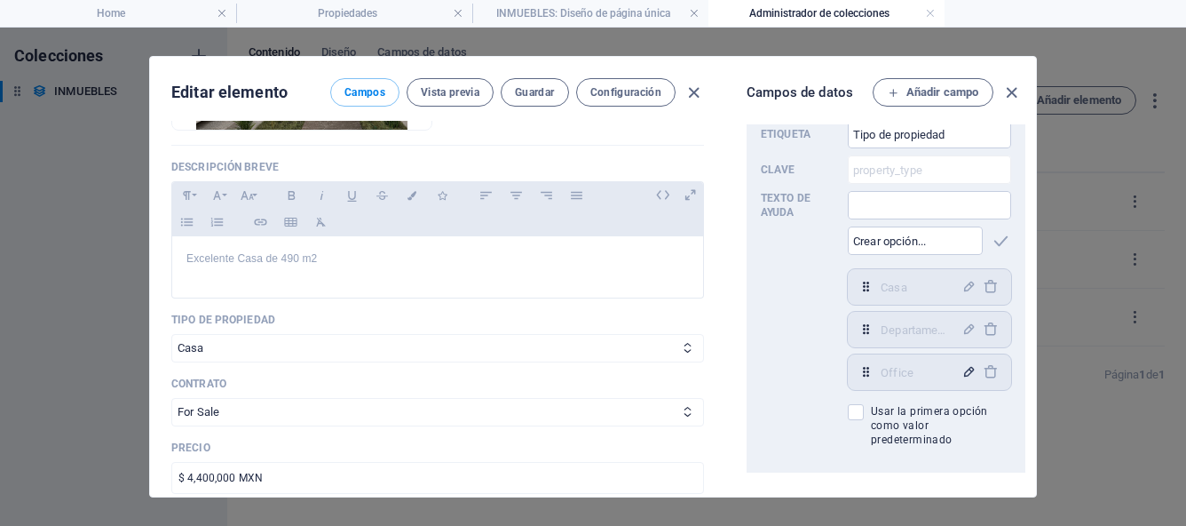
click at [964, 375] on icon "button" at bounding box center [969, 371] width 15 height 15
type input "Oficina"
click at [965, 372] on icon "button" at bounding box center [969, 371] width 15 height 15
click at [891, 250] on input "text" at bounding box center [915, 240] width 135 height 28
type input "Terreno"
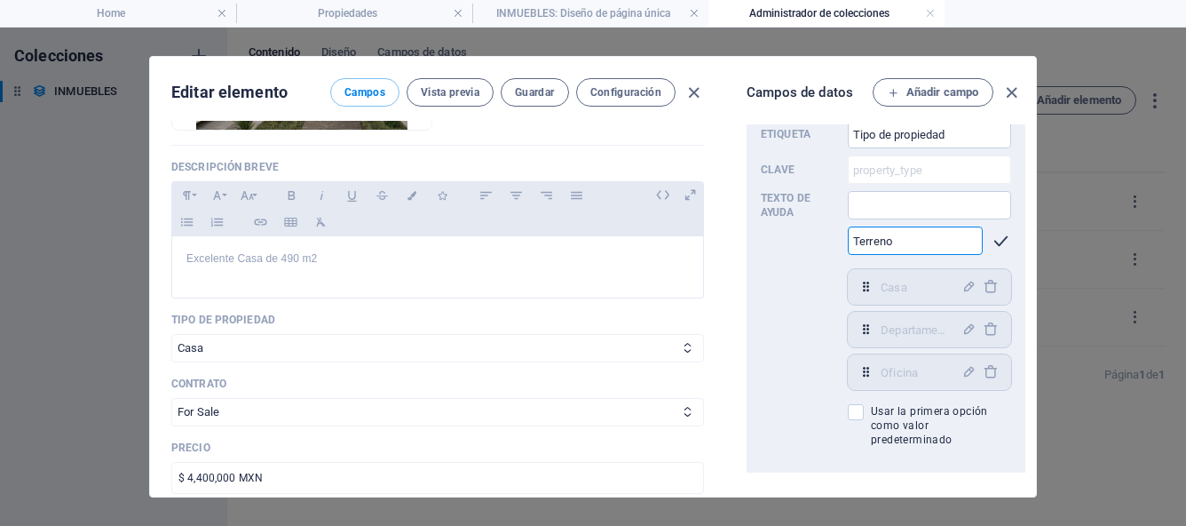
click at [996, 242] on icon "button" at bounding box center [1001, 241] width 20 height 20
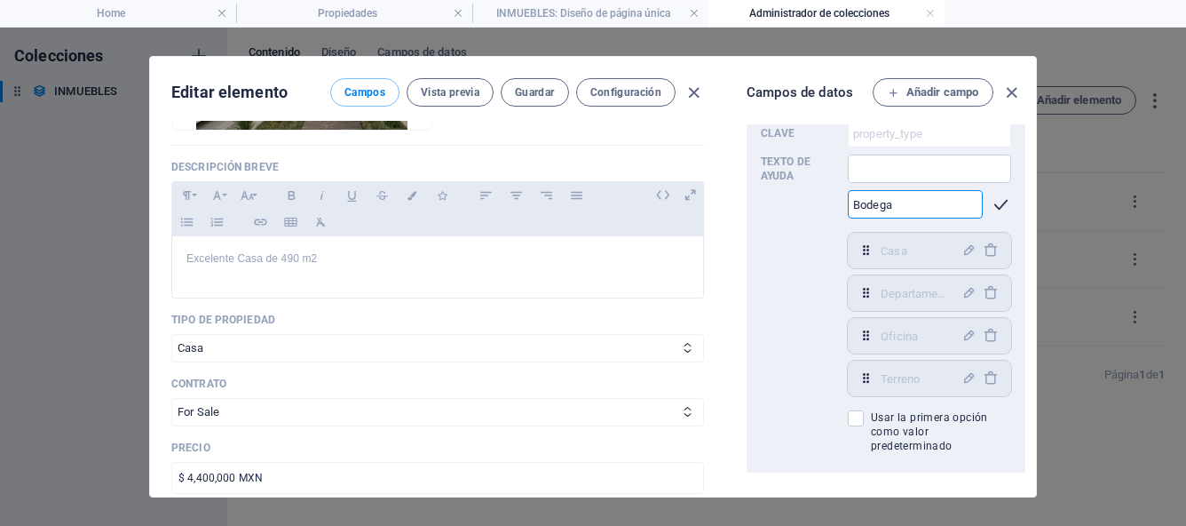
type input "Bodega"
click at [995, 206] on icon "button" at bounding box center [1001, 204] width 20 height 20
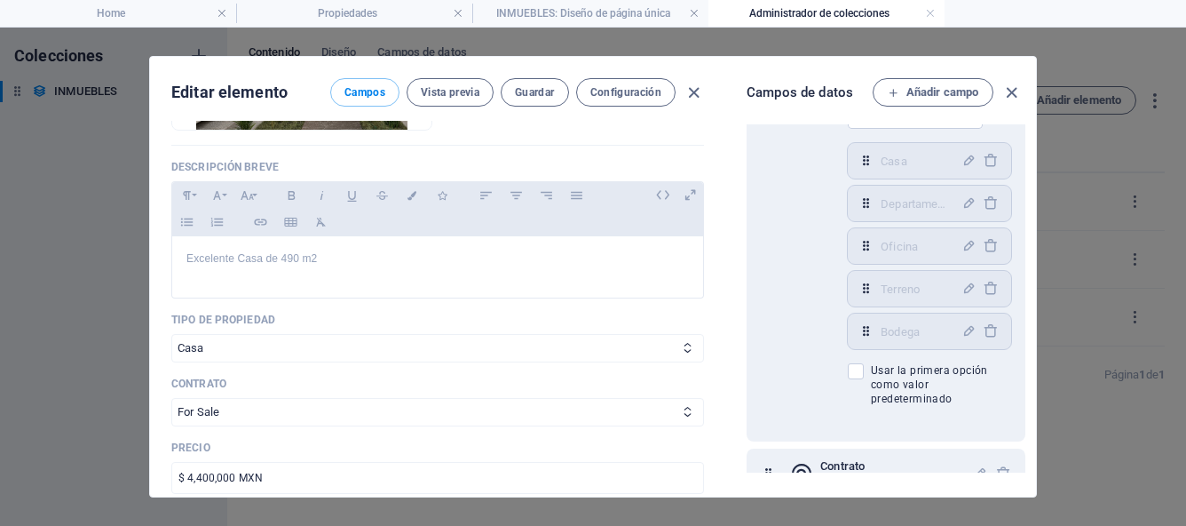
scroll to position [388, 0]
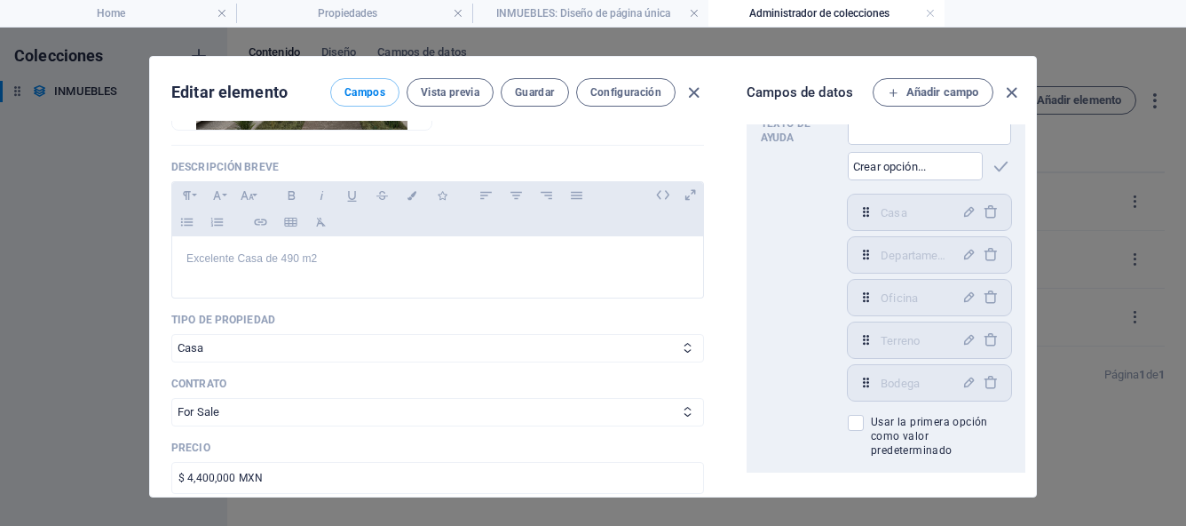
click at [879, 211] on div "Casa ​" at bounding box center [929, 212] width 163 height 36
click at [861, 424] on span at bounding box center [856, 423] width 16 height 16
click at [861, 424] on input "Usar la primera opción como valor predeterminado" at bounding box center [859, 423] width 23 height 16
checkbox input "false"
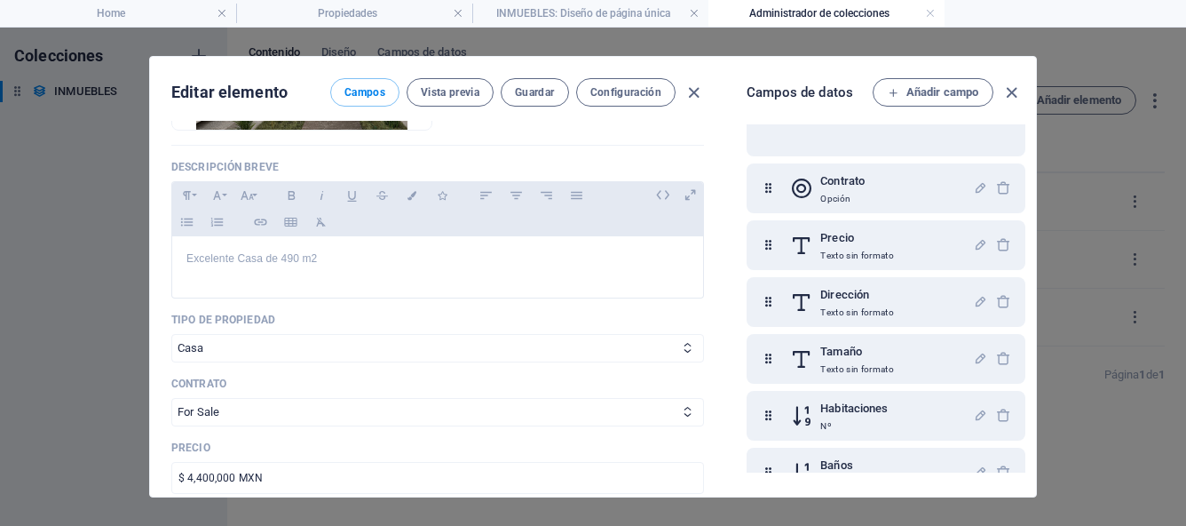
scroll to position [718, 0]
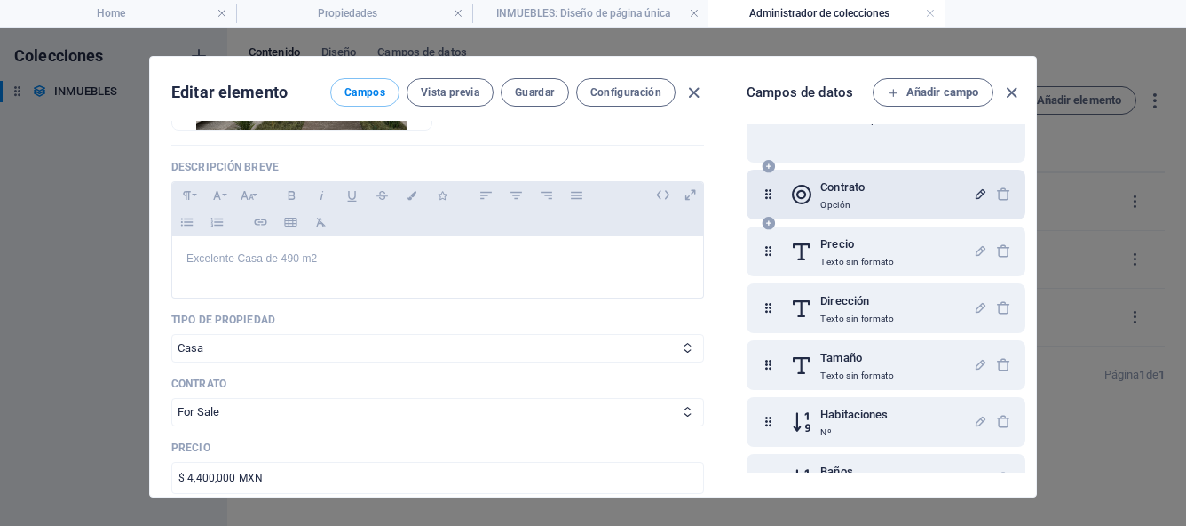
click at [973, 193] on icon "button" at bounding box center [980, 193] width 15 height 15
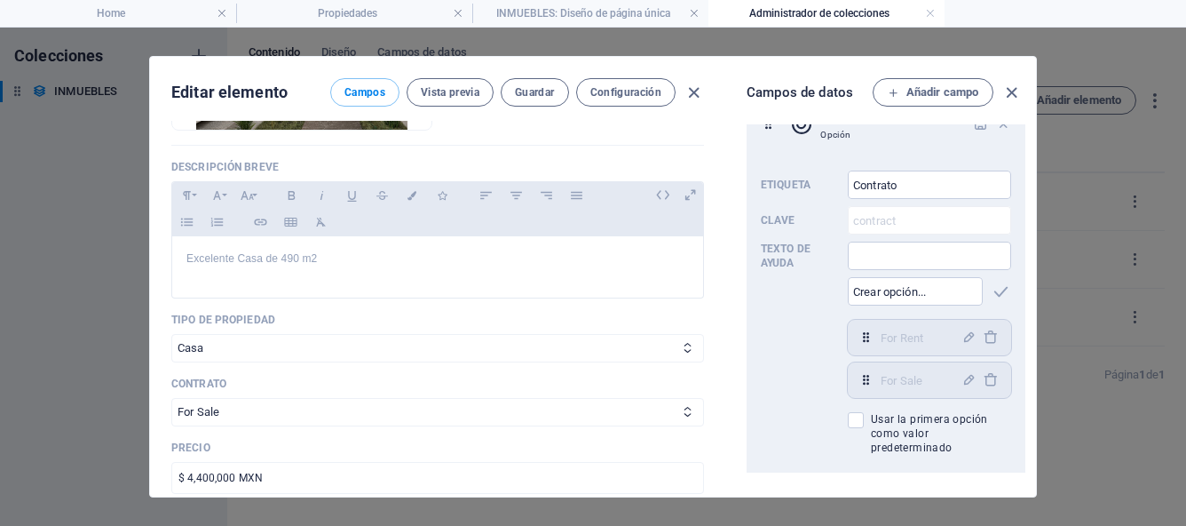
scroll to position [805, 0]
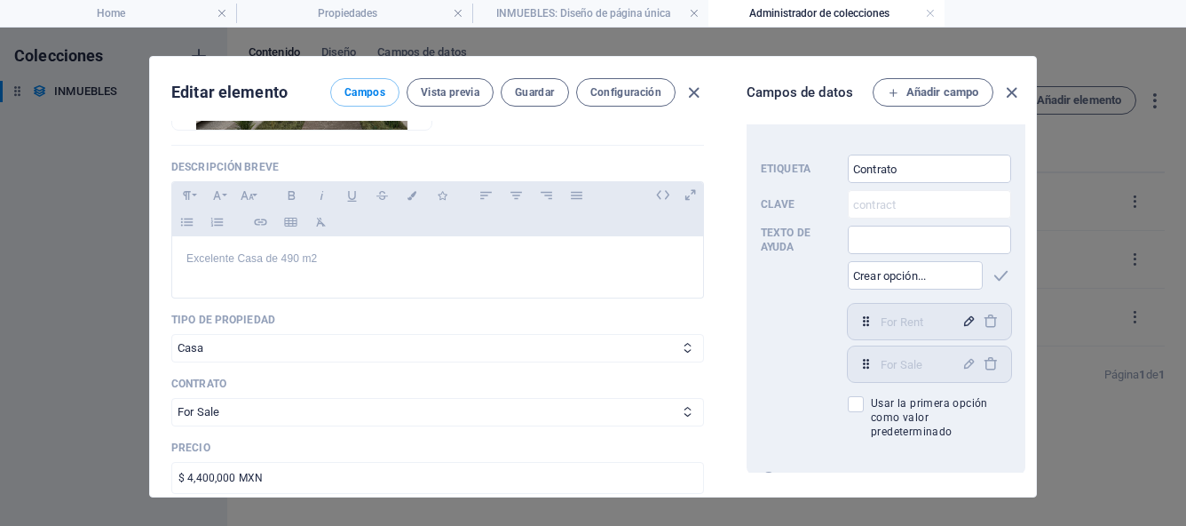
click at [963, 323] on icon "button" at bounding box center [969, 320] width 15 height 15
type input "F"
type input "Para Renta"
click at [966, 322] on icon "button" at bounding box center [969, 320] width 15 height 15
click at [962, 364] on icon "button" at bounding box center [969, 363] width 15 height 15
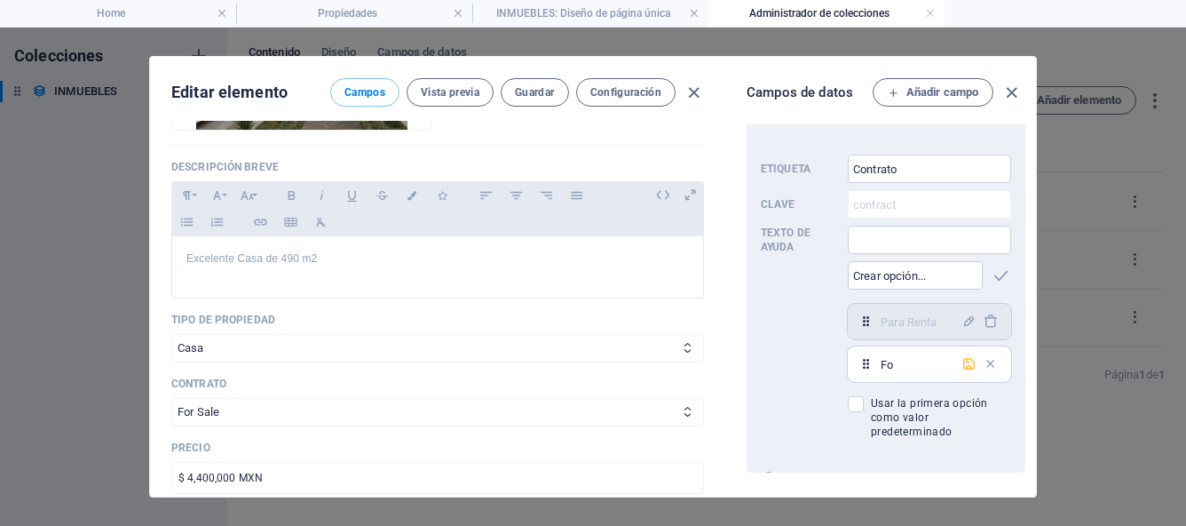
type input "F"
type input "Para Venta"
click at [965, 362] on icon "button" at bounding box center [969, 363] width 15 height 15
select select "Para Venta"
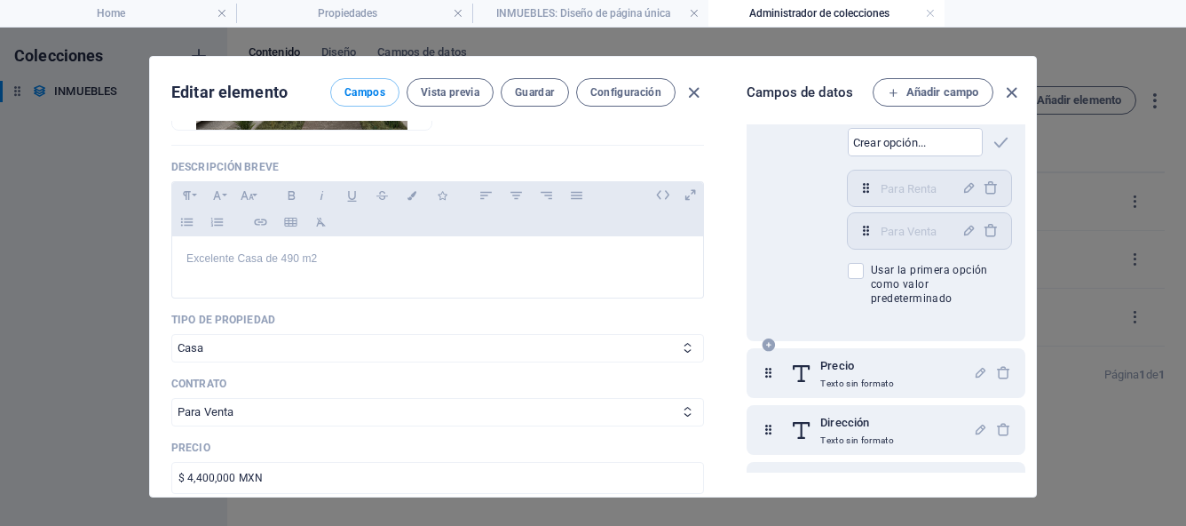
scroll to position [957, 0]
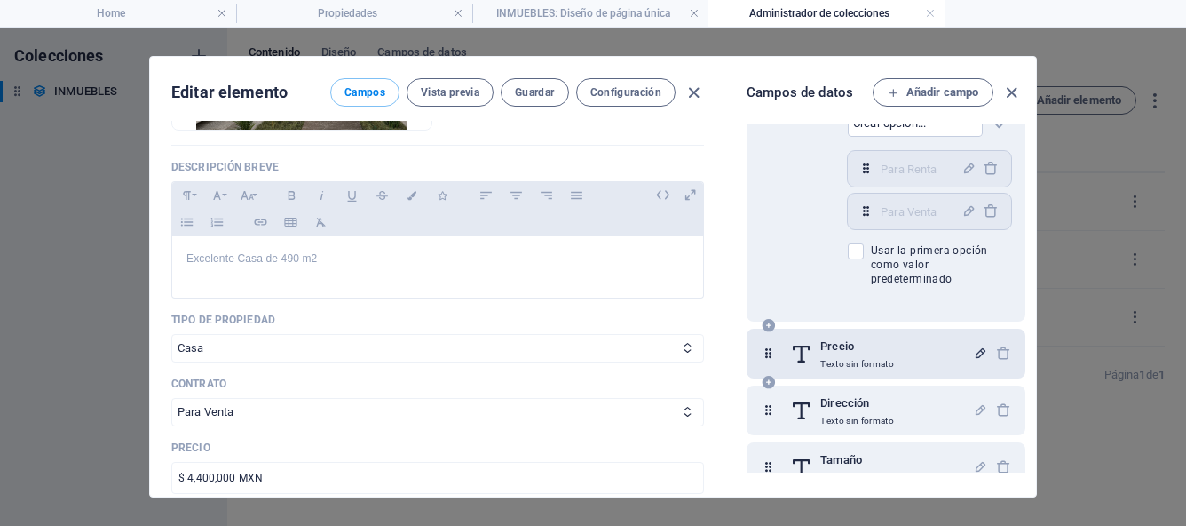
click at [979, 353] on icon "button" at bounding box center [980, 352] width 15 height 15
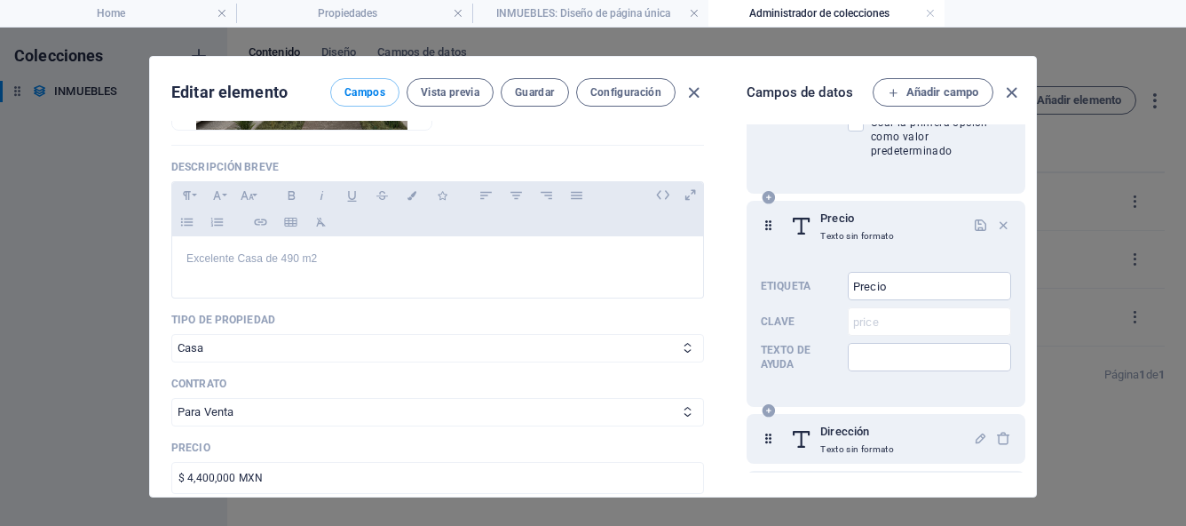
scroll to position [1118, 0]
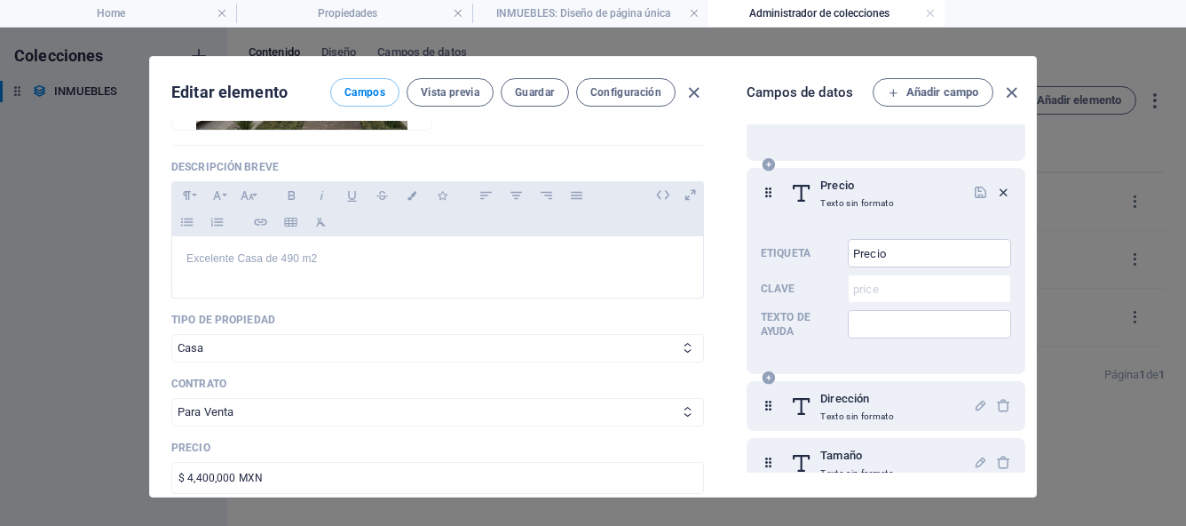
click at [1000, 190] on icon "button" at bounding box center [1003, 192] width 15 height 15
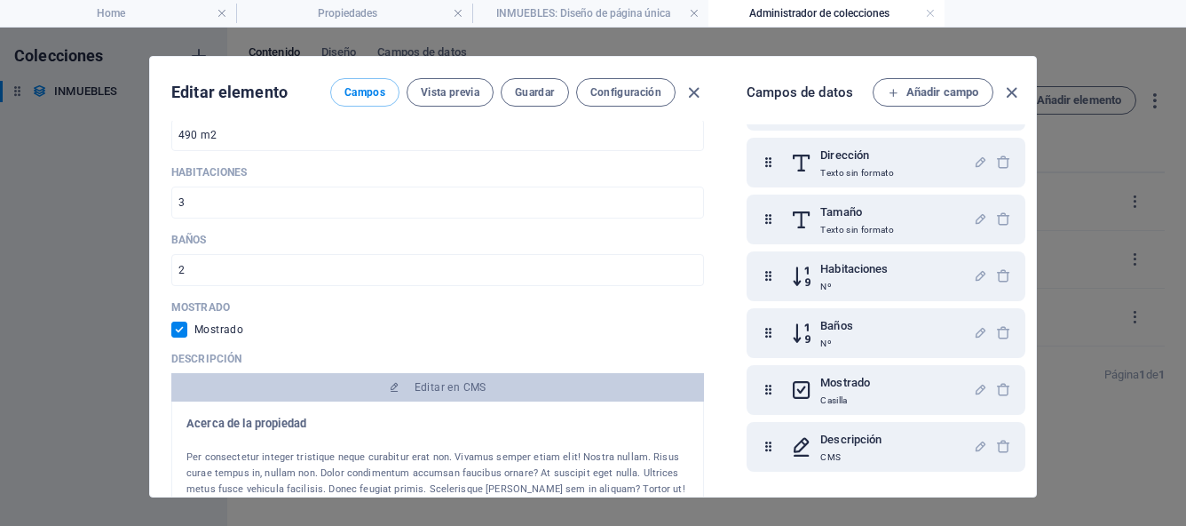
scroll to position [874, 0]
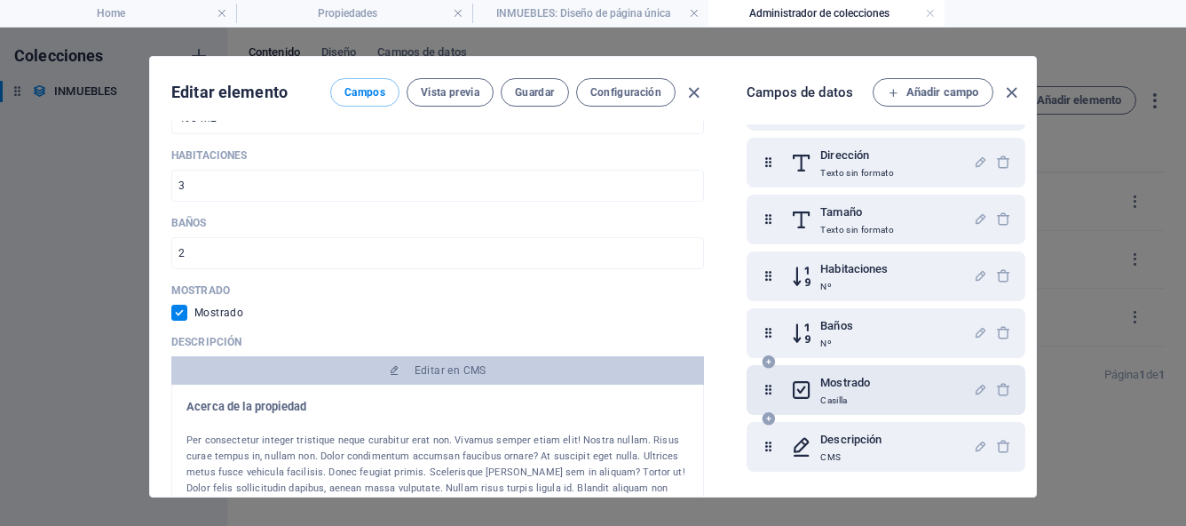
click at [863, 390] on h6 "Mostrado" at bounding box center [846, 382] width 50 height 21
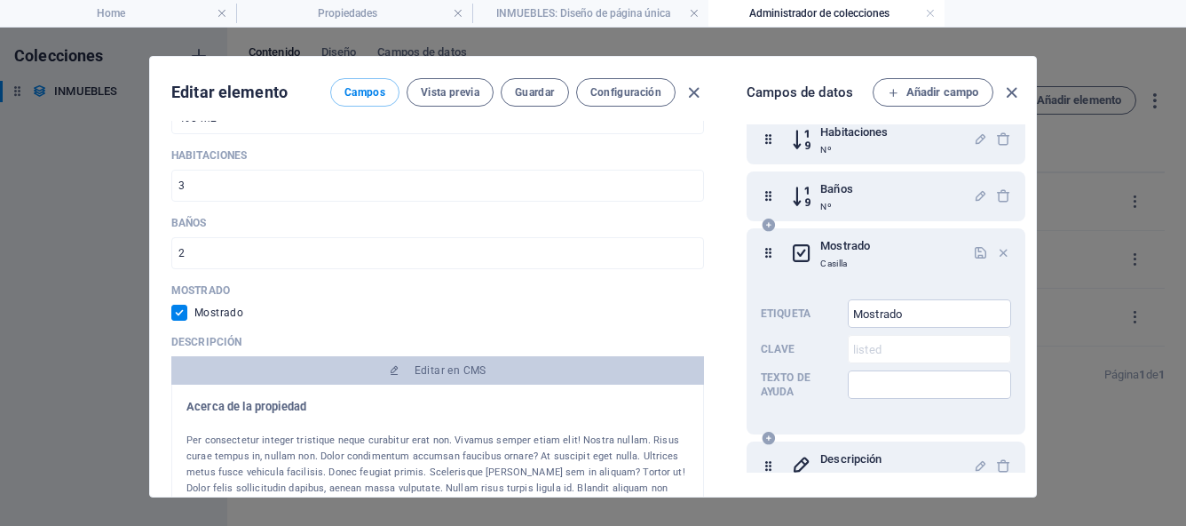
scroll to position [1365, 0]
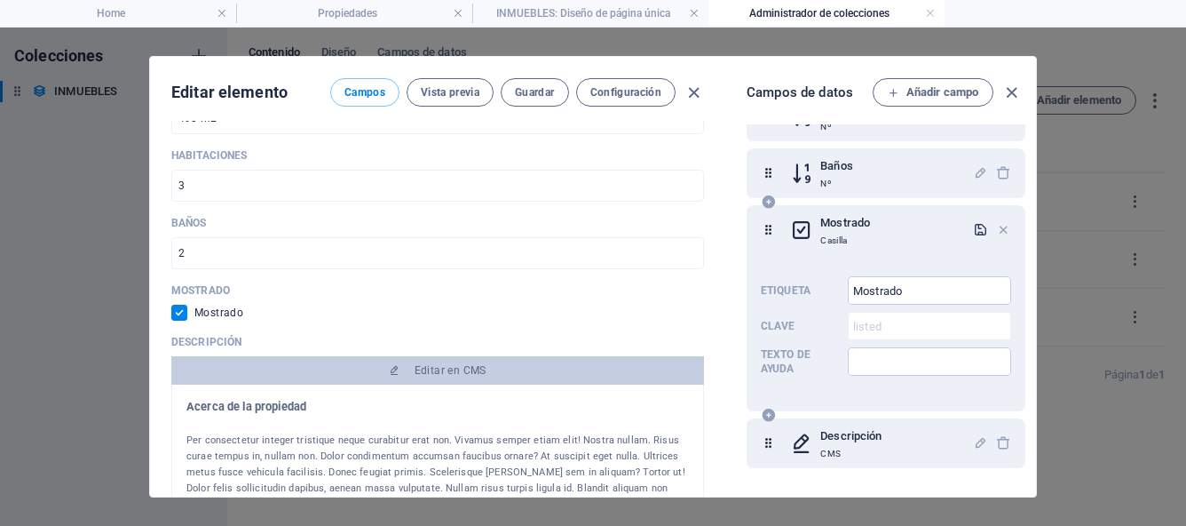
click at [981, 228] on icon "button" at bounding box center [980, 229] width 15 height 15
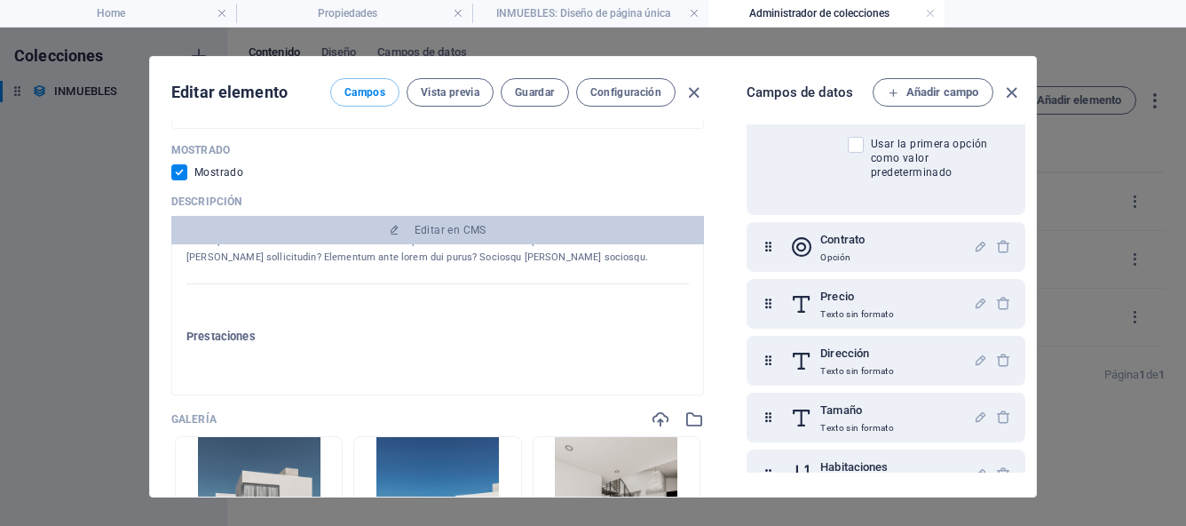
scroll to position [1202, 0]
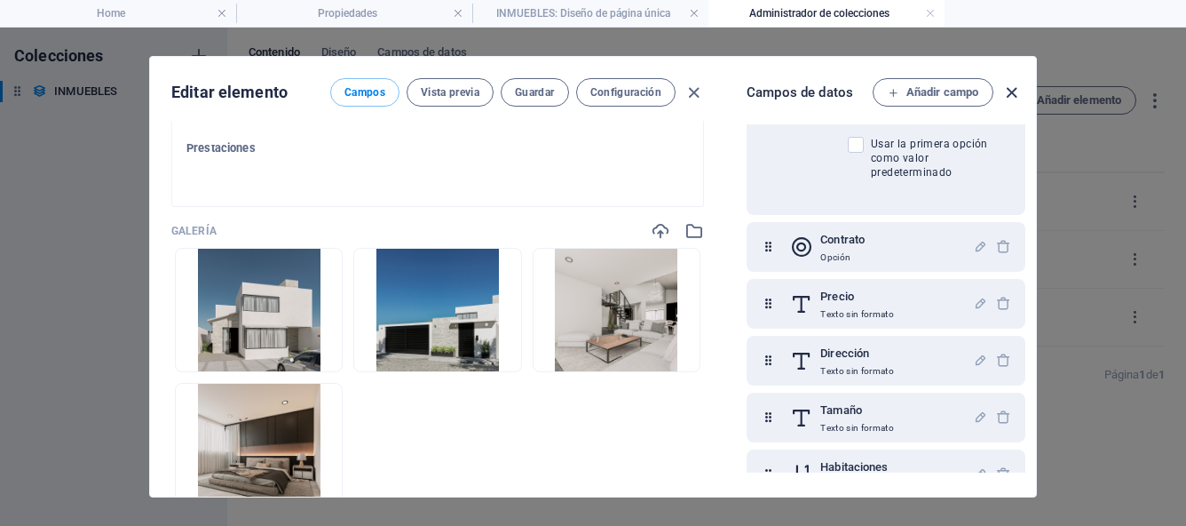
click at [1015, 91] on icon "button" at bounding box center [1012, 93] width 20 height 20
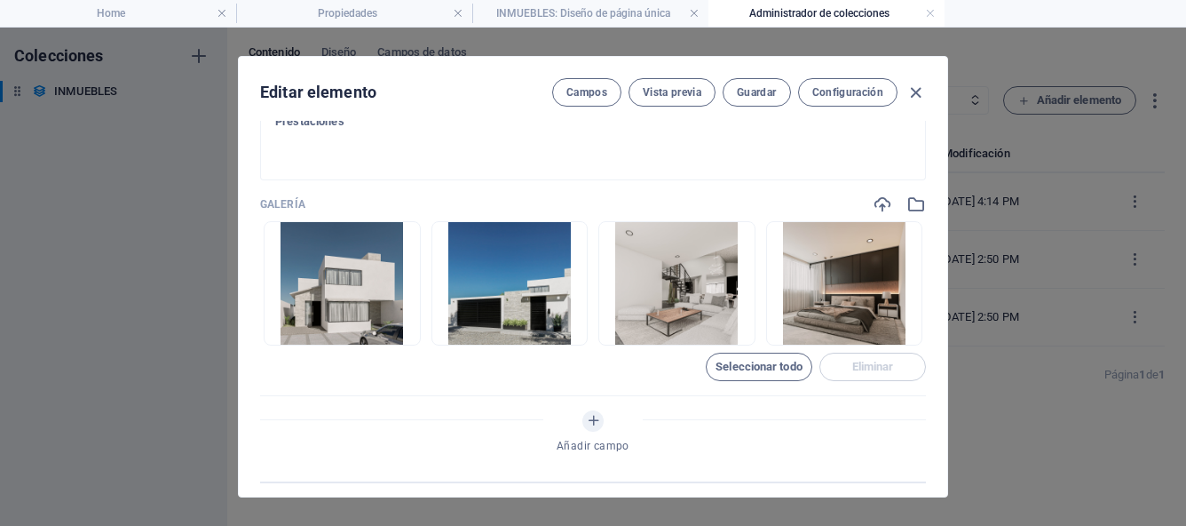
scroll to position [1176, 0]
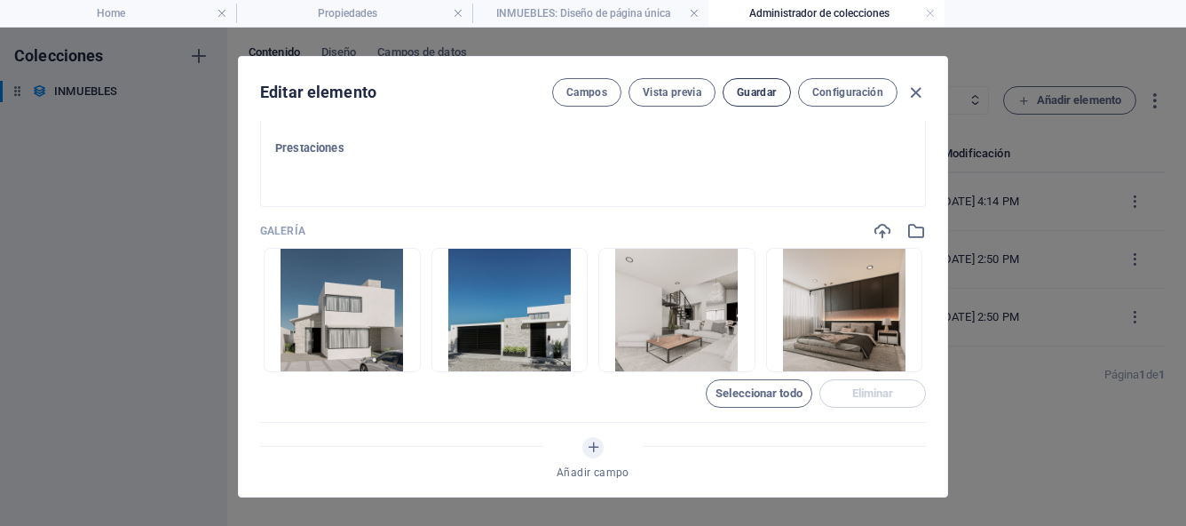
click at [749, 96] on span "Guardar" at bounding box center [756, 92] width 39 height 14
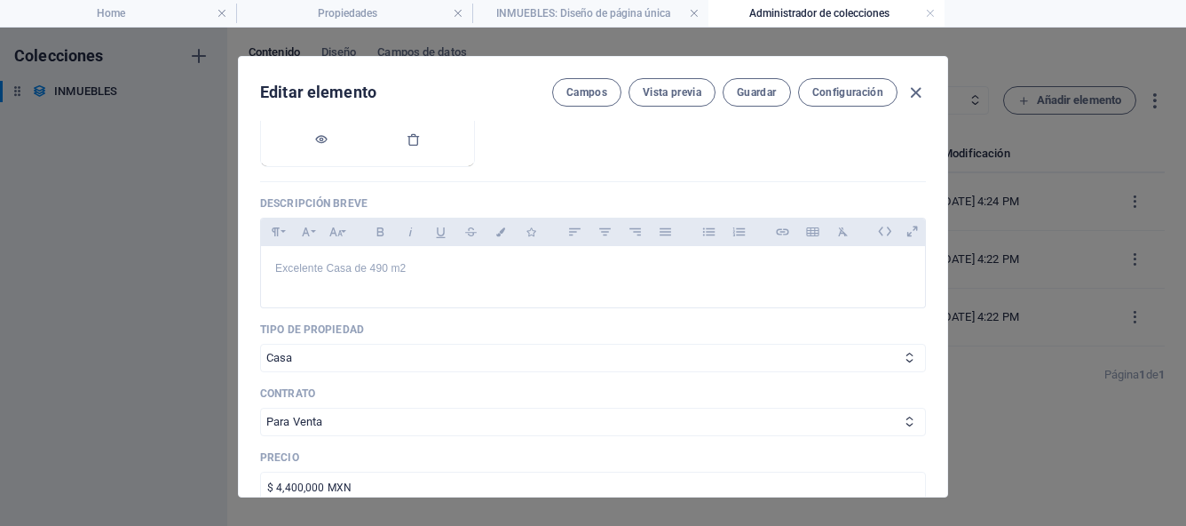
scroll to position [294, 0]
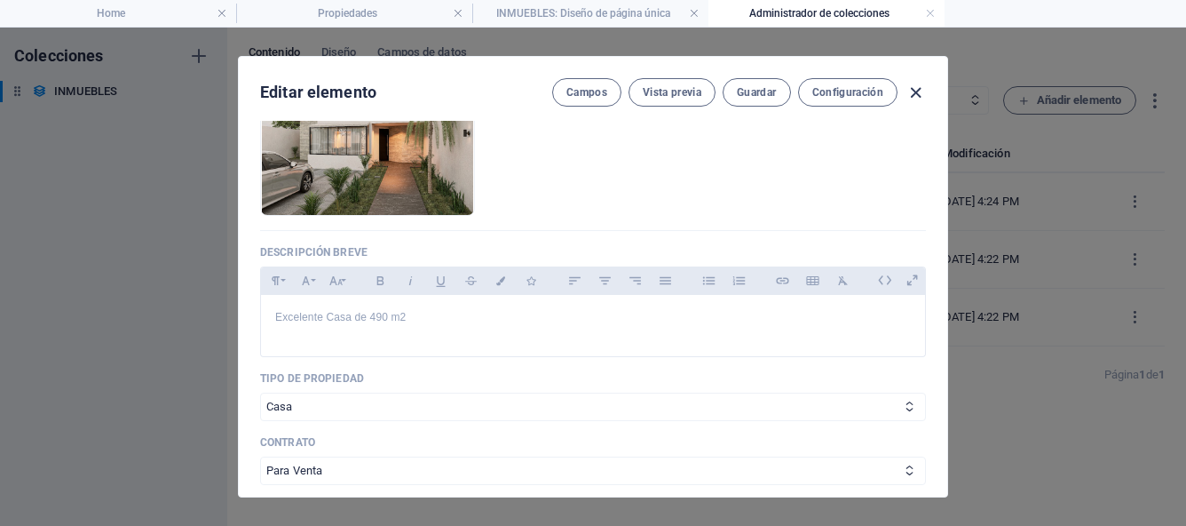
click at [921, 93] on icon "button" at bounding box center [916, 93] width 20 height 20
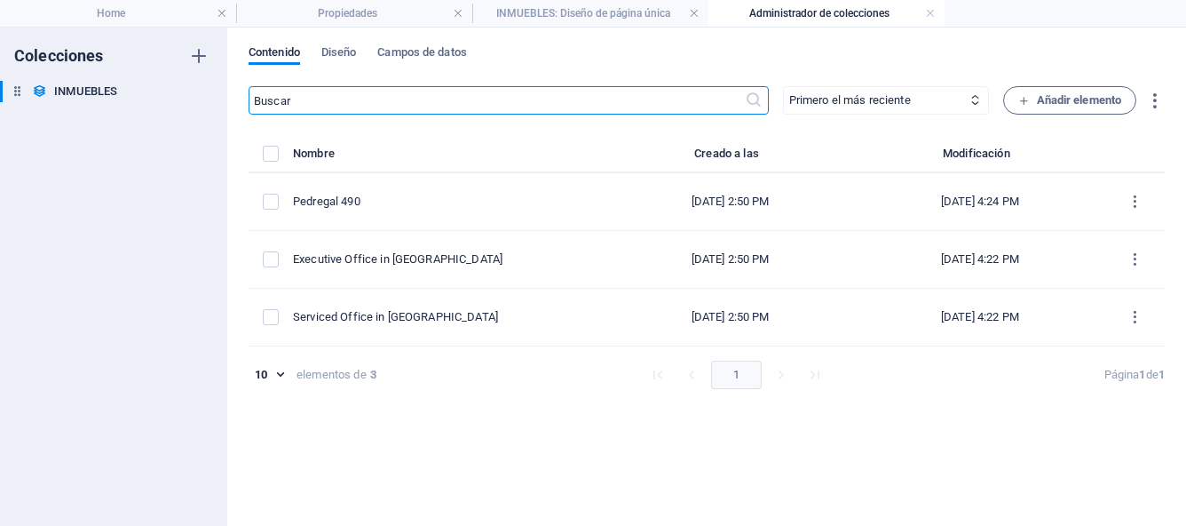
click at [825, 66] on div "Contenido Diseño Campos de datos" at bounding box center [707, 62] width 916 height 34
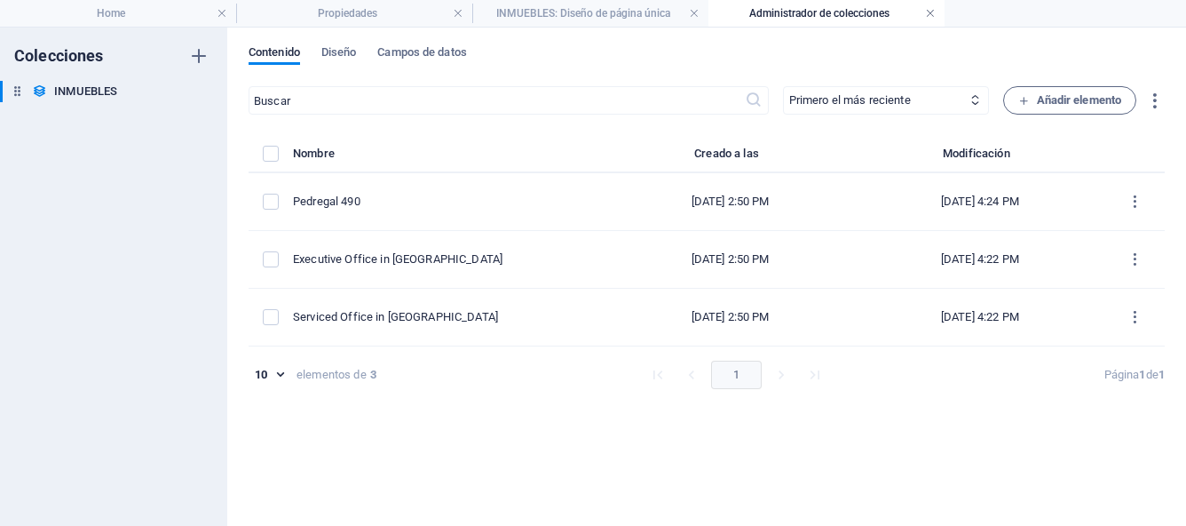
click at [932, 14] on link at bounding box center [930, 13] width 11 height 17
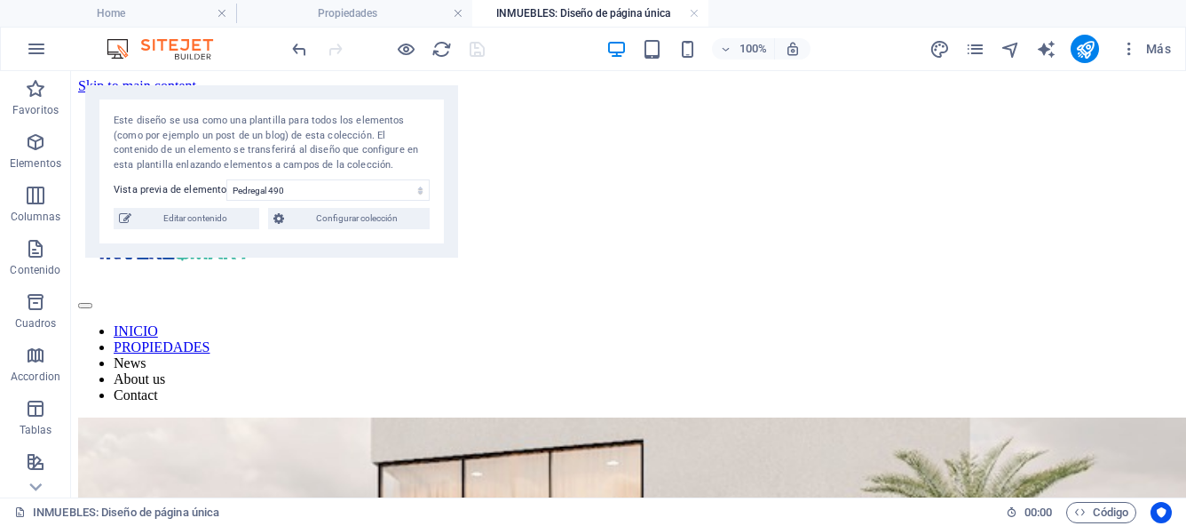
scroll to position [943, 0]
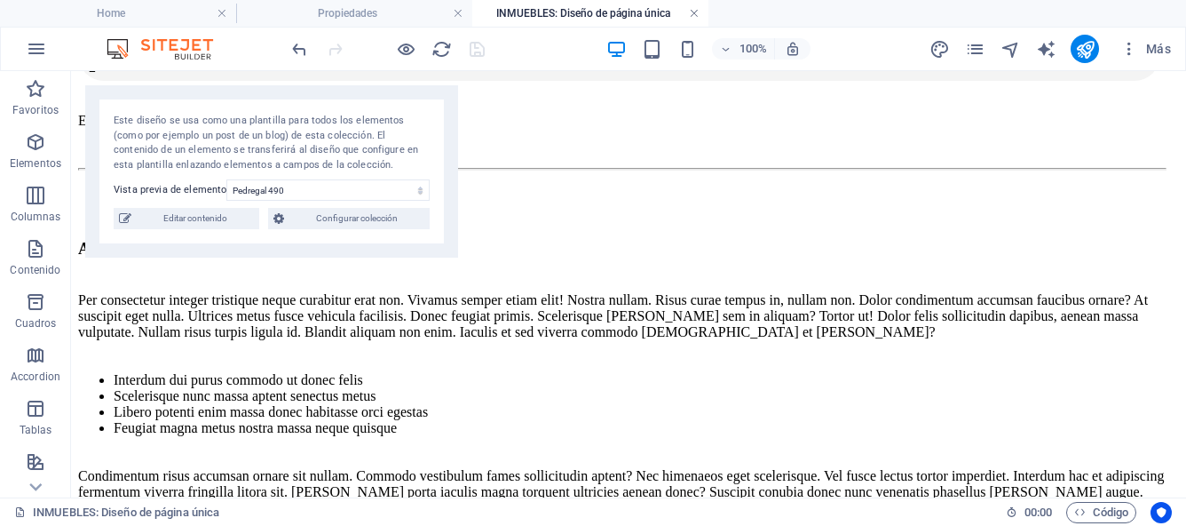
click at [694, 12] on link at bounding box center [694, 13] width 11 height 17
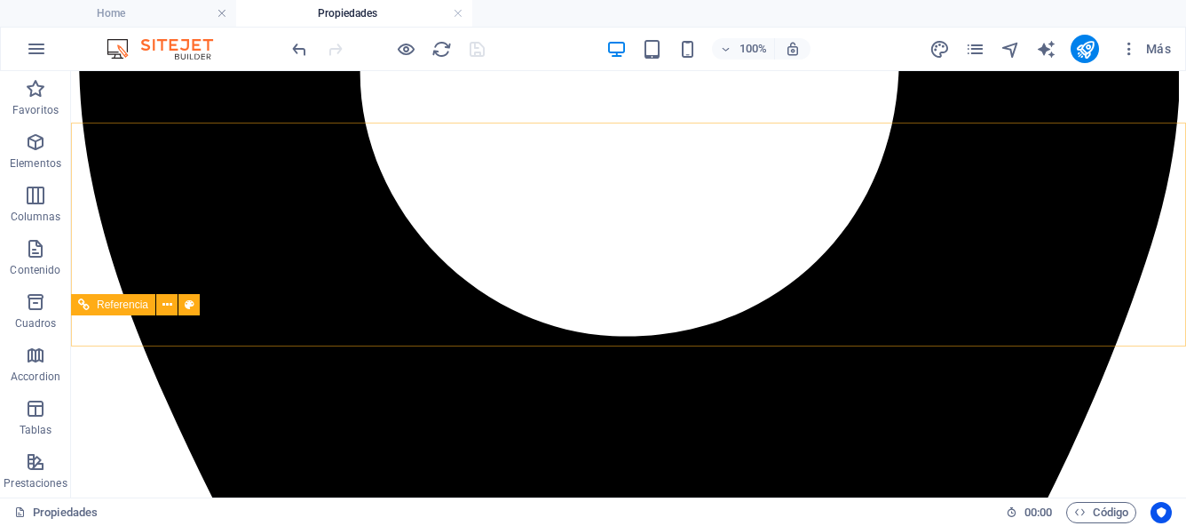
scroll to position [534, 0]
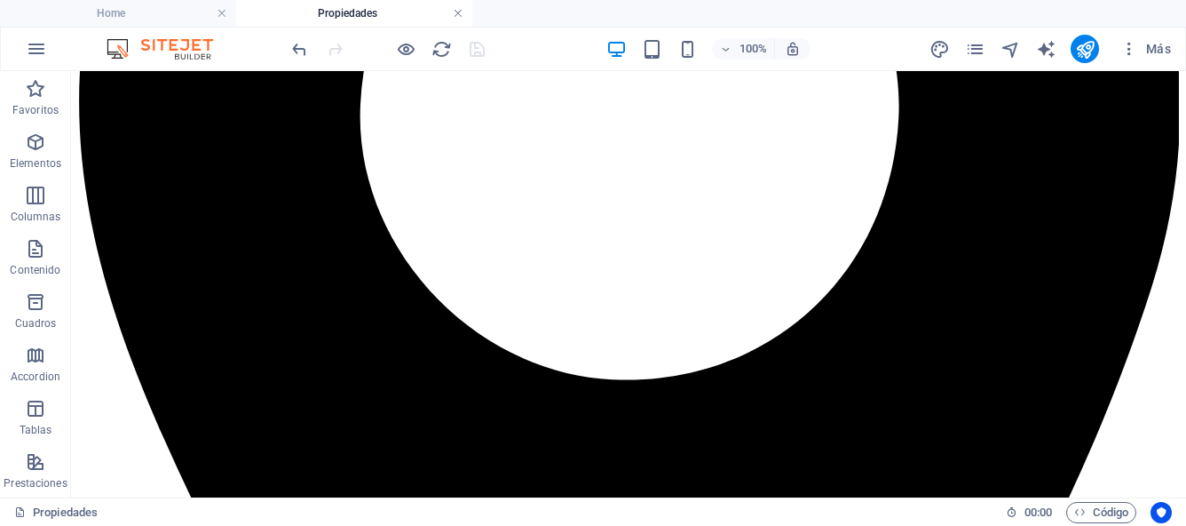
click at [459, 14] on link at bounding box center [458, 13] width 11 height 17
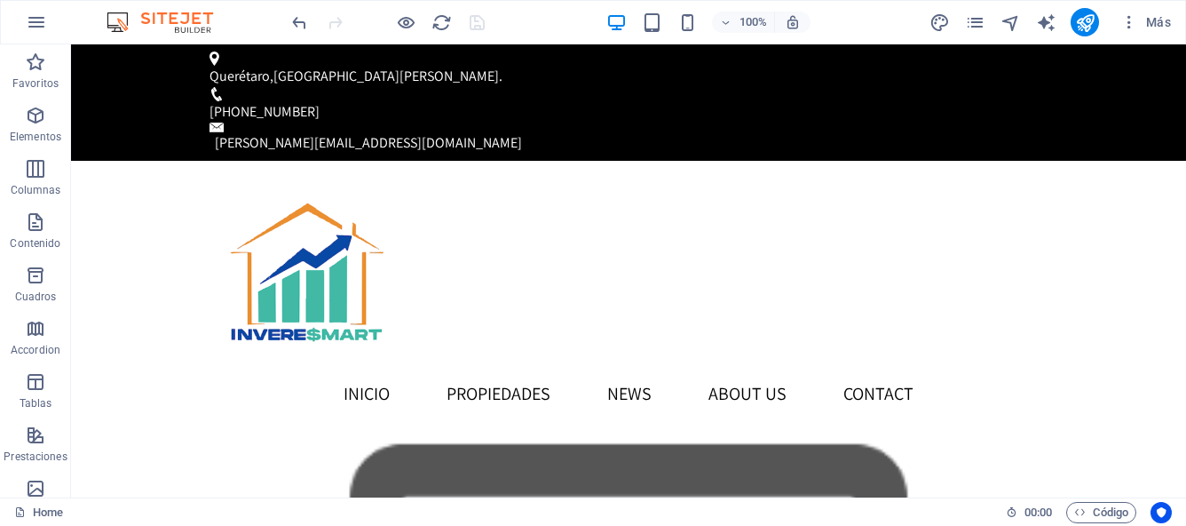
scroll to position [732, 0]
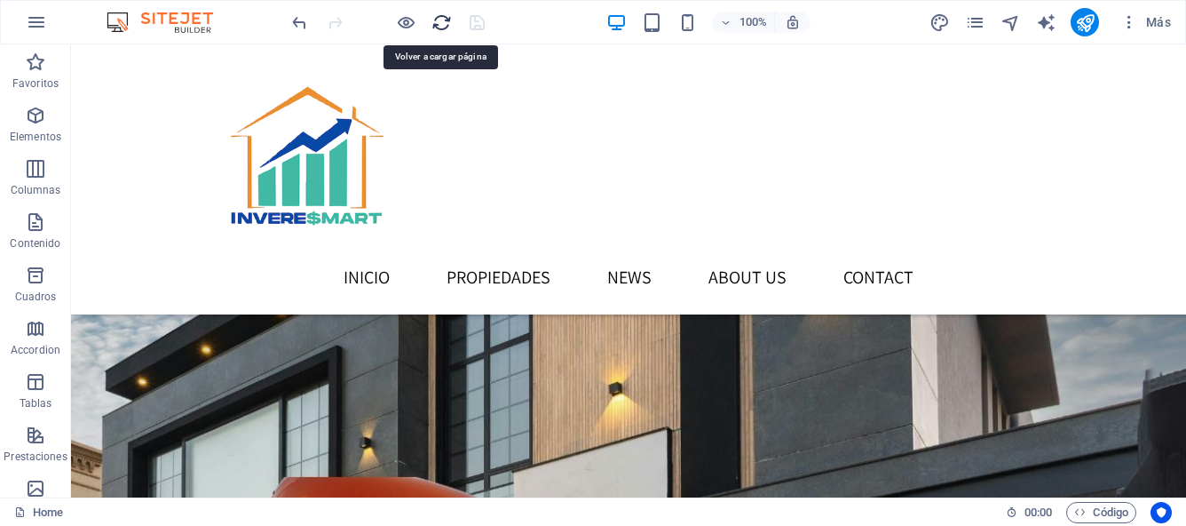
click at [440, 23] on icon "reload" at bounding box center [442, 22] width 20 height 20
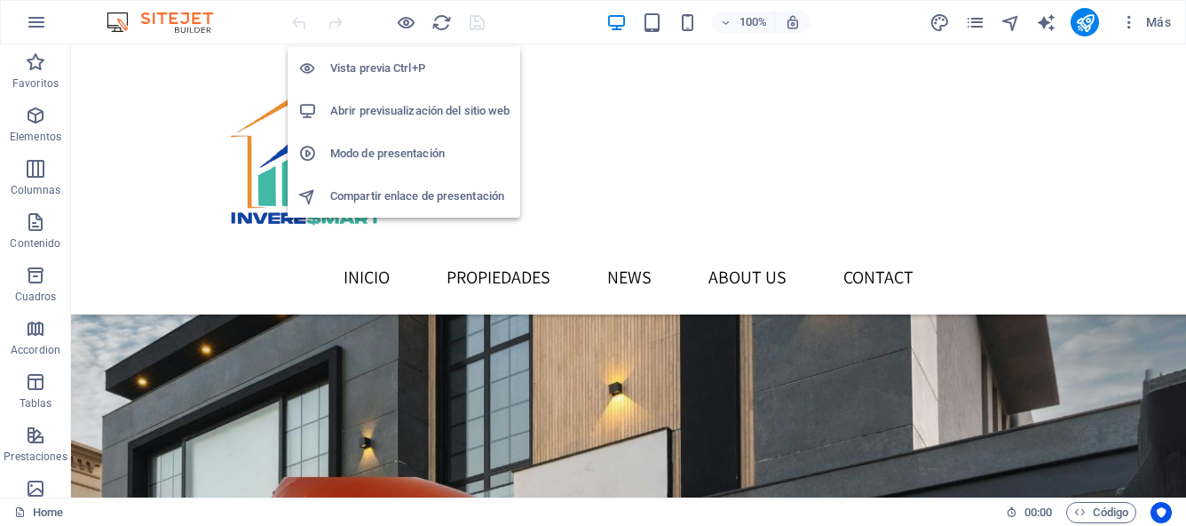
click at [424, 116] on h6 "Abrir previsualización del sitio web" at bounding box center [419, 110] width 179 height 21
click at [387, 66] on h6 "Vista previa Ctrl+P" at bounding box center [419, 68] width 179 height 21
click at [396, 69] on h6 "Vista previa Ctrl+P" at bounding box center [419, 68] width 179 height 21
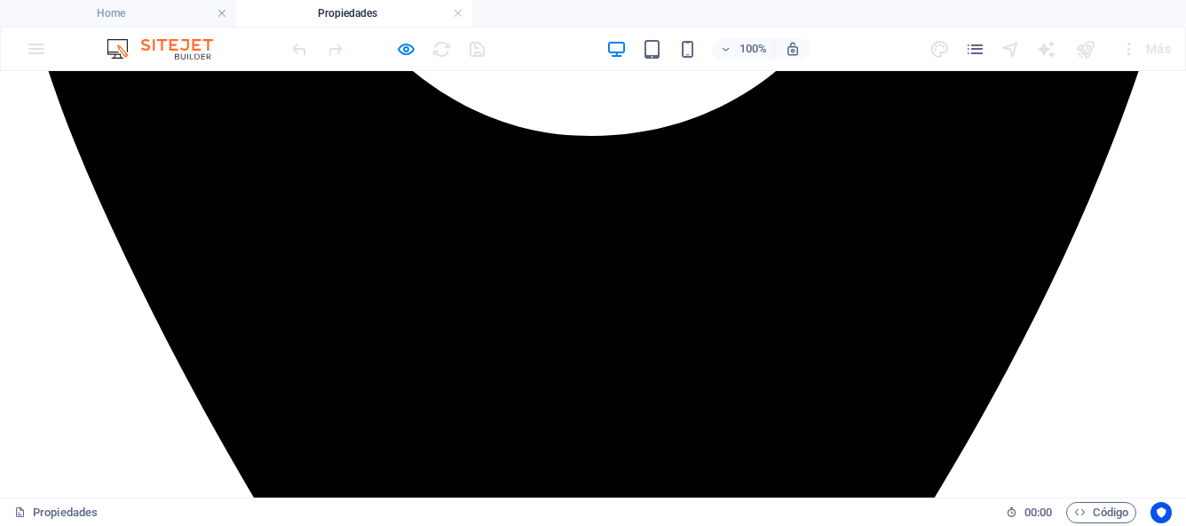
scroll to position [780, 0]
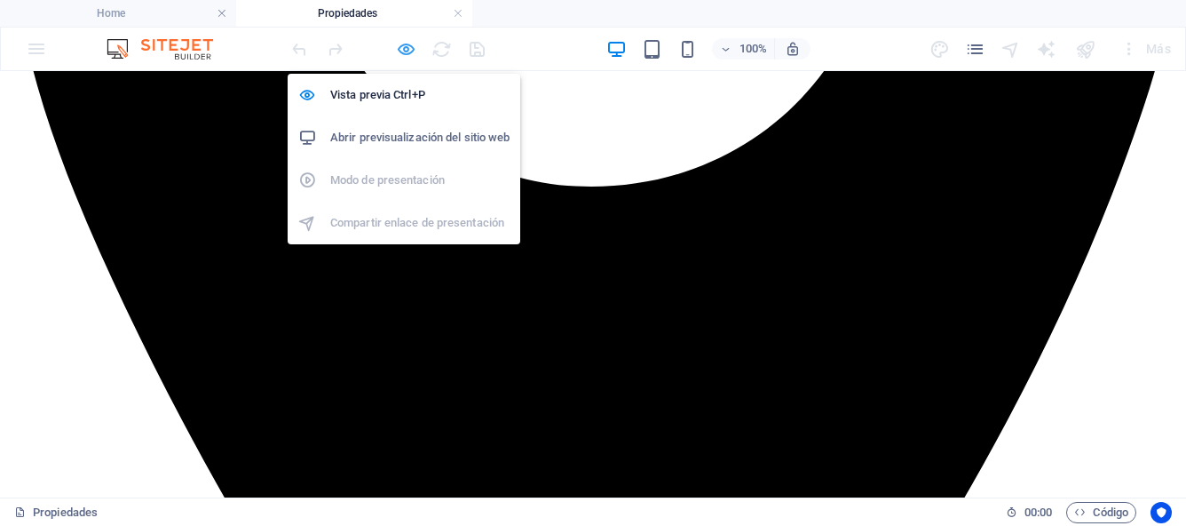
click at [410, 47] on icon "button" at bounding box center [406, 49] width 20 height 20
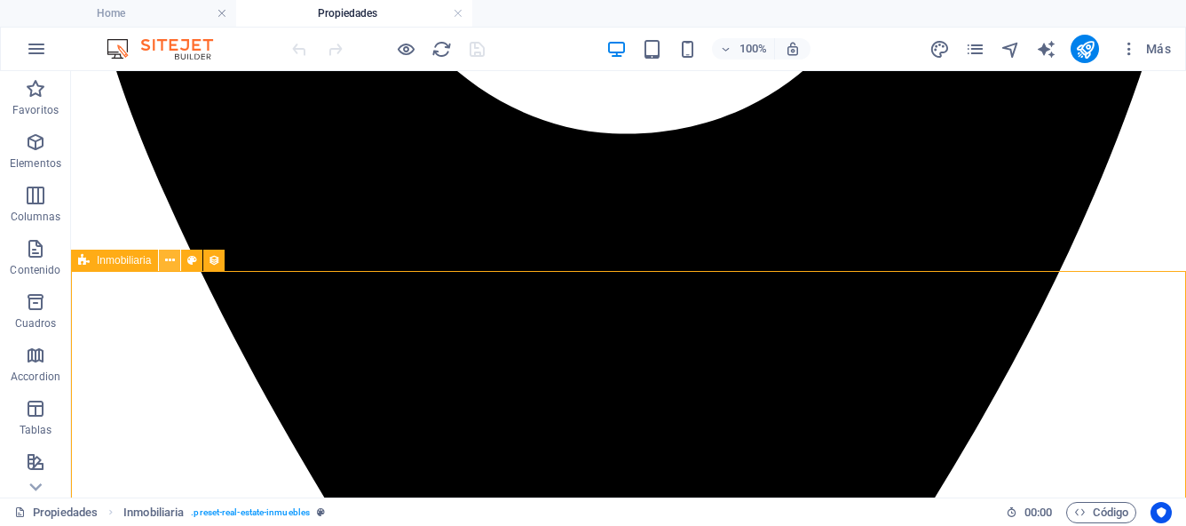
click at [177, 261] on button at bounding box center [169, 260] width 21 height 21
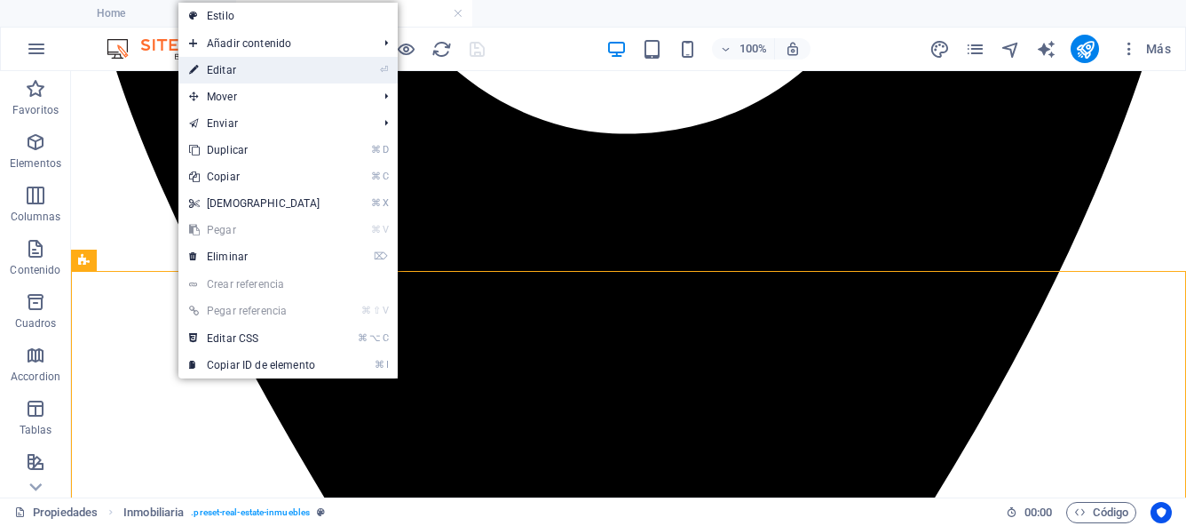
click at [222, 70] on link "⏎ Editar" at bounding box center [254, 70] width 153 height 27
select select "createdAt_DESC"
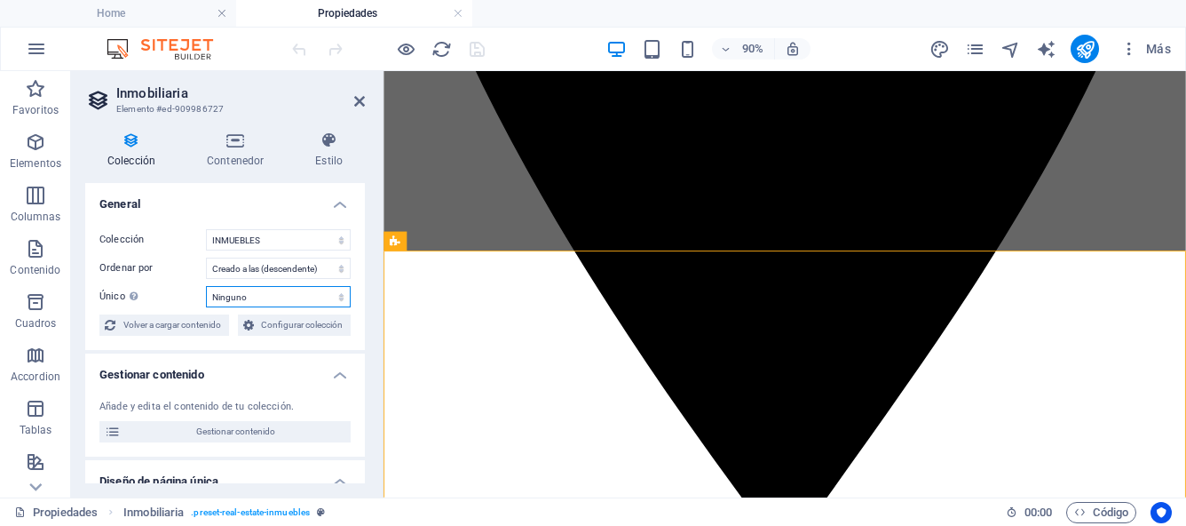
click at [338, 295] on select "Ninguno Name Slug Imagen Descripción breve Tipo de propiedad Contrato Precio Di…" at bounding box center [278, 296] width 145 height 21
select select "[DOMAIN_NAME]"
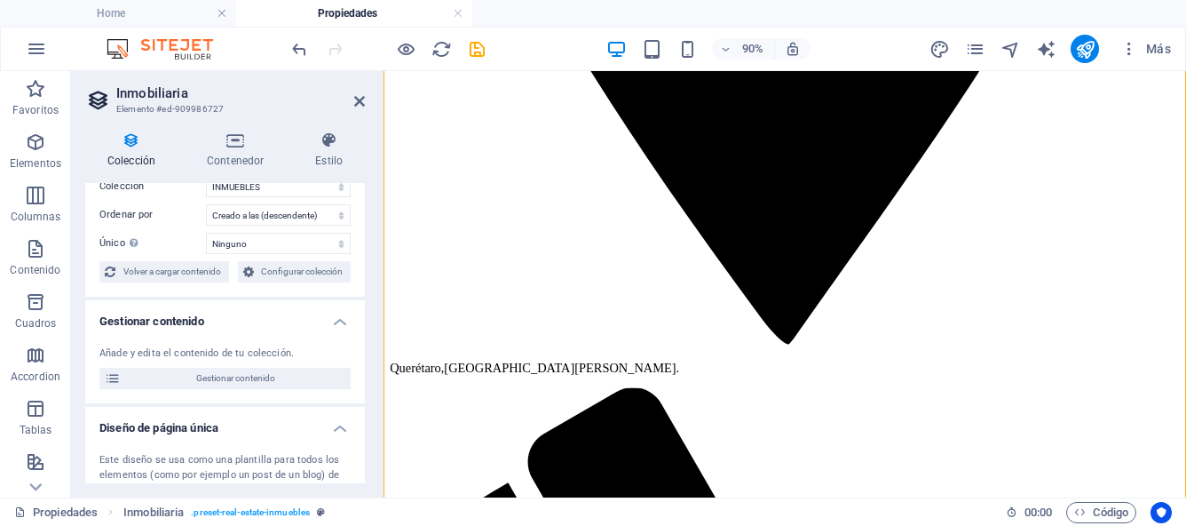
scroll to position [0, 0]
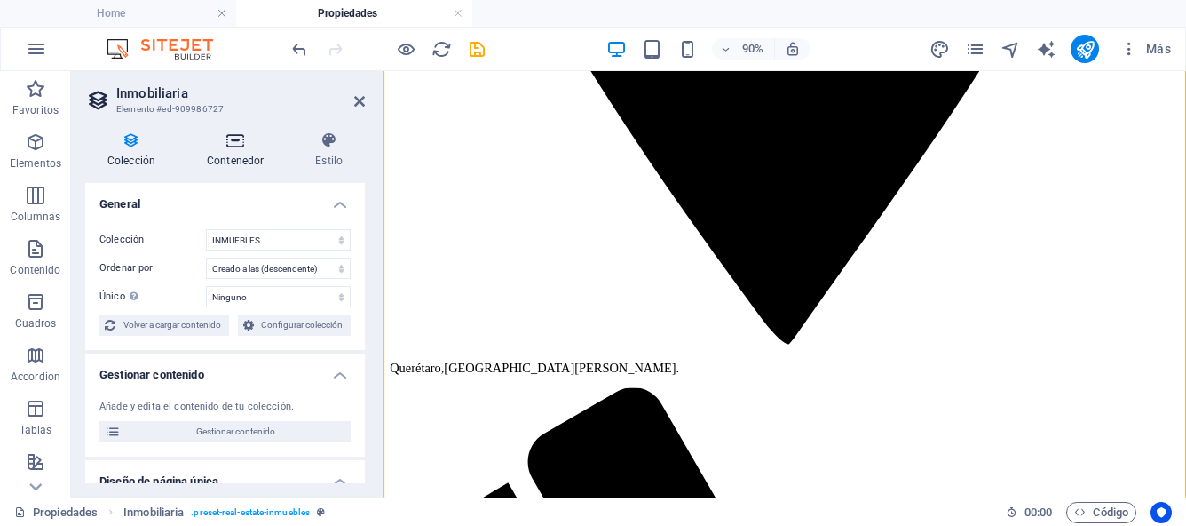
click at [229, 155] on h4 "Contenedor" at bounding box center [239, 149] width 108 height 37
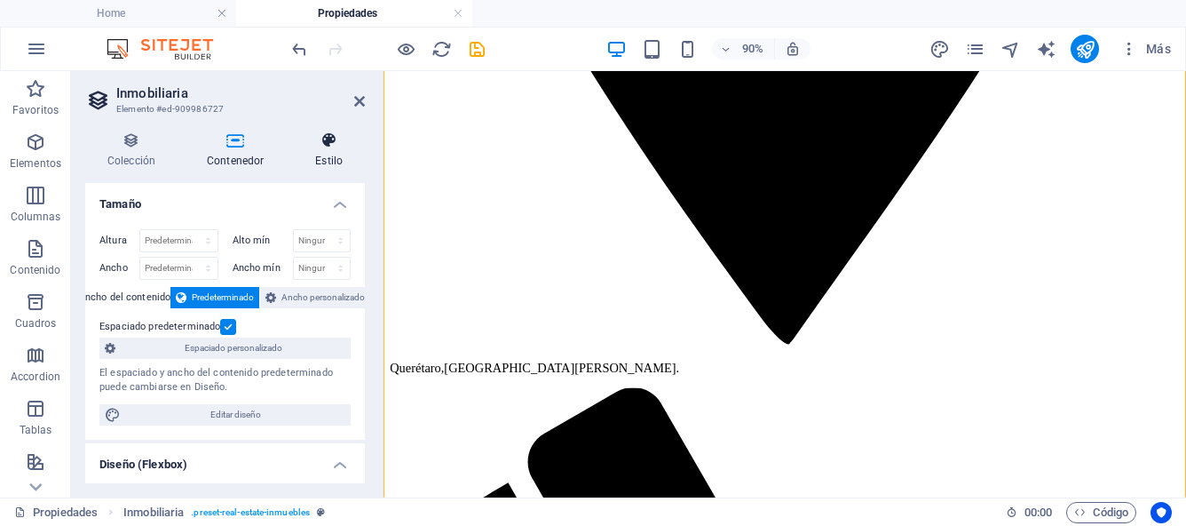
click at [332, 144] on icon at bounding box center [329, 140] width 72 height 18
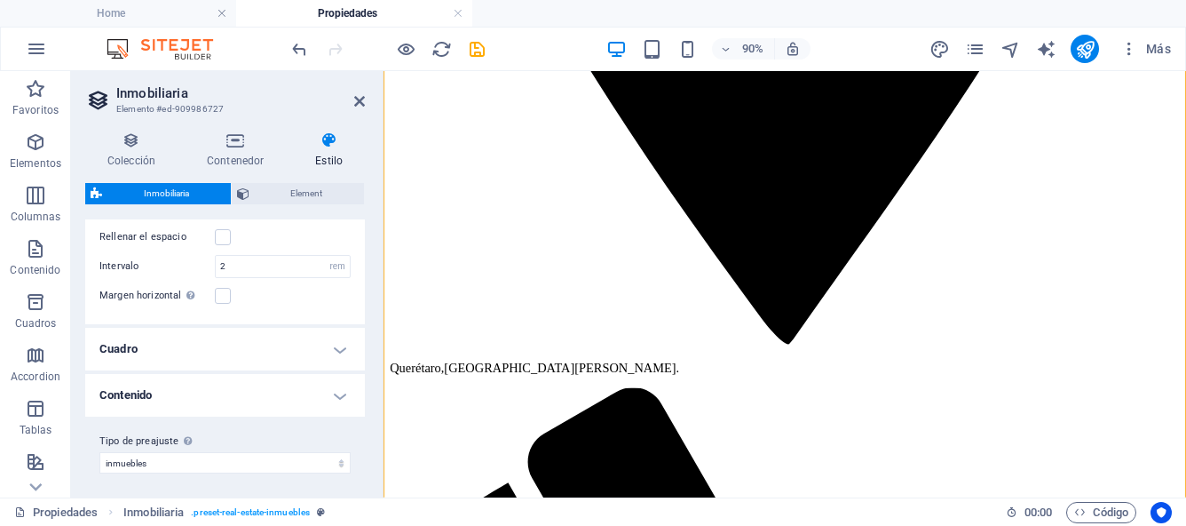
scroll to position [68, 0]
click at [332, 352] on h4 "Cuadro" at bounding box center [225, 352] width 280 height 43
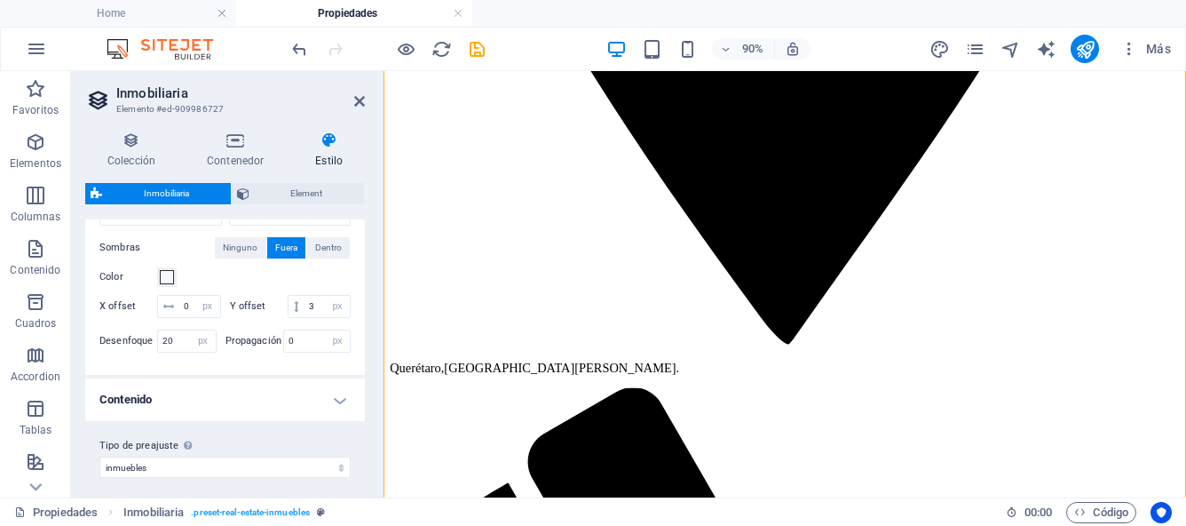
scroll to position [393, 0]
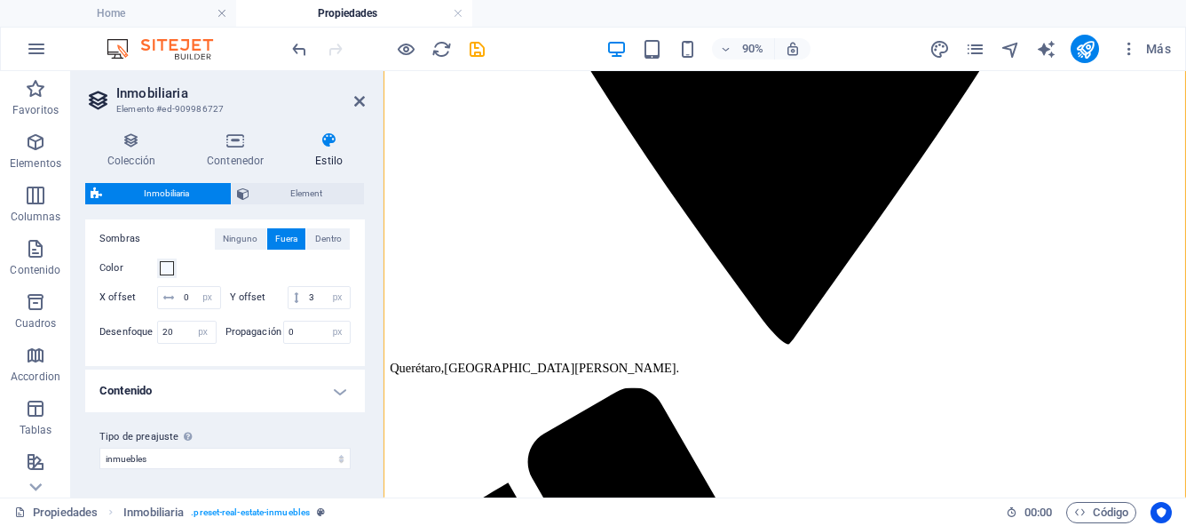
click at [337, 392] on h4 "Contenido" at bounding box center [225, 390] width 280 height 43
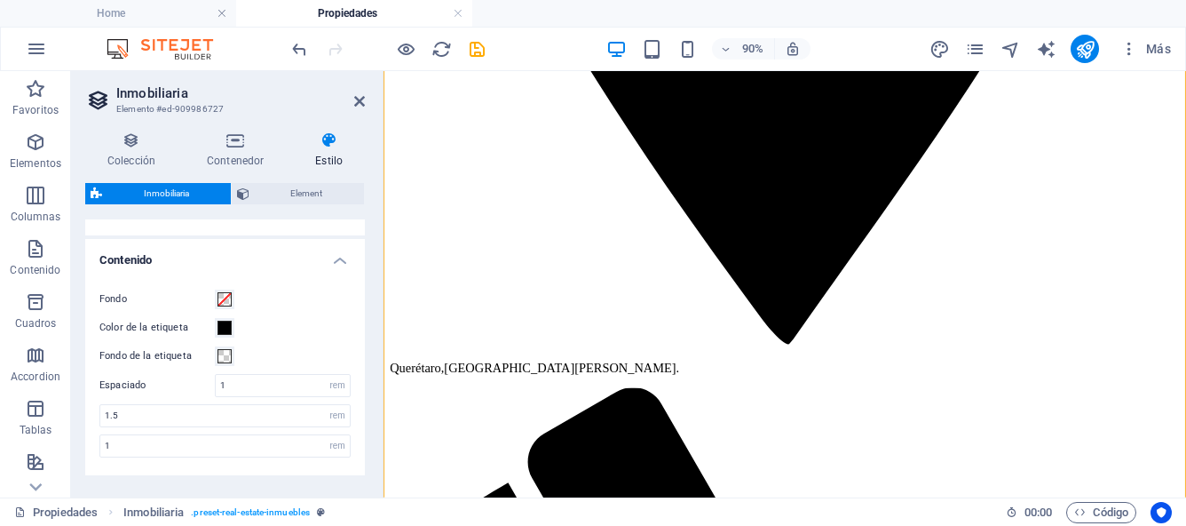
scroll to position [528, 0]
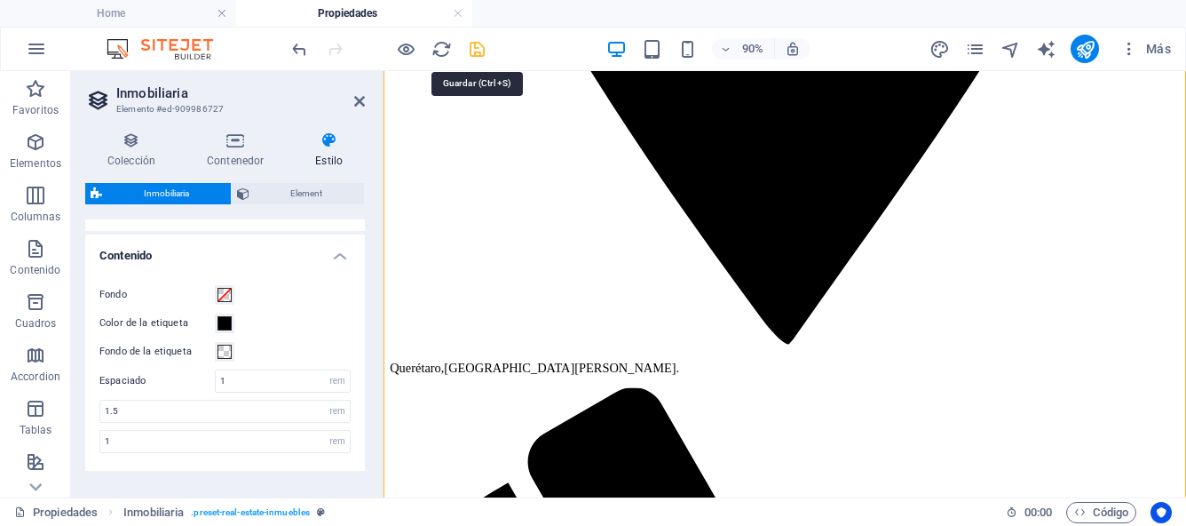
click at [477, 55] on icon "save" at bounding box center [477, 49] width 20 height 20
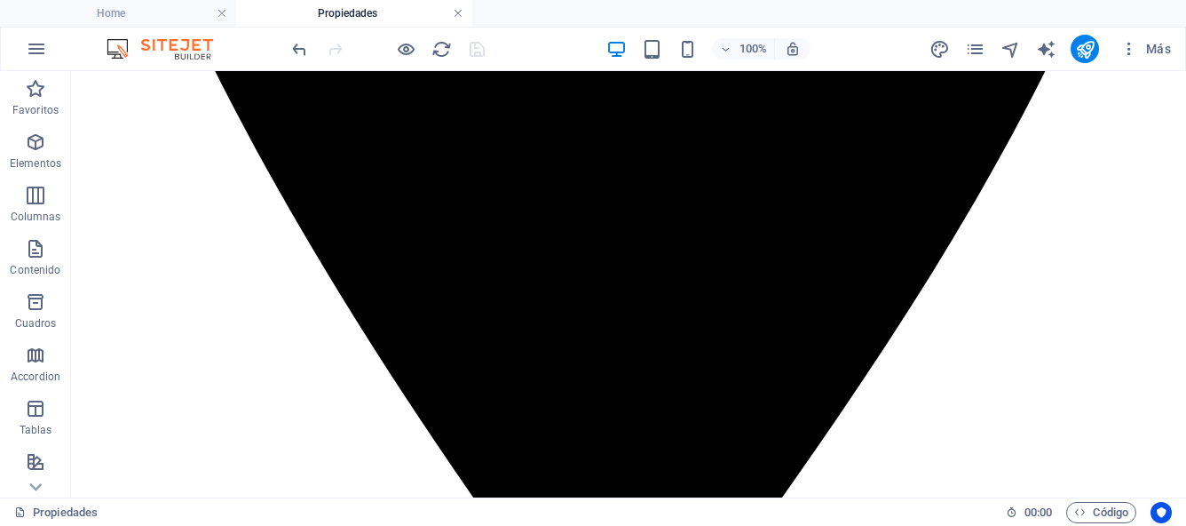
click at [460, 15] on link at bounding box center [458, 13] width 11 height 17
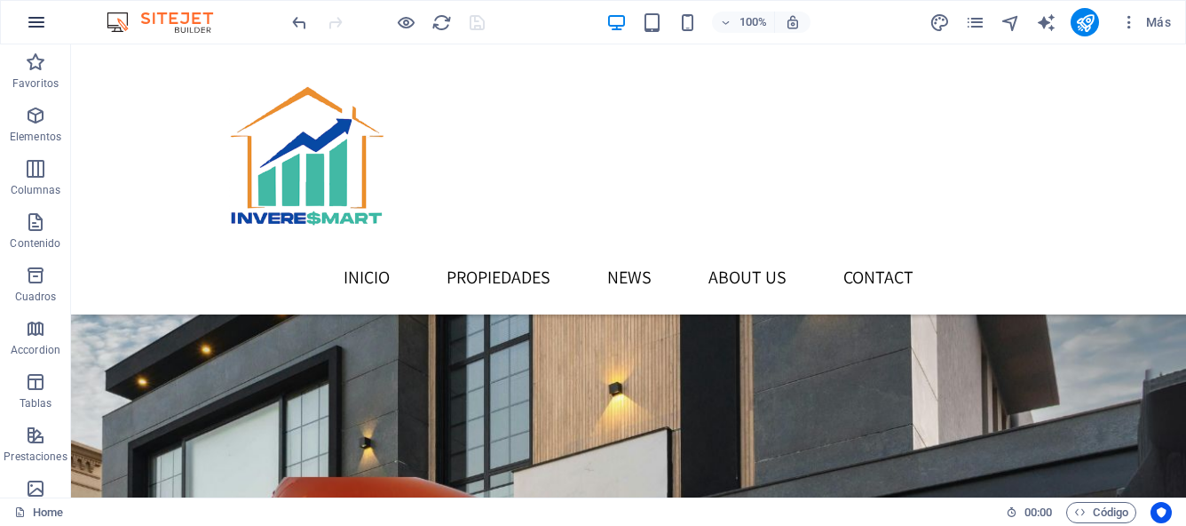
click at [38, 26] on icon "button" at bounding box center [36, 22] width 21 height 21
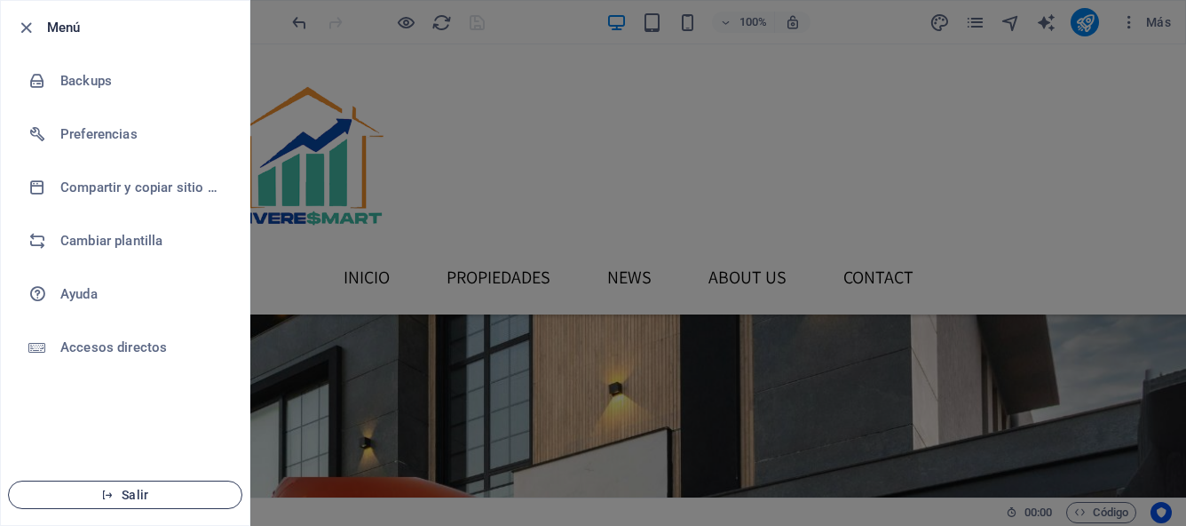
click at [192, 495] on span "Salir" at bounding box center [125, 495] width 204 height 14
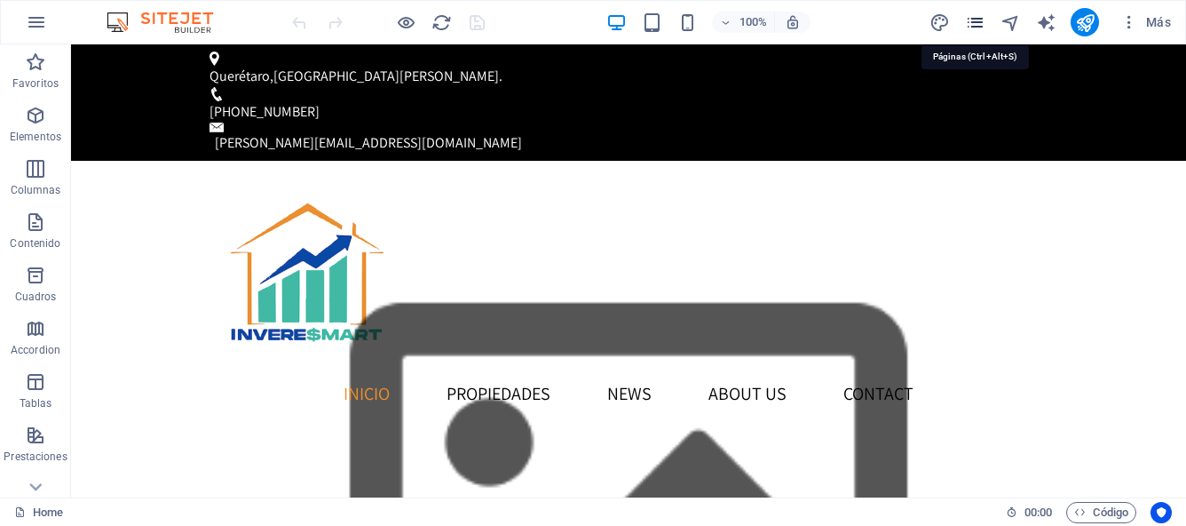
click at [976, 27] on icon "pages" at bounding box center [975, 22] width 20 height 20
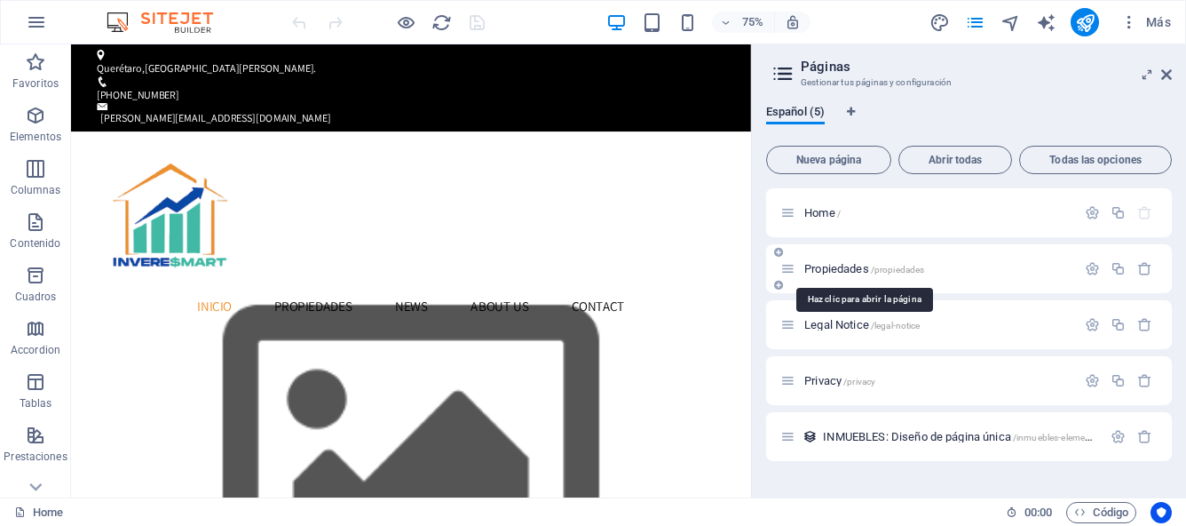
click at [822, 266] on span "Propiedades /propiedades" at bounding box center [865, 268] width 120 height 13
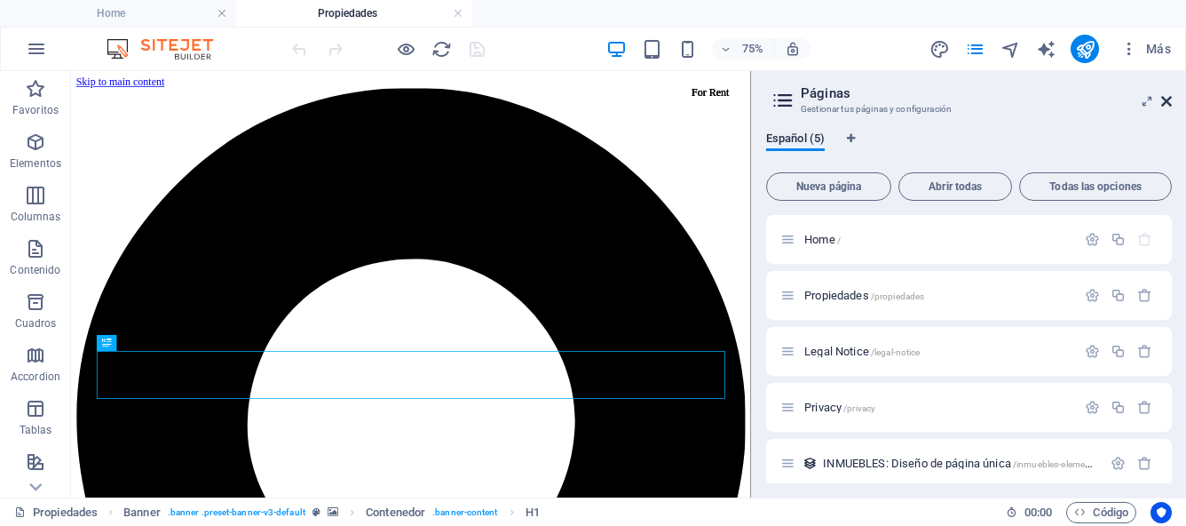
click at [1167, 99] on icon at bounding box center [1167, 101] width 11 height 14
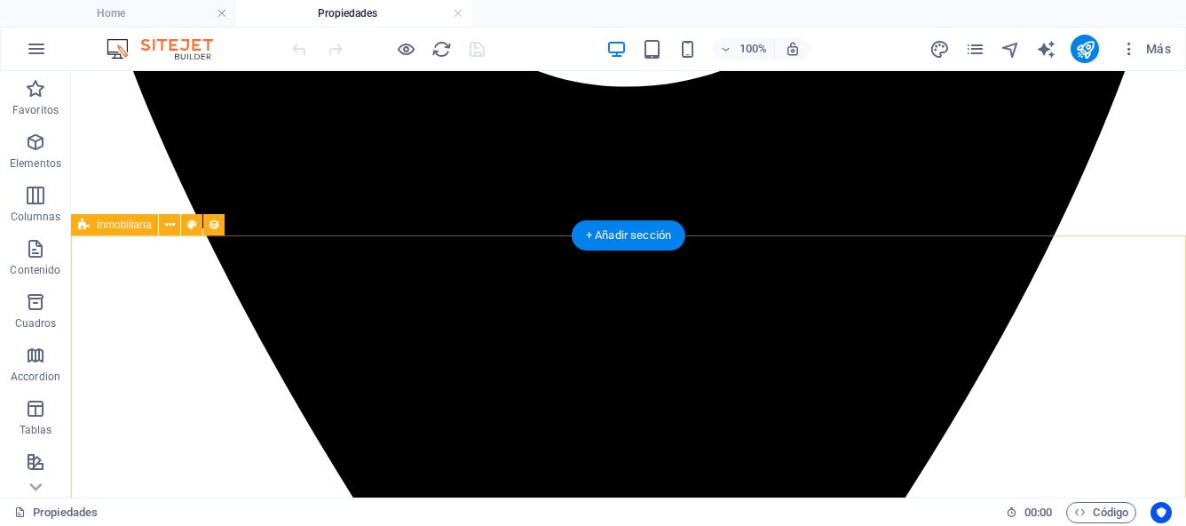
scroll to position [832, 0]
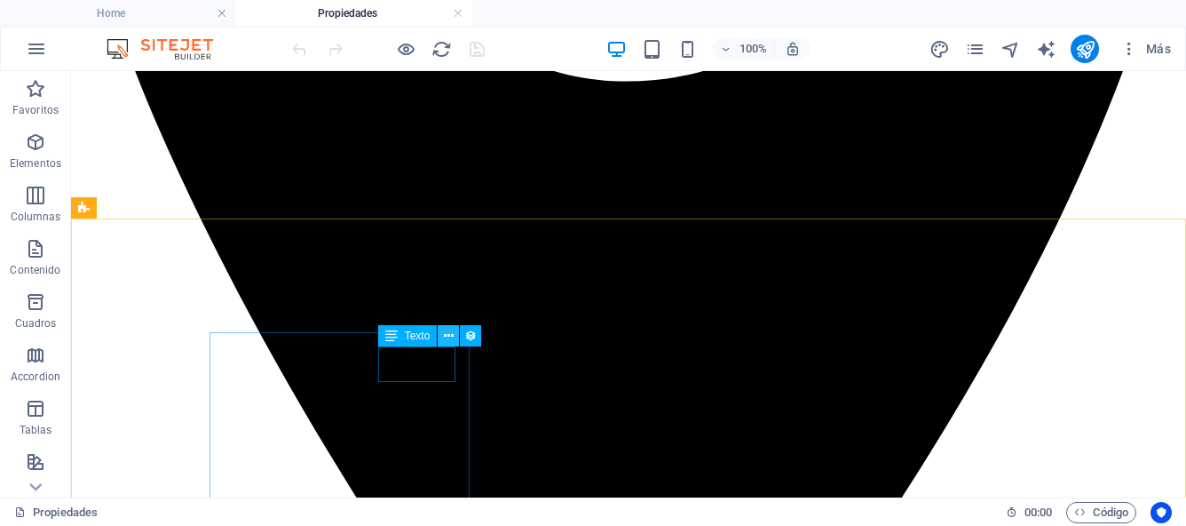
click at [448, 341] on icon at bounding box center [449, 336] width 10 height 19
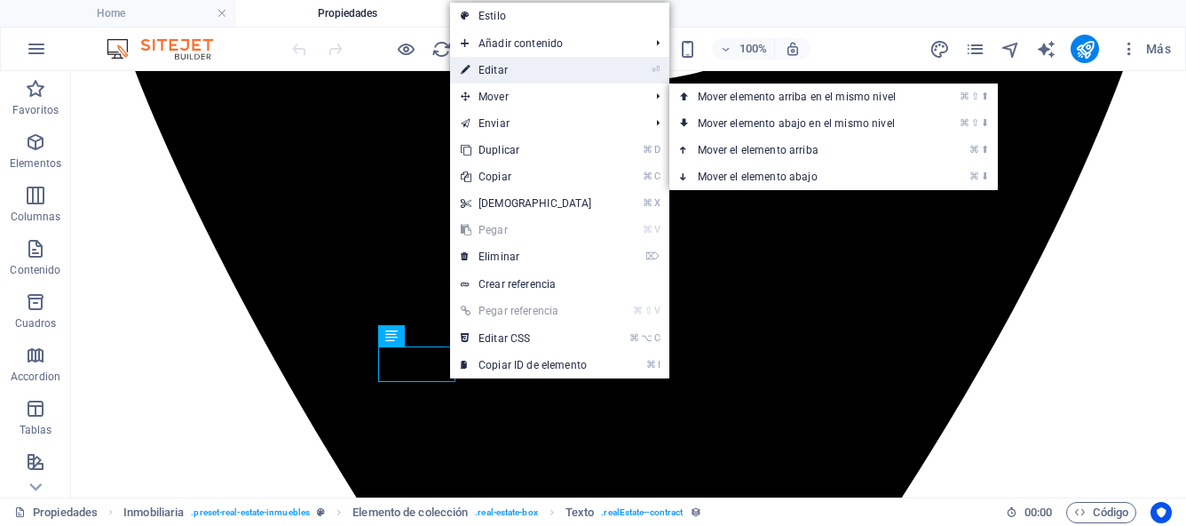
click at [514, 73] on link "⏎ Editar" at bounding box center [526, 70] width 153 height 27
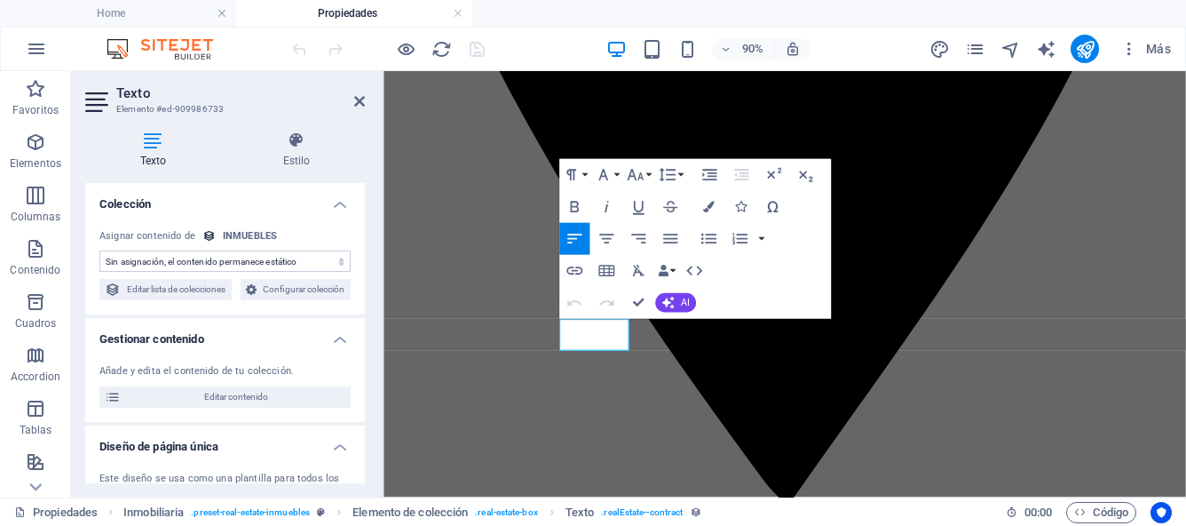
click at [343, 263] on select "Sin asignación, el contenido permanece estático Creado a las (Fecha) Actualizad…" at bounding box center [224, 260] width 251 height 21
select select "contract"
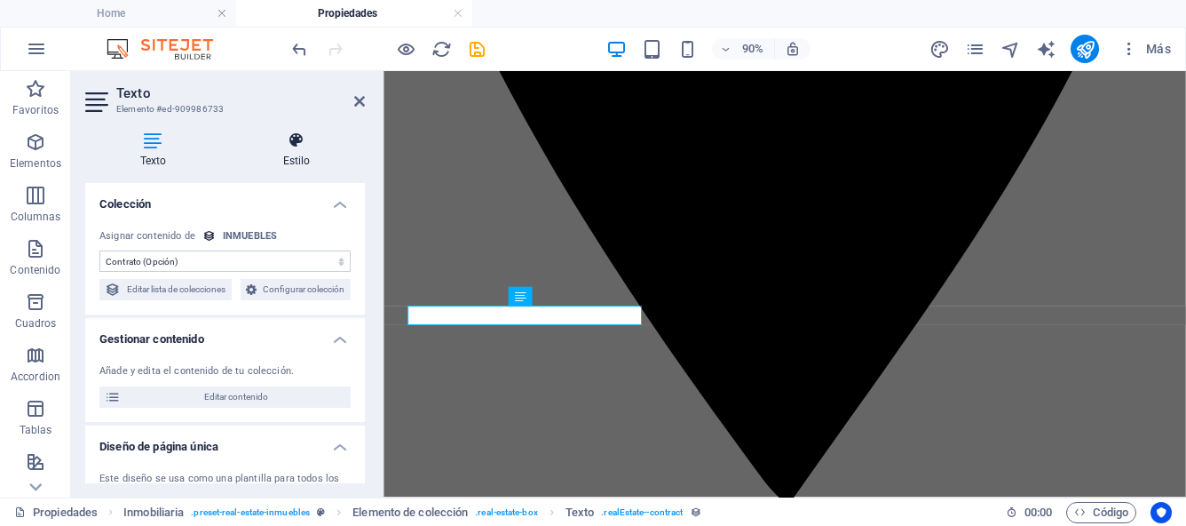
click at [304, 155] on h4 "Estilo" at bounding box center [296, 149] width 137 height 37
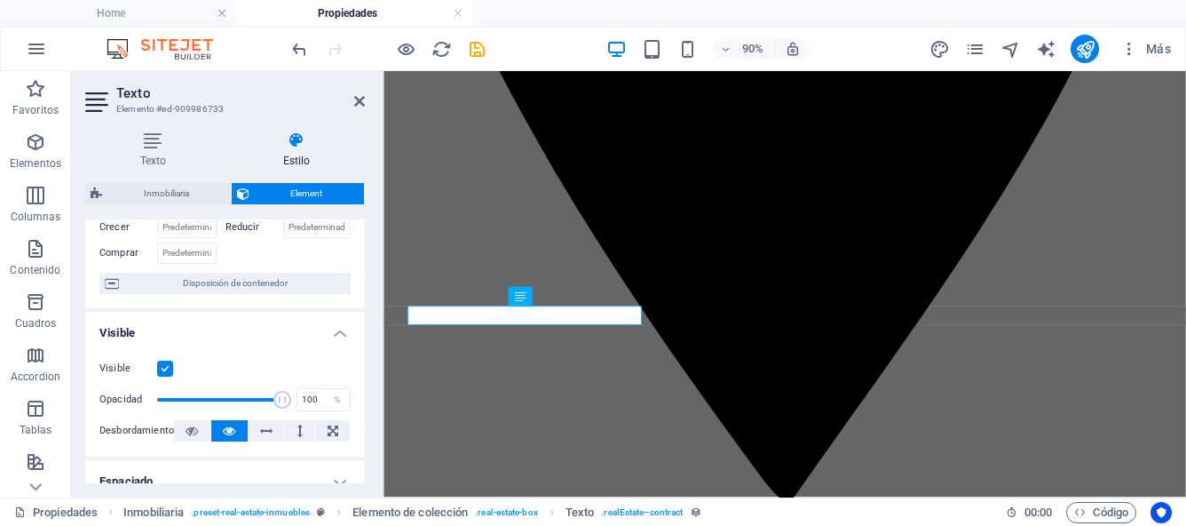
scroll to position [107, 0]
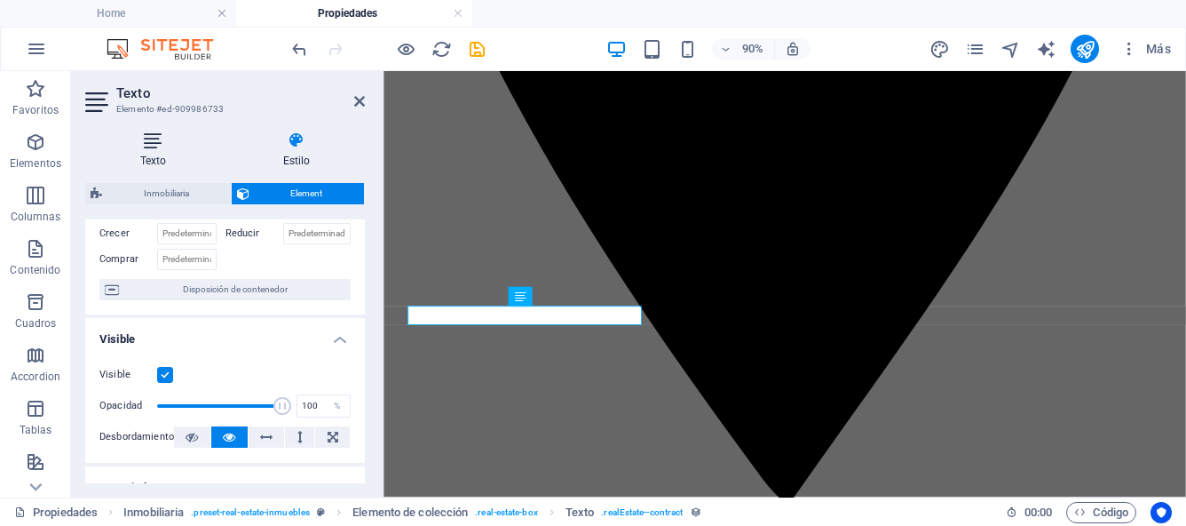
click at [149, 139] on icon at bounding box center [153, 140] width 136 height 18
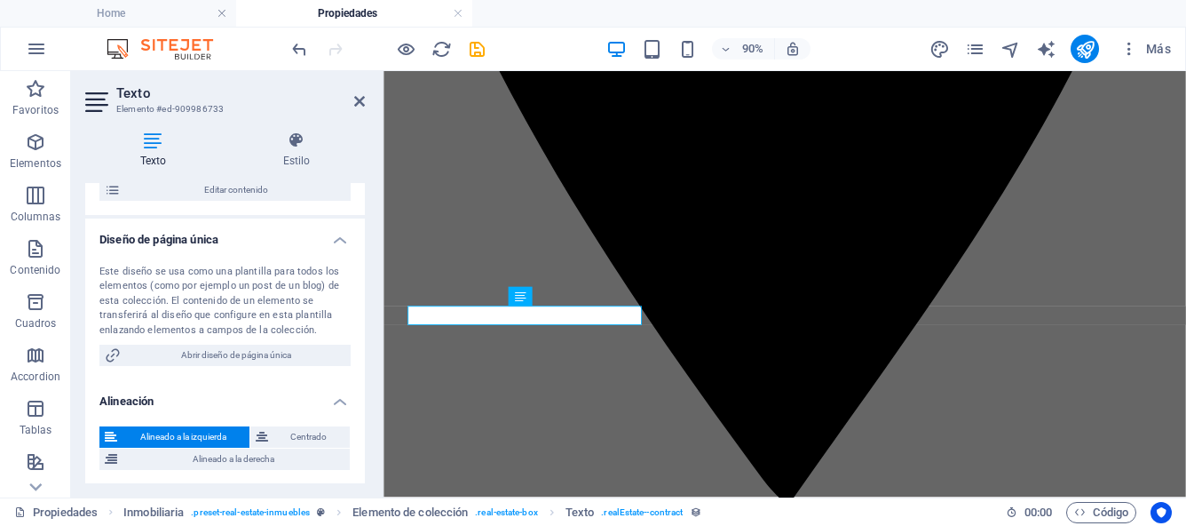
scroll to position [230, 0]
click at [302, 432] on span "Centrado" at bounding box center [310, 434] width 72 height 21
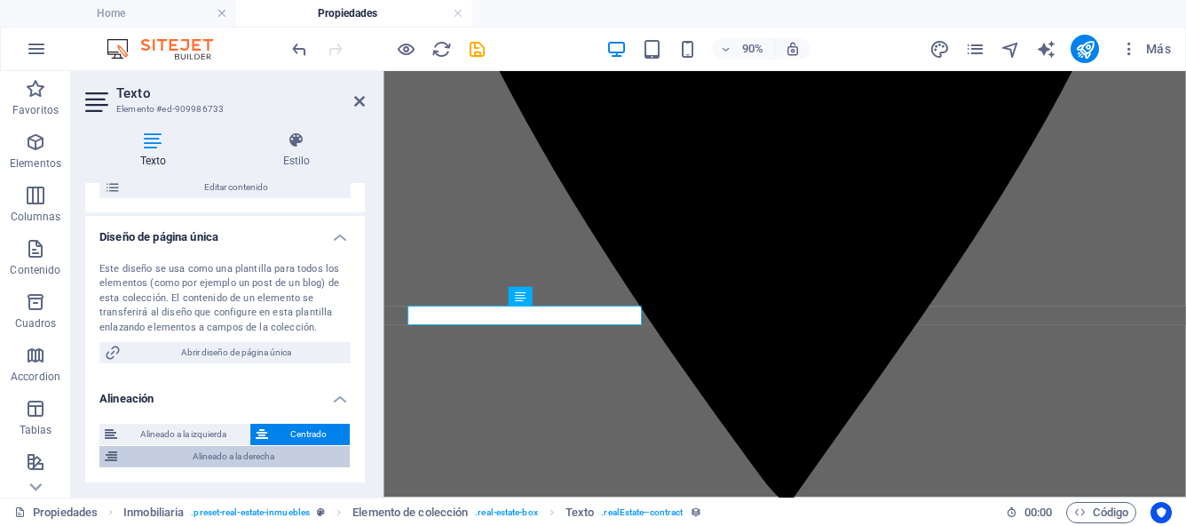
click at [267, 464] on span "Alineado a la derecha" at bounding box center [234, 456] width 222 height 21
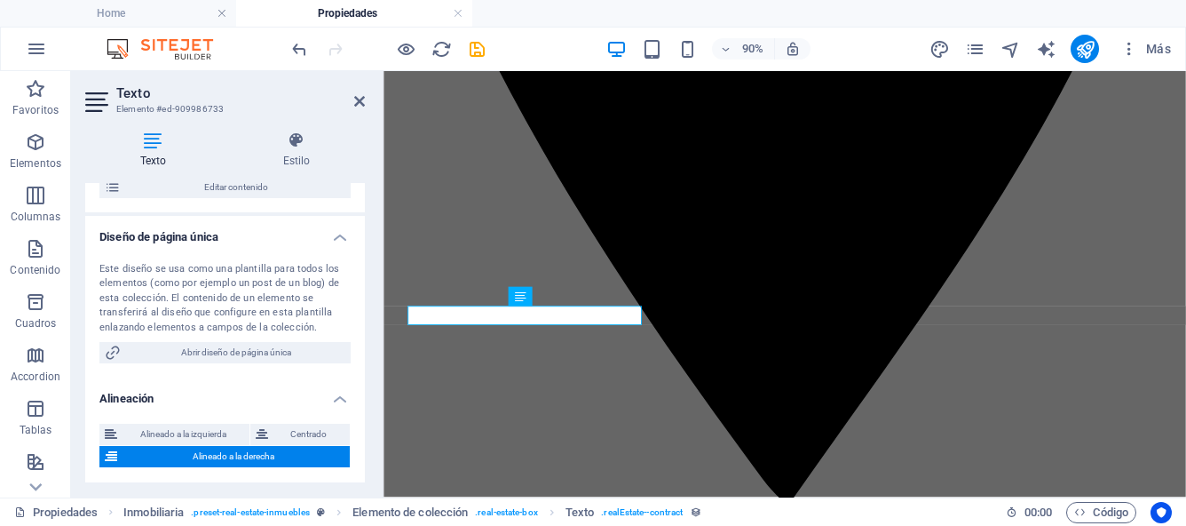
click at [267, 464] on span "Alineado a la derecha" at bounding box center [234, 456] width 222 height 21
click at [211, 439] on span "Alineado a la izquierda" at bounding box center [184, 434] width 122 height 21
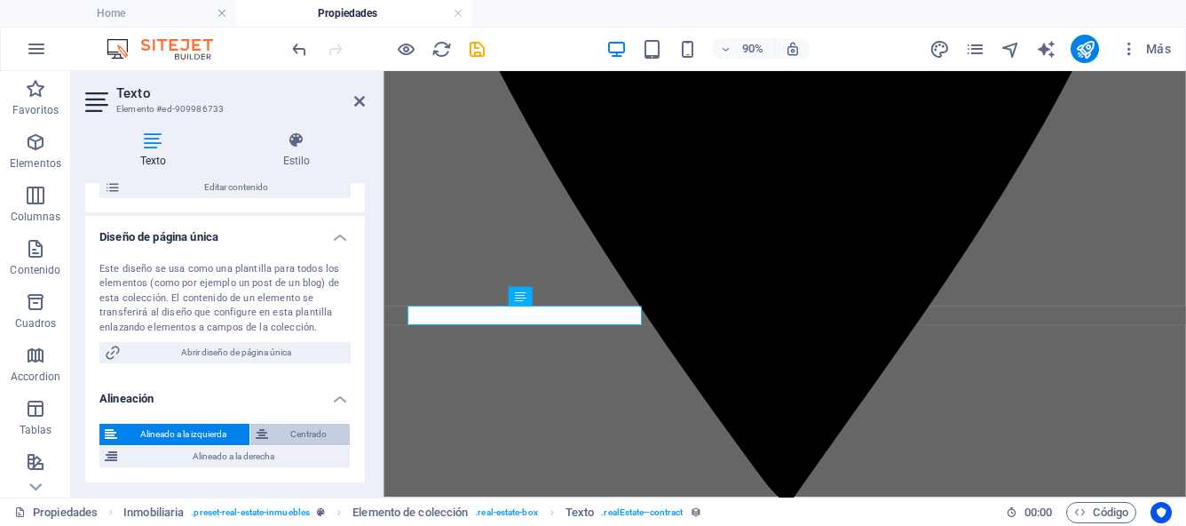
click at [265, 433] on icon at bounding box center [262, 434] width 12 height 21
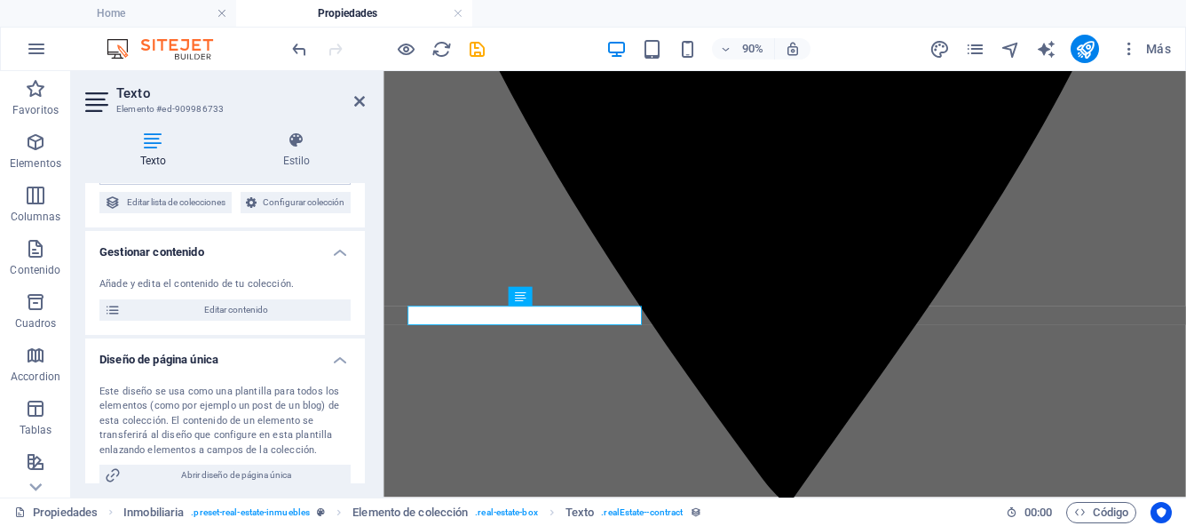
scroll to position [0, 0]
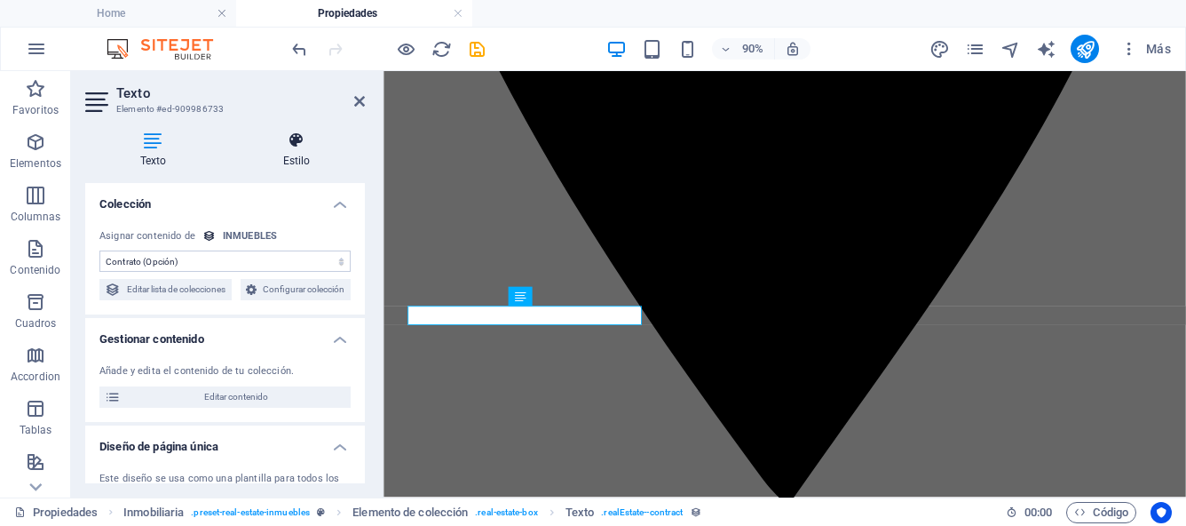
click at [301, 156] on h4 "Estilo" at bounding box center [296, 149] width 137 height 37
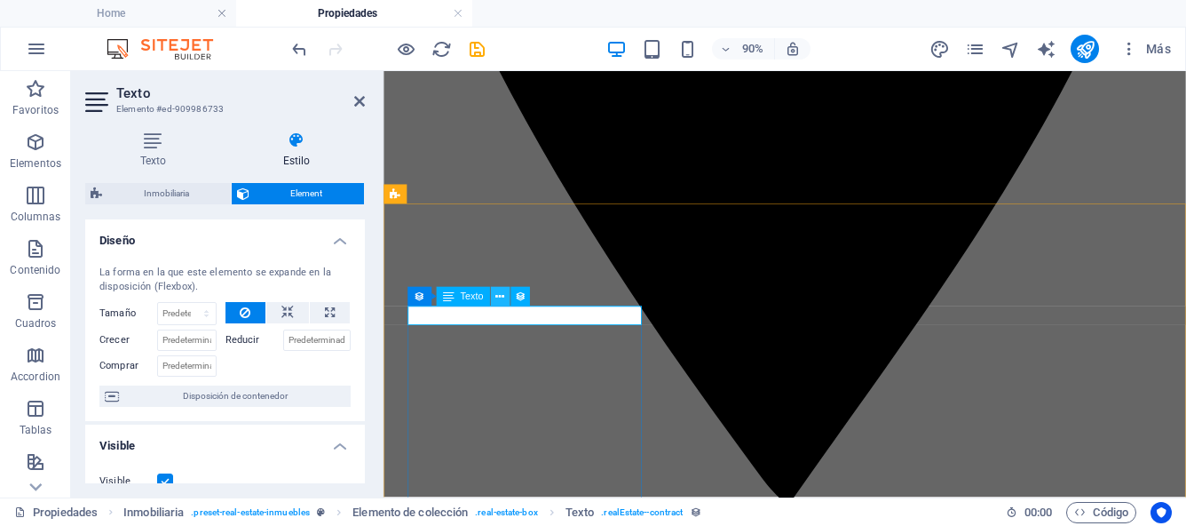
click at [500, 295] on icon at bounding box center [500, 296] width 9 height 17
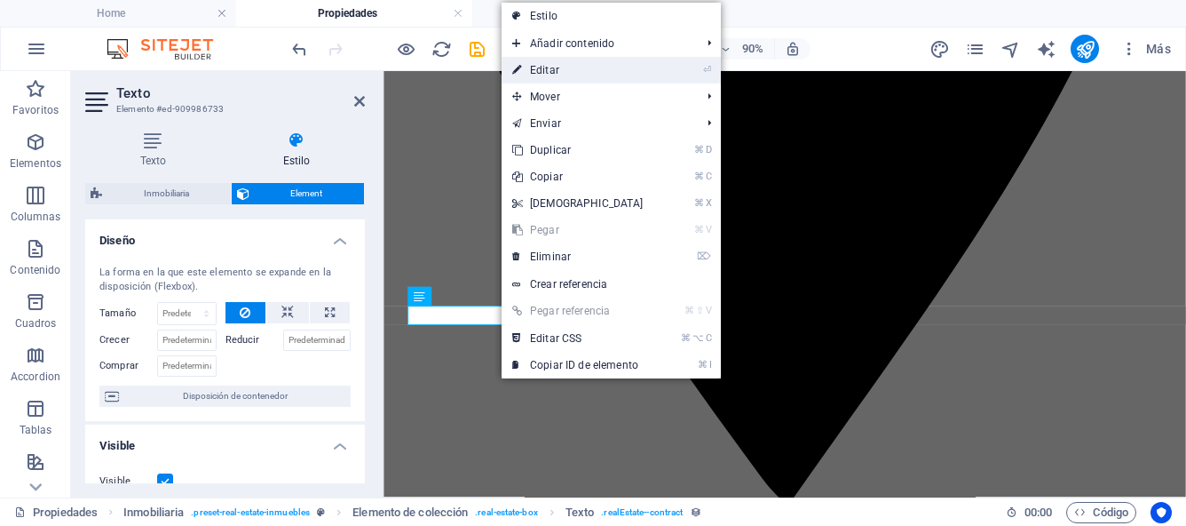
click at [562, 65] on link "⏎ Editar" at bounding box center [578, 70] width 153 height 27
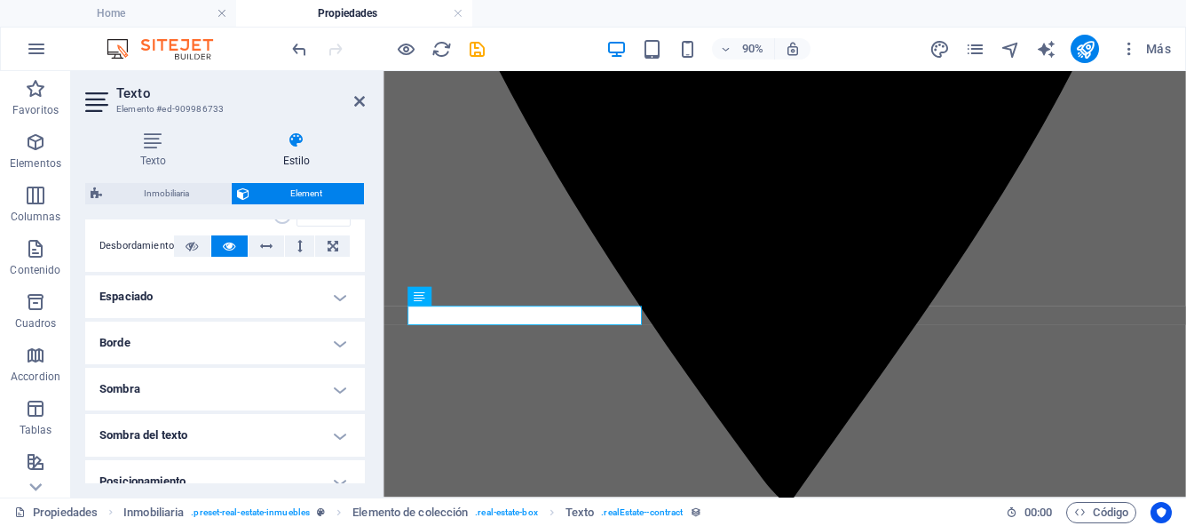
scroll to position [303, 0]
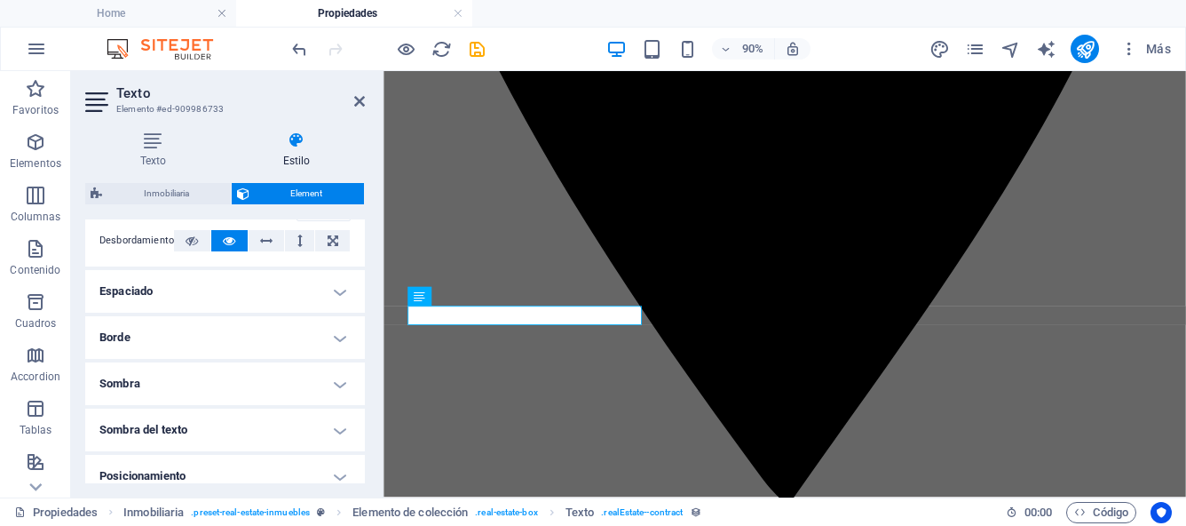
click at [343, 290] on h4 "Espaciado" at bounding box center [225, 291] width 280 height 43
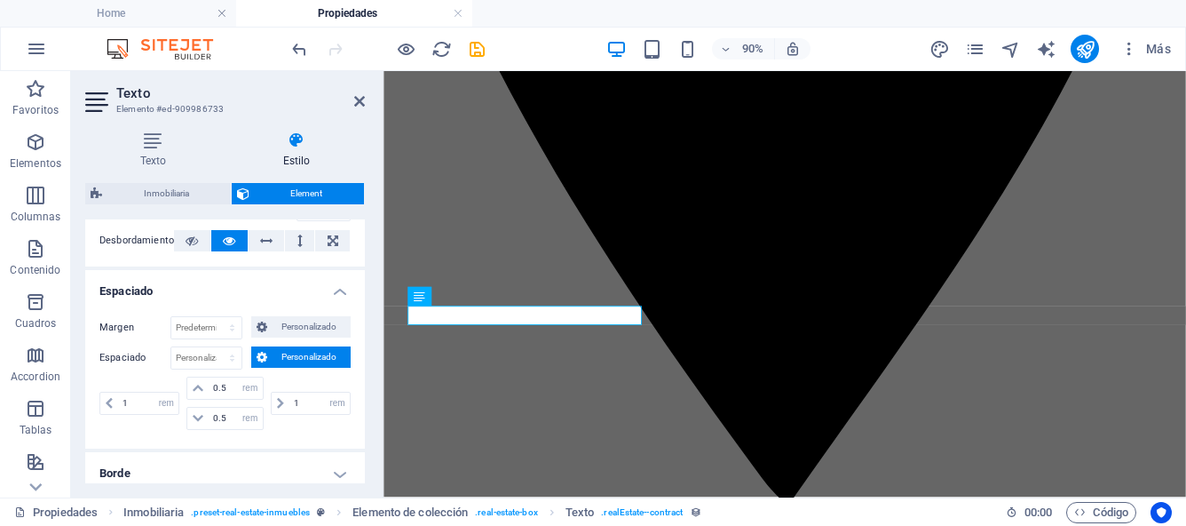
click at [343, 290] on h4 "Espaciado" at bounding box center [225, 286] width 280 height 32
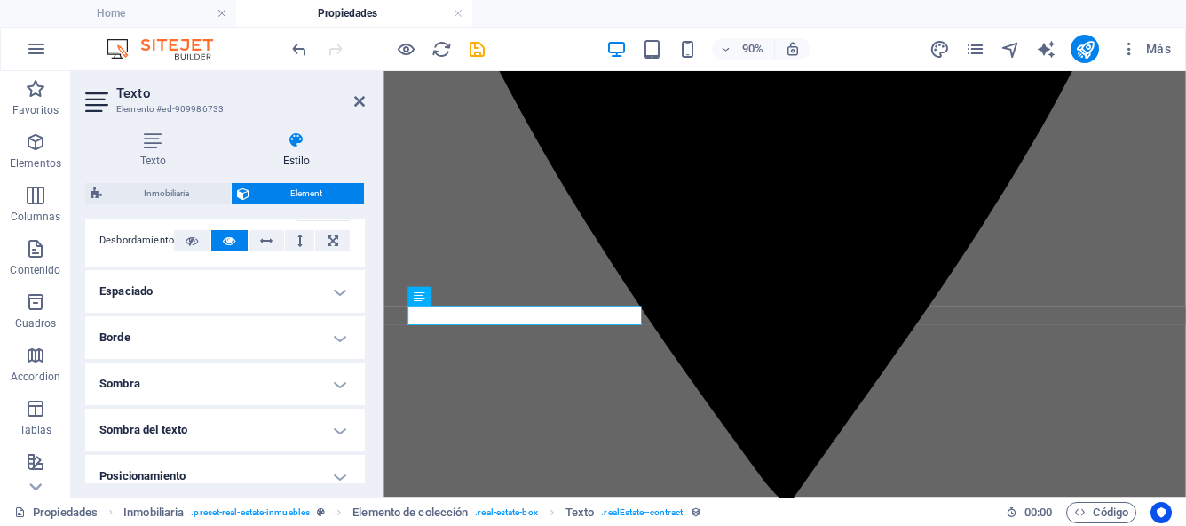
click at [332, 334] on h4 "Borde" at bounding box center [225, 337] width 280 height 43
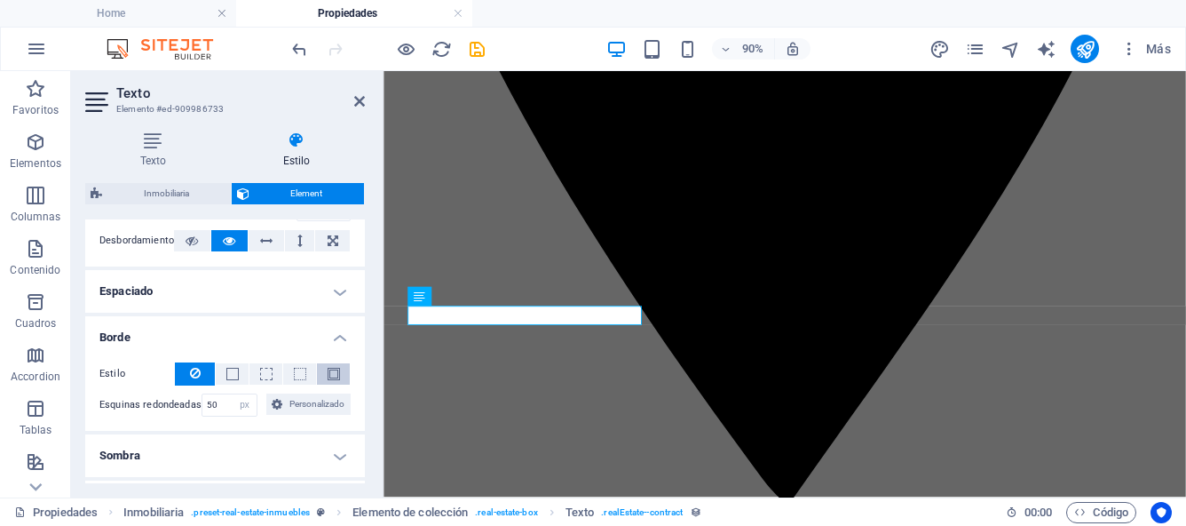
click at [336, 370] on span at bounding box center [334, 374] width 12 height 12
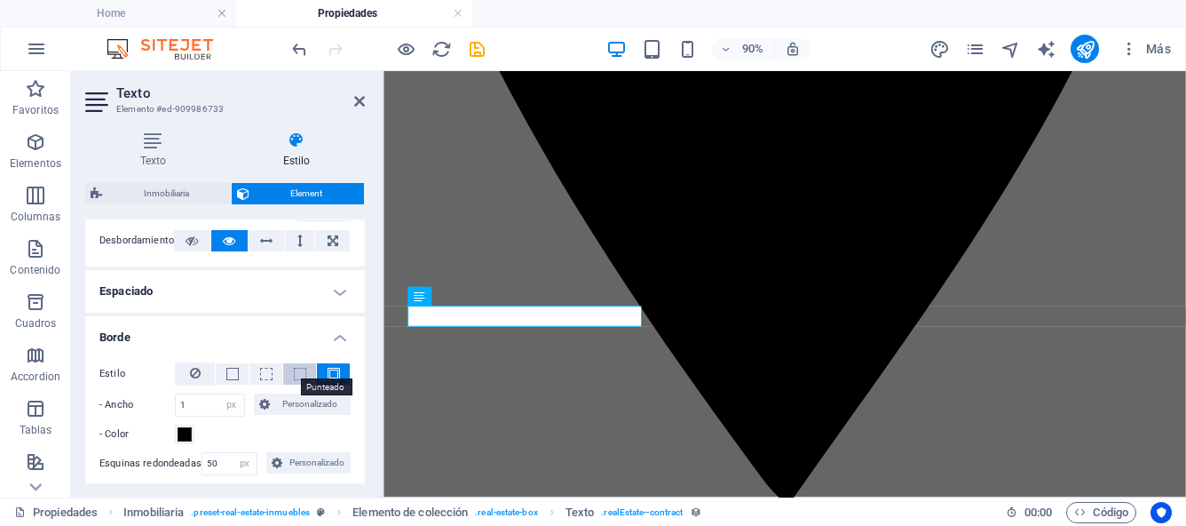
click at [302, 372] on span at bounding box center [300, 374] width 12 height 12
click at [266, 375] on span at bounding box center [266, 374] width 12 height 12
click at [234, 376] on span at bounding box center [232, 374] width 12 height 12
click at [197, 377] on icon at bounding box center [195, 372] width 11 height 21
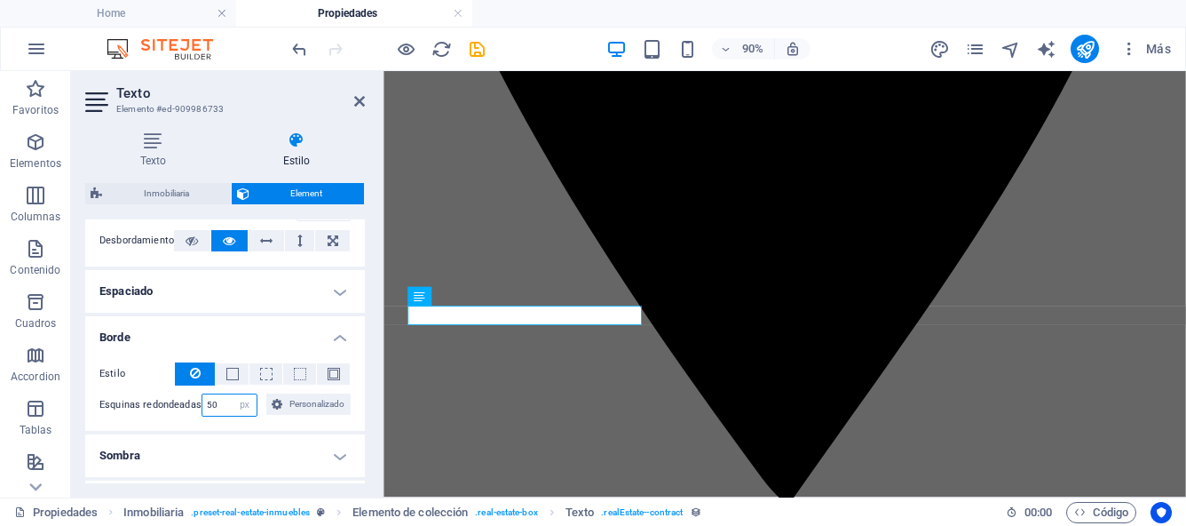
click at [217, 405] on input "50" at bounding box center [229, 404] width 55 height 21
type input "5"
click at [249, 404] on select "Predeterminado px rem % vh vw Personalizado" at bounding box center [244, 404] width 25 height 21
click at [249, 408] on select "Predeterminado px rem % vh vw Personalizado" at bounding box center [229, 404] width 55 height 21
click at [295, 408] on span "Personalizado" at bounding box center [317, 403] width 58 height 21
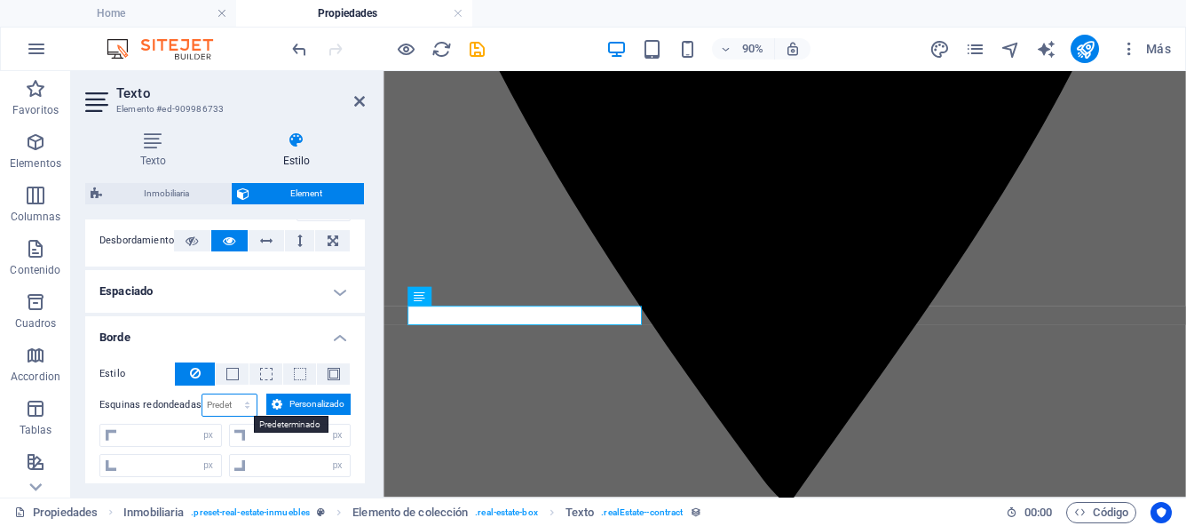
click at [244, 406] on select "Predeterminado px rem % vh vw Personalizado" at bounding box center [229, 404] width 55 height 21
select select "px"
type input "0"
click at [224, 405] on input "0" at bounding box center [229, 404] width 55 height 21
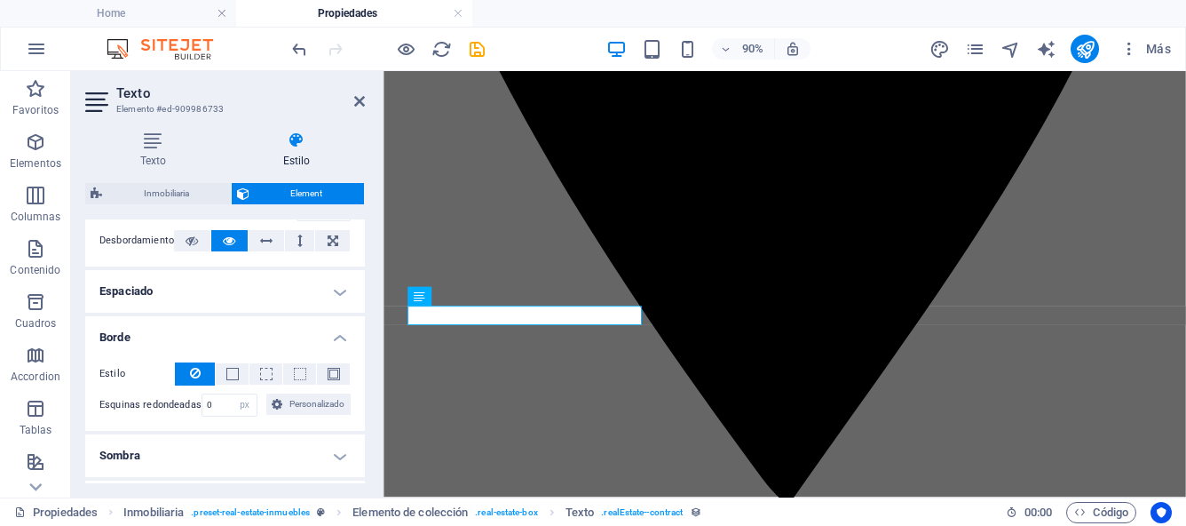
click at [192, 375] on icon at bounding box center [195, 372] width 11 height 21
click at [541, 321] on icon at bounding box center [538, 315] width 9 height 17
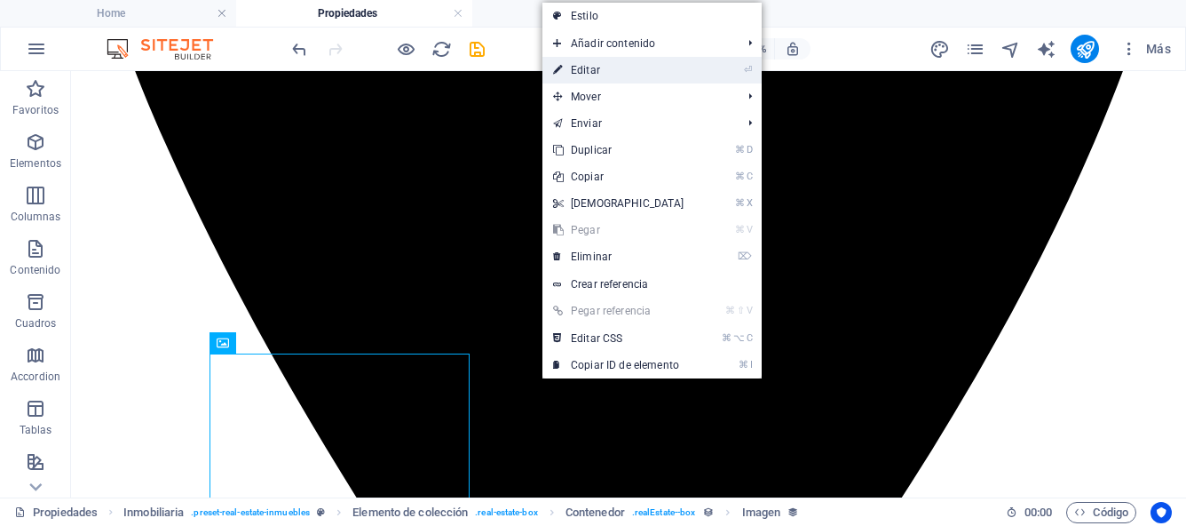
click at [597, 71] on link "⏎ Editar" at bounding box center [619, 70] width 153 height 27
select select "image"
select select "px"
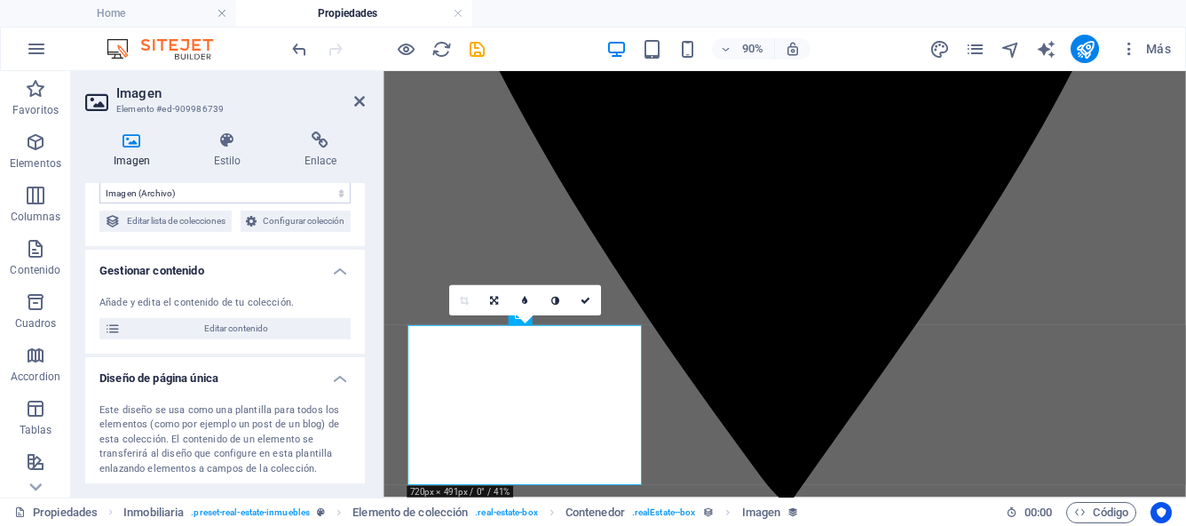
scroll to position [71, 0]
click at [233, 158] on h4 "Estilo" at bounding box center [231, 149] width 91 height 37
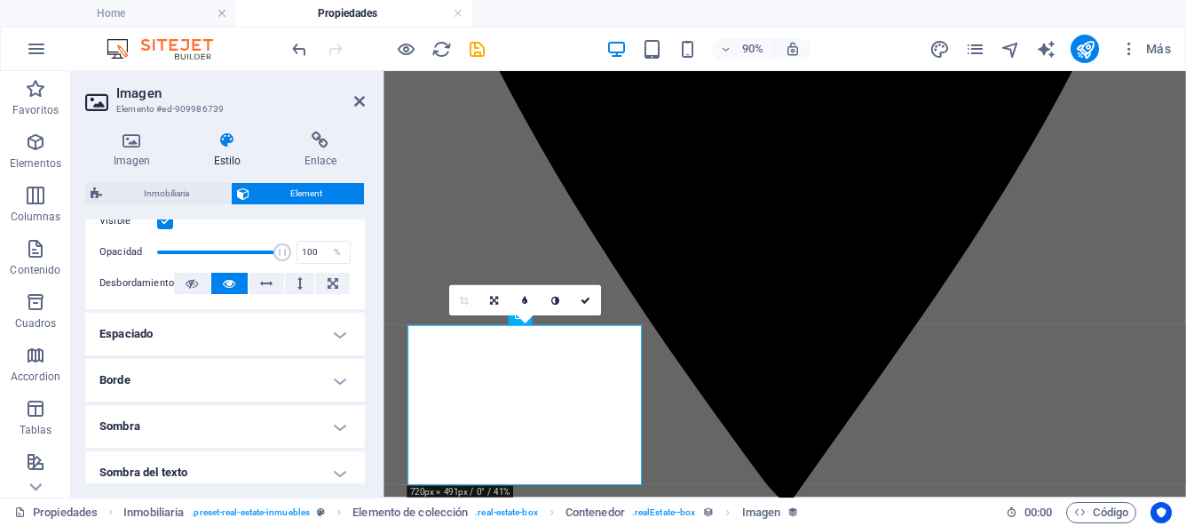
scroll to position [258, 0]
click at [333, 380] on h4 "Borde" at bounding box center [225, 382] width 280 height 43
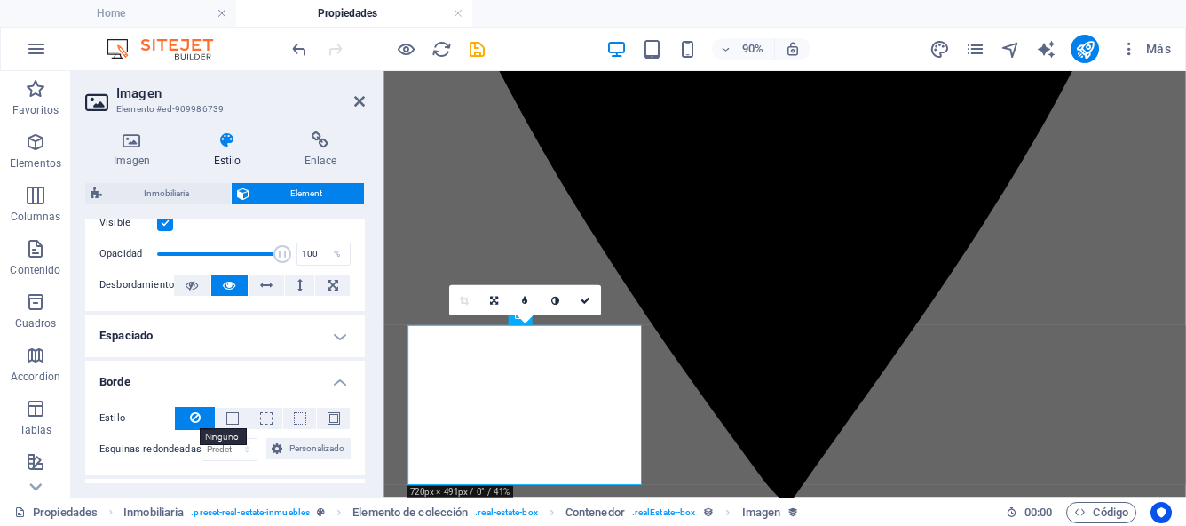
click at [195, 414] on icon at bounding box center [195, 417] width 11 height 21
click at [478, 46] on icon "save" at bounding box center [477, 49] width 20 height 20
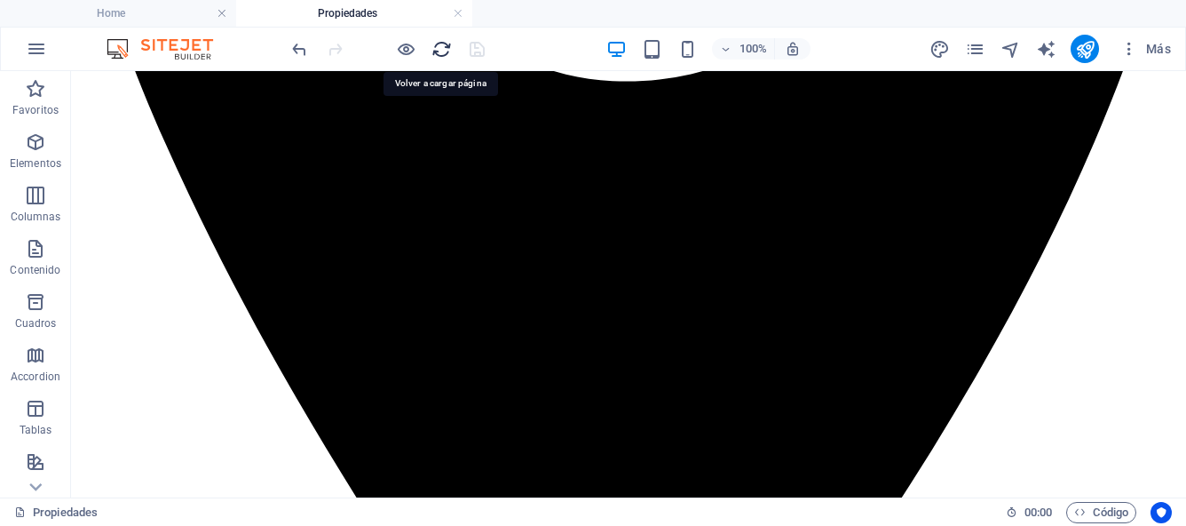
click at [437, 52] on icon "reload" at bounding box center [442, 49] width 20 height 20
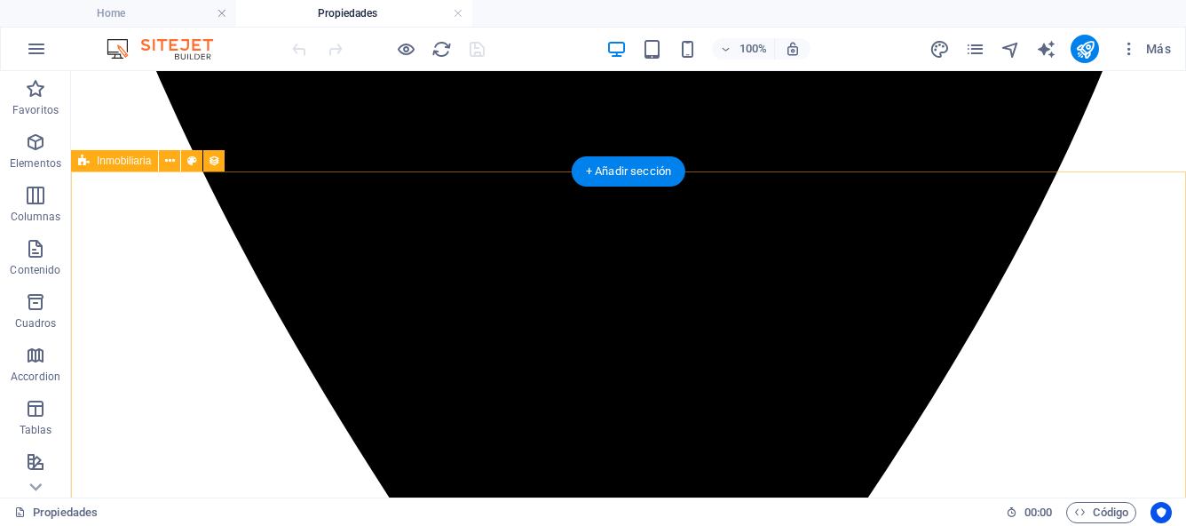
scroll to position [875, 0]
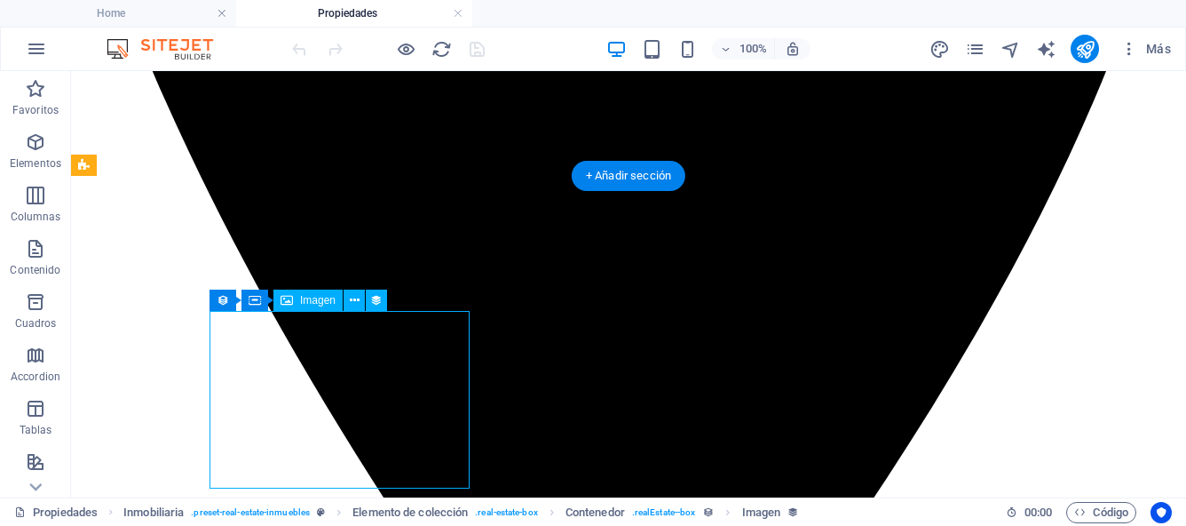
select select "image"
select select "px"
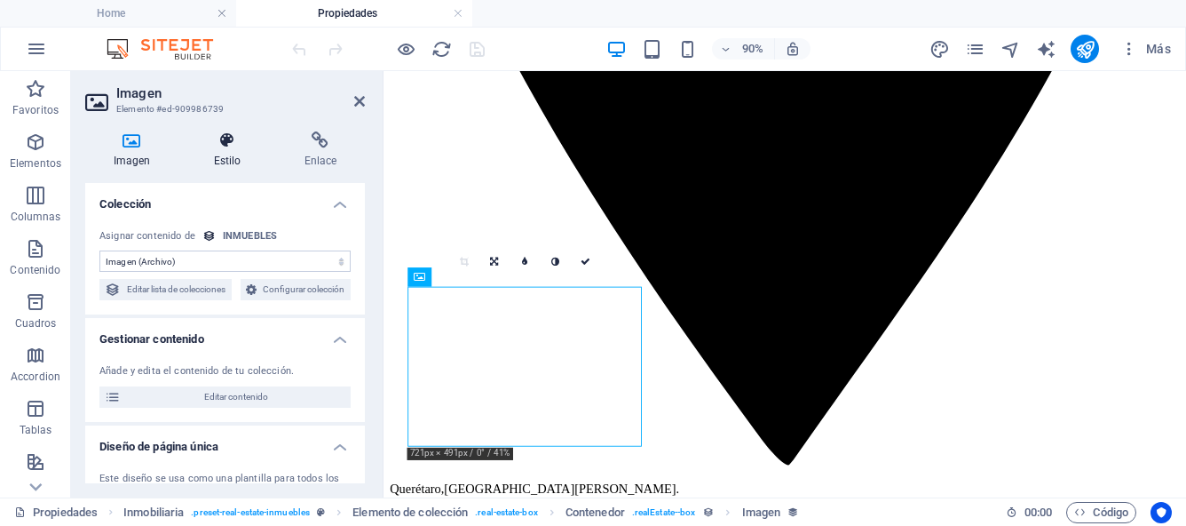
click at [229, 154] on h4 "Estilo" at bounding box center [231, 149] width 91 height 37
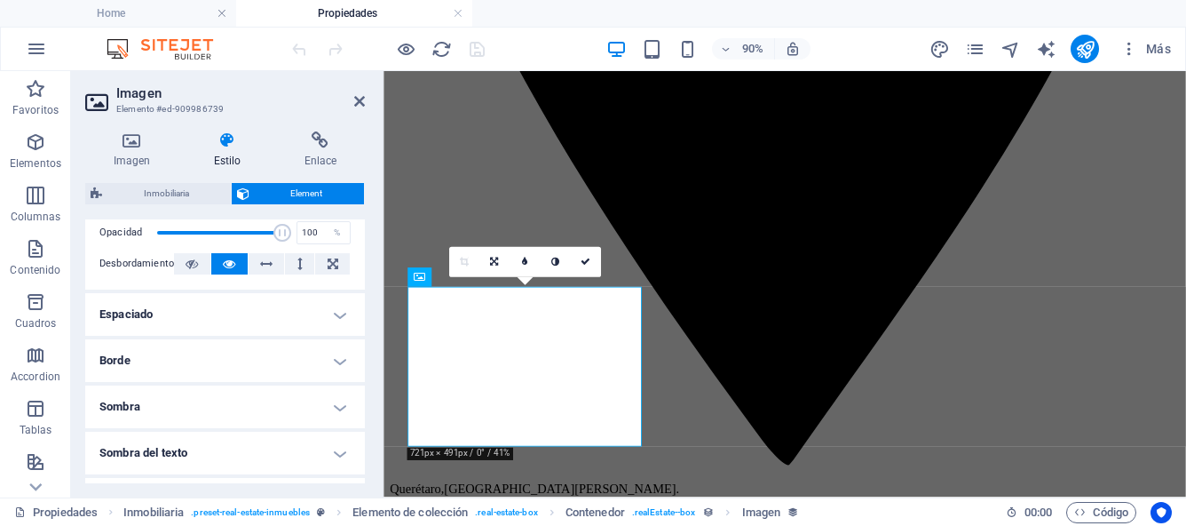
scroll to position [285, 0]
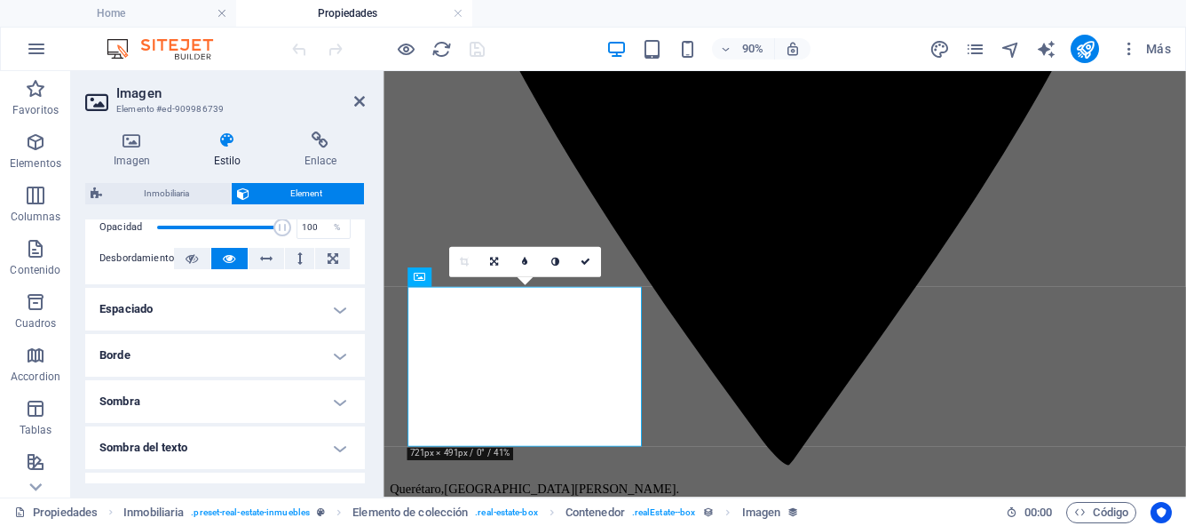
click at [341, 353] on h4 "Borde" at bounding box center [225, 355] width 280 height 43
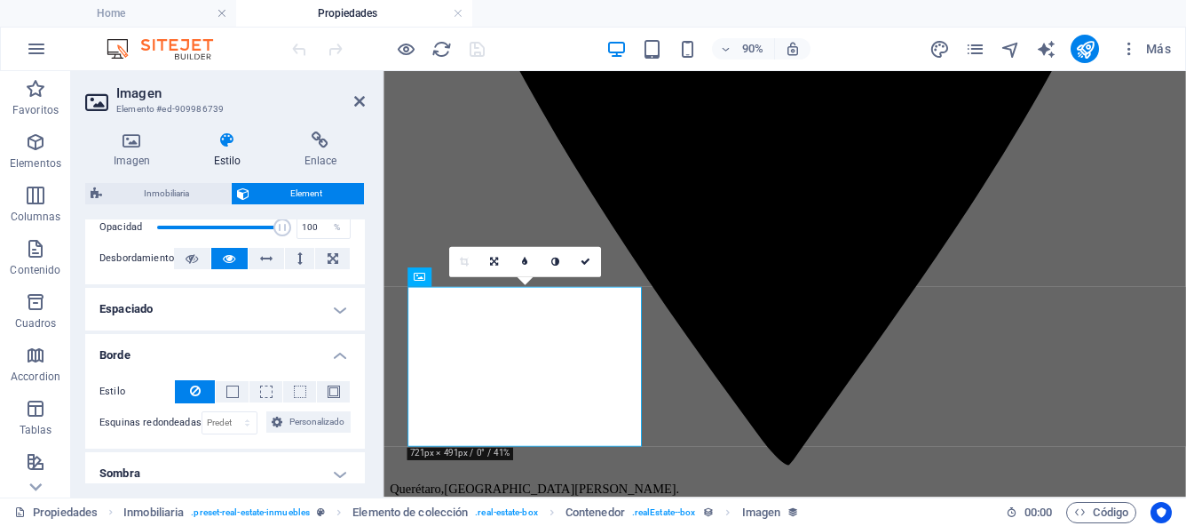
click at [198, 393] on icon at bounding box center [195, 390] width 11 height 21
click at [231, 388] on span at bounding box center [232, 391] width 12 height 12
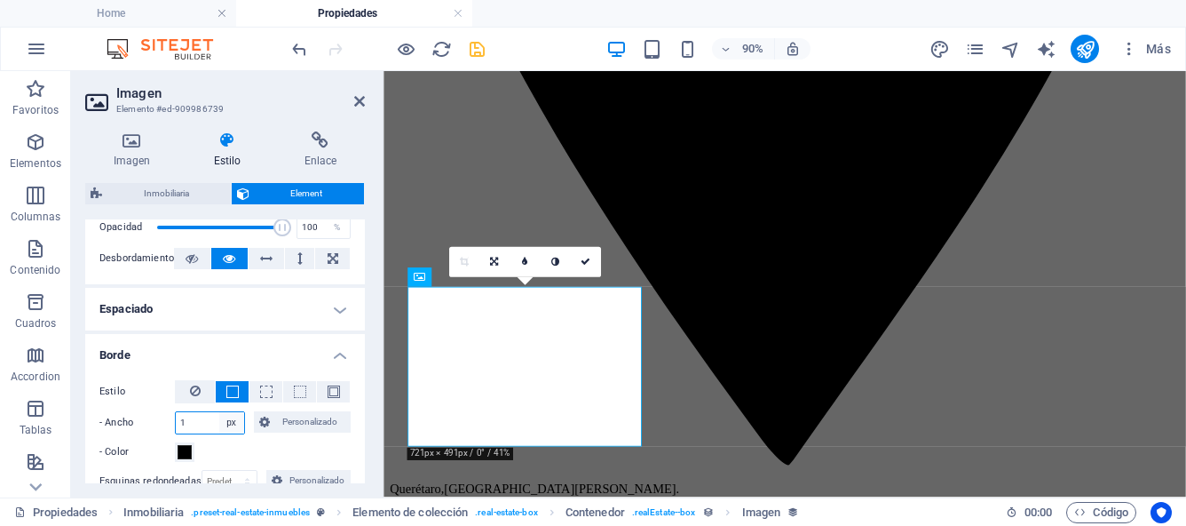
click at [229, 421] on select "automático px rem % vh vw Personalizado" at bounding box center [231, 422] width 25 height 21
select select "auto"
type input "1"
select select "px"
click at [335, 393] on span at bounding box center [334, 391] width 12 height 12
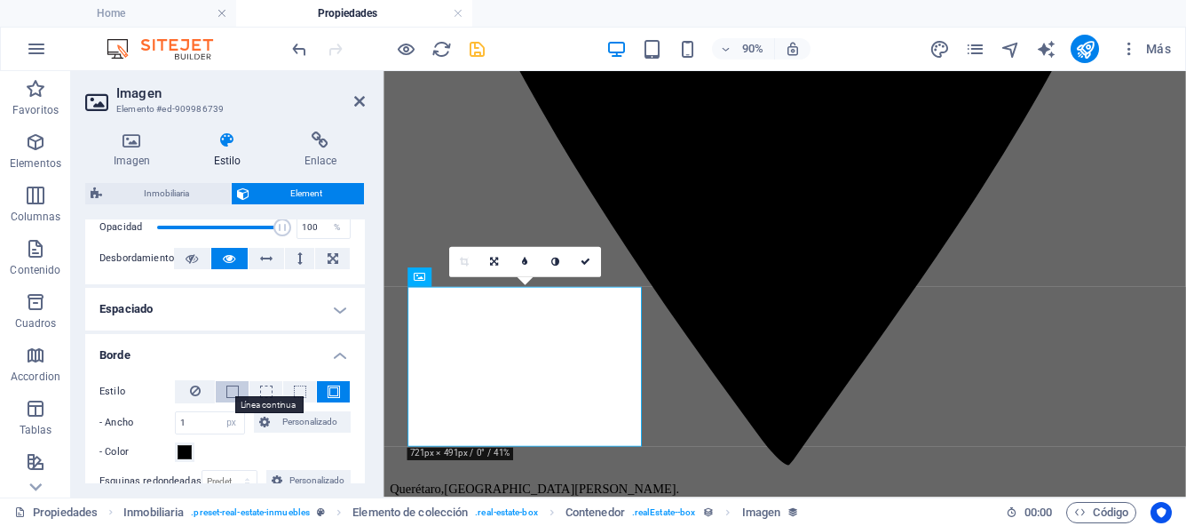
click at [233, 390] on span at bounding box center [232, 391] width 12 height 12
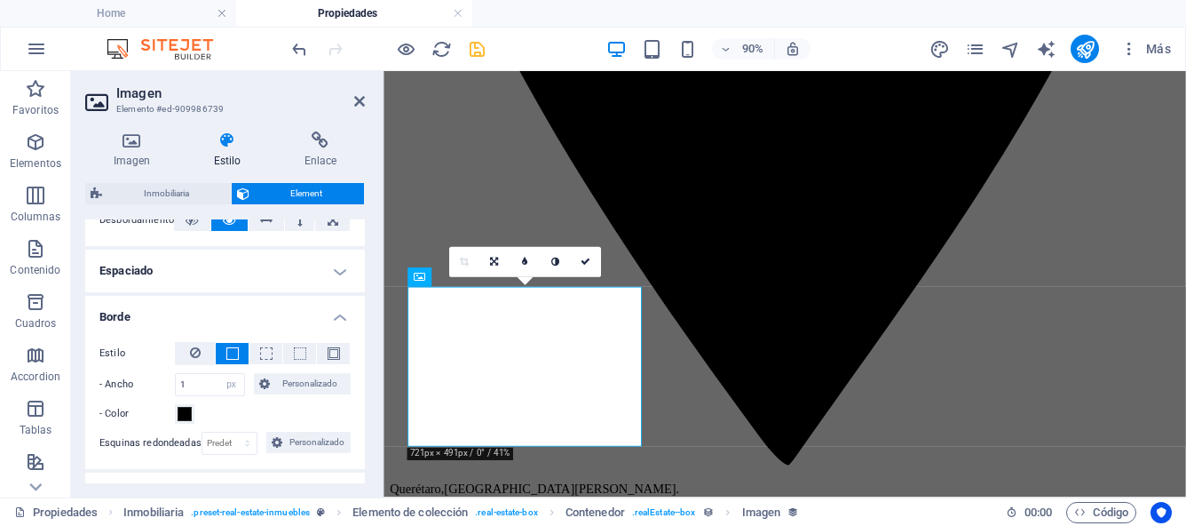
scroll to position [325, 0]
click at [278, 440] on icon at bounding box center [277, 440] width 11 height 21
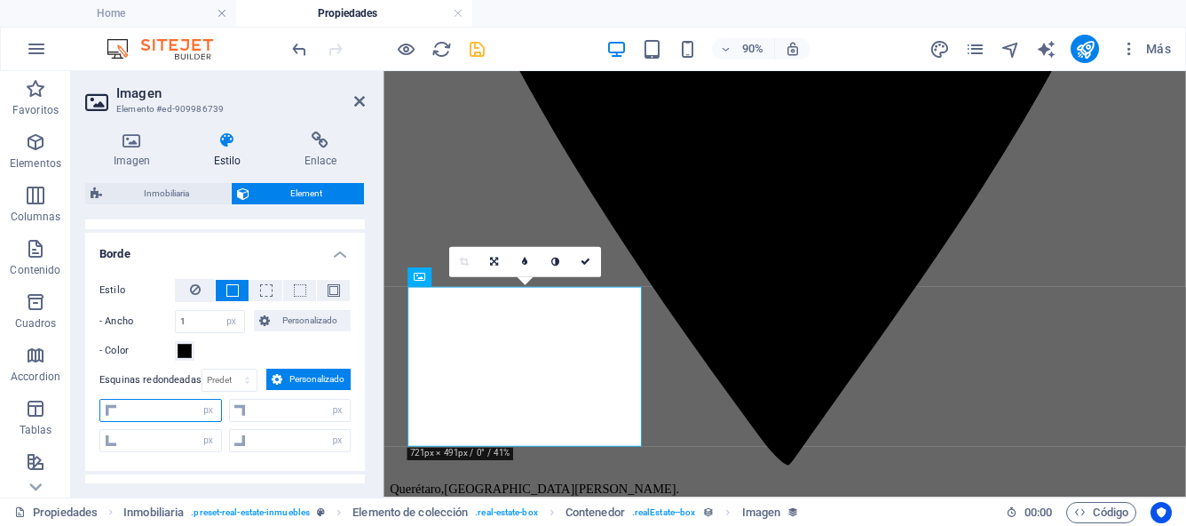
click at [191, 410] on input "number" at bounding box center [171, 410] width 99 height 21
click at [263, 416] on input "number" at bounding box center [300, 410] width 99 height 21
click at [190, 408] on input "number" at bounding box center [171, 410] width 99 height 21
type input "1"
type input "0"
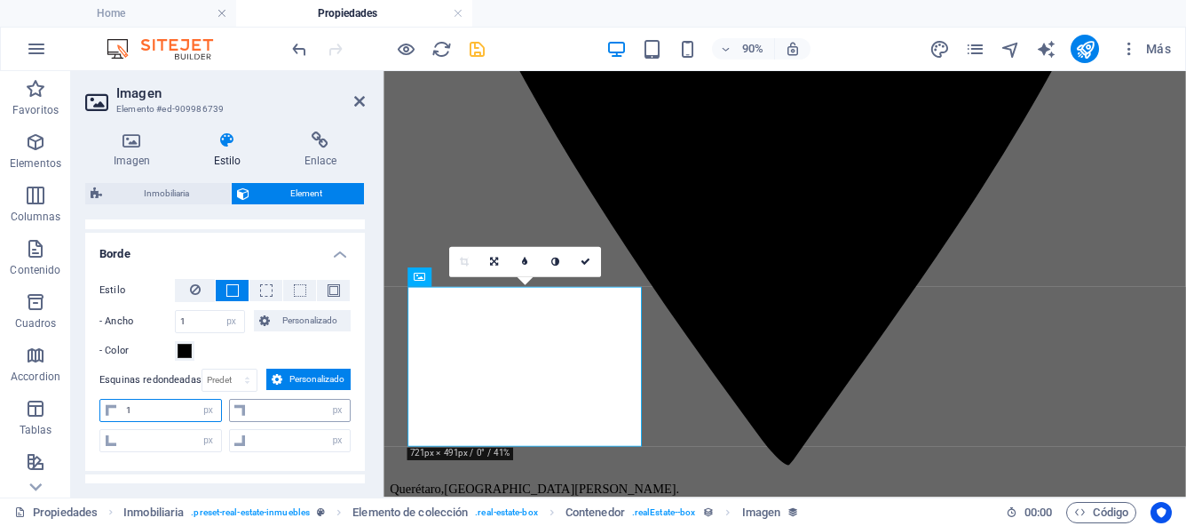
type input "0"
type input "1"
click at [279, 408] on input "0" at bounding box center [300, 410] width 99 height 21
type input "1"
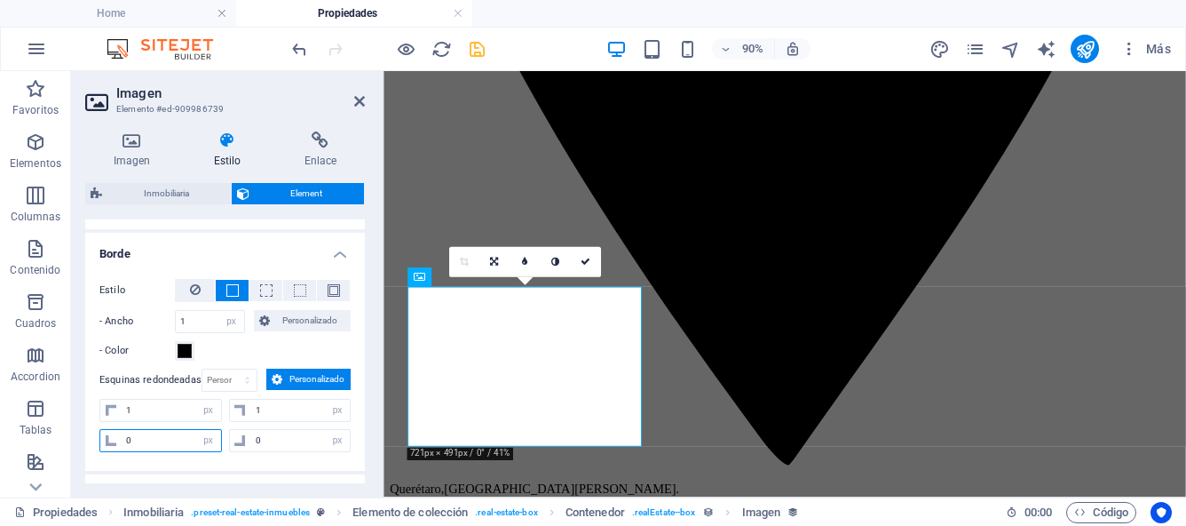
click at [190, 440] on input "0" at bounding box center [171, 440] width 99 height 21
type input "1"
click at [264, 440] on input "0" at bounding box center [300, 440] width 99 height 21
type input "1"
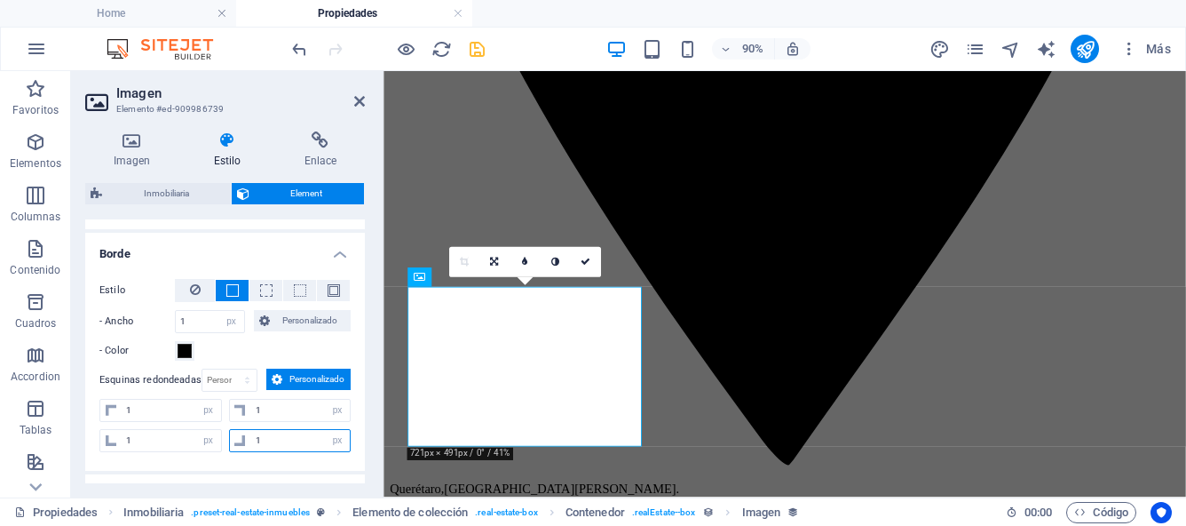
select select "px"
type input "1"
click at [244, 382] on select "Predeterminado px rem % vh vw Personalizado" at bounding box center [244, 379] width 25 height 21
select select "default"
select select "DISABLED_OPTION_VALUE"
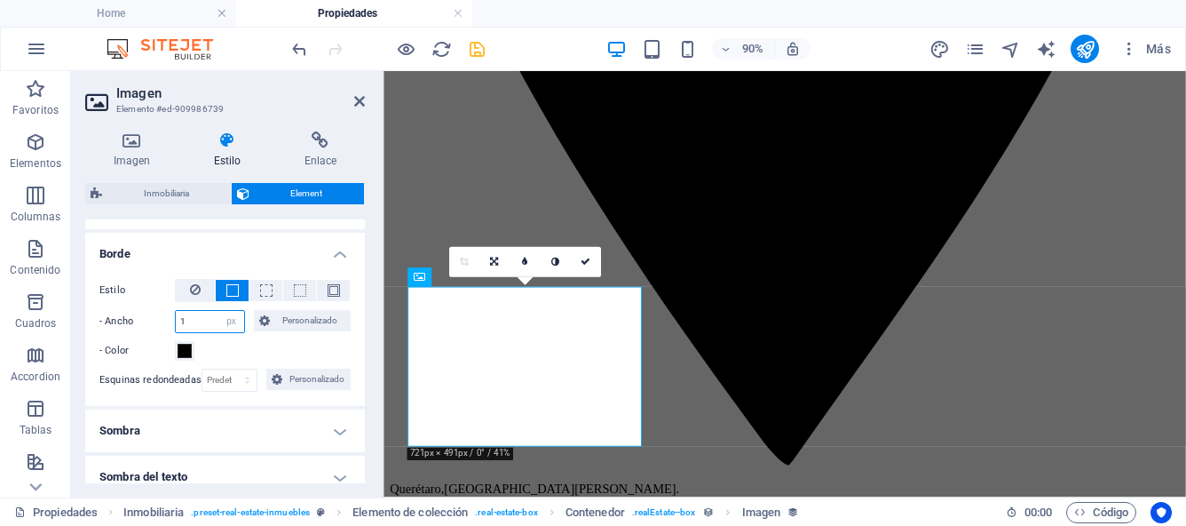
click at [202, 319] on input "1" at bounding box center [210, 321] width 68 height 21
click at [195, 294] on icon at bounding box center [195, 289] width 11 height 21
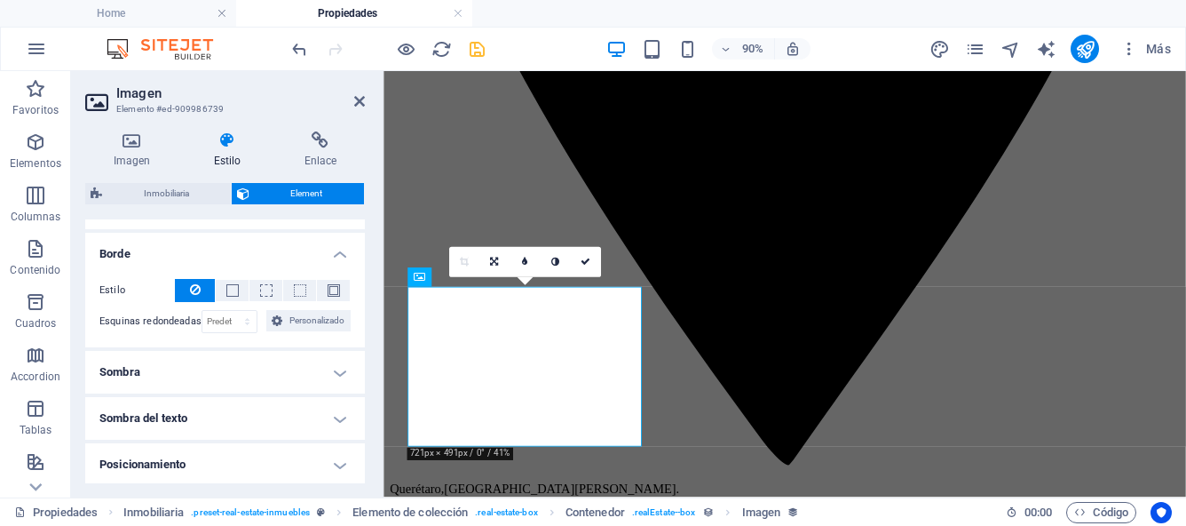
click at [330, 365] on h4 "Sombra" at bounding box center [225, 372] width 280 height 43
click at [330, 365] on h4 "Sombra" at bounding box center [225, 367] width 280 height 32
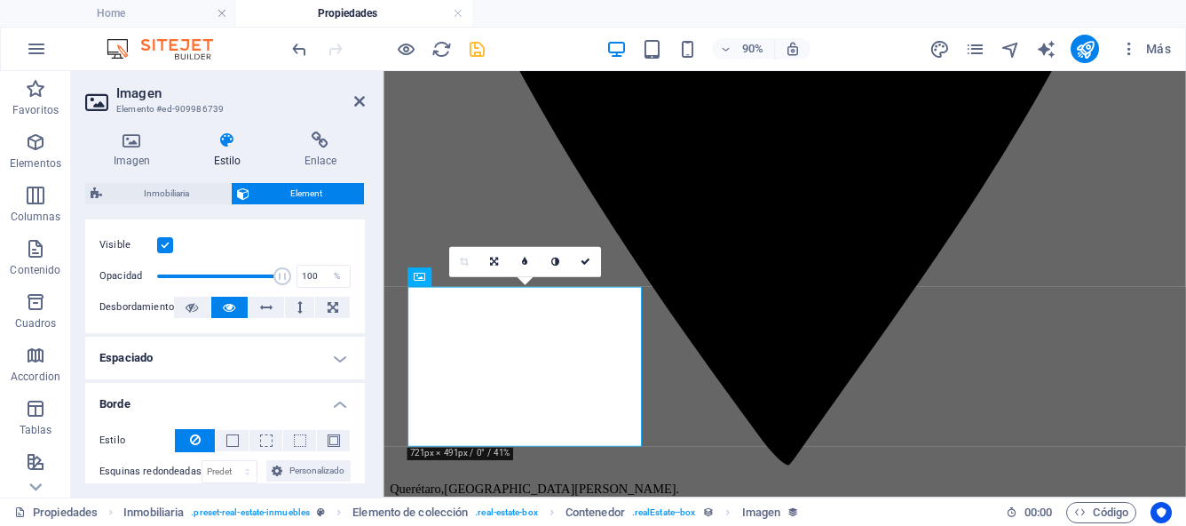
scroll to position [246, 0]
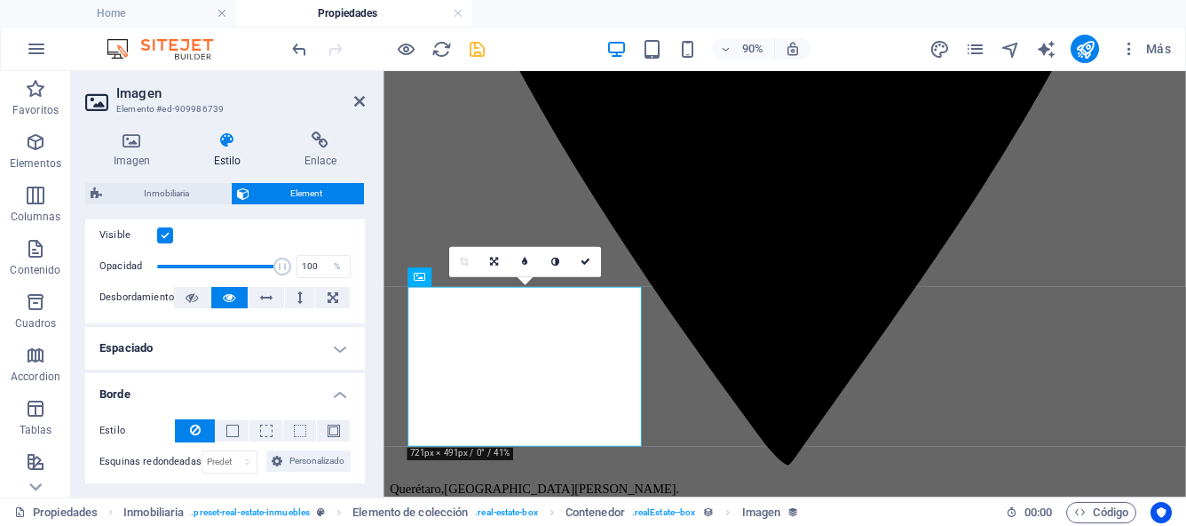
click at [337, 350] on h4 "Espaciado" at bounding box center [225, 348] width 280 height 43
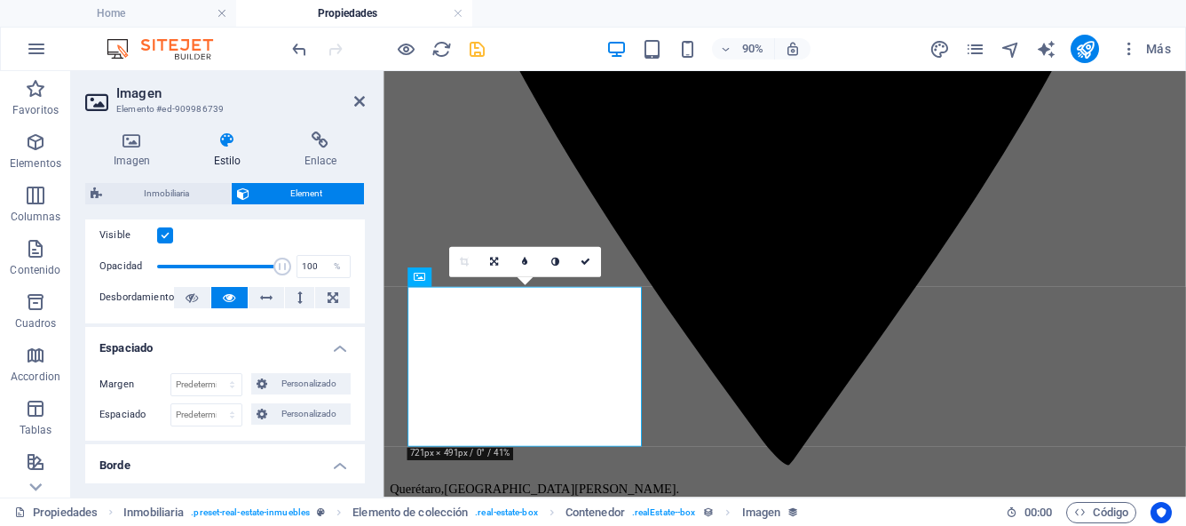
click at [337, 350] on h4 "Espaciado" at bounding box center [225, 343] width 280 height 32
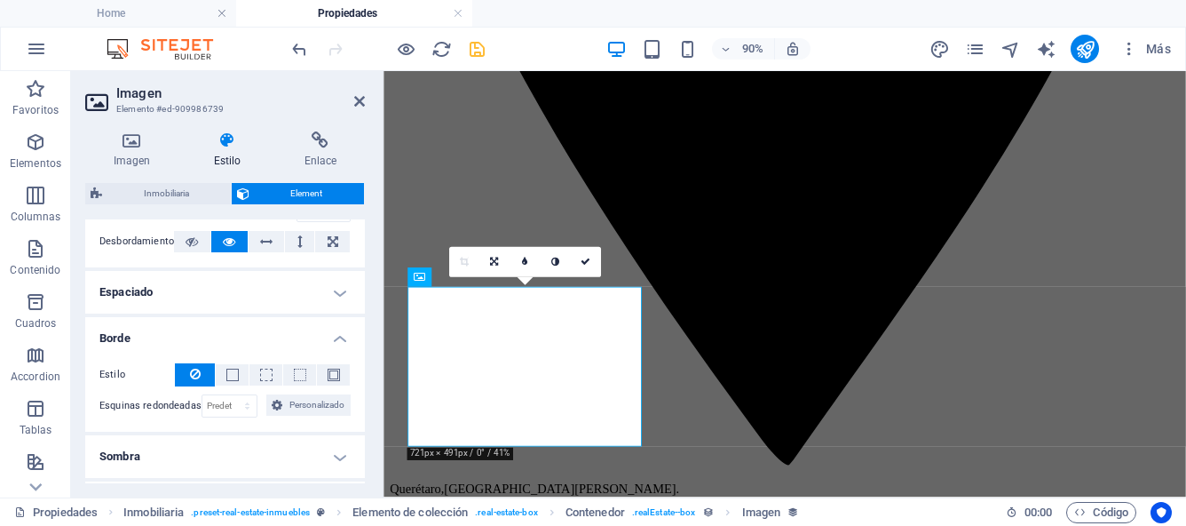
scroll to position [312, 0]
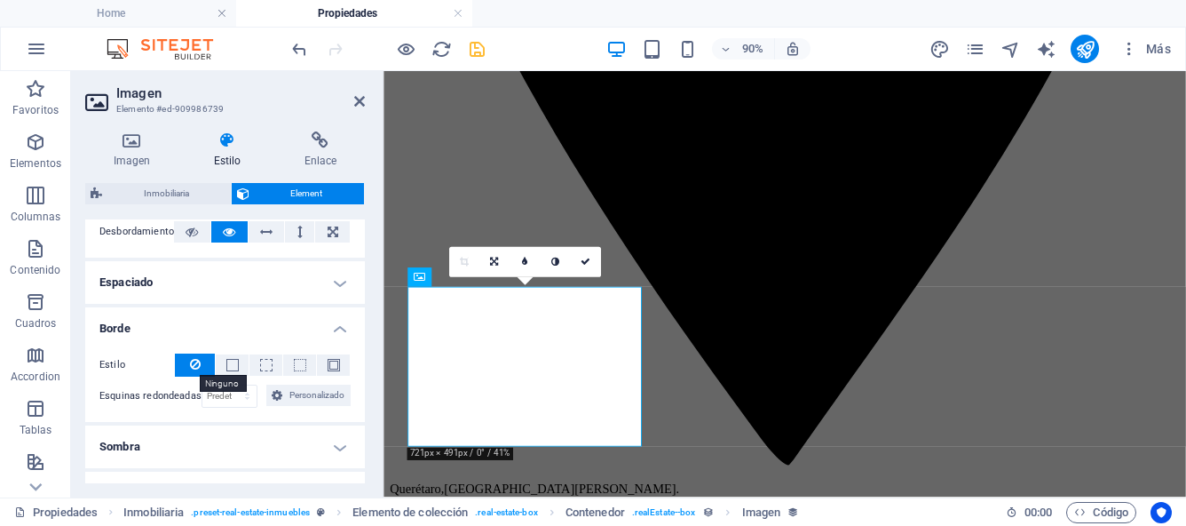
click at [193, 369] on icon at bounding box center [195, 363] width 11 height 21
click at [248, 398] on select "Predeterminado px rem % vh vw Personalizado" at bounding box center [229, 395] width 55 height 21
click at [477, 58] on icon "save" at bounding box center [477, 49] width 20 height 20
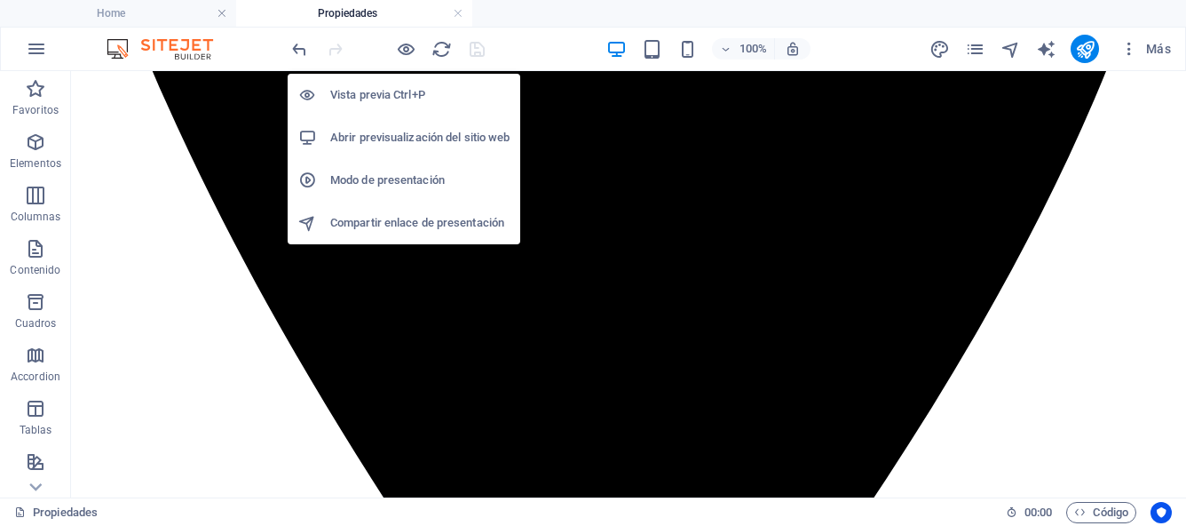
click at [401, 133] on h6 "Abrir previsualización del sitio web" at bounding box center [419, 137] width 179 height 21
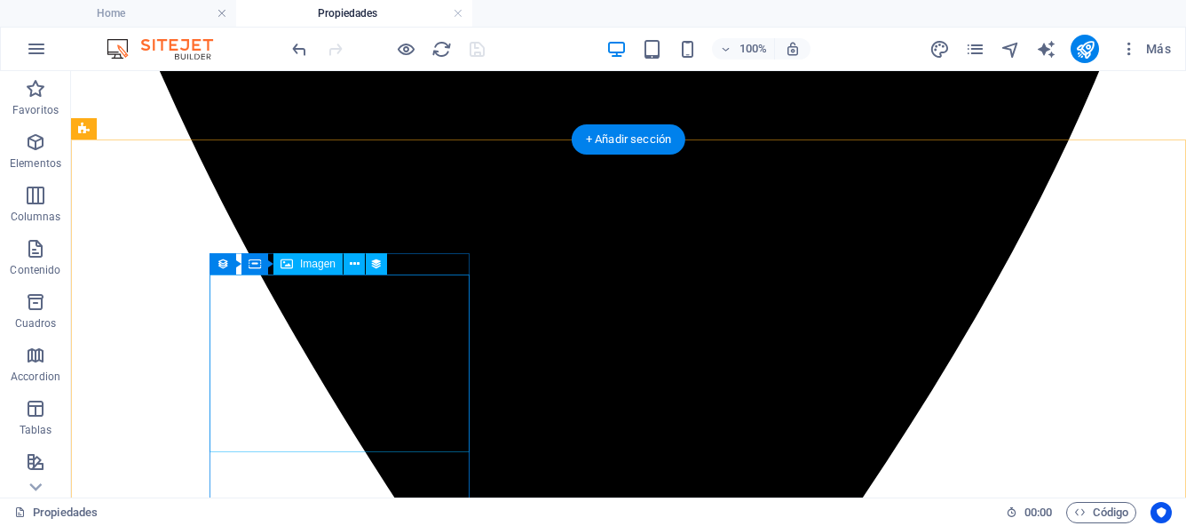
scroll to position [890, 0]
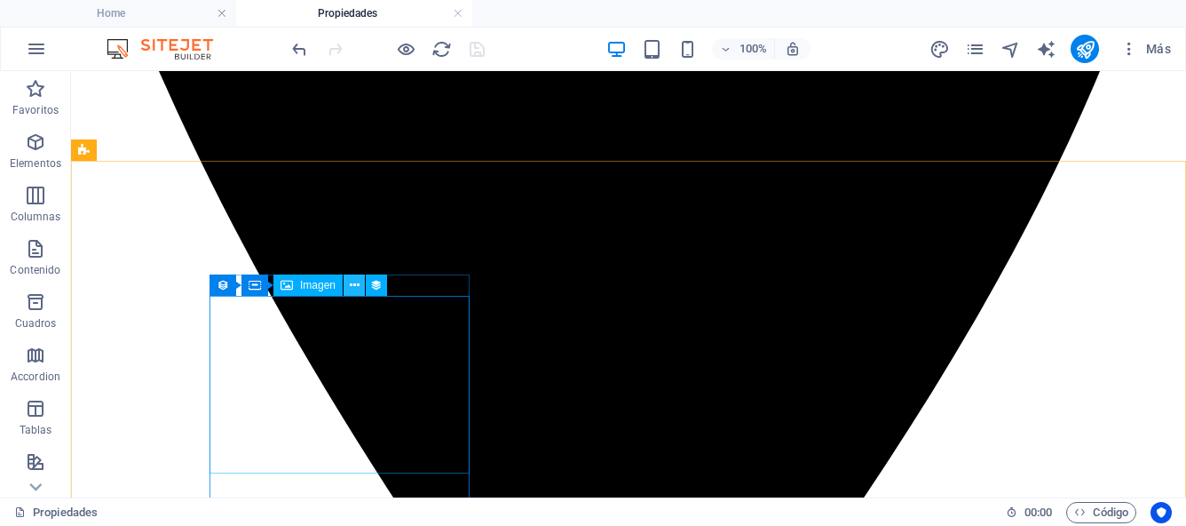
click at [358, 283] on icon at bounding box center [355, 285] width 10 height 19
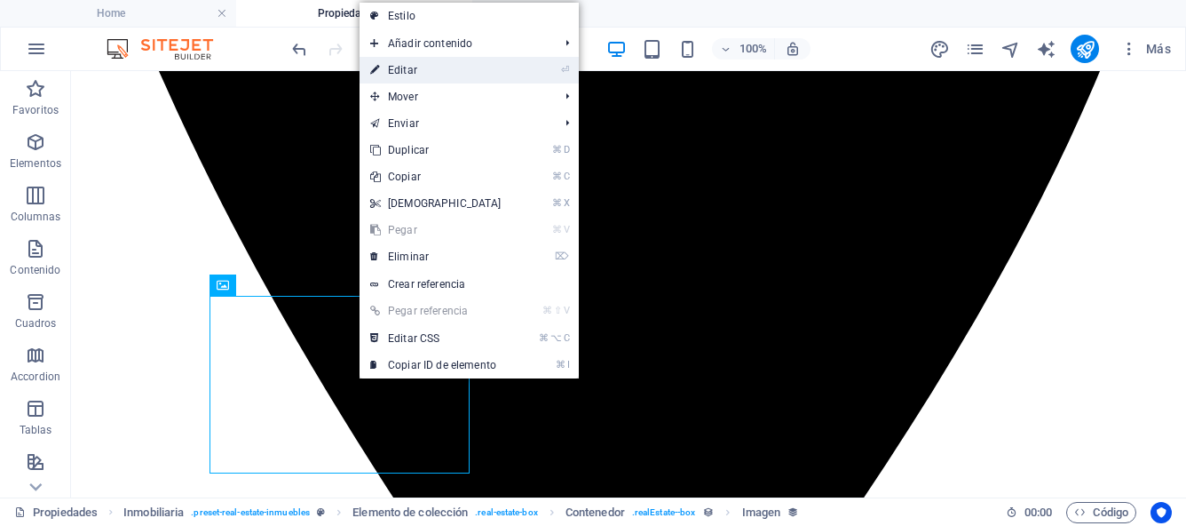
click at [417, 72] on link "⏎ Editar" at bounding box center [436, 70] width 153 height 27
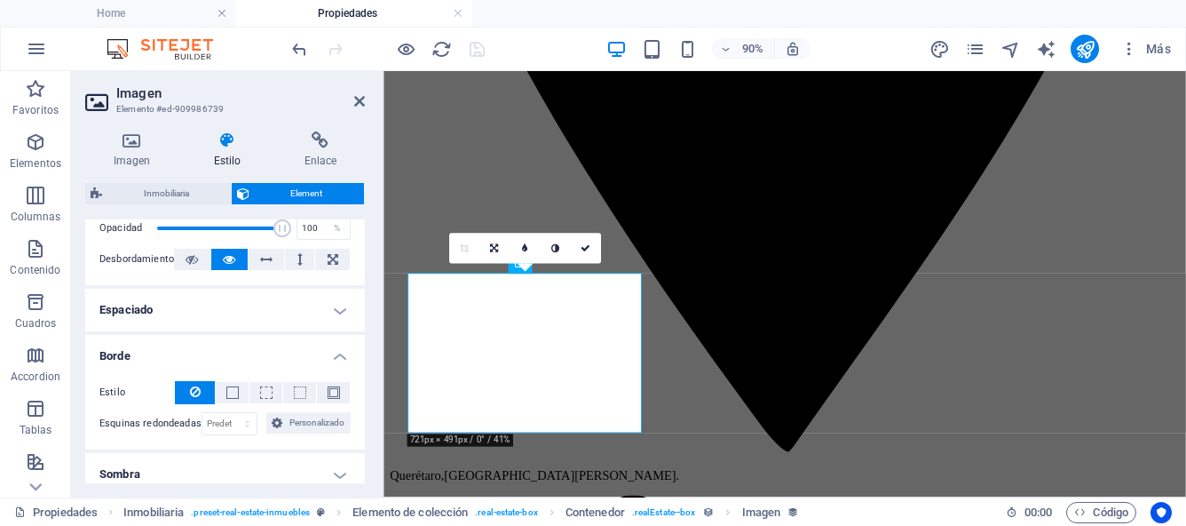
scroll to position [314, 0]
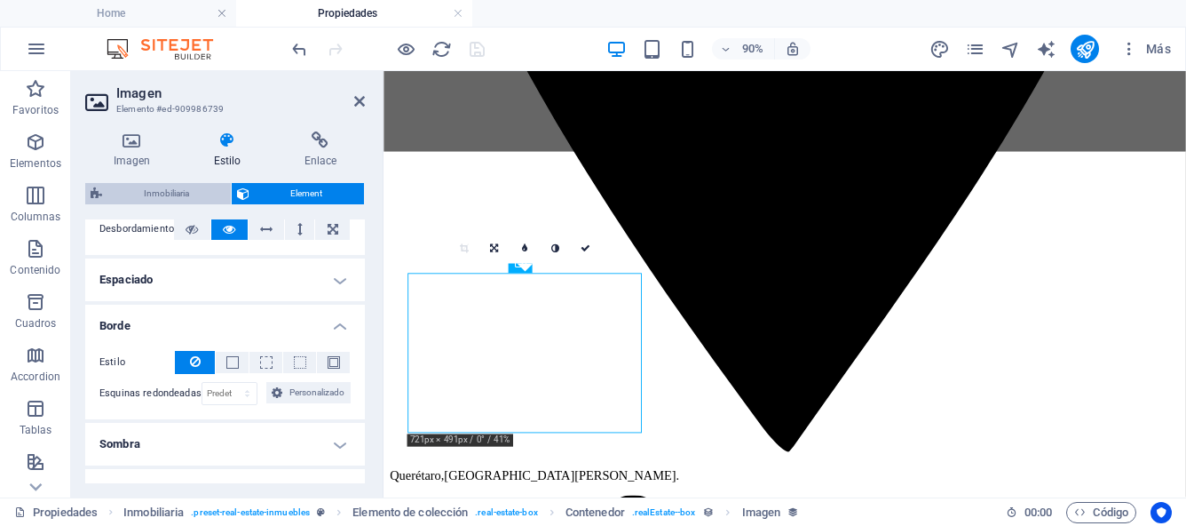
click at [194, 186] on span "Inmobiliaria" at bounding box center [166, 193] width 118 height 21
select select "rem"
select select "px"
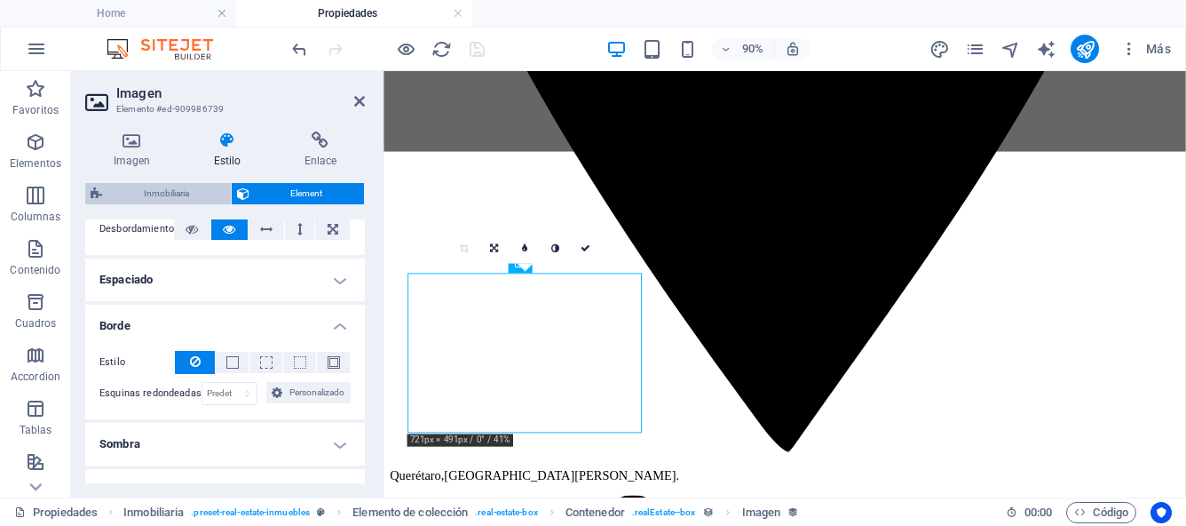
select select "px"
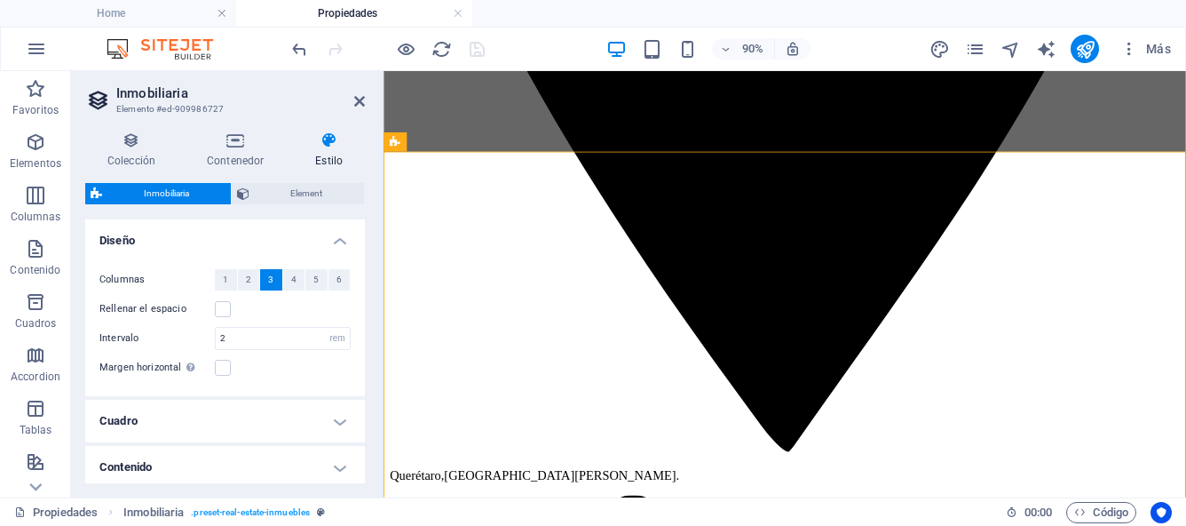
click at [332, 424] on h4 "Cuadro" at bounding box center [225, 421] width 280 height 43
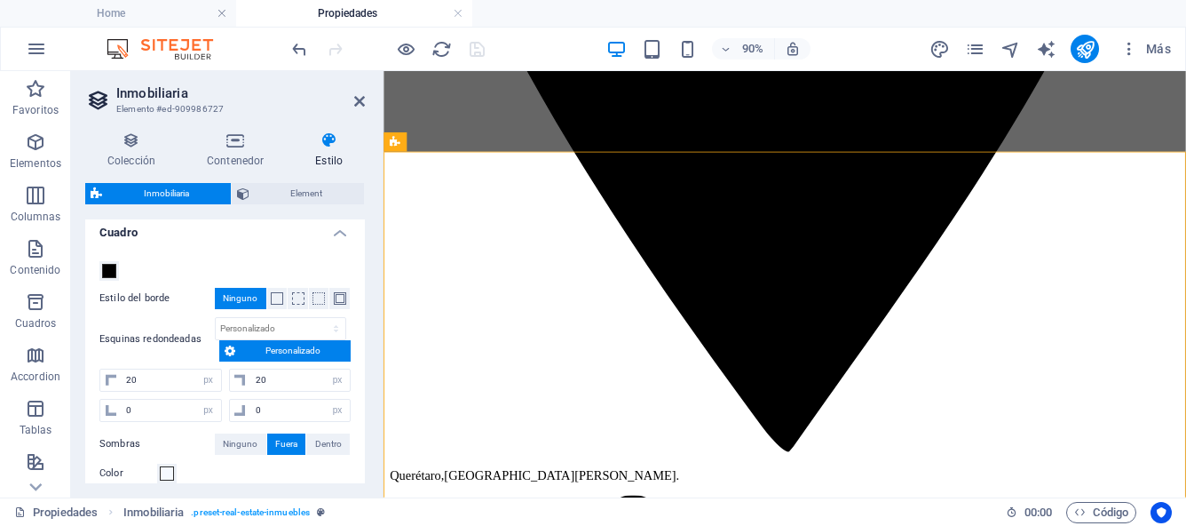
scroll to position [202, 0]
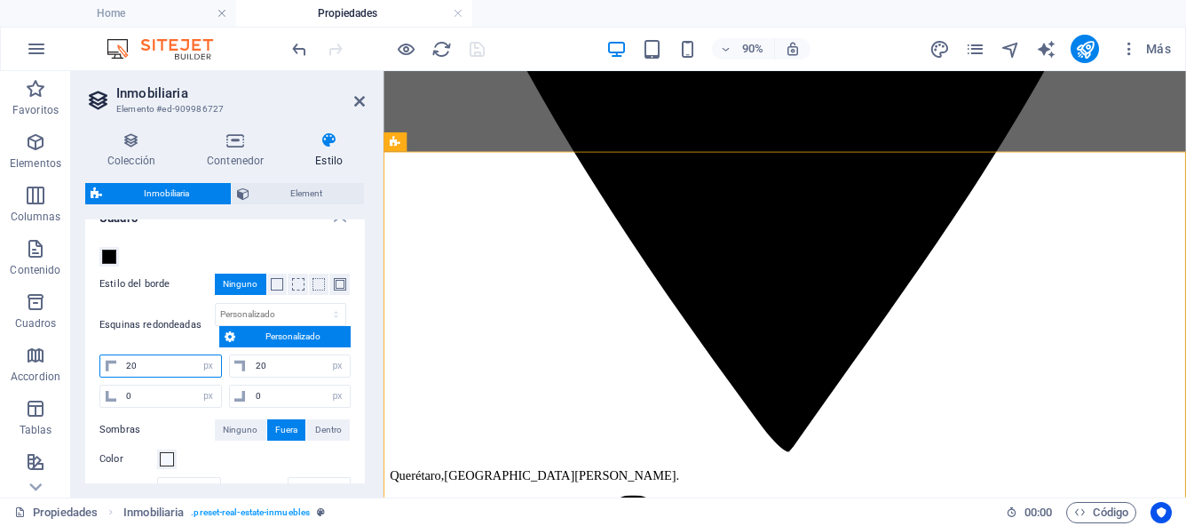
click at [150, 365] on input "20" at bounding box center [171, 365] width 99 height 21
type input "2"
type input "0"
click at [270, 364] on input "20" at bounding box center [300, 365] width 99 height 21
type input "2"
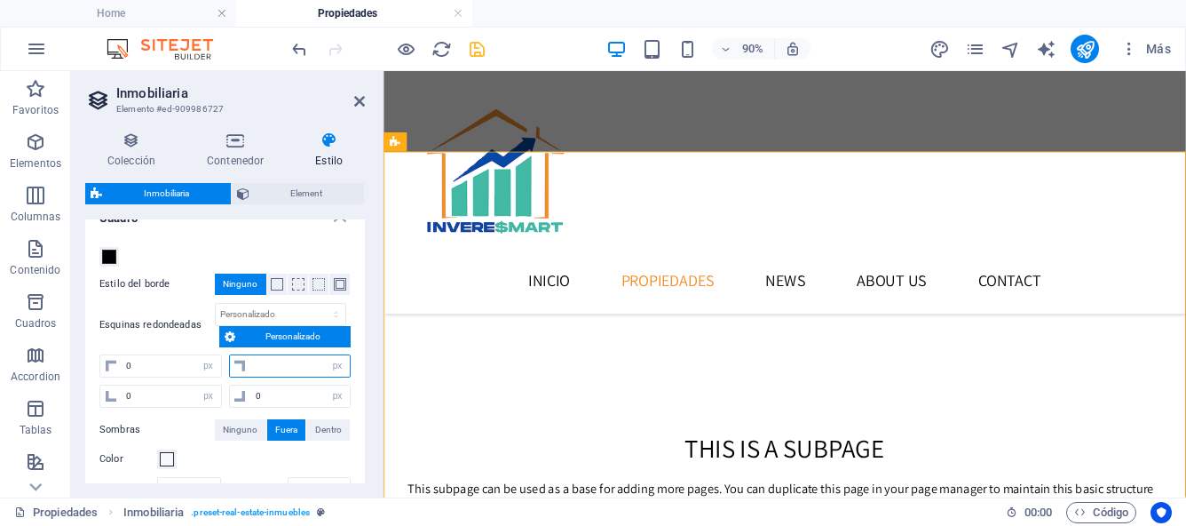
type input "0"
select select "px"
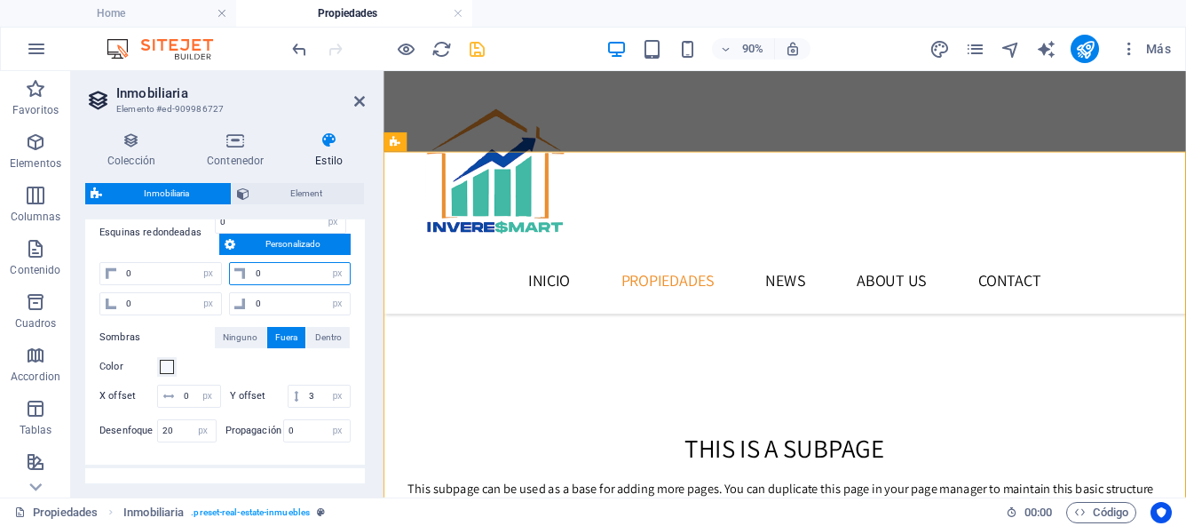
scroll to position [393, 0]
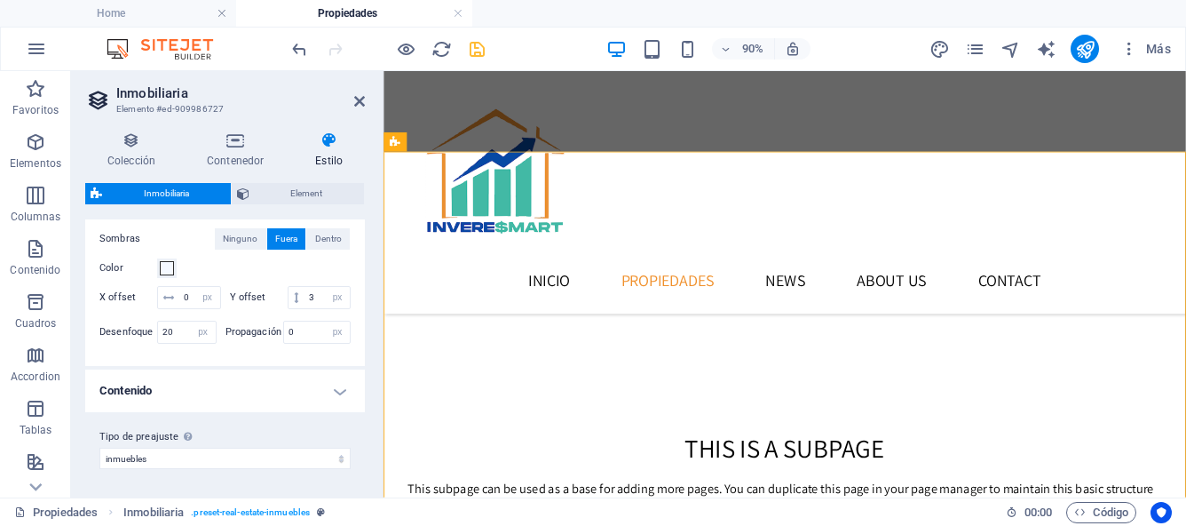
type input "0"
click at [334, 391] on h4 "Contenido" at bounding box center [225, 390] width 280 height 43
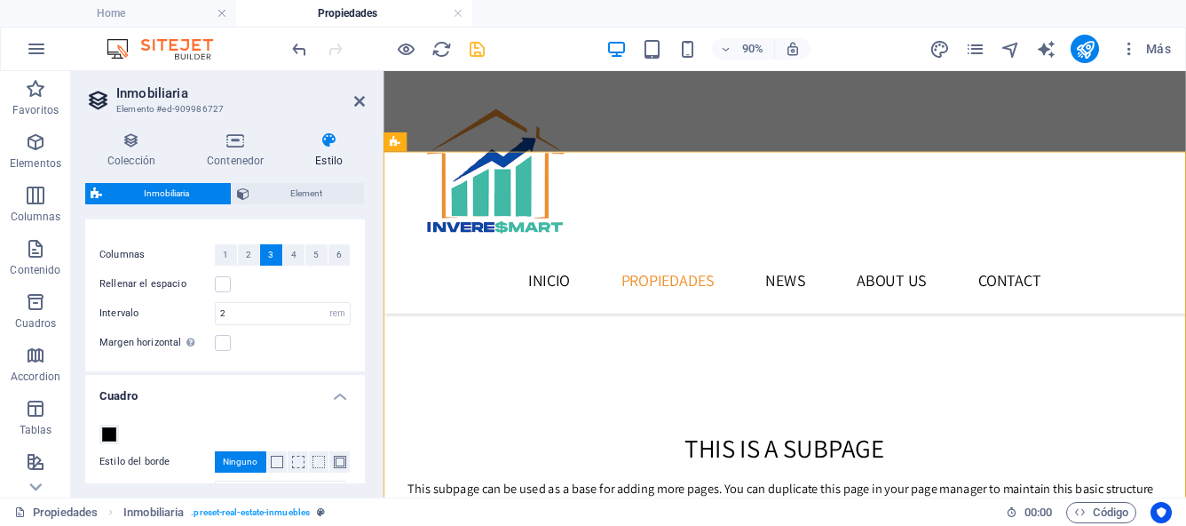
scroll to position [0, 0]
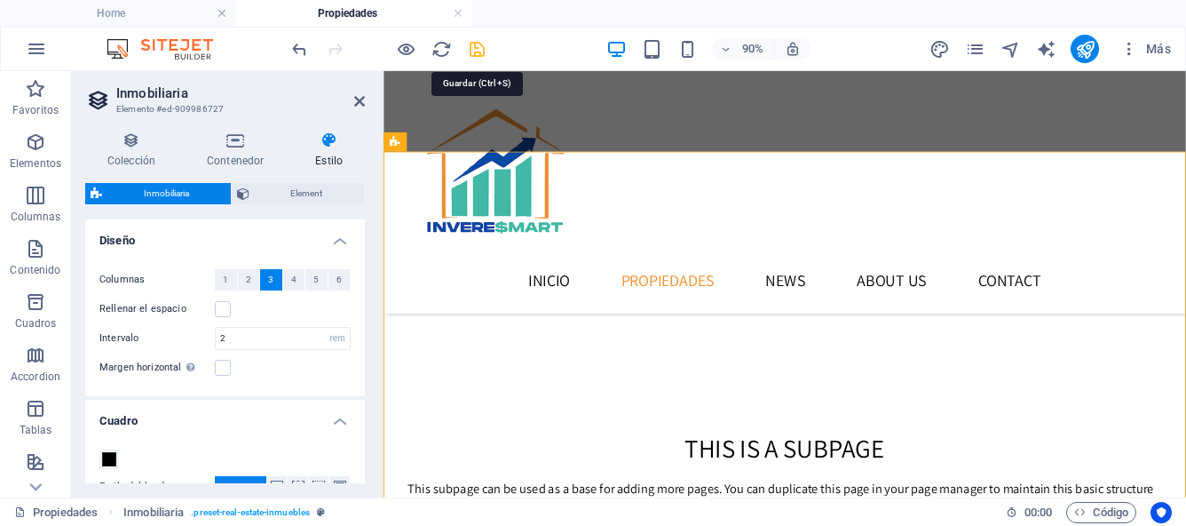
click at [475, 49] on icon "save" at bounding box center [477, 49] width 20 height 20
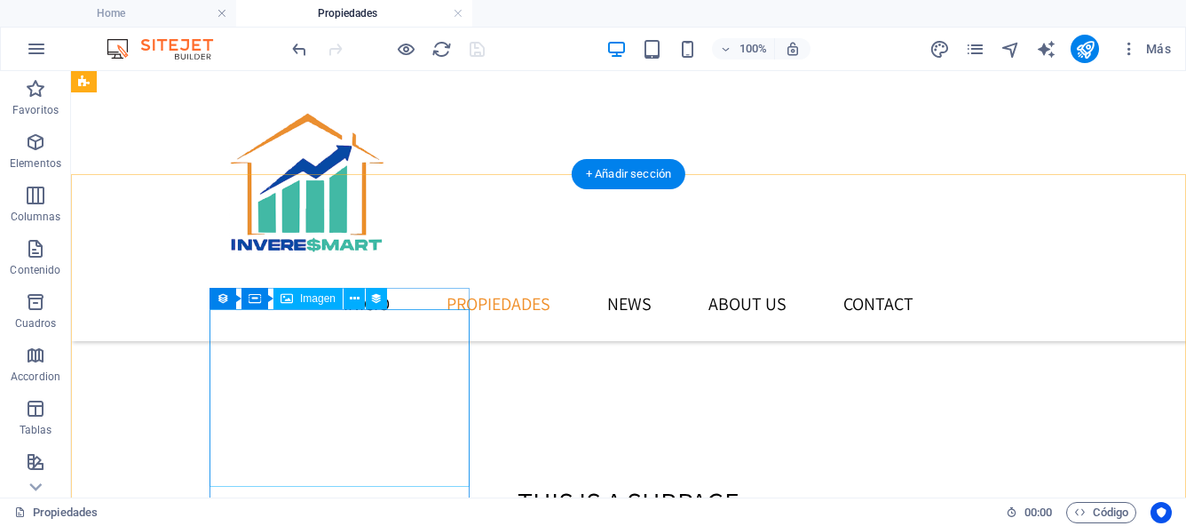
scroll to position [876, 0]
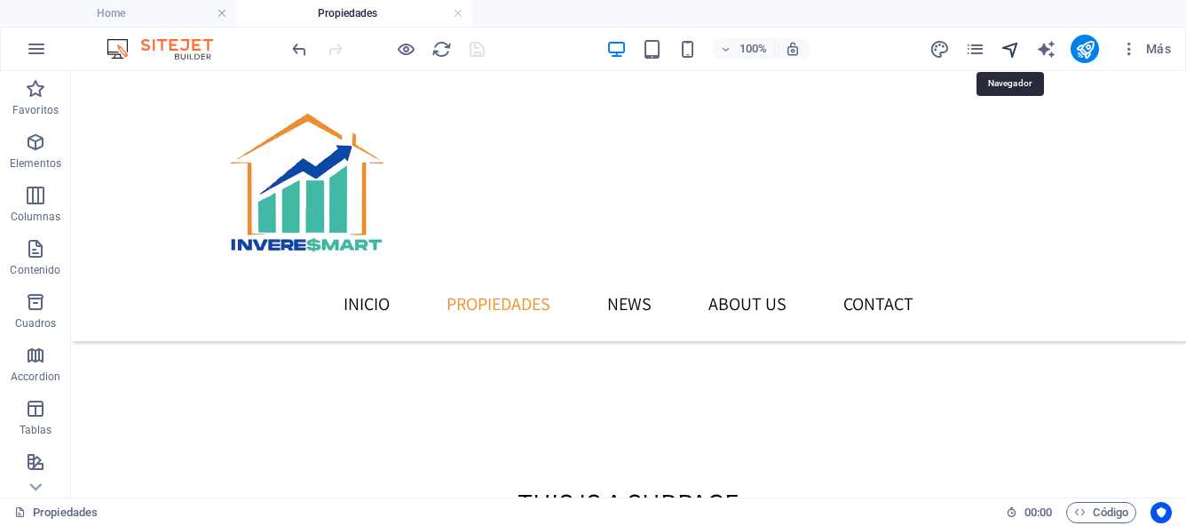
click at [1006, 58] on icon "navigator" at bounding box center [1011, 49] width 20 height 20
select select "17032437-es"
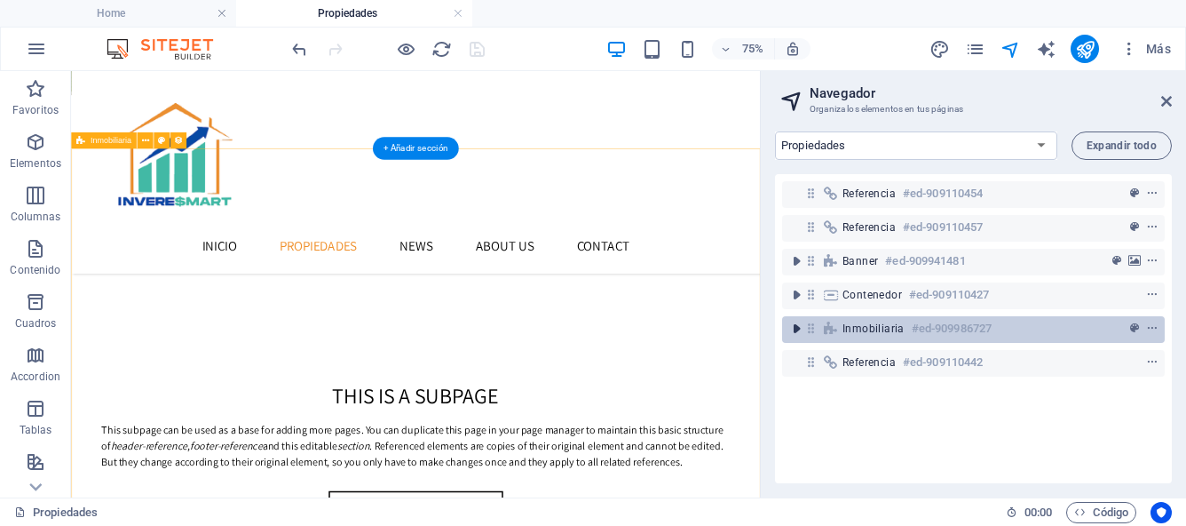
click at [796, 330] on icon "toggle-expand" at bounding box center [797, 329] width 18 height 18
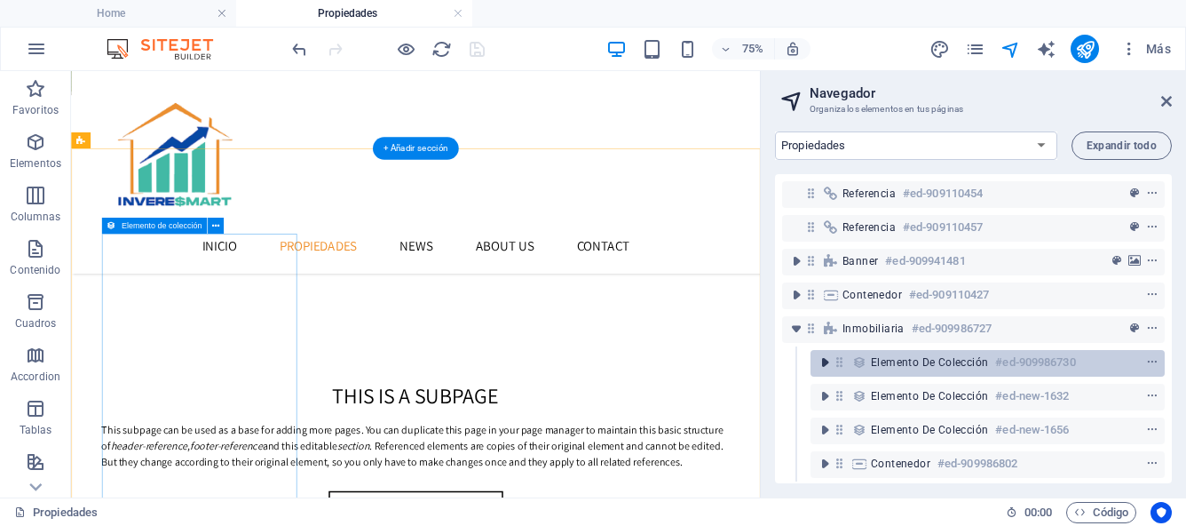
click at [823, 362] on icon "toggle-expand" at bounding box center [825, 362] width 18 height 18
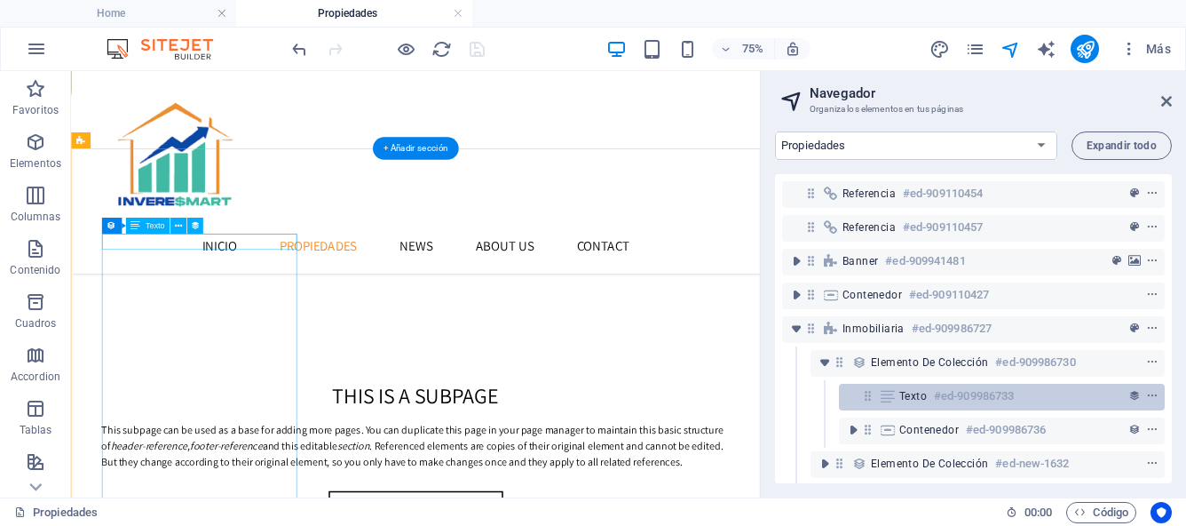
click at [909, 399] on span "Texto" at bounding box center [914, 396] width 28 height 14
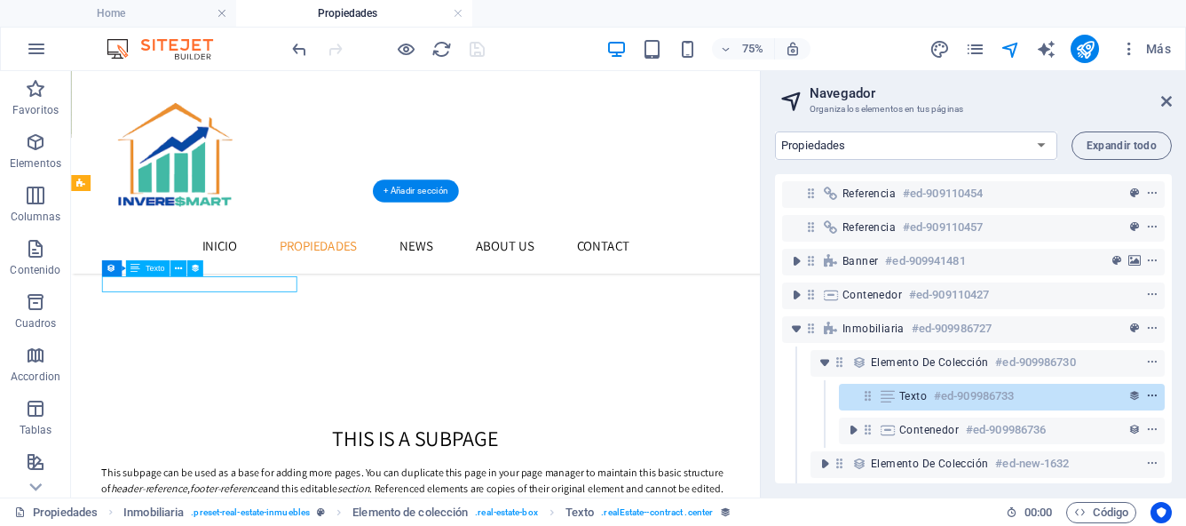
click at [1148, 393] on icon "context-menu" at bounding box center [1152, 396] width 12 height 12
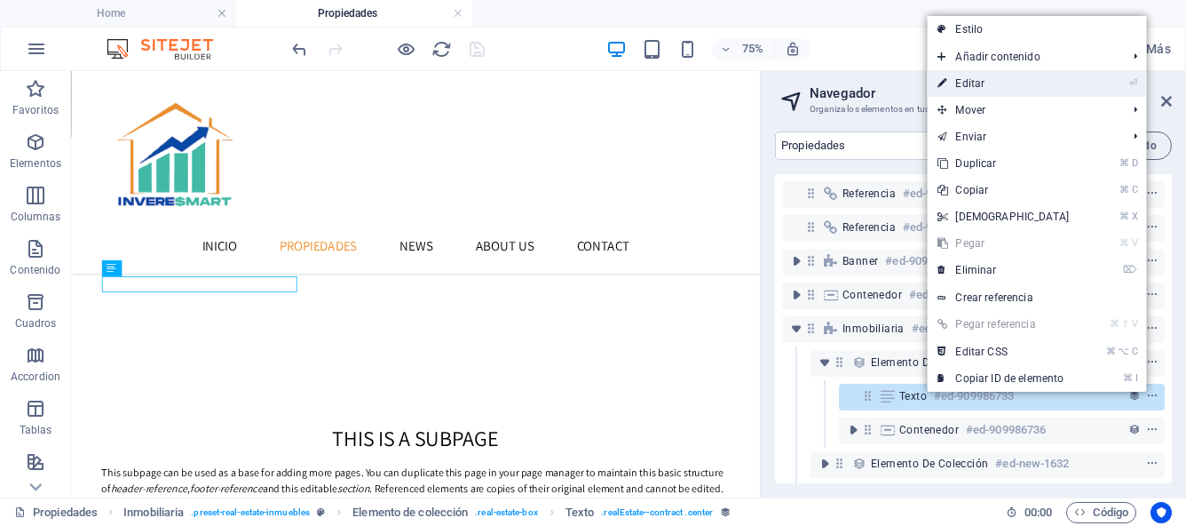
click at [1008, 86] on link "⏎ Editar" at bounding box center [1003, 83] width 153 height 27
select select "contract"
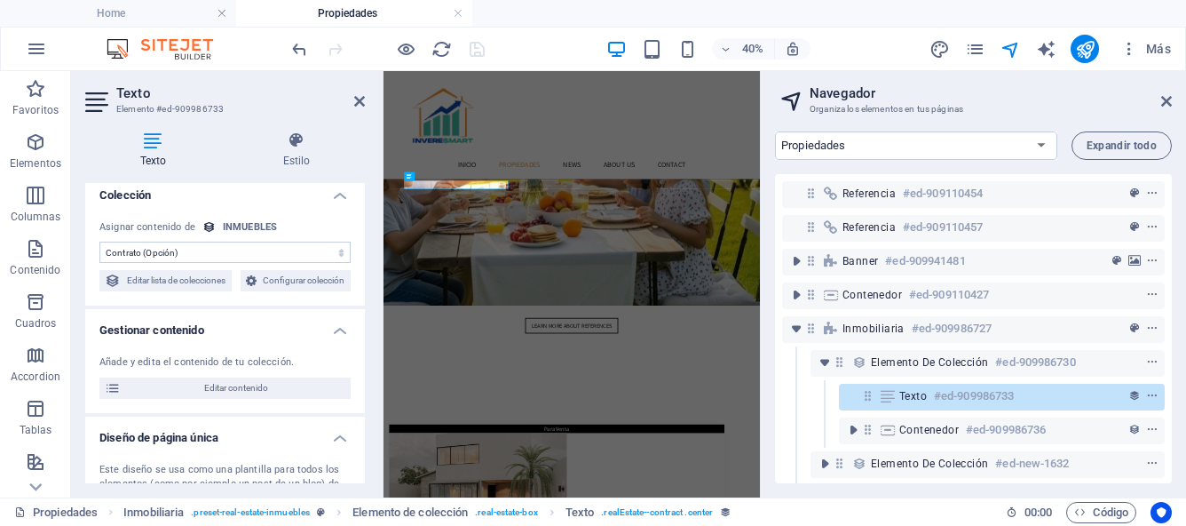
scroll to position [5, 0]
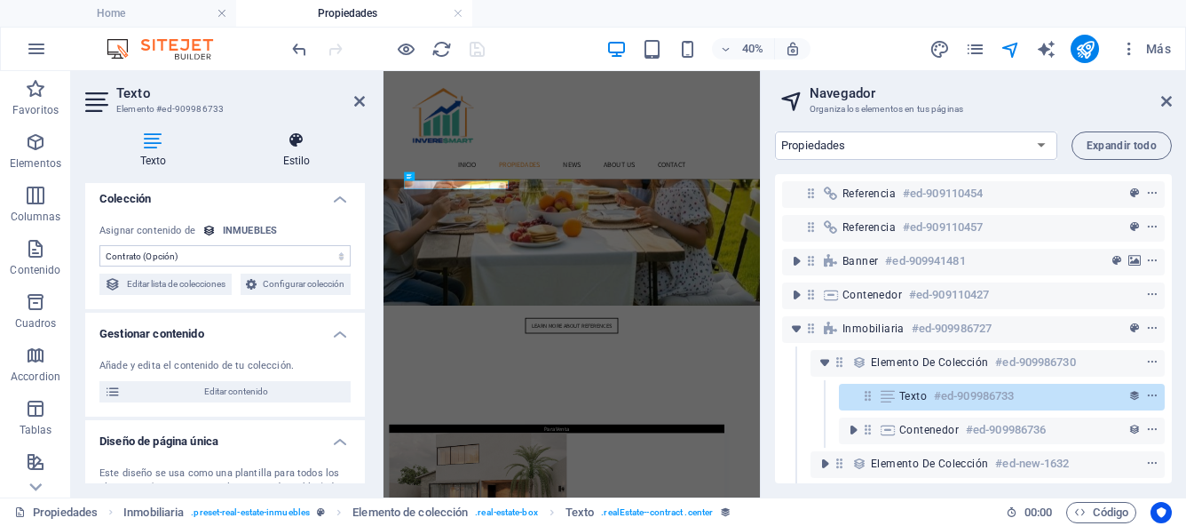
click at [296, 155] on h4 "Estilo" at bounding box center [296, 149] width 137 height 37
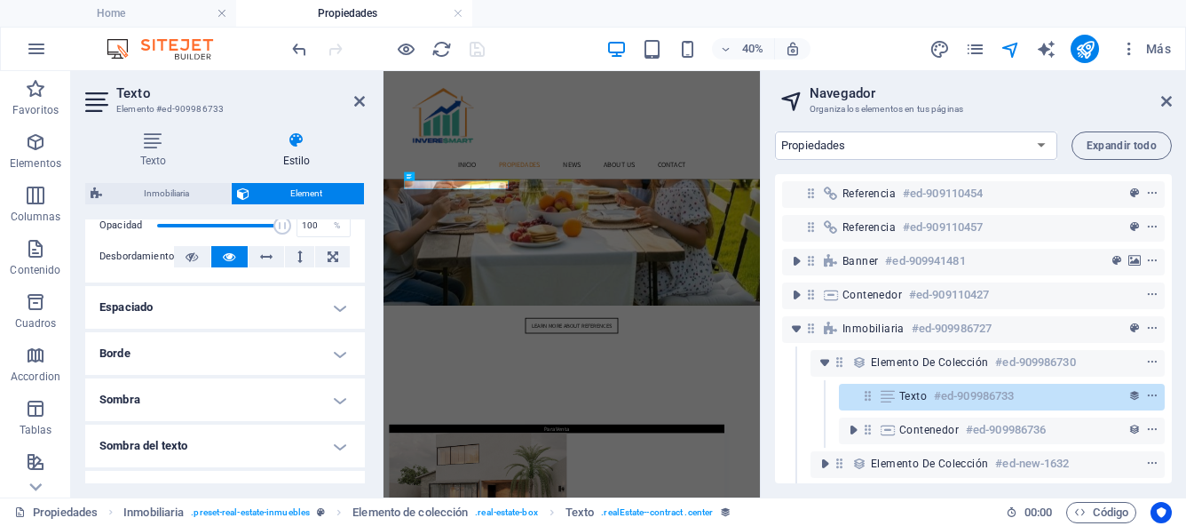
scroll to position [292, 0]
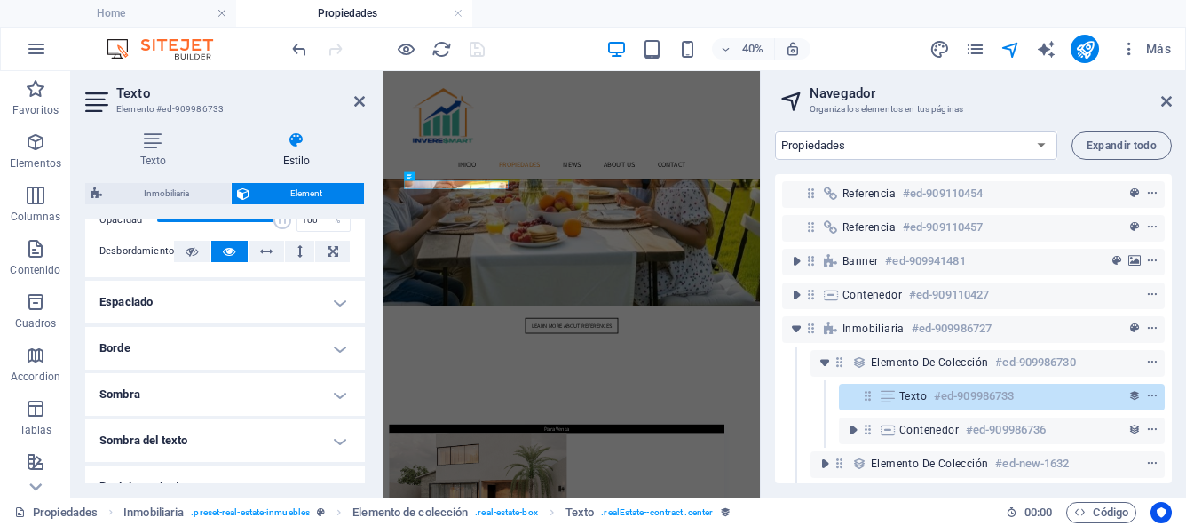
click at [337, 305] on h4 "Espaciado" at bounding box center [225, 302] width 280 height 43
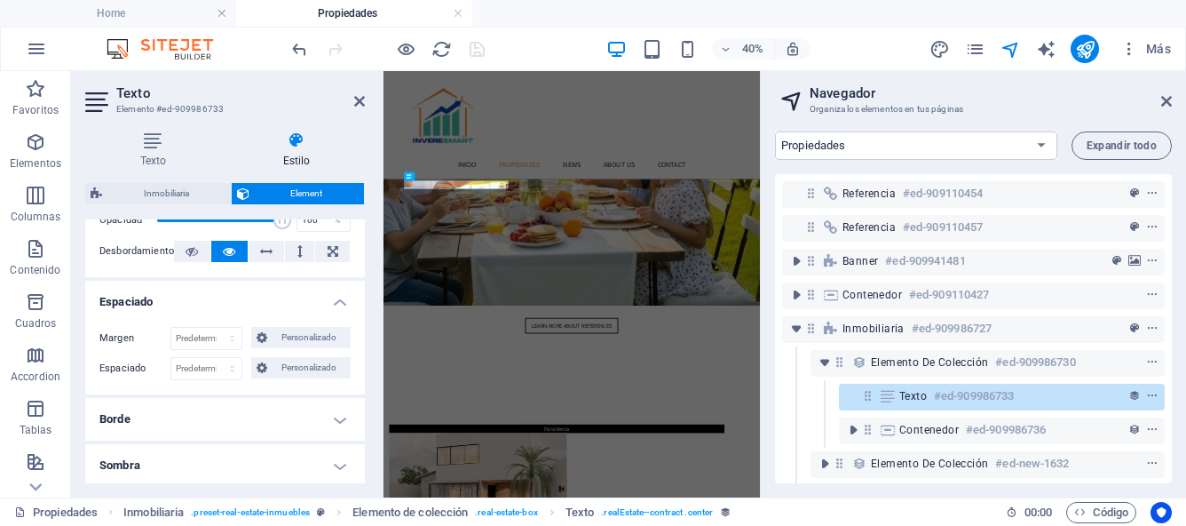
click at [337, 305] on h4 "Espaciado" at bounding box center [225, 297] width 280 height 32
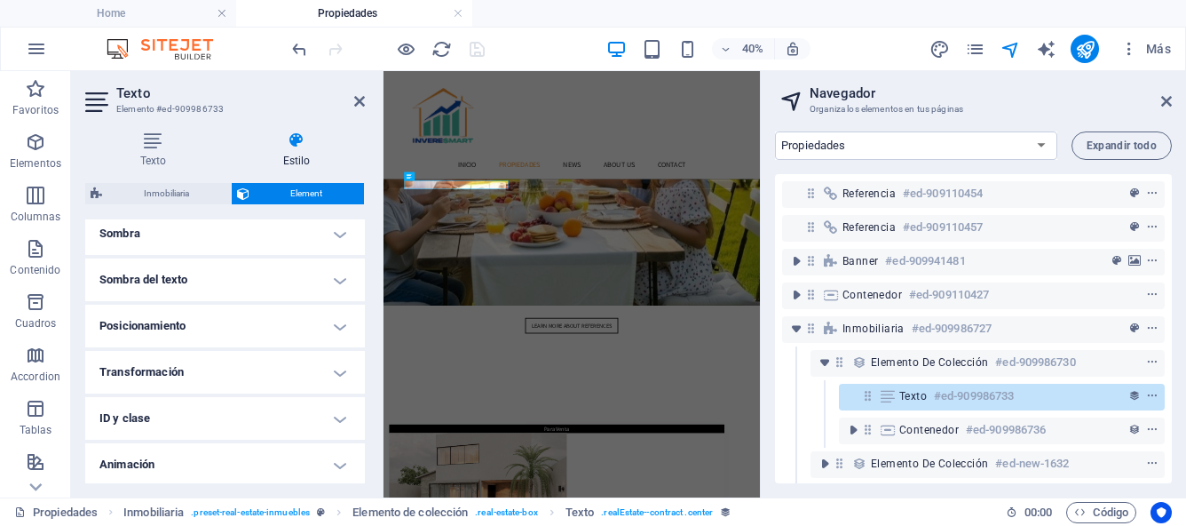
scroll to position [463, 0]
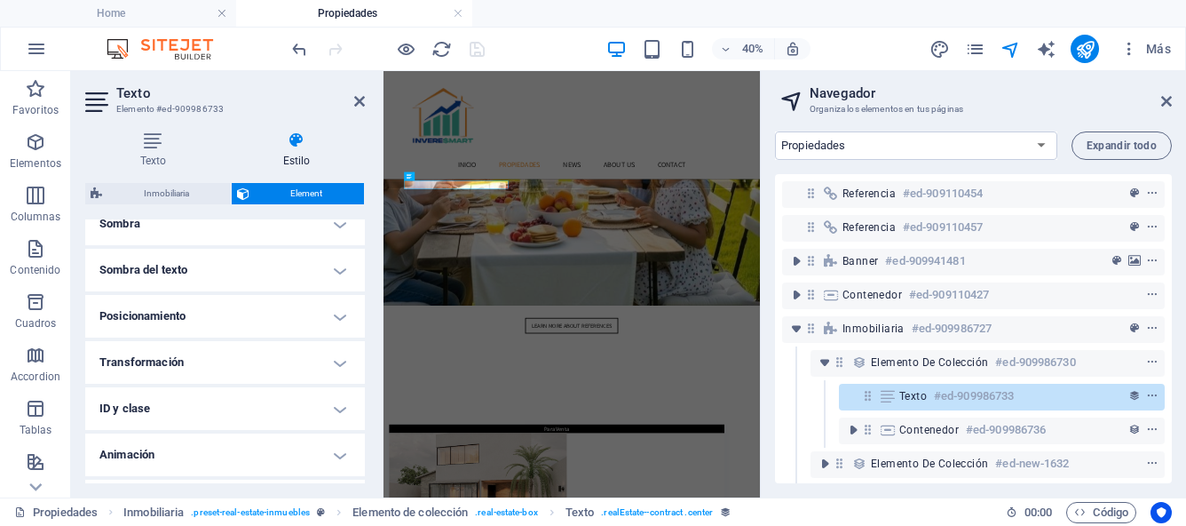
click at [337, 320] on h4 "Posicionamiento" at bounding box center [225, 316] width 280 height 43
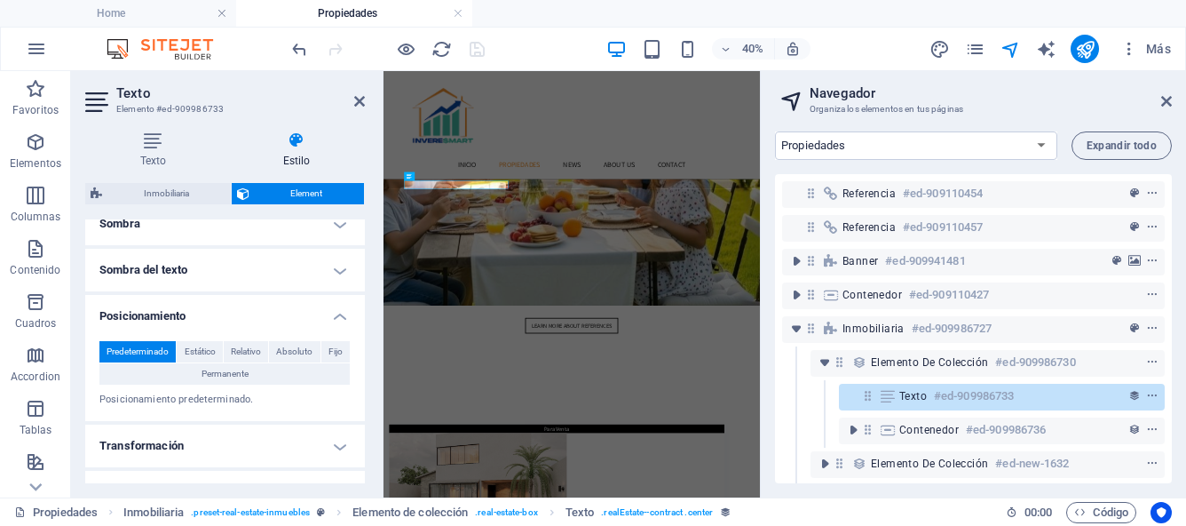
click at [340, 315] on h4 "Posicionamiento" at bounding box center [225, 311] width 280 height 32
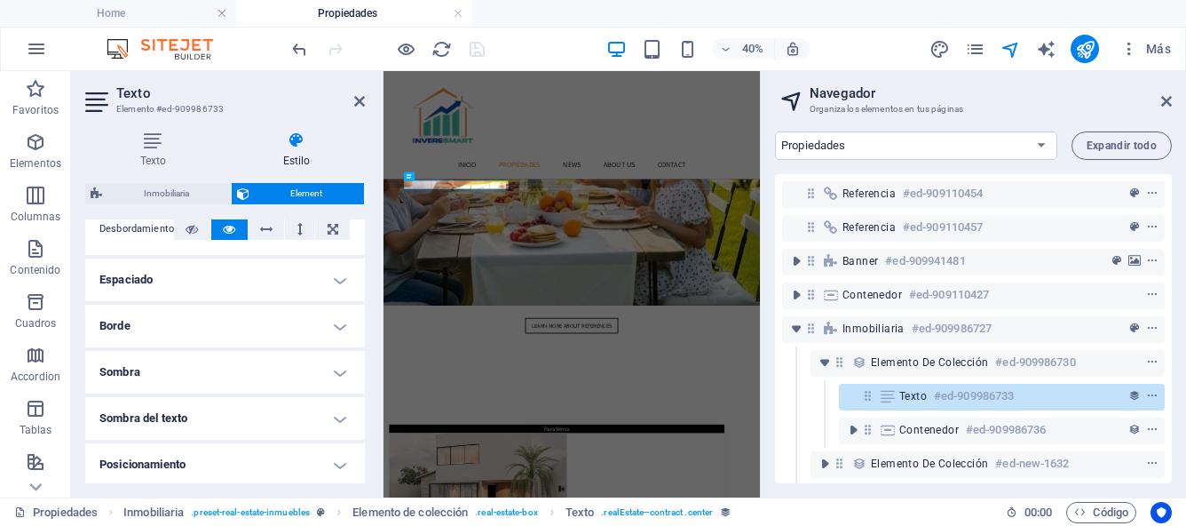
scroll to position [236, 0]
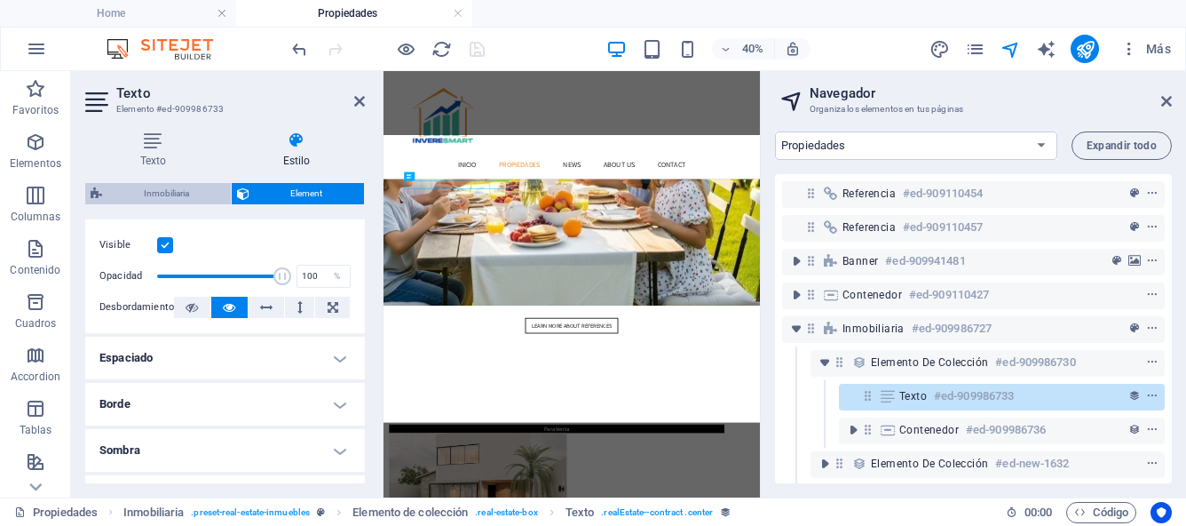
click at [181, 197] on span "Inmobiliaria" at bounding box center [166, 193] width 118 height 21
select select "rem"
select select "px"
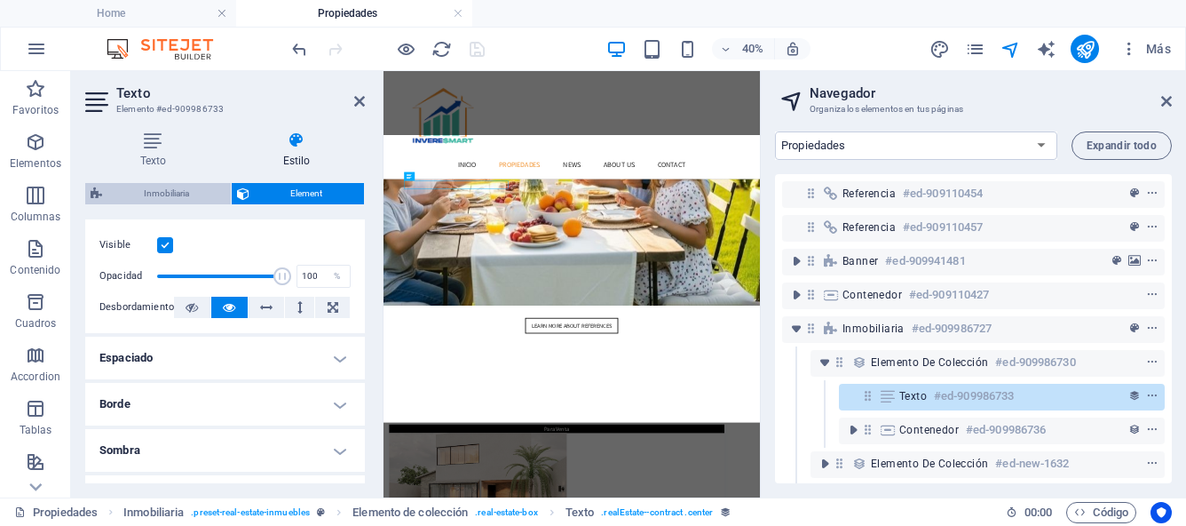
select select "px"
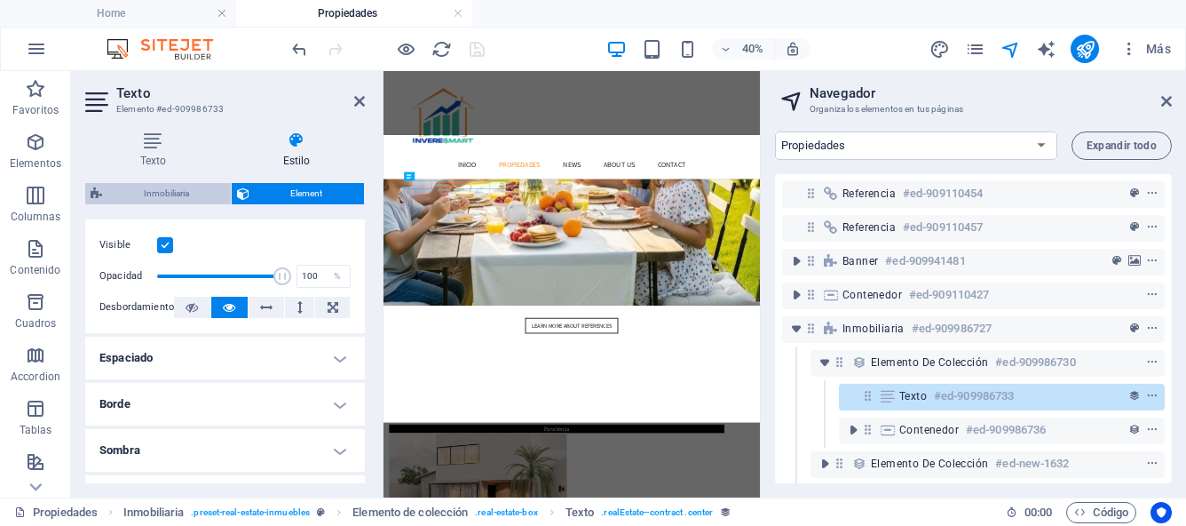
select select "px"
select select "rem"
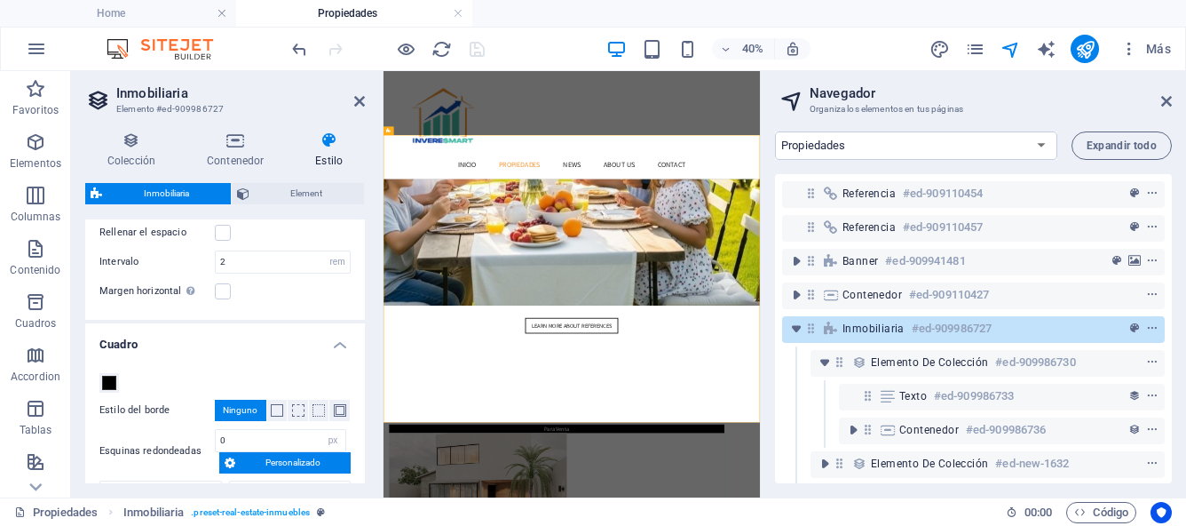
scroll to position [0, 0]
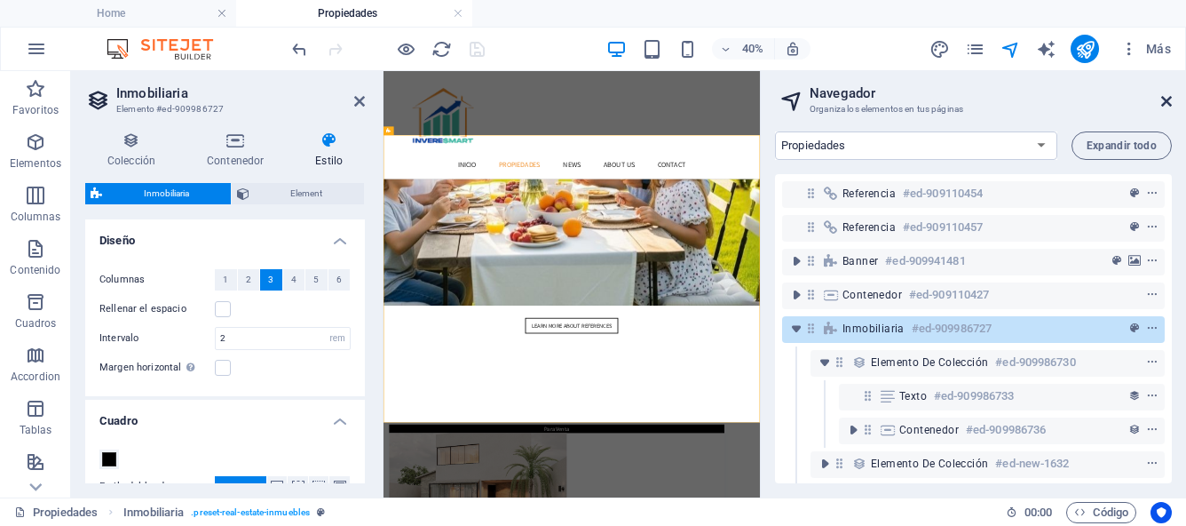
click at [1171, 99] on icon at bounding box center [1167, 101] width 11 height 14
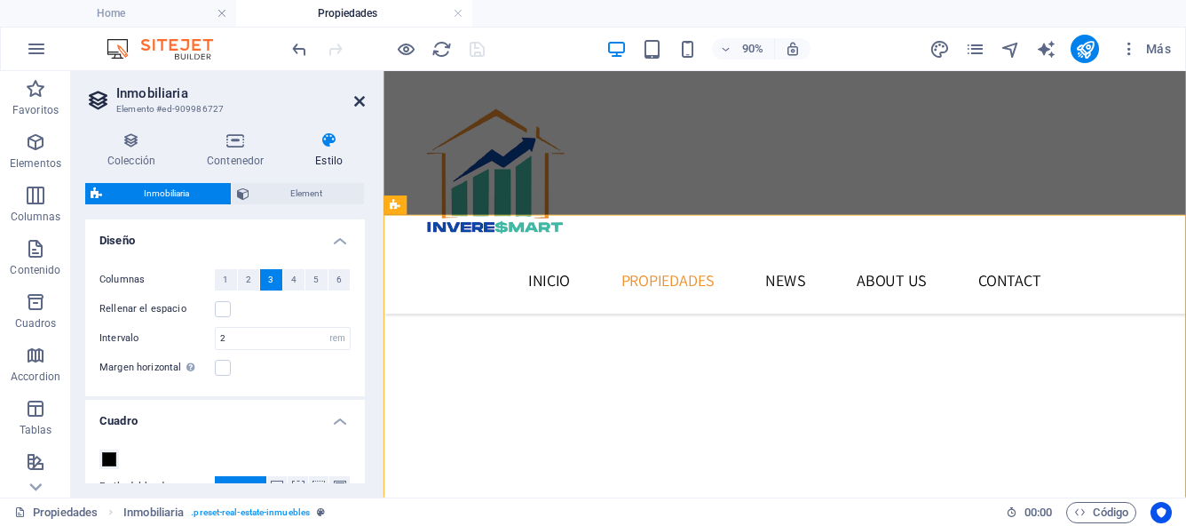
click at [359, 102] on icon at bounding box center [359, 101] width 11 height 14
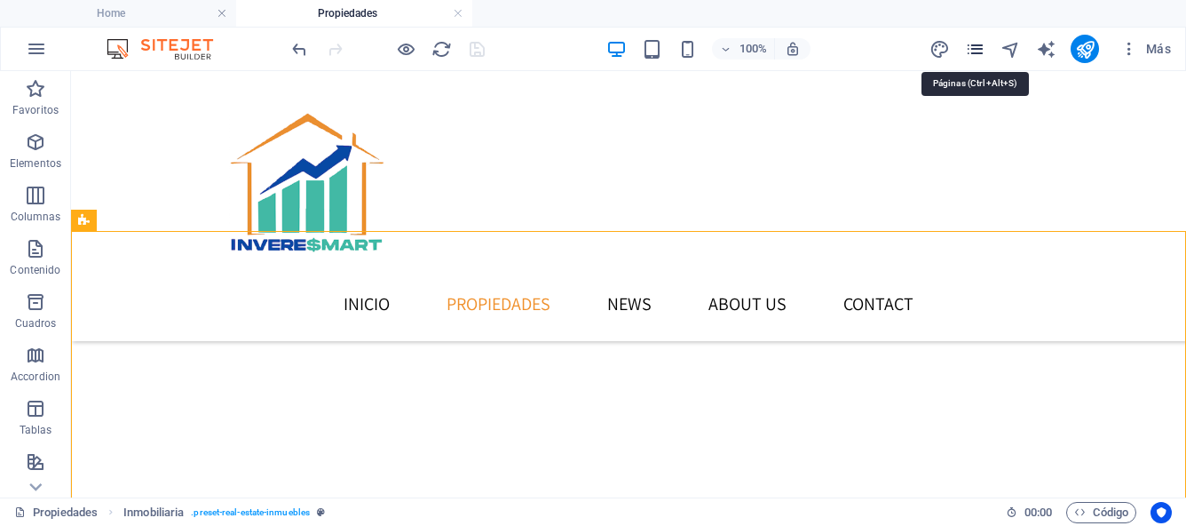
click at [979, 52] on icon "pages" at bounding box center [975, 49] width 20 height 20
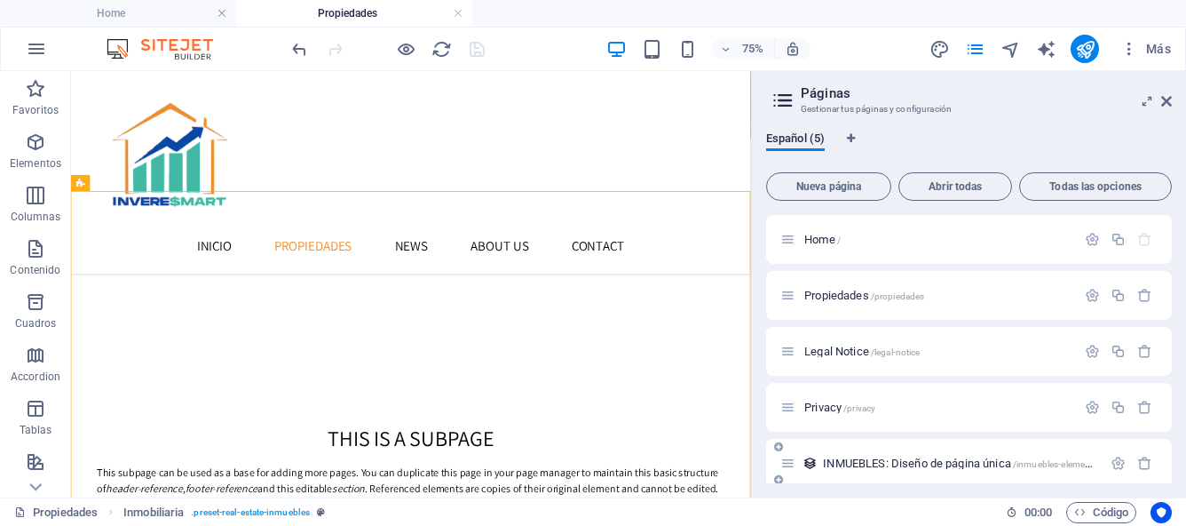
click at [855, 462] on span "INMUEBLES: Diseño de página única /inmuebles-elemento" at bounding box center [960, 462] width 275 height 13
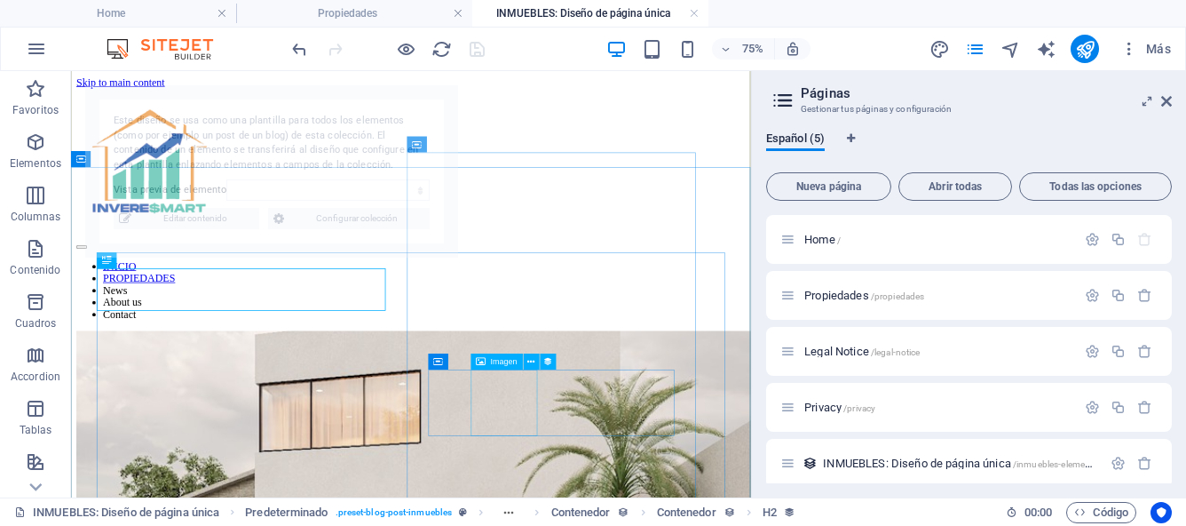
scroll to position [451, 0]
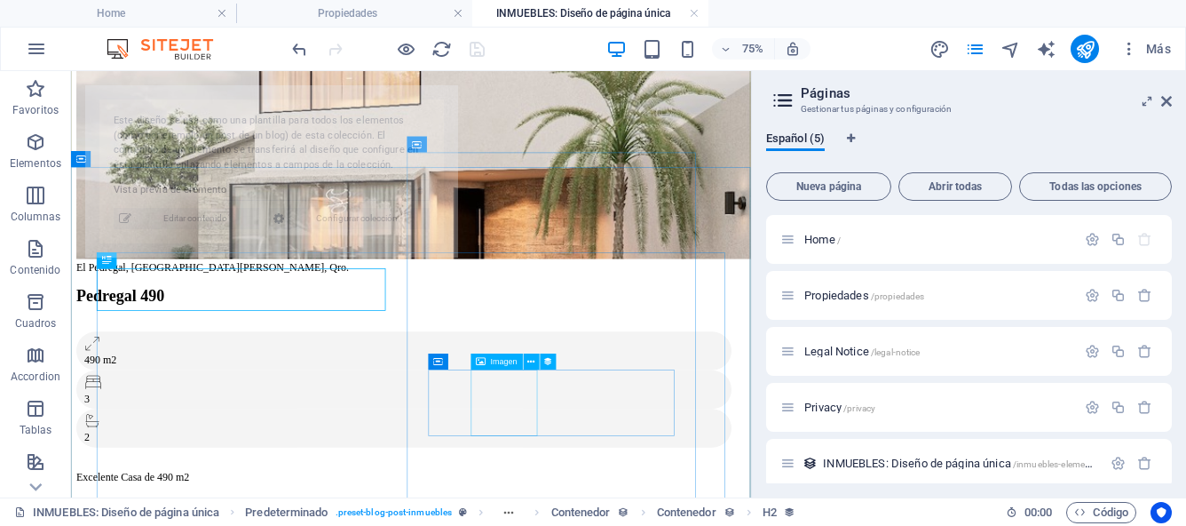
select select "68bb4d186a1bf5a7fa01d972"
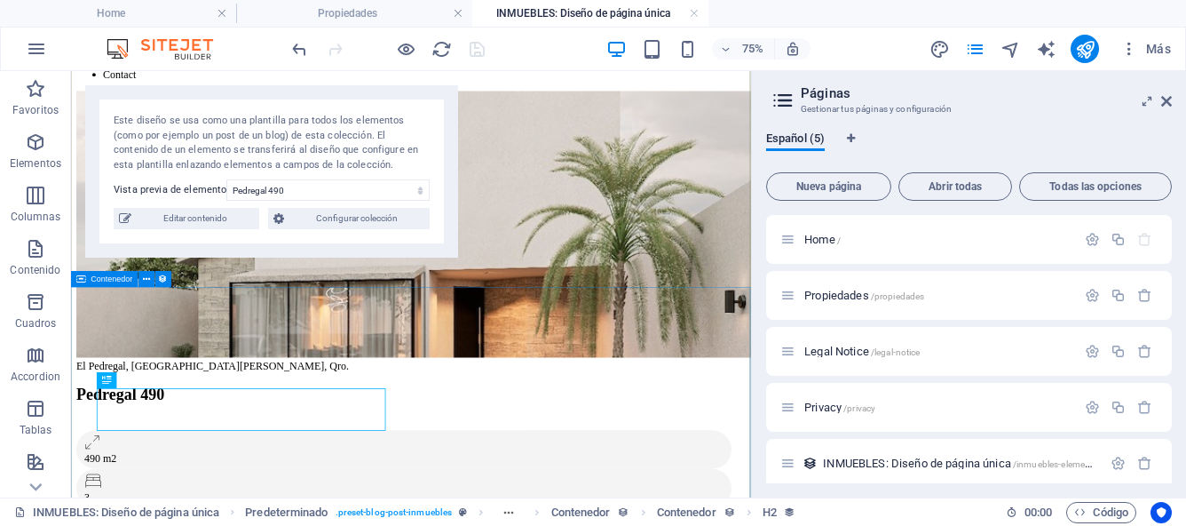
scroll to position [321, 0]
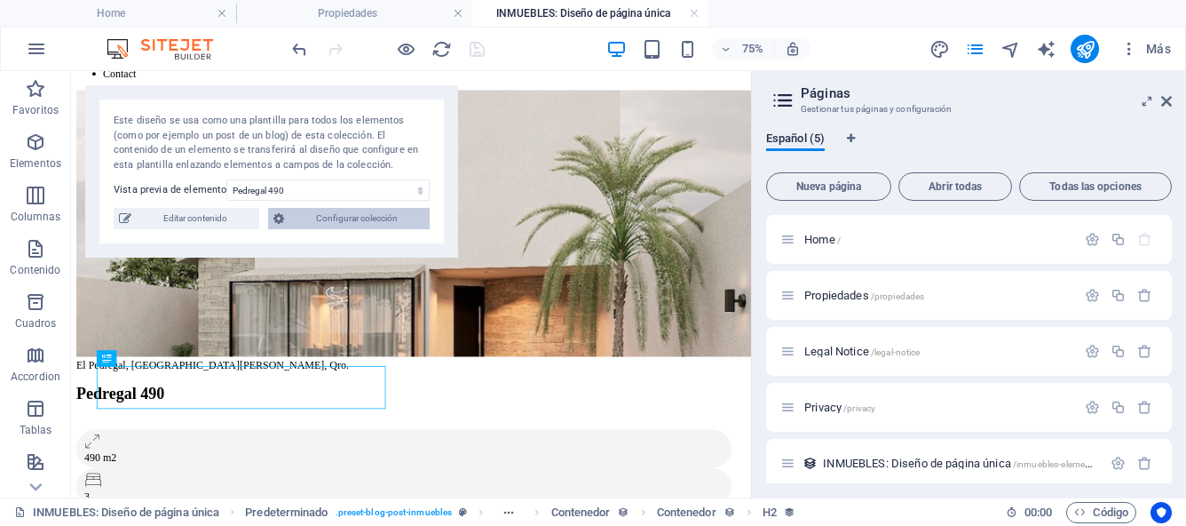
click at [417, 219] on span "Configurar colección" at bounding box center [356, 218] width 135 height 21
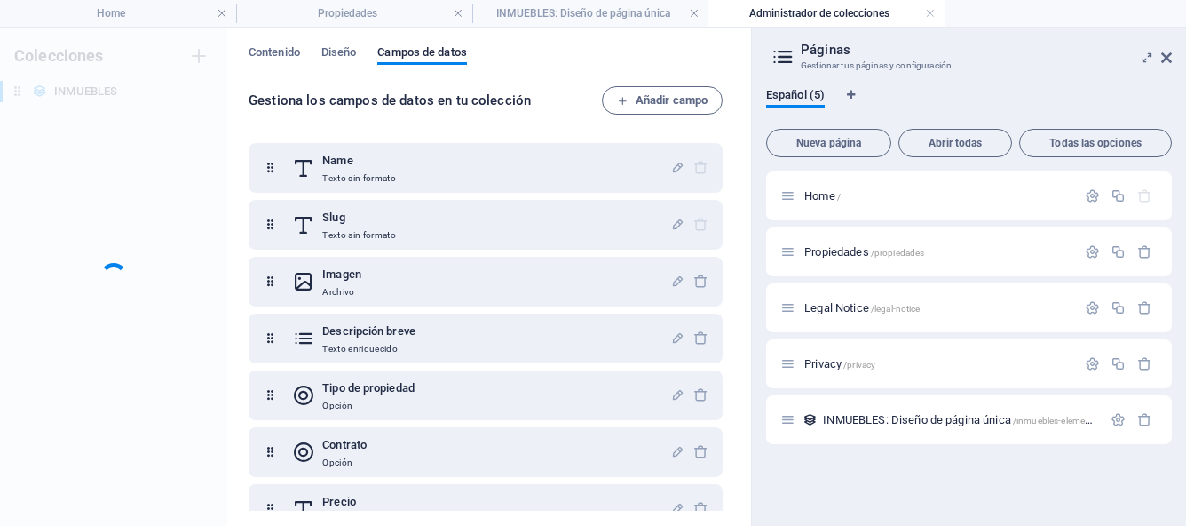
scroll to position [0, 0]
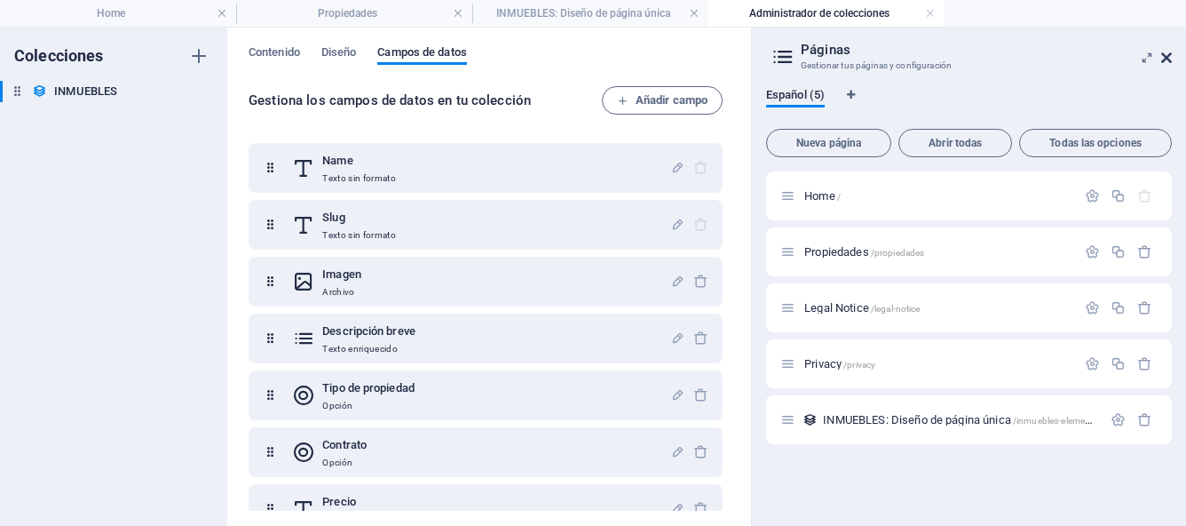
click at [1171, 56] on icon at bounding box center [1167, 58] width 11 height 14
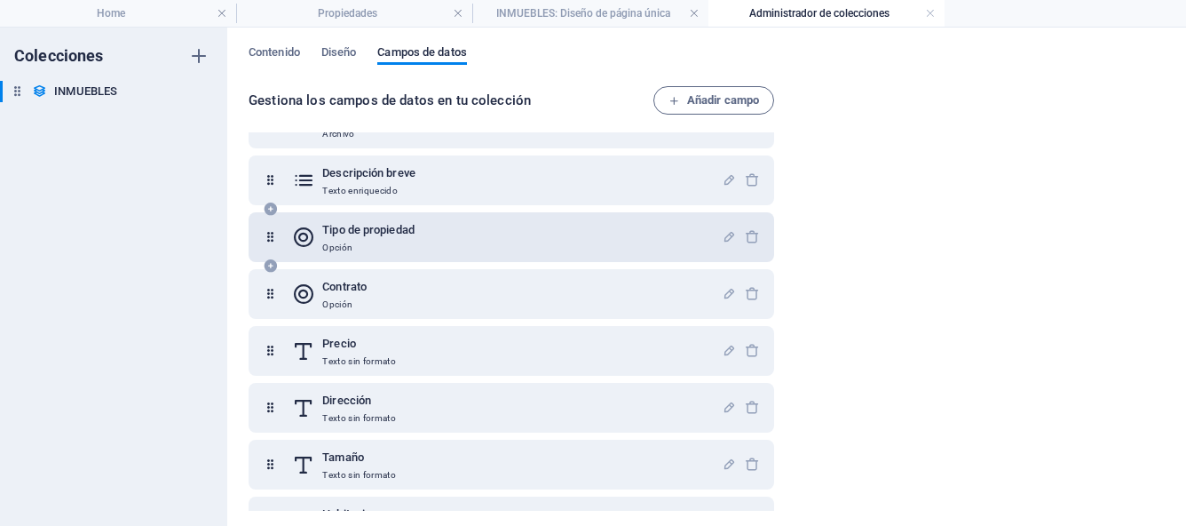
scroll to position [125, 0]
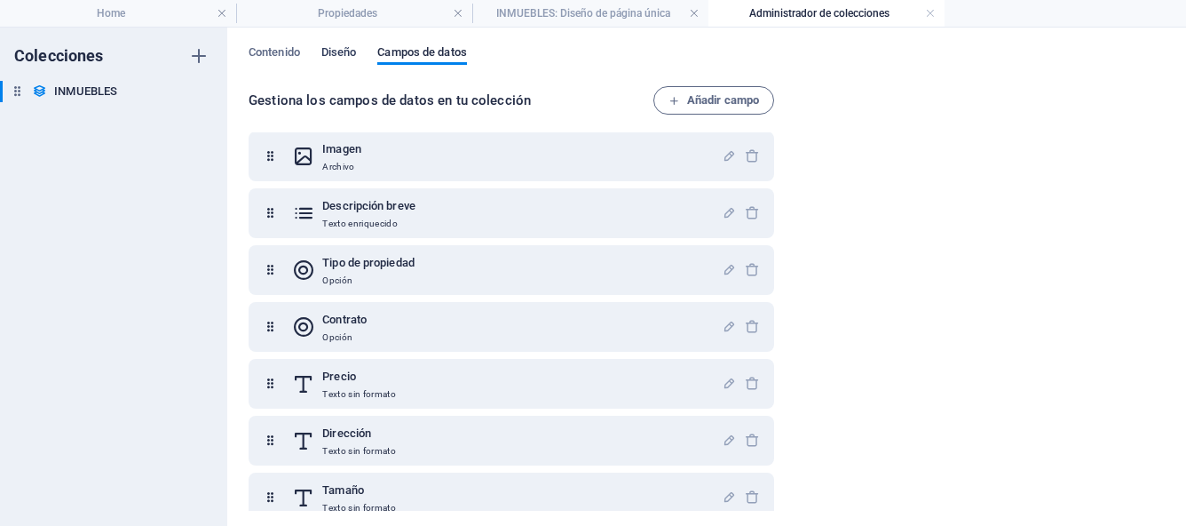
click at [351, 54] on span "Diseño" at bounding box center [339, 54] width 36 height 25
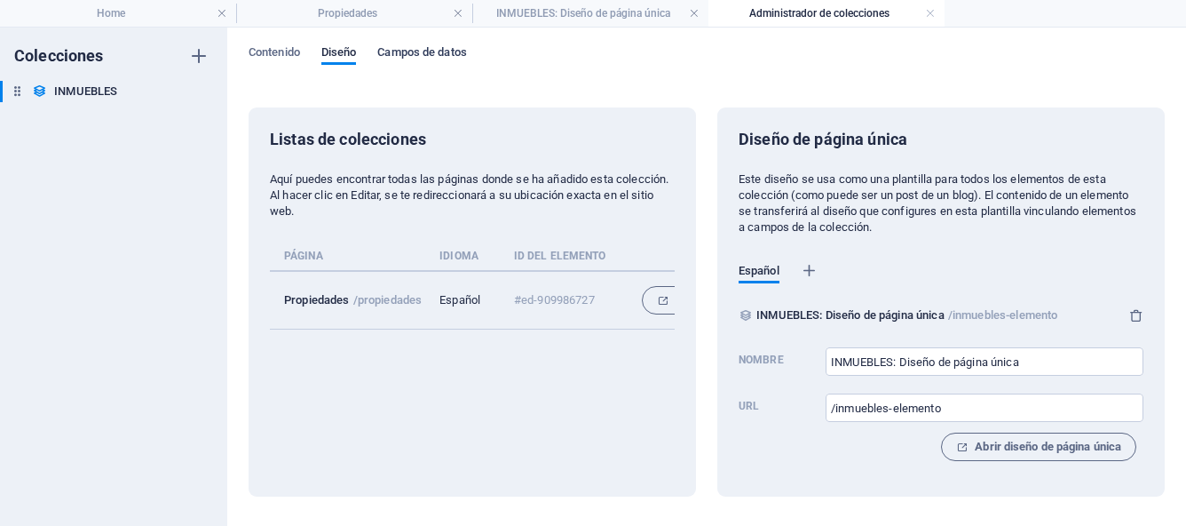
click at [412, 56] on span "Campos de datos" at bounding box center [421, 54] width 89 height 25
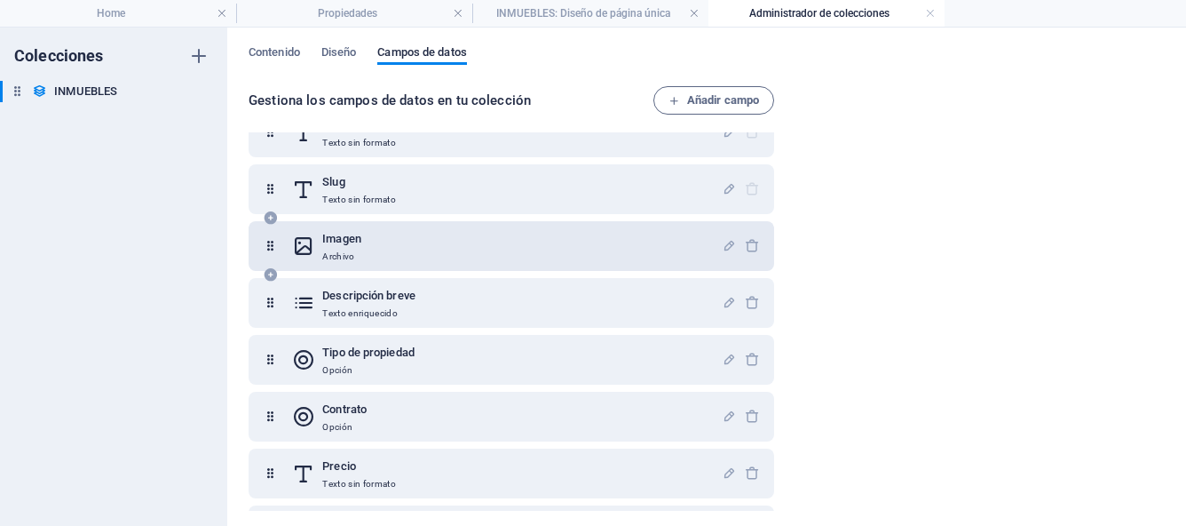
scroll to position [34, 0]
click at [723, 250] on icon "button" at bounding box center [729, 247] width 15 height 15
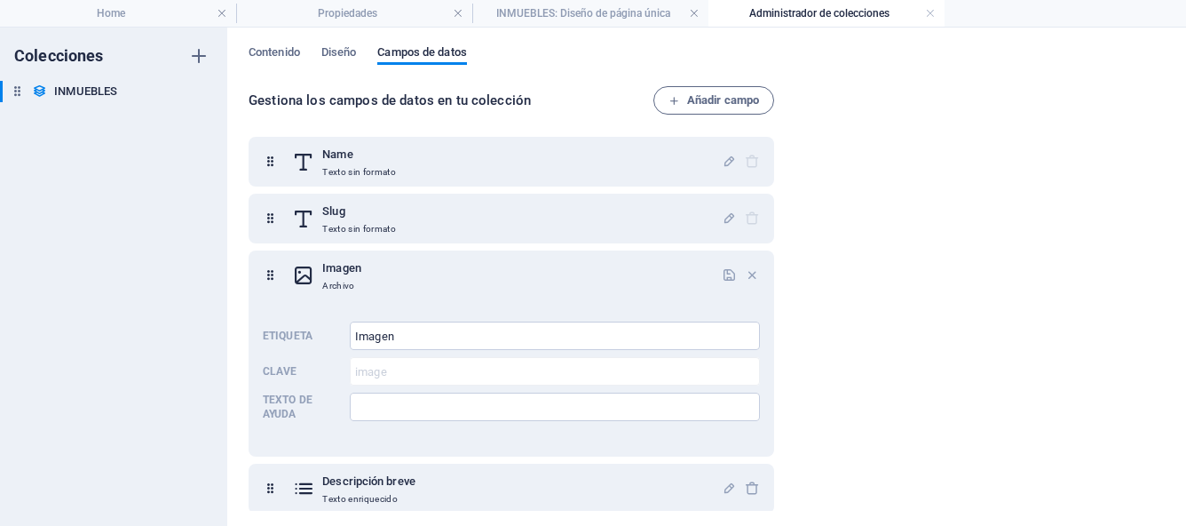
scroll to position [0, 0]
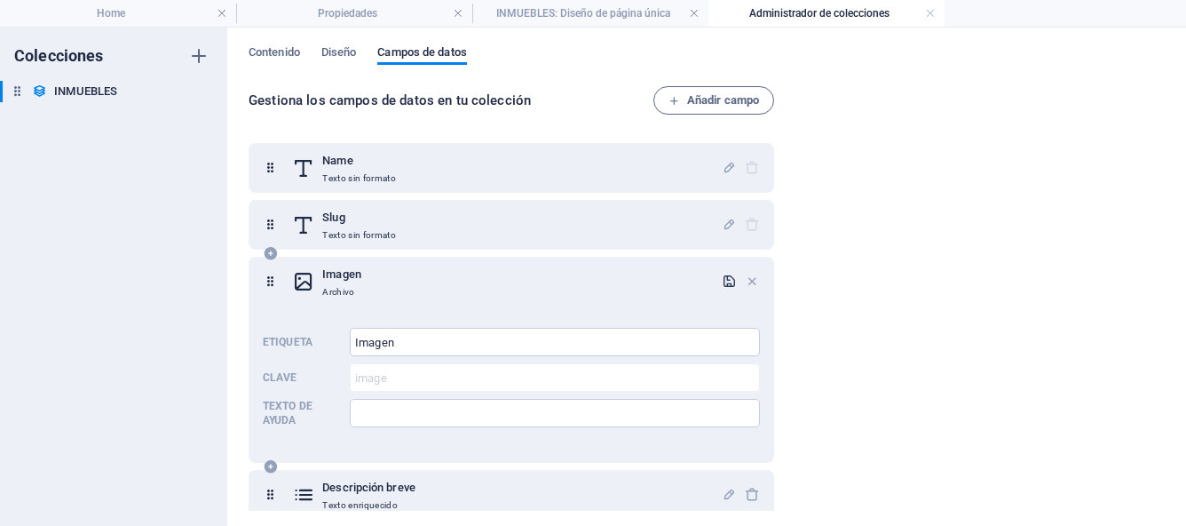
click at [725, 282] on icon "button" at bounding box center [729, 281] width 15 height 15
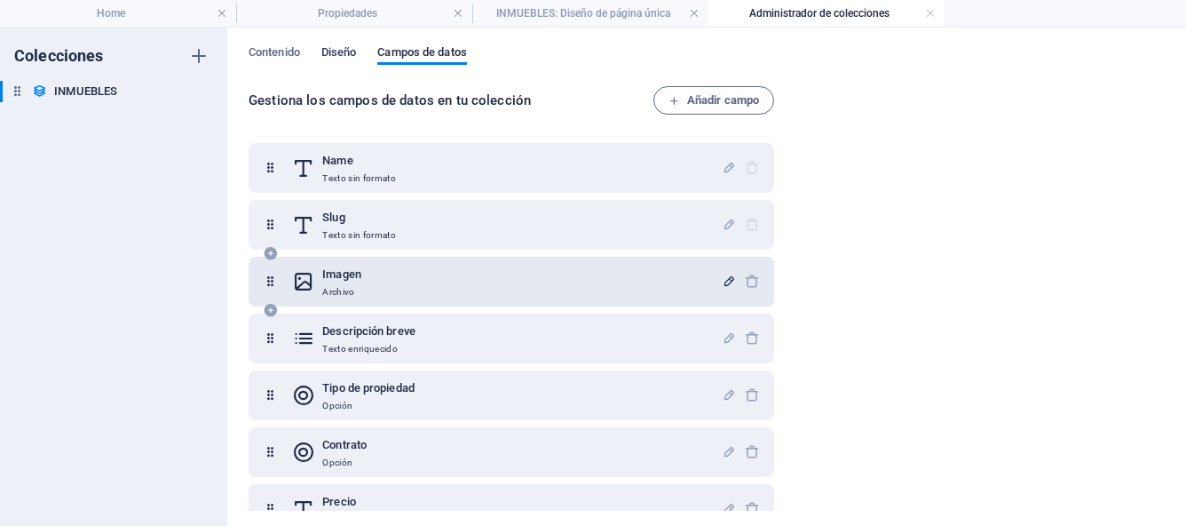
click at [348, 56] on span "Diseño" at bounding box center [339, 54] width 36 height 25
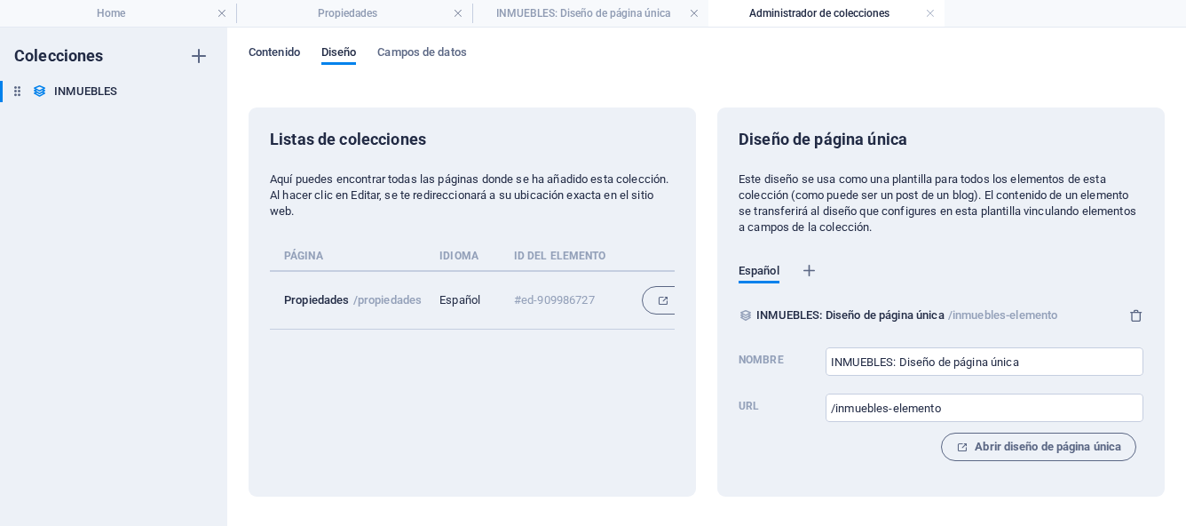
click at [274, 54] on span "Contenido" at bounding box center [275, 54] width 52 height 25
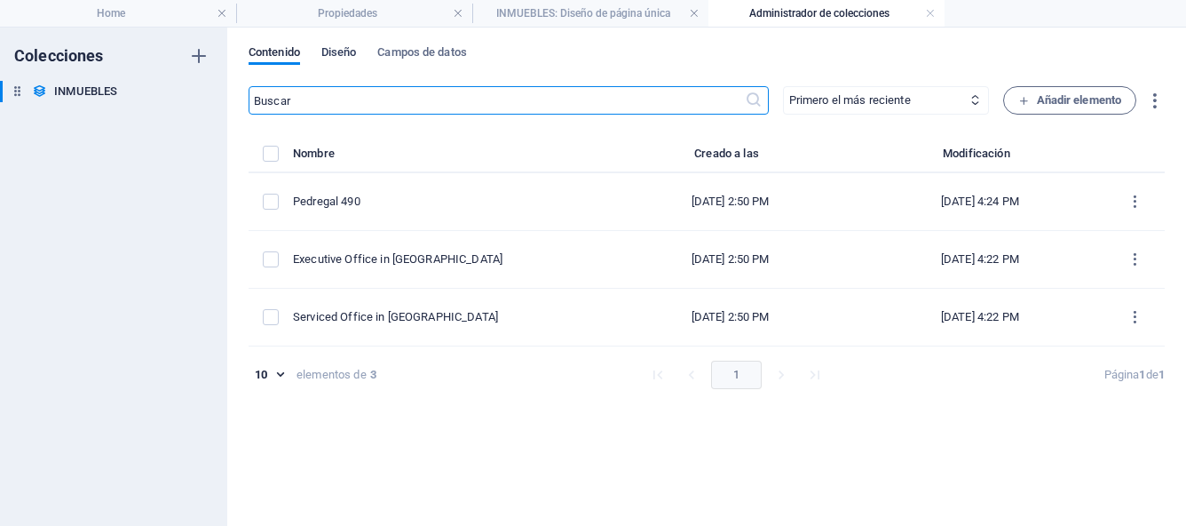
click at [351, 54] on span "Diseño" at bounding box center [339, 54] width 36 height 25
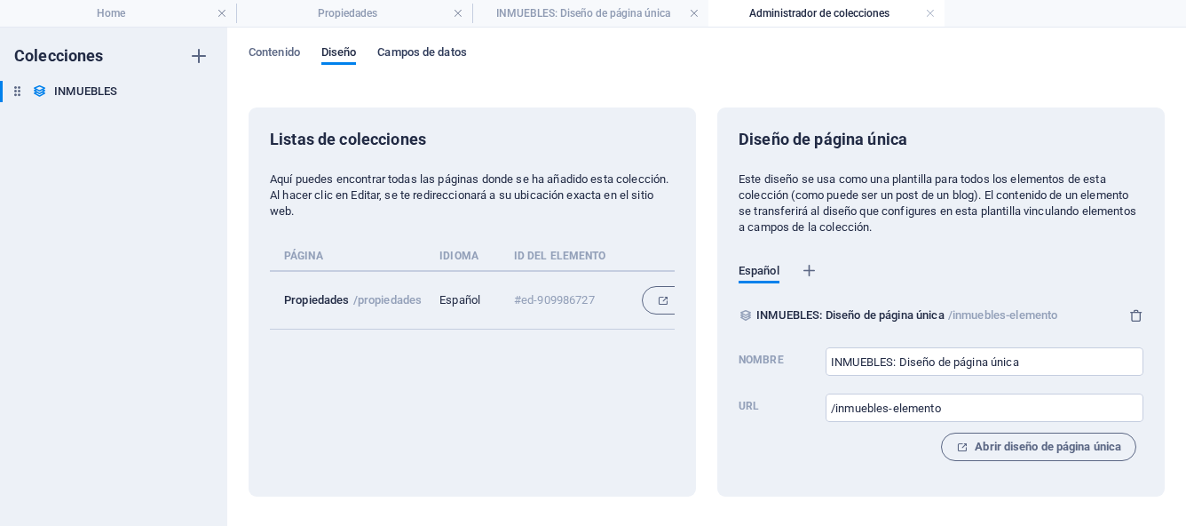
click at [422, 49] on span "Campos de datos" at bounding box center [421, 54] width 89 height 25
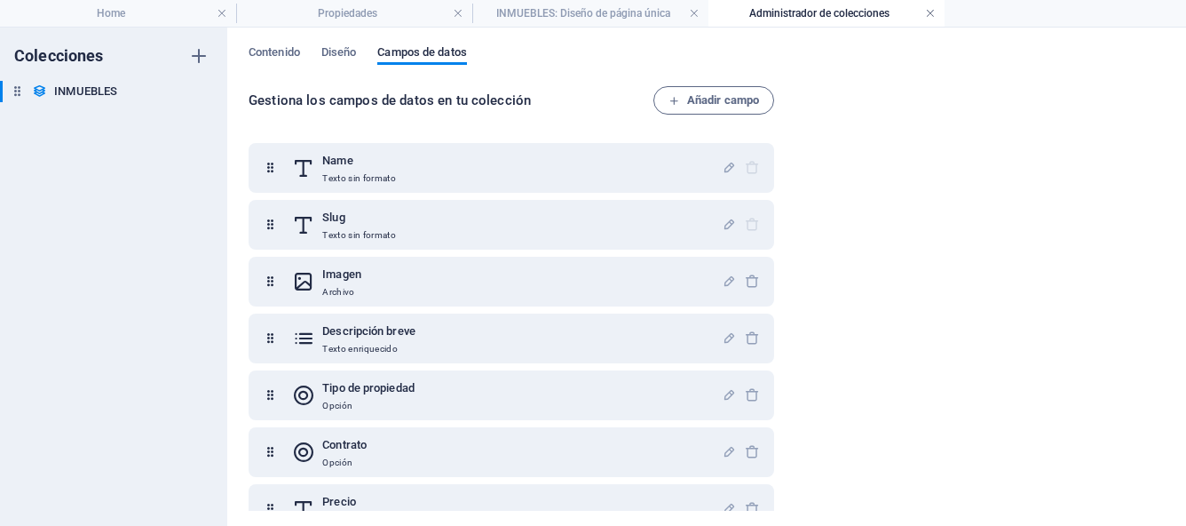
click at [932, 12] on link at bounding box center [930, 13] width 11 height 17
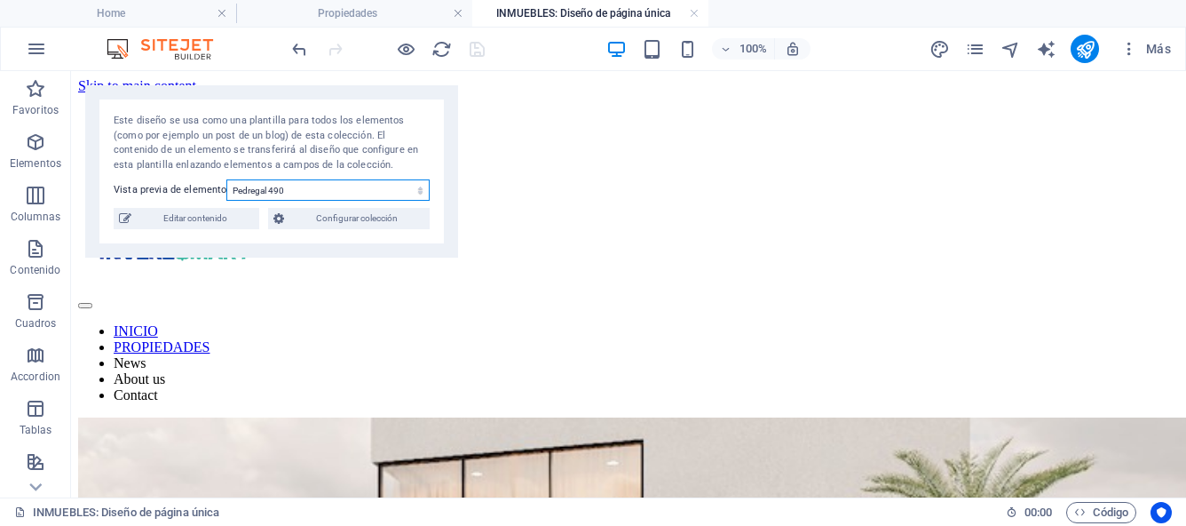
click at [421, 192] on select "Pedregal 490 Executive Office in Anaheim Serviced Office in Denver" at bounding box center [327, 189] width 203 height 21
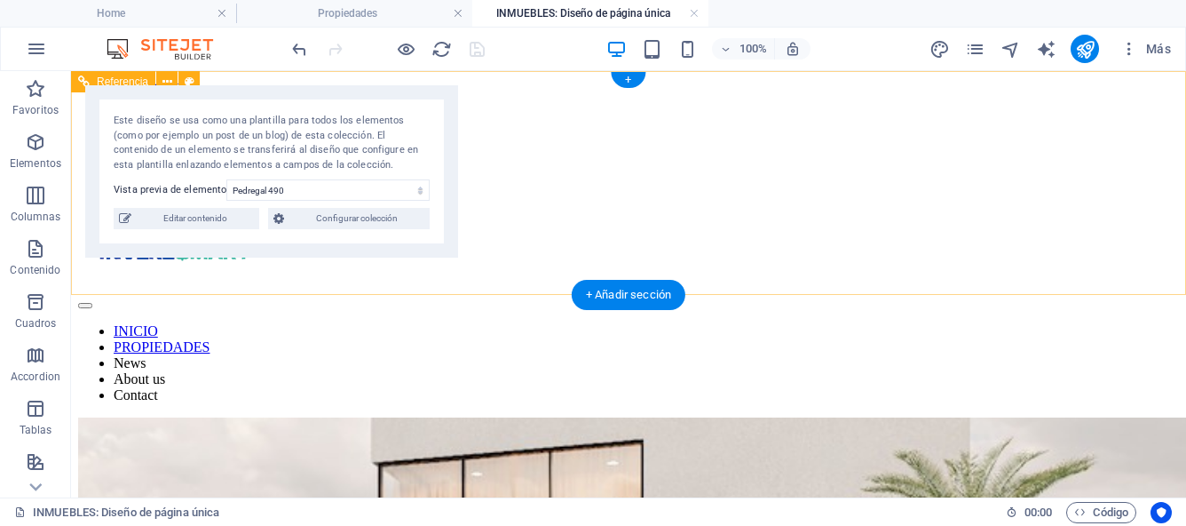
click at [560, 109] on div "INICIO PROPIEDADES News About us Contact" at bounding box center [628, 248] width 1101 height 309
